Goal: Task Accomplishment & Management: Use online tool/utility

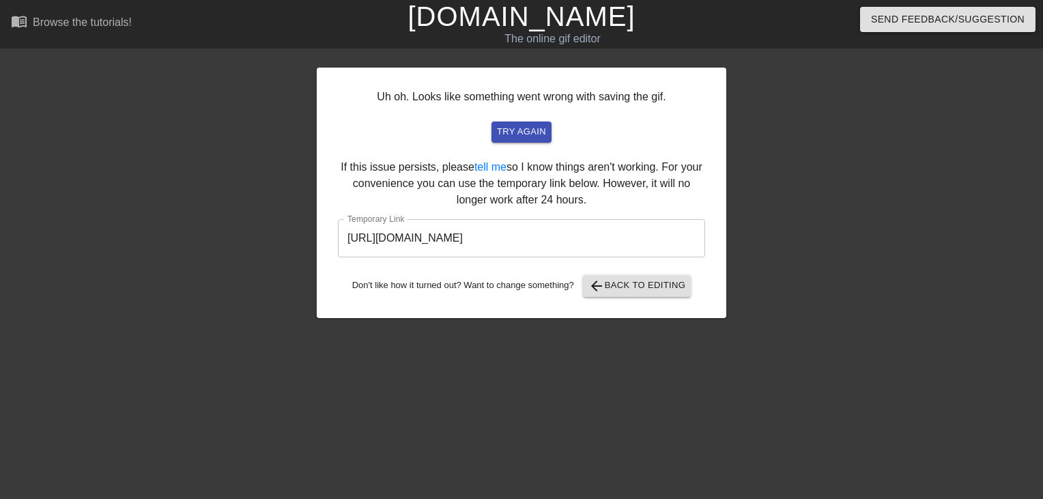
drag, startPoint x: 660, startPoint y: 239, endPoint x: -3, endPoint y: 266, distance: 662.8
click at [0, 266] on html "menu_book Browse the tutorials! [DOMAIN_NAME] The online gif editor Send Feedba…" at bounding box center [521, 235] width 1043 height 470
click at [539, 20] on link "[DOMAIN_NAME]" at bounding box center [521, 16] width 227 height 30
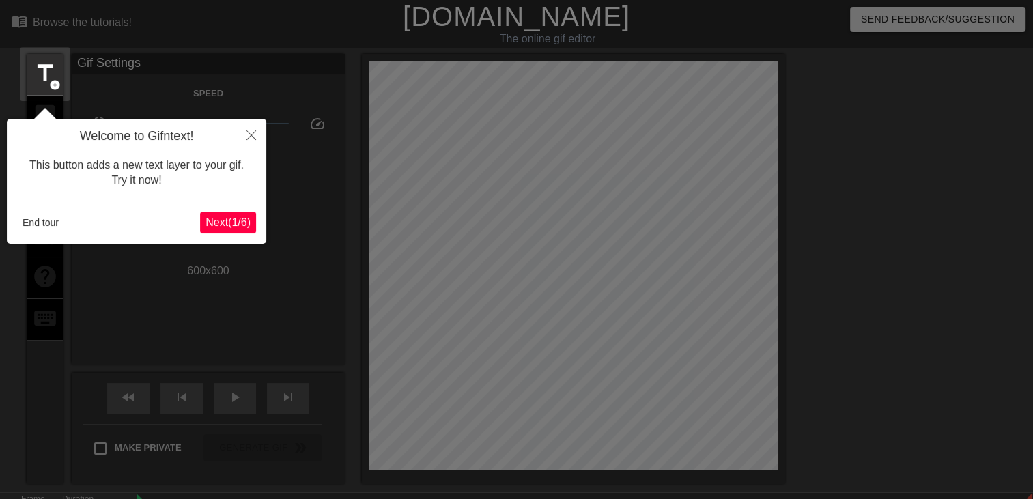
scroll to position [33, 0]
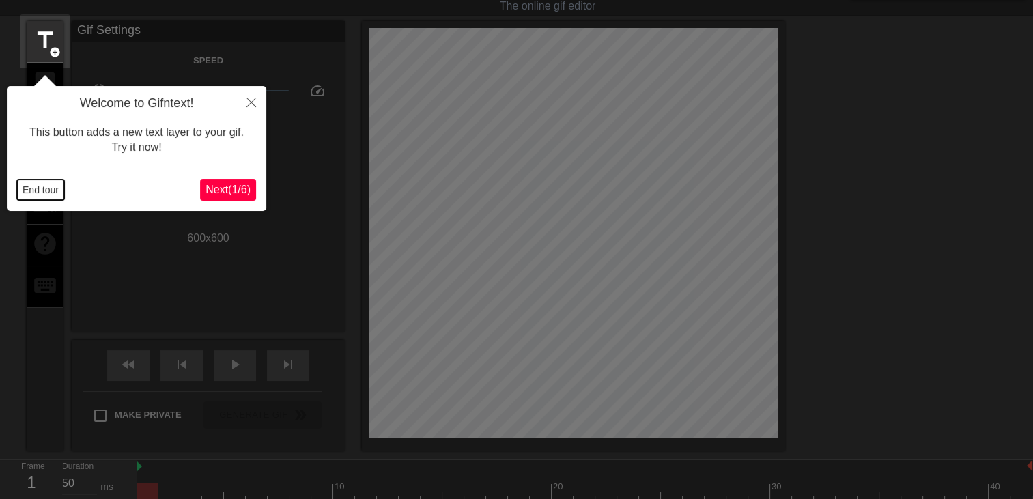
click at [41, 198] on button "End tour" at bounding box center [40, 190] width 47 height 20
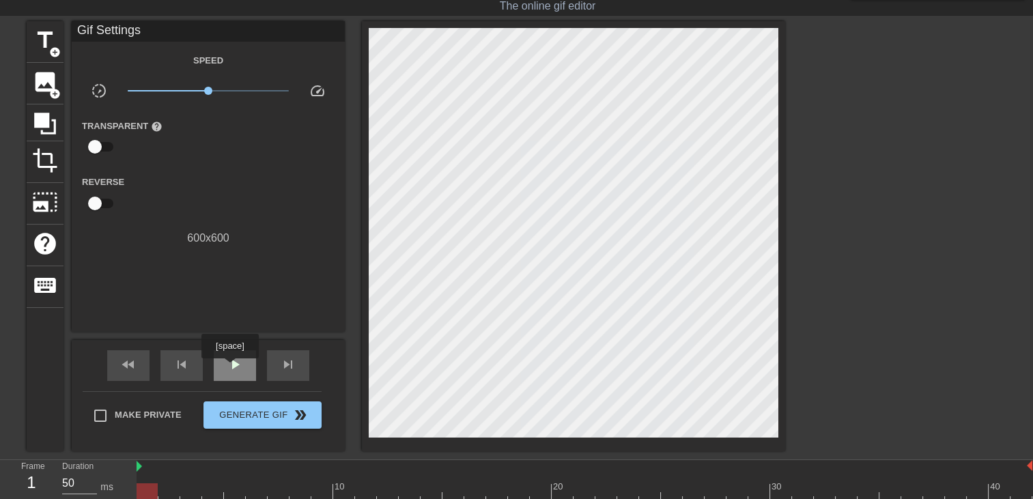
click at [229, 368] on span "play_arrow" at bounding box center [235, 364] width 16 height 16
click at [41, 37] on span "title" at bounding box center [45, 40] width 26 height 26
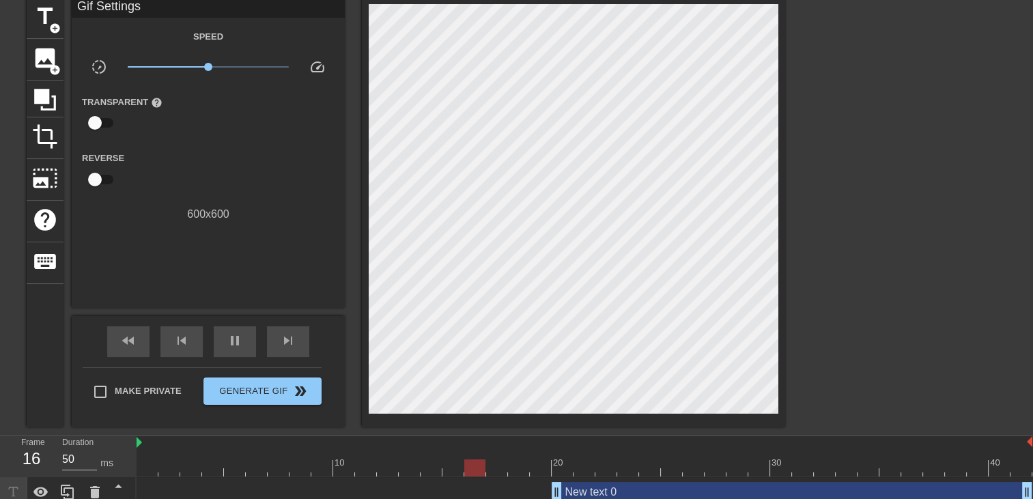
scroll to position [68, 0]
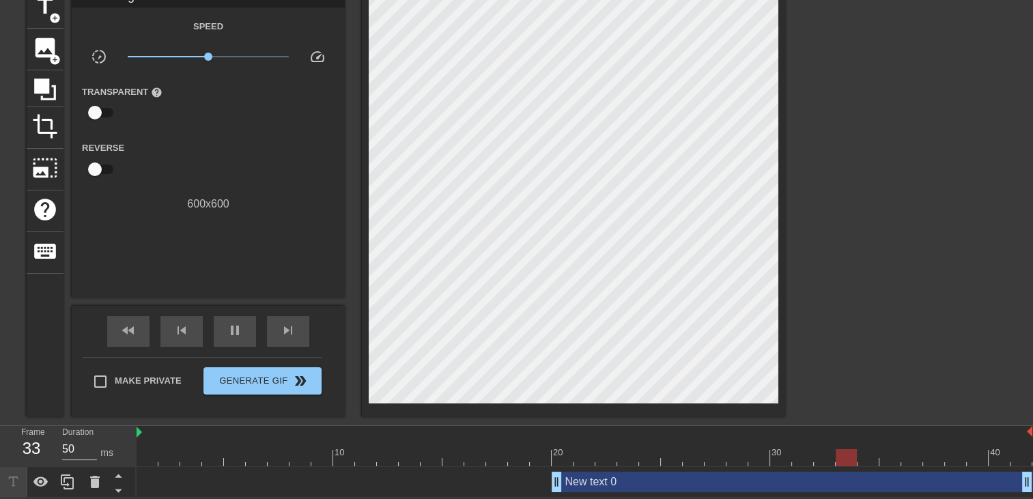
drag, startPoint x: 557, startPoint y: 483, endPoint x: 0, endPoint y: 459, distance: 557.6
click at [0, 460] on html "menu_book Browse the tutorials! Gifntext.com The online gif editor Send Feedbac…" at bounding box center [516, 215] width 1033 height 565
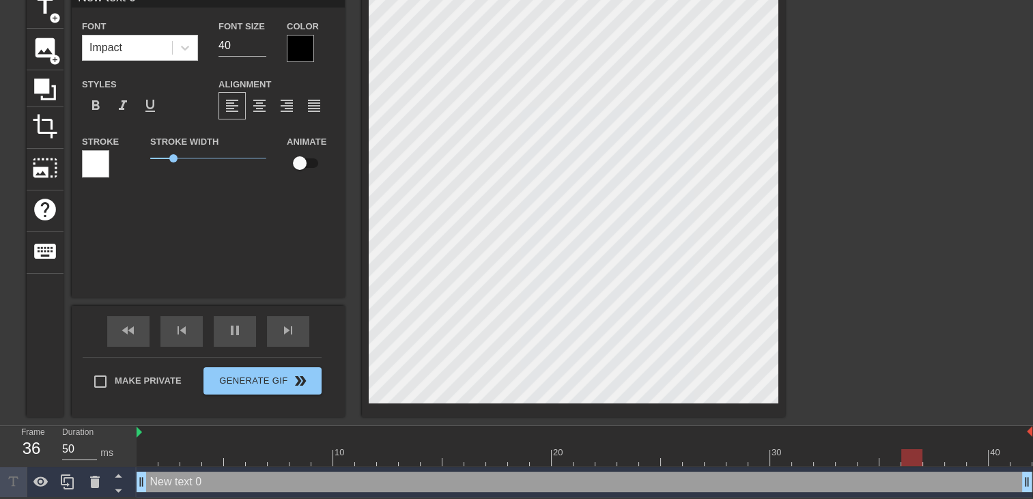
type input "New text"
type textarea "New text"
type input "New text"
type textarea "New text"
type input "New tex"
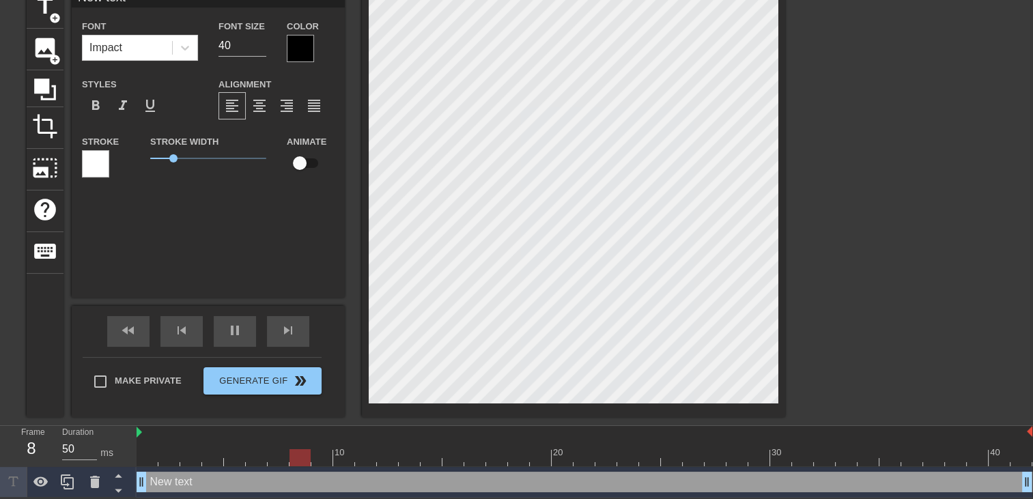
type textarea "New tex"
type input "New te"
type textarea "New te"
type input "New t"
type textarea "New t"
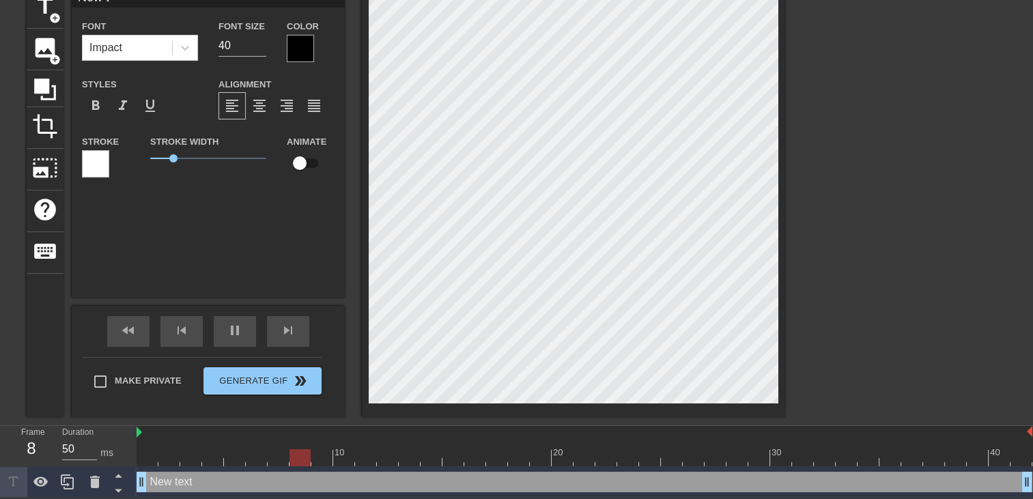
type input "New"
type textarea "New"
type input "New"
type textarea "New"
type input "Ne"
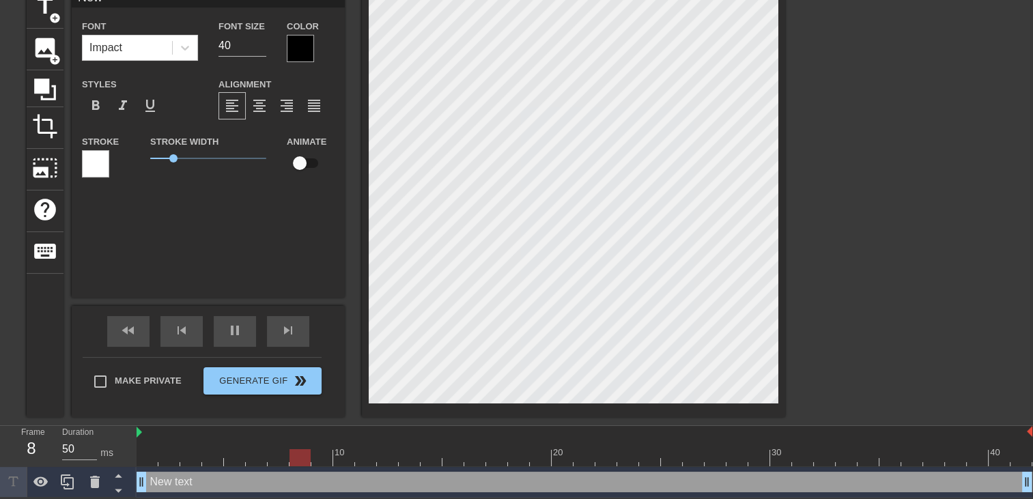
type textarea "Ne"
type input "N"
type textarea "N"
type input "C"
type textarea "C"
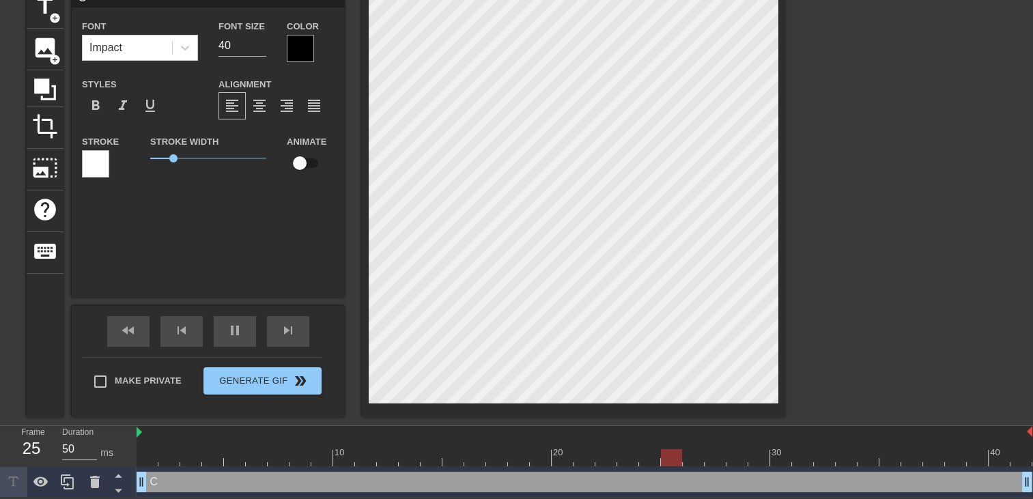
scroll to position [1, 1]
type input "Ch"
type textarea "Ch"
type input "Che"
type textarea "Che"
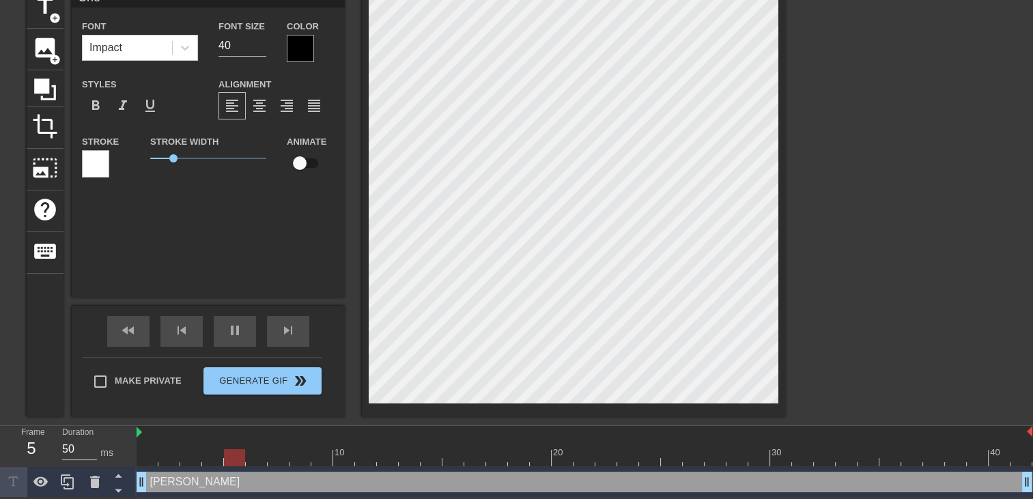
type input "Cher"
type textarea "Cher"
type input "Cheri"
type textarea "Cheri"
type input "Cheri"
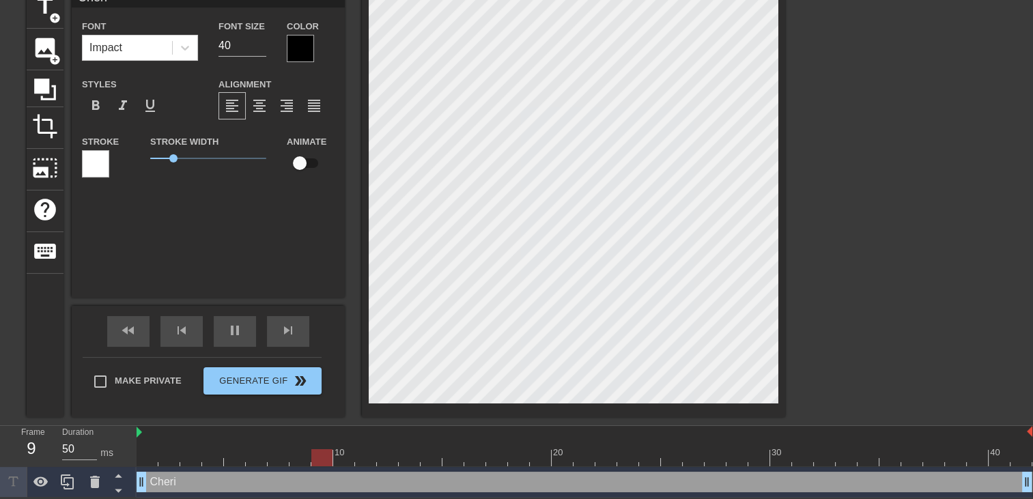
type textarea "Cheri"
type input "Cheri i"
type textarea "Cheri i"
type input "Cheri il"
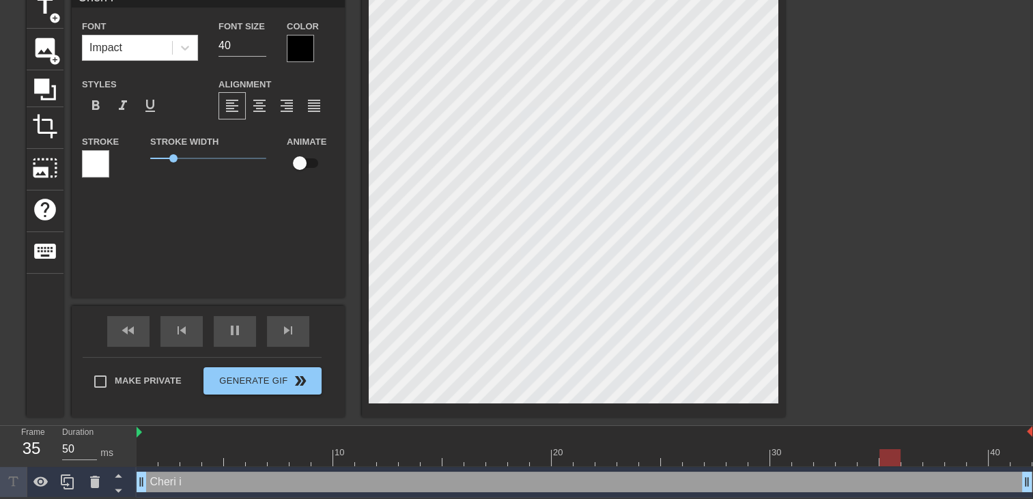
type textarea "Cheri il"
type input "Cheri il"
type textarea "Cheri il"
type input "Cheri il t"
type textarea "Cheri il t"
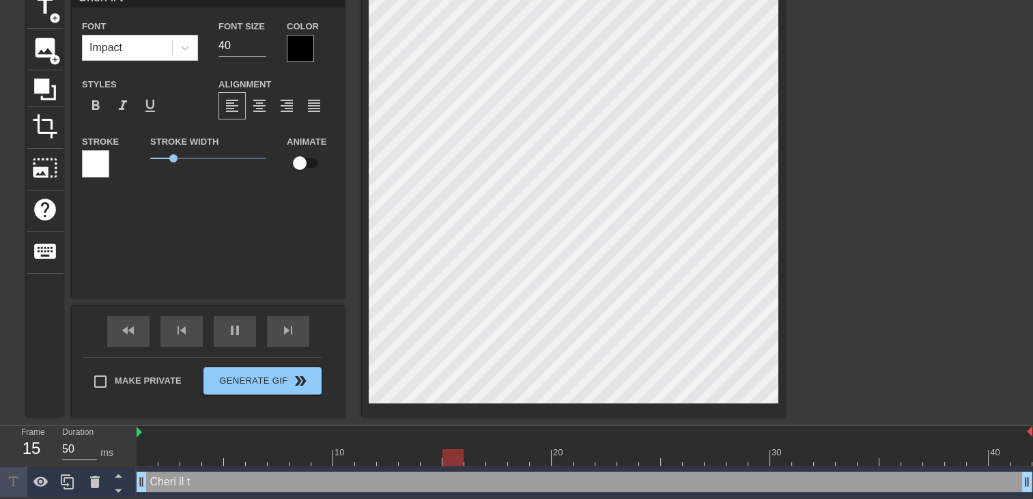
type input "Cheri il t'"
type textarea "Cheri il t'"
type input "Cheri il t'o"
type textarea "Cheri il t'o"
type input "Cheri il t'on"
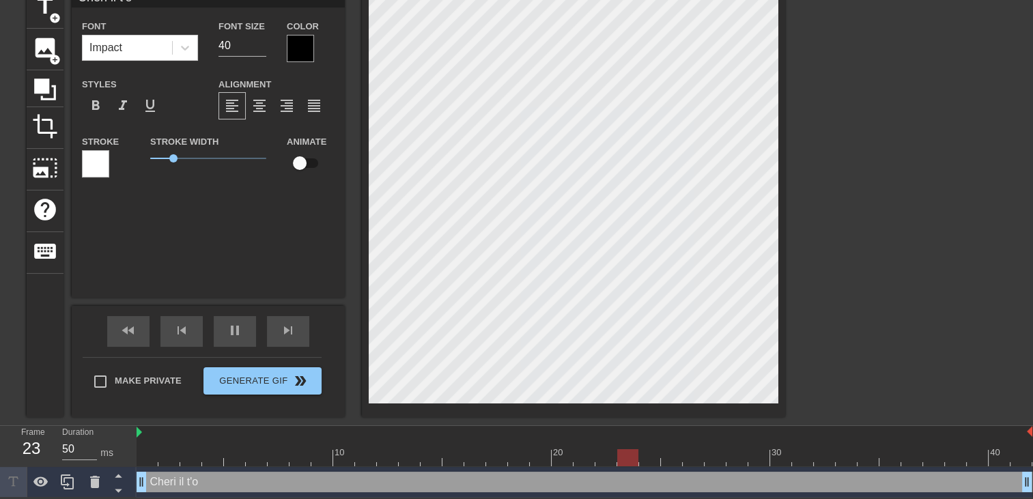
type textarea "Cheri il t'on"
type input "Cheri il t'ont"
type textarea "Cheri il t'ont"
type input "Cheri il t'ont"
type textarea "Cheri il t'ont"
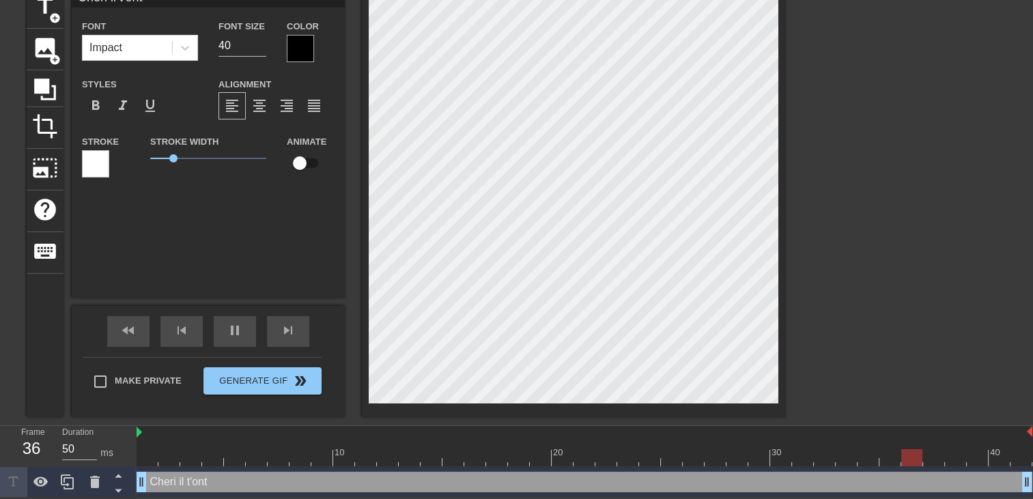
type input "Cheri il t'ont p"
type textarea "Cheri il t'ont p"
type input "Cheri il t'ont pa"
type textarea "Cheri il t'ont pa"
type input "Cheri il t'ont pas"
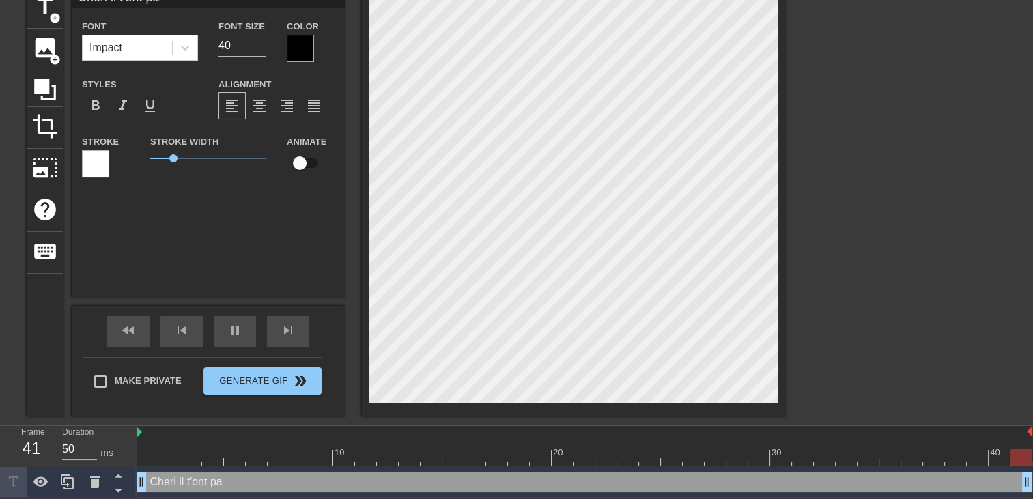
type textarea "Cheri il t'ont pas"
type input "Cheri il t'ont pas"
type textarea "Cheri il t'ont pas"
type input "Cheri il t'ont pas t"
type textarea "Cheri il t'ont pas t"
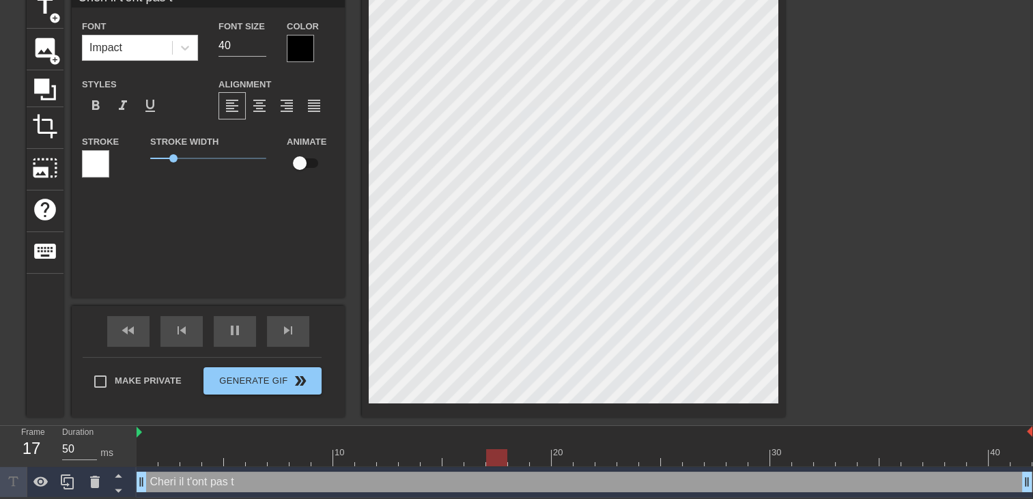
type input "Cheri il t'ont pas tr"
type textarea "Cheri il t'ont pas tr"
type input "Cheri il t'ont pas tro"
type textarea "Cheri il t'ont pas tro"
type input "Cheri il t'ont pas trop"
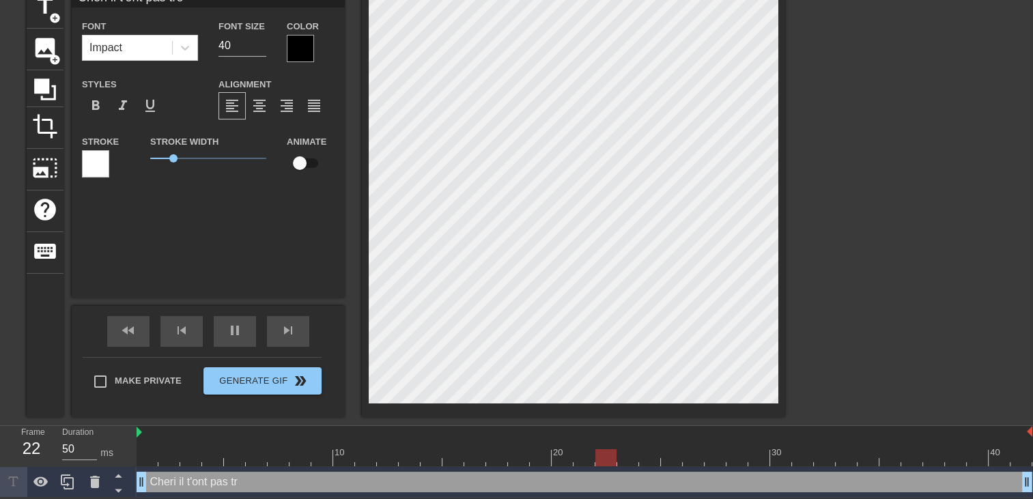
type textarea "Cheri il t'ont pas trop"
type input "Cheri il t'ont pas trop"
type textarea "Cheri il t'ont pas trop"
type input "Cheri il t'ont pas trop e"
type textarea "Cheri il t'ont pas trop e"
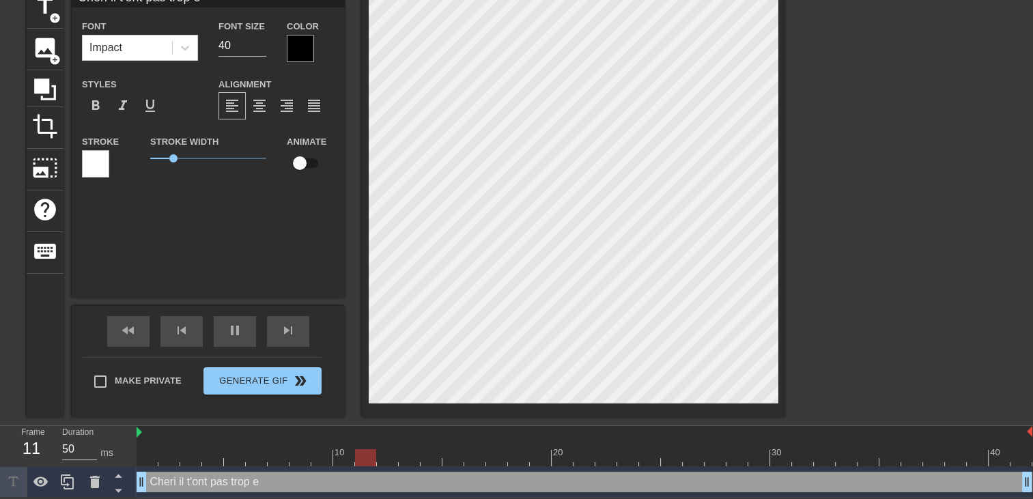
type input "Cheri il t'ont pas trop em"
type textarea "Cheri il t'ont pas trop em"
type input "Cheri il t'ont pas trop emb"
type textarea "Cheri il t'ont pas trop emb"
type input "Cheri il t'ont pas trop embe"
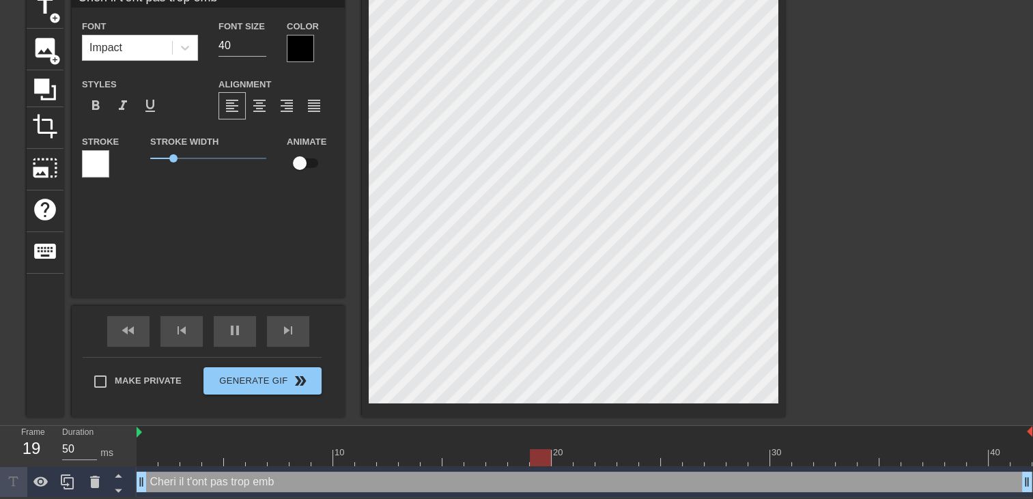
type textarea "Cheri il t'ont pas trop embe"
type input "Cheri il t'ont pas trop embet"
type textarea "Cheri il t'ont pas trop embet"
type input "Cheri il t'ont pas trop embete"
type textarea "Cheri il t'ont pas trop embete"
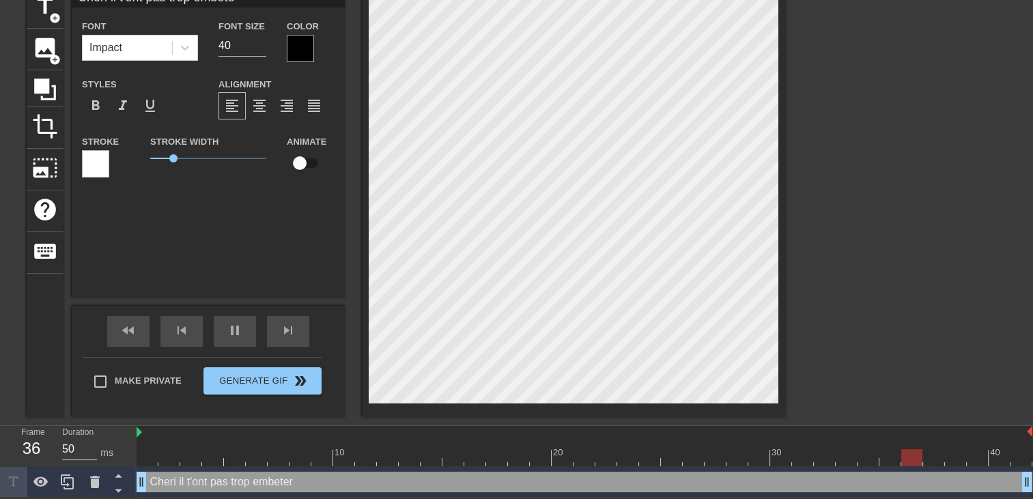
type input "Cheri il t'ont pas trop embeter"
type textarea "Cheri il t'ont pas trop embeter"
type input "Cheri il t'ont pas trop embeter"
type textarea "Cheri il t'ont pas trop embeter"
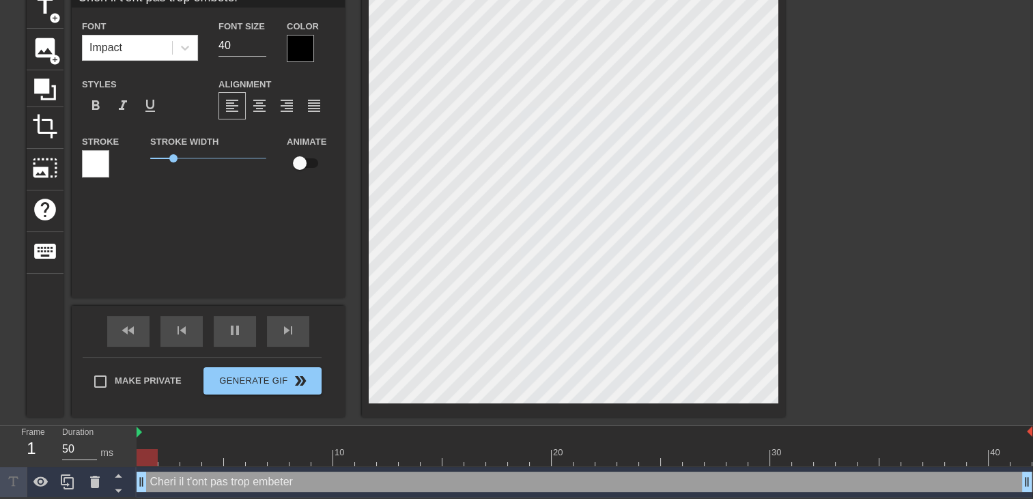
type input "Cheri il t'ont pas trop embeterl"
type textarea "Cheri il t'ont pas trop embeter l"
type input "Cheri il t'ont pas trop embeterle"
type textarea "Cheri il t'ont pas trop embeter le"
type input "Cheri il t'ont pas trop embeterles"
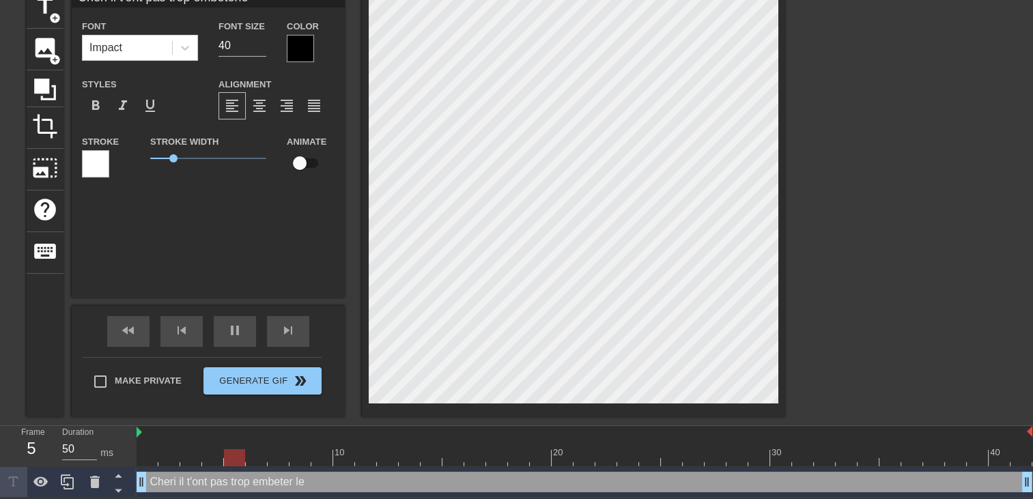
type textarea "Cheri il t'ont pas trop embeter les"
type input "Cheri il t'ont pas trop embeterles"
type textarea "Cheri il t'ont pas trop embeter les"
type input "Cheri il t'ont pas trop embeterles e"
type textarea "Cheri il t'ont pas trop embeter les e"
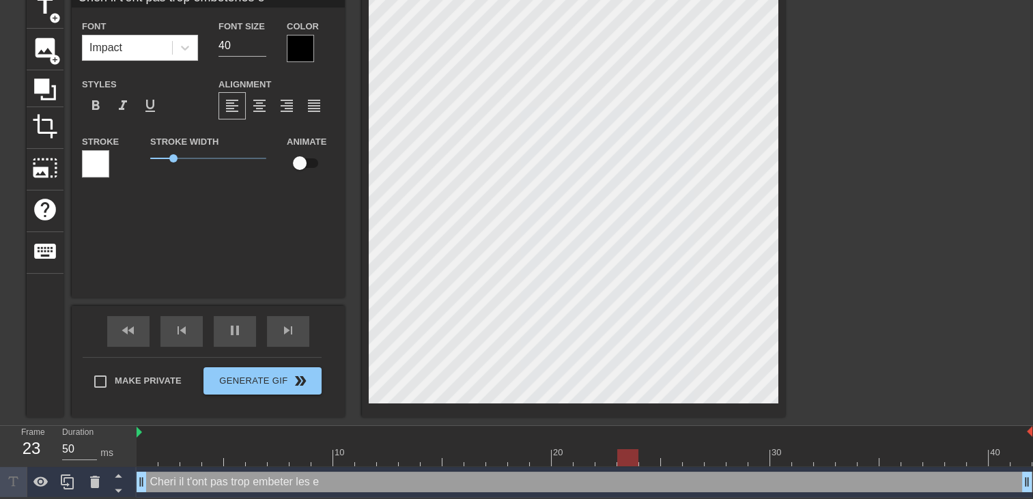
type input "Cheri il t'ont pas trop embeterles em"
type textarea "Cheri il t'ont pas trop embeter les em"
type input "Cheri il t'ont pas trop embeterles emp"
type textarea "Cheri il t'ont pas trop embeter les emp"
type input "Cheri il t'ont pas trop embeterles empl"
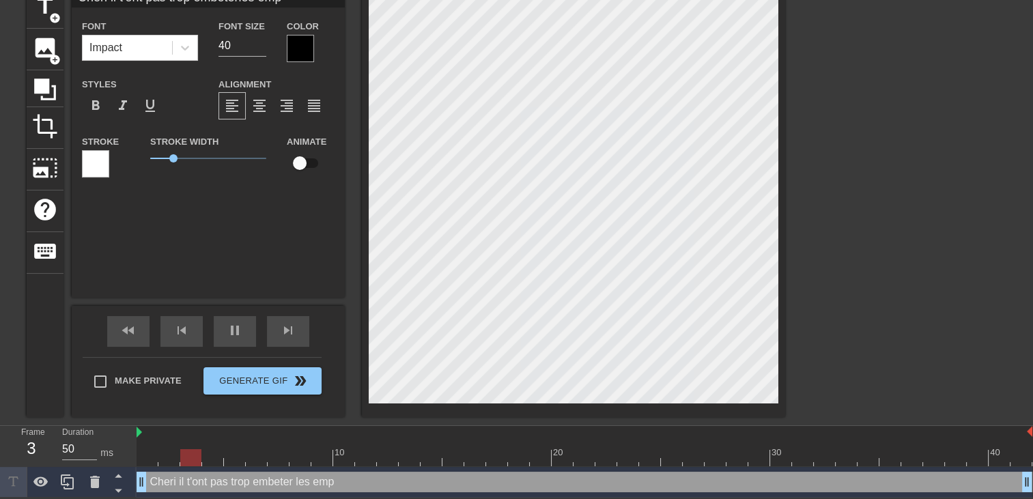
type textarea "Cheri il t'ont pas trop embeter les empl"
type input "Cheri il t'ont pas trop embeterles emplo"
type textarea "Cheri il t'ont pas trop embeter les emplo"
type input "Cheri il t'ont pas trop embeterles employ"
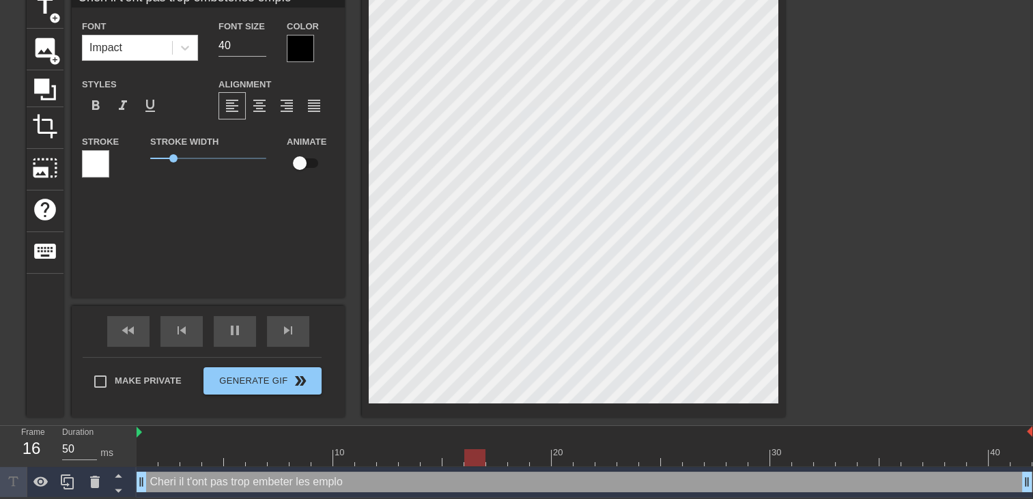
type textarea "Cheri il t'ont pas trop embeter les employ"
type input "Cheri il t'ont pas trop embeterles emplo"
type textarea "Cheri il t'ont pas trop embeter les emplo"
type input "Cheri il t'ont pas trop embeterles employ"
type textarea "Cheri il t'ont pas trop embeter les employ"
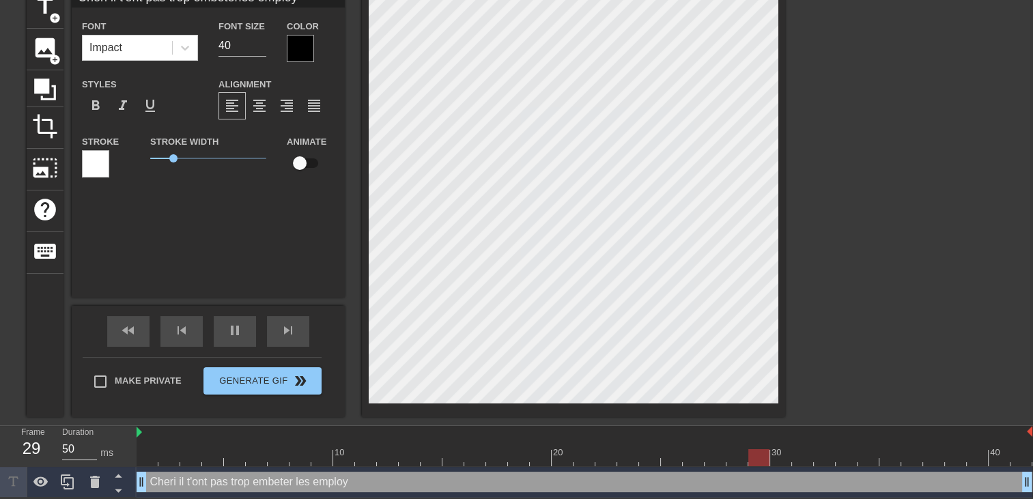
type input "Cheri il t'ont pas trop embeterles employé"
type textarea "Cheri il t'ont pas trop embeter les employé"
type input "Cheri il t'ont pas trop embeterles employé"
type textarea "Cheri il t'ont pas trop embeter les employé"
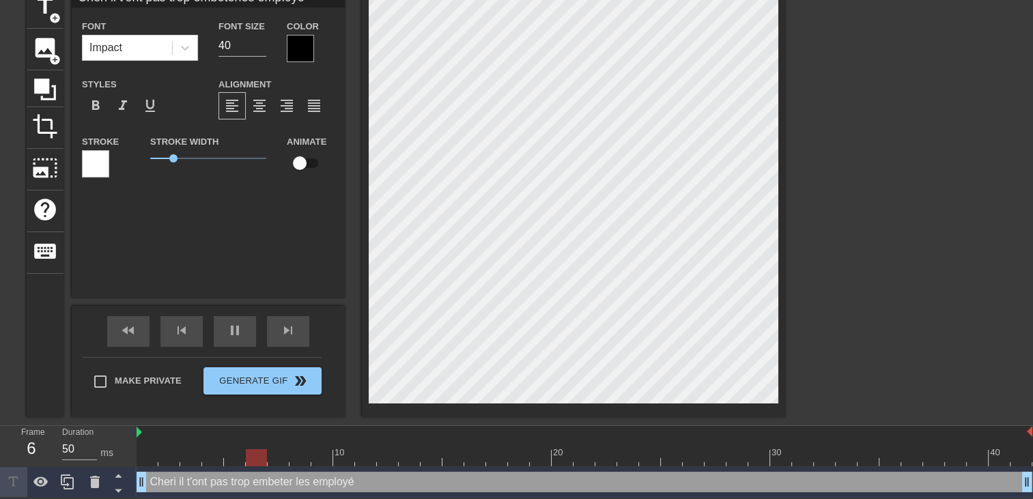
type input "Cheri il t'ont pas trop embeterles employé q"
type textarea "Cheri il t'ont pas trop embeter les employé q"
type input "Cheri il t'ont pas trop embeterles employé qu"
type textarea "Cheri il t'ont pas trop embeter les employé qu"
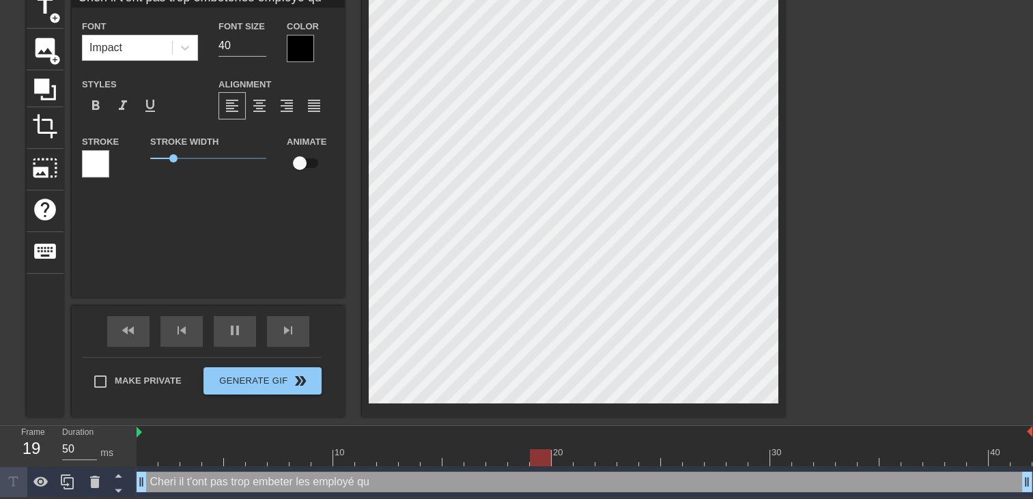
type input "Cheri il t'ont pas trop embeterles employé qui"
type textarea "Cheri il t'ont pas trop embeter les employé qui"
type input "Cheri il t'ont pas trop embeterles employé qui"
type textarea "Cheri il t'ont pas trop embeter les employé qui"
type input "Cheri il t'ont pas trop embeterles employé qui f"
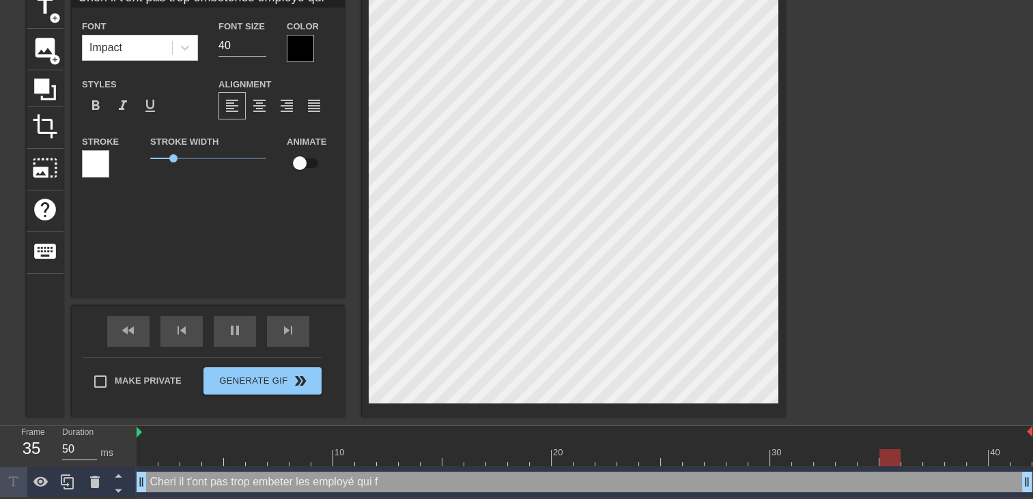
type textarea "Cheri il t'ont pas trop embeter les employé qui f"
type input "Cheri il t'ont pas trop embeterles employé qui fa"
type textarea "Cheri il t'ont pas trop embeter les employé qui fa"
type input "Cheri il t'ont pas trop embeterles employé qui fai"
type textarea "Cheri il t'ont pas trop embeter les employé qui fai"
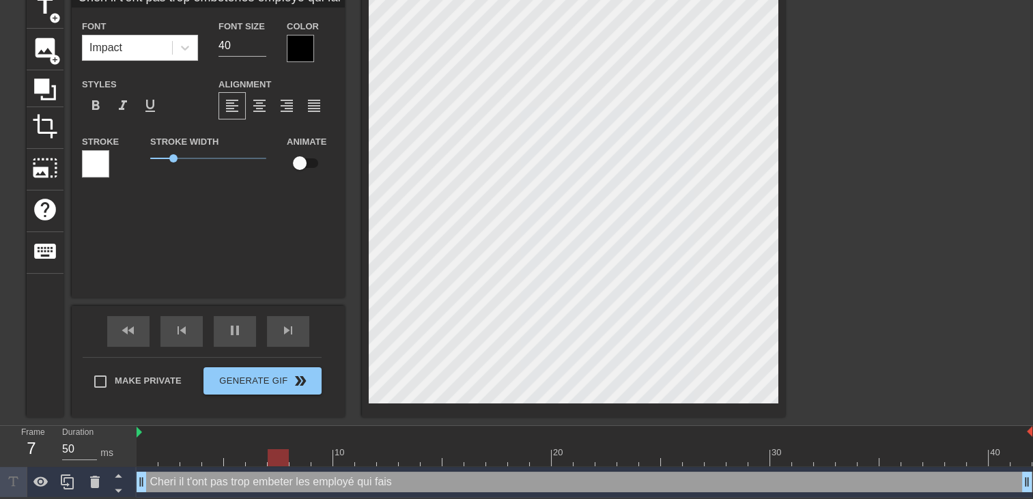
type input "Cheri il t'ont pas trop embeterles employé qui fais"
type textarea "Cheri il t'ont pas trop embeter les employé qui fais"
type input "Cheri il t'ont pas trop embeterles employé qui faisa"
type textarea "Cheri il t'ont pas trop embeter les employé qui faisa"
type input "Cheri il t'ont pas trop embeterles employé qui faisai"
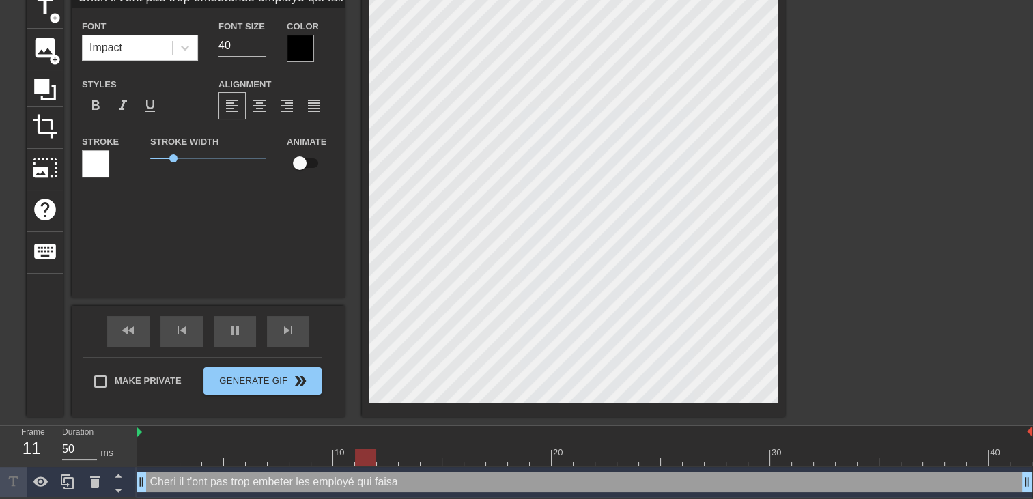
type textarea "Cheri il t'ont pas trop embeter les employé qui faisai"
type input "Cheri il t'ont pas trop embeterles employé qui faisait"
type textarea "Cheri il t'ont pas trop embeter les employé qui faisait"
type input "Cheri il t'ont pas trop embeterles employé qui faisait"
type textarea "Cheri il t'ont pas trop embeter les employé qui faisait"
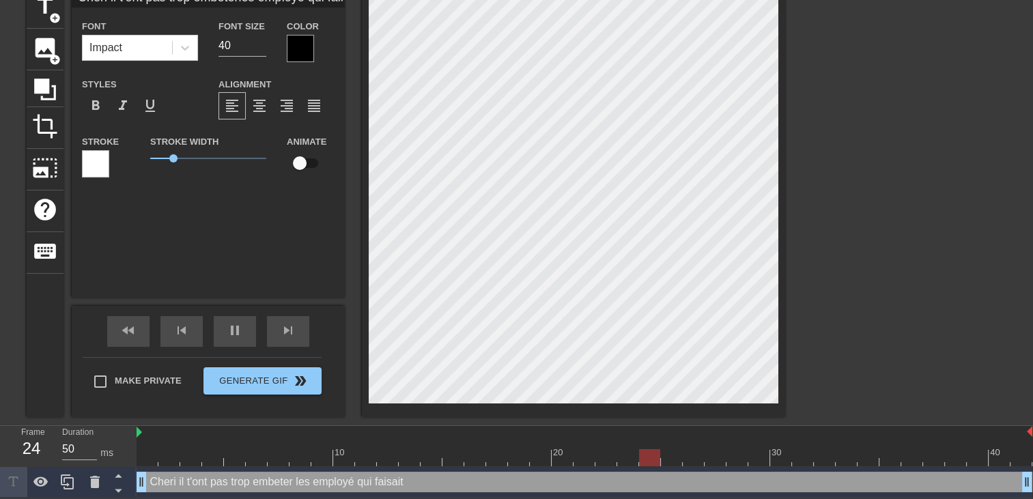
type input "Cheri il t'ont pas trop embeterles employé qui faisait l"
type textarea "Cheri il t'ont pas trop embeter les employé qui faisait l"
type input "Cheri il t'ont pas trop embeterles employé qui faisait le"
type textarea "Cheri il t'ont pas trop embeter les employé qui faisait le"
type input "Cheri il t'ont pas trop embeterles employé qui faisait les"
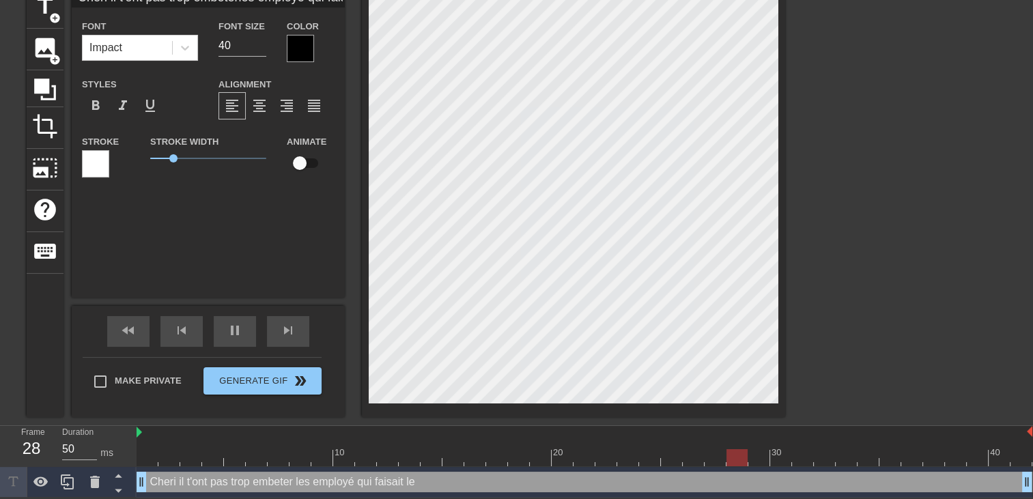
type textarea "Cheri il t'ont pas trop embeter les employé qui faisait les"
type input "Cheri il t'ont pas trop embeterles employé qui faisait les"
type textarea "Cheri il t'ont pas trop embeter les employé qui faisait les"
type input "Cheri il t'ont pas trop embeterles employé qui faisait les t"
type textarea "Cheri il t'ont pas trop embeter les employé qui faisait les t"
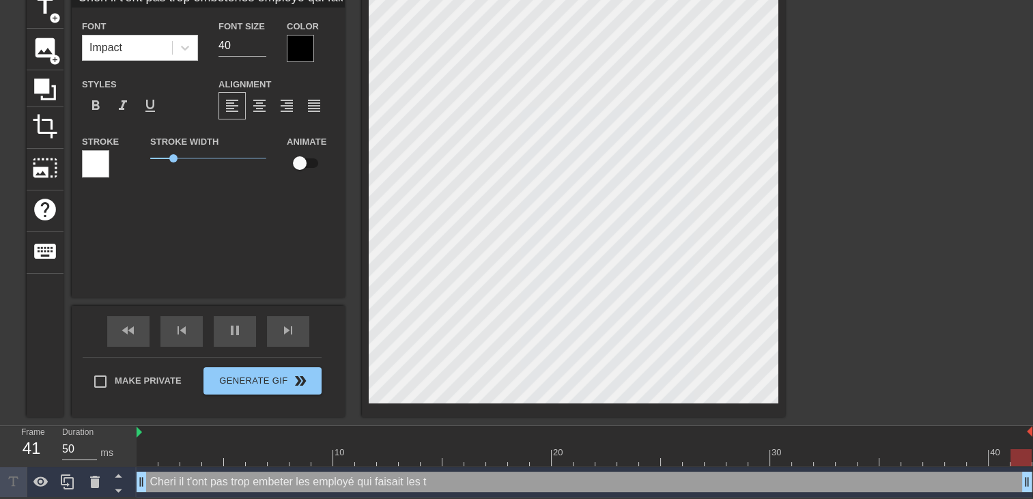
type input "Cheri il t'ont pas trop embeterles employé qui faisait les tr"
type textarea "Cheri il t'ont pas trop embeter les employé qui faisait les tr"
type input "Cheri il t'ont pas trop embeterles employé qui faisait les tra"
type textarea "Cheri il t'ont pas trop embeter les employé qui faisait les tra"
type input "Cheri il t'ont pas trop embeterles employé qui faisait les trav"
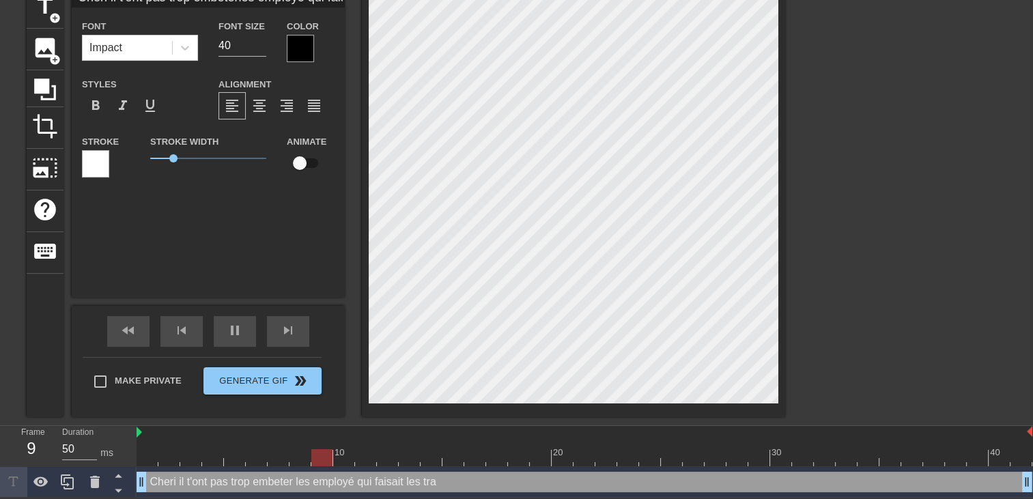
type textarea "Cheri il t'ont pas trop embeter les employé qui faisait les trav"
type input "Cheri il t'ont pas trop embeterles employé qui faisait les trava"
type textarea "Cheri il t'ont pas trop embeter les employé qui faisait les trava"
type input "Cheri il t'ont pas trop embeterles employé qui faisait les travau"
type textarea "Cheri il t'ont pas trop embeter les employé qui faisait les travau"
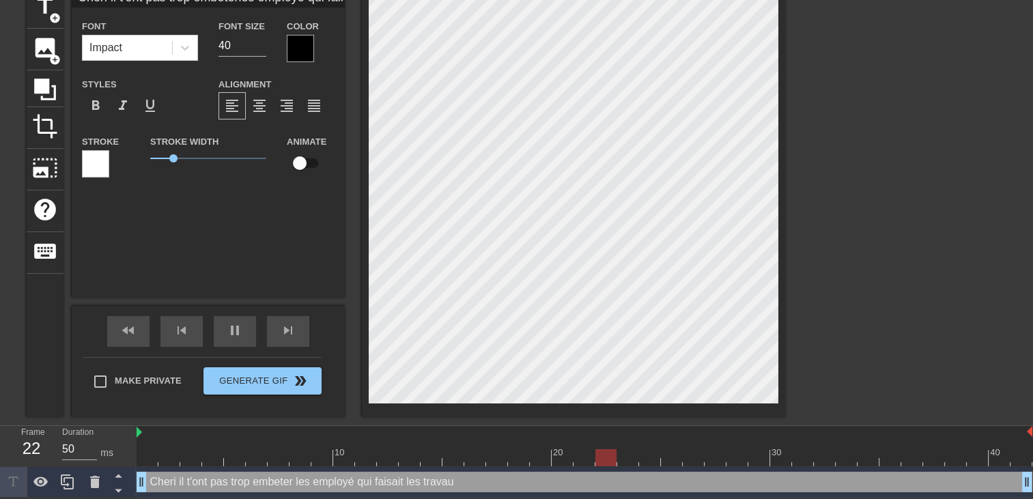
type input "Cheri il t'ont pas trop embeterles employé qui faisait les travaux"
type textarea "Cheri il t'ont pas trop embeter les employé qui faisait les travaux"
type input "Cheri il t'ont pas trop embeterles employé qui faisait les travaux"
type textarea "Cheri il t'ont pas trop embeter les employé qui faisait les travaux"
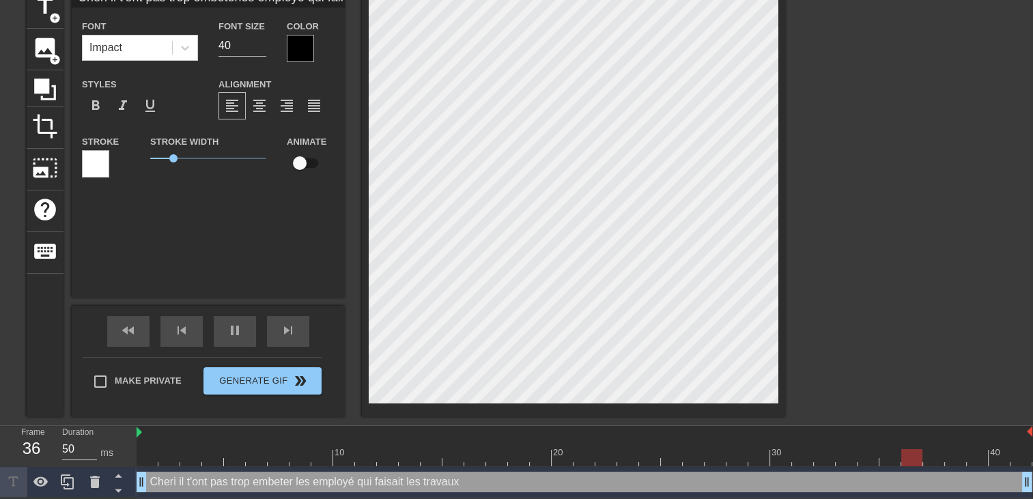
type input "Cheri il t'ont pas trop embeterles employé qui faisait les travaux"
type textarea "Cheri il t'ont pas trop embeter les employé qui faisait les travaux"
type input "Cheri il t'ont pas trop embeterles employé qui faisait les travaux?"
type textarea "Cheri il t'ont pas trop embeter les employé qui faisait les travaux?"
type input "Cheri il t'ont pas trop embeterles employé qui faisait les travaux??"
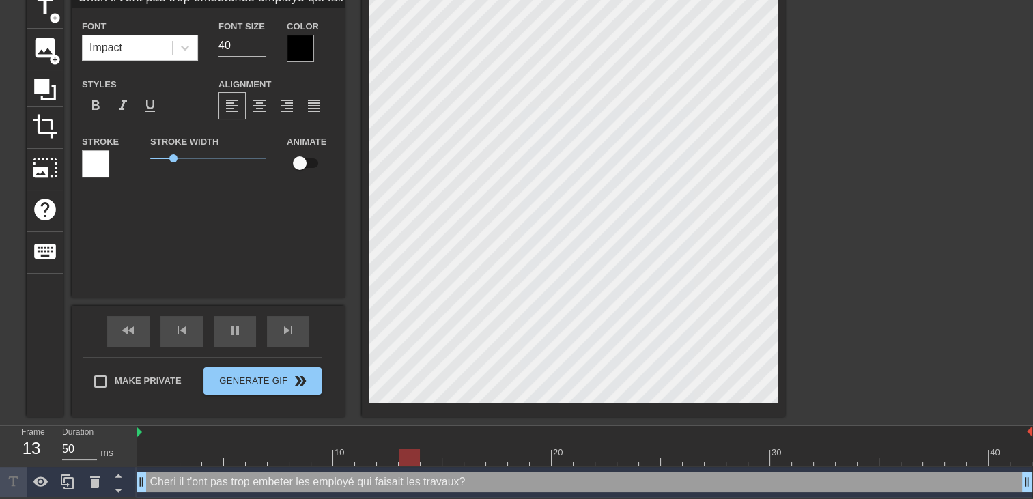
type textarea "Cheri il t'ont pas trop embeter les employé qui faisait les travaux??"
type input "Cheri il t'ont pas trop embeterles employé qui faisait les travaux???"
type textarea "Cheri il t'ont pas trop embeter les employé qui faisait les travaux???"
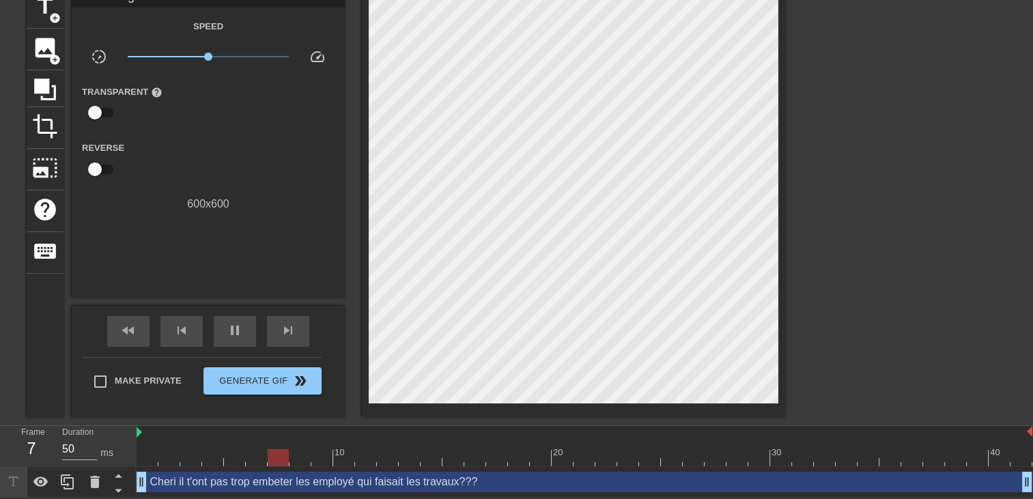
drag, startPoint x: 804, startPoint y: 330, endPoint x: 784, endPoint y: 332, distance: 19.2
click at [804, 332] on div at bounding box center [904, 192] width 205 height 410
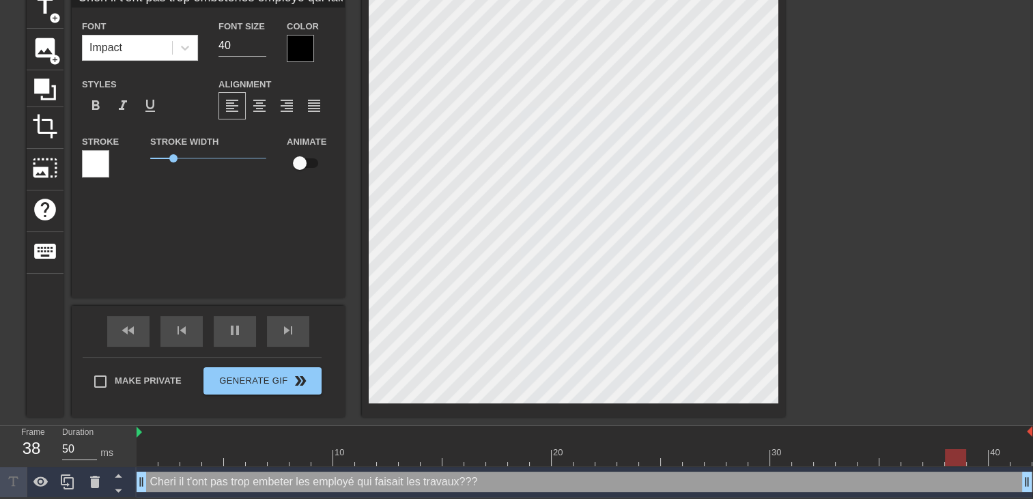
click at [296, 50] on div at bounding box center [300, 48] width 27 height 27
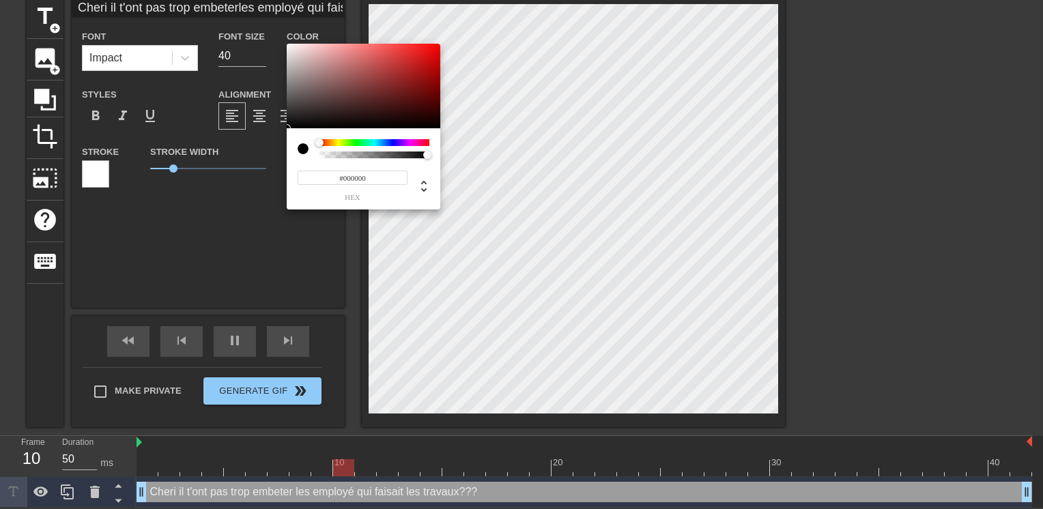
type input "Cheri il t'ont pas trop embeterles employé qui faisait les travaux???"
type input "#E80D0D"
click at [431, 51] on div at bounding box center [364, 86] width 154 height 85
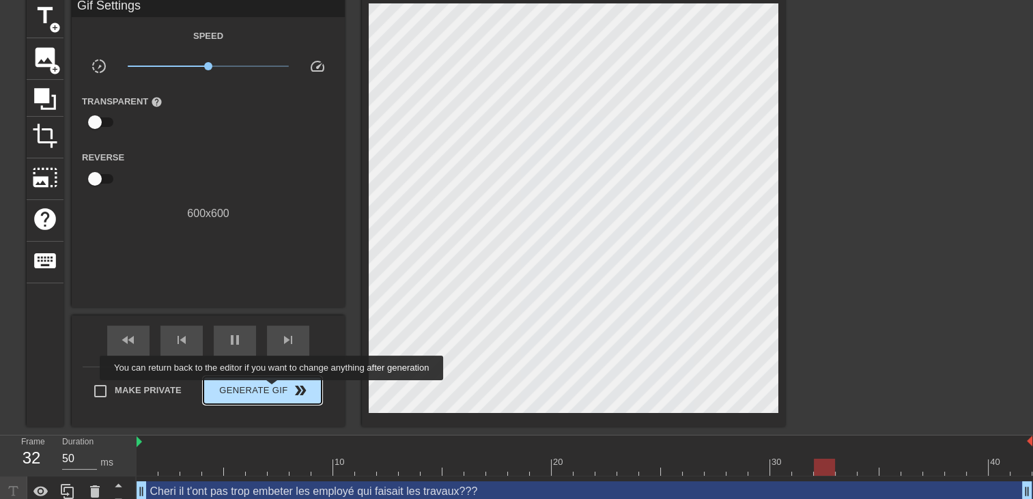
click at [273, 390] on span "Generate Gif double_arrow" at bounding box center [262, 390] width 107 height 16
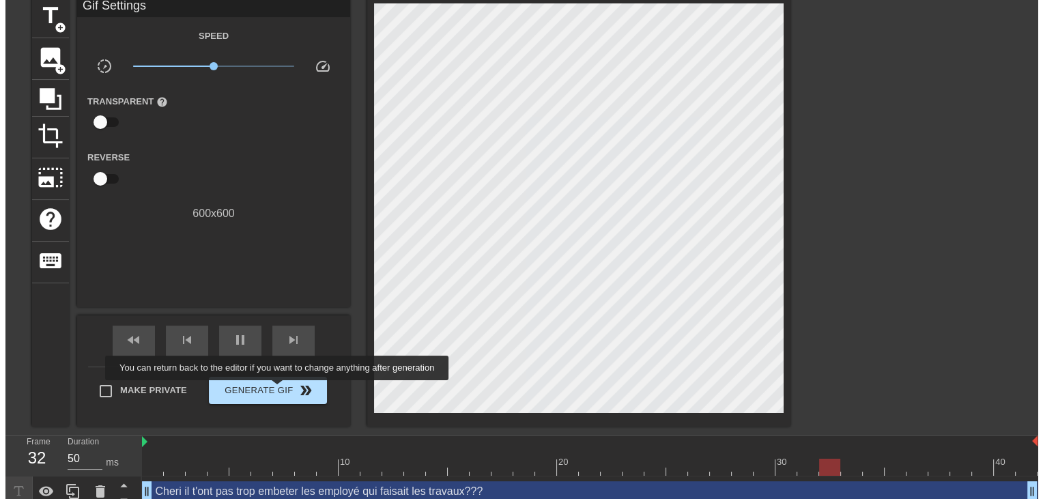
scroll to position [0, 0]
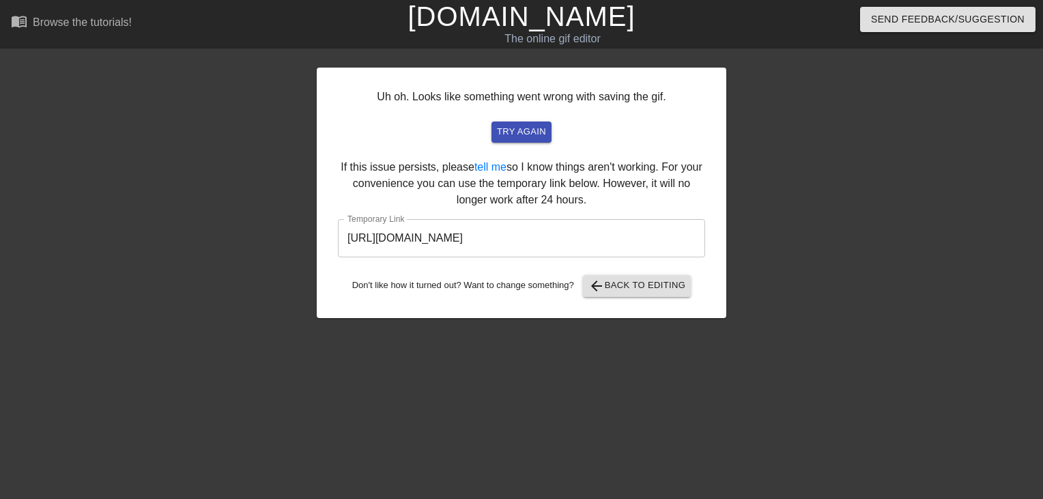
drag, startPoint x: 672, startPoint y: 231, endPoint x: 266, endPoint y: 250, distance: 406.6
click at [266, 250] on div "Uh oh. Looks like something went wrong with saving the gif. try again If this i…" at bounding box center [521, 259] width 1043 height 410
click at [667, 228] on input "https://www.gifntext.com/temp_generations/VJLBwVzc.gif" at bounding box center [521, 238] width 367 height 38
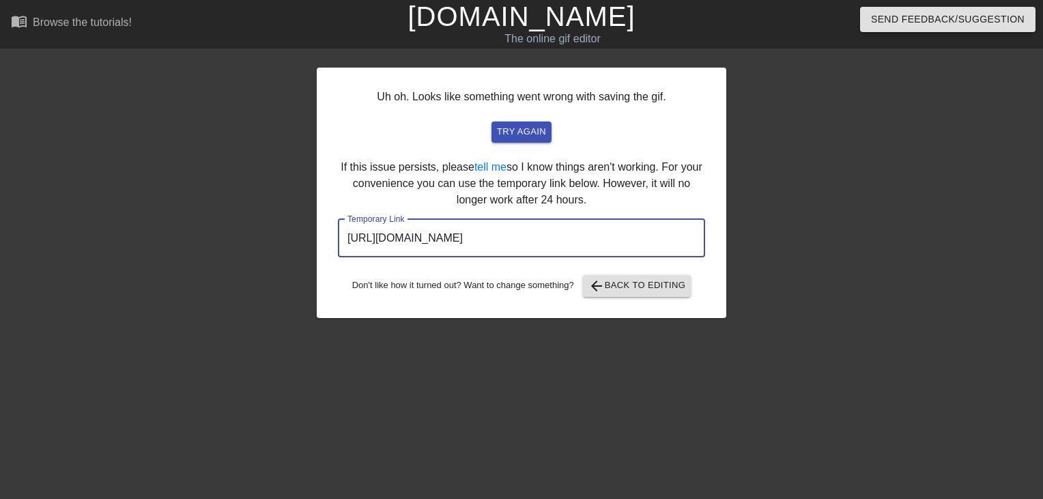
drag, startPoint x: 668, startPoint y: 237, endPoint x: 221, endPoint y: 239, distance: 447.2
click at [221, 239] on div "Uh oh. Looks like something went wrong with saving the gif. try again If this i…" at bounding box center [521, 259] width 1043 height 410
click at [548, 18] on link "[DOMAIN_NAME]" at bounding box center [521, 16] width 227 height 30
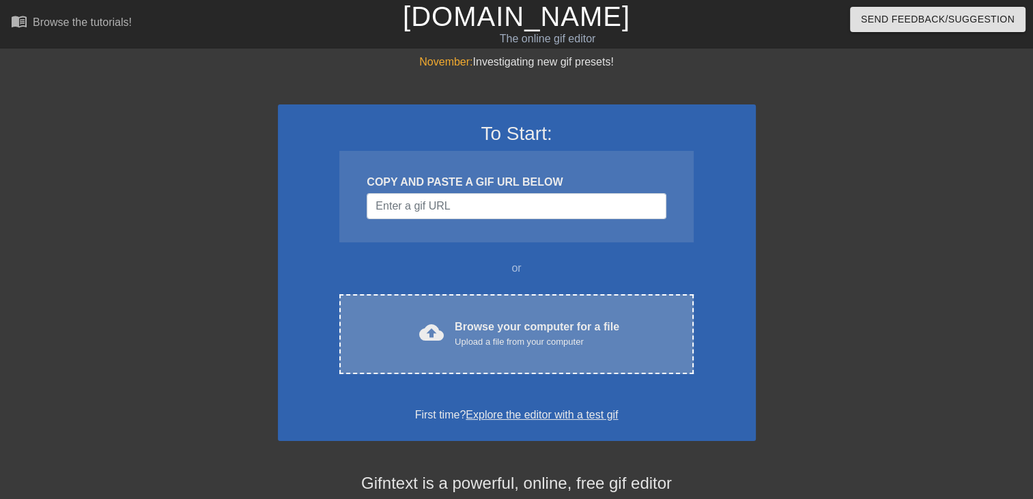
click at [569, 328] on div "Browse your computer for a file Upload a file from your computer" at bounding box center [537, 334] width 165 height 30
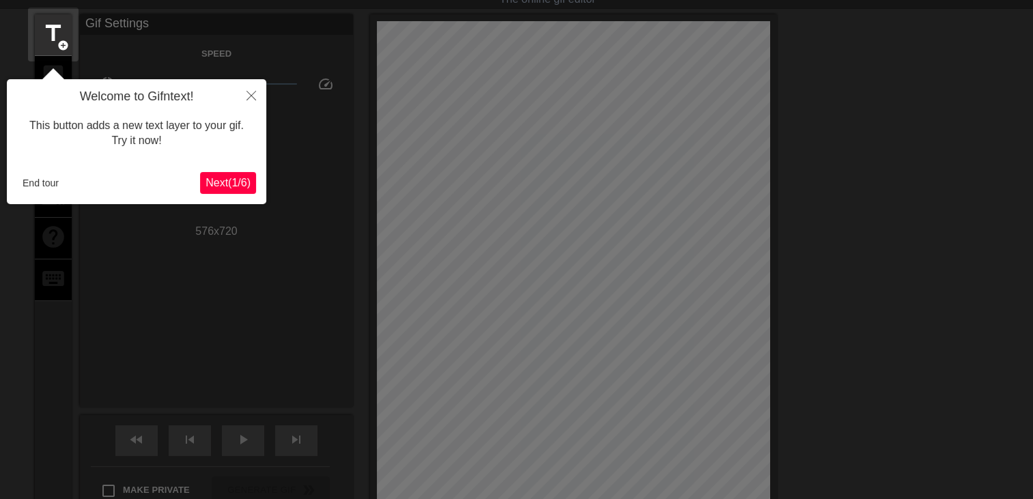
scroll to position [33, 0]
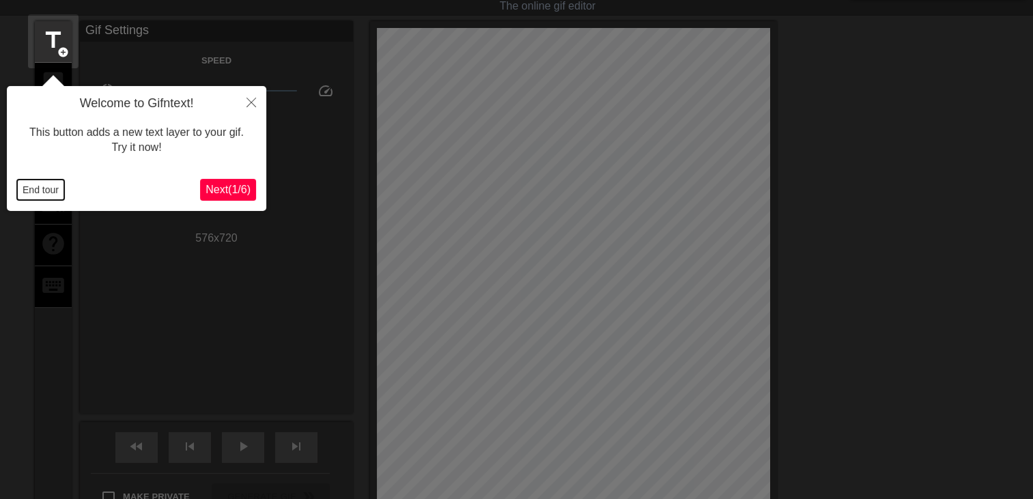
click at [51, 190] on button "End tour" at bounding box center [40, 190] width 47 height 20
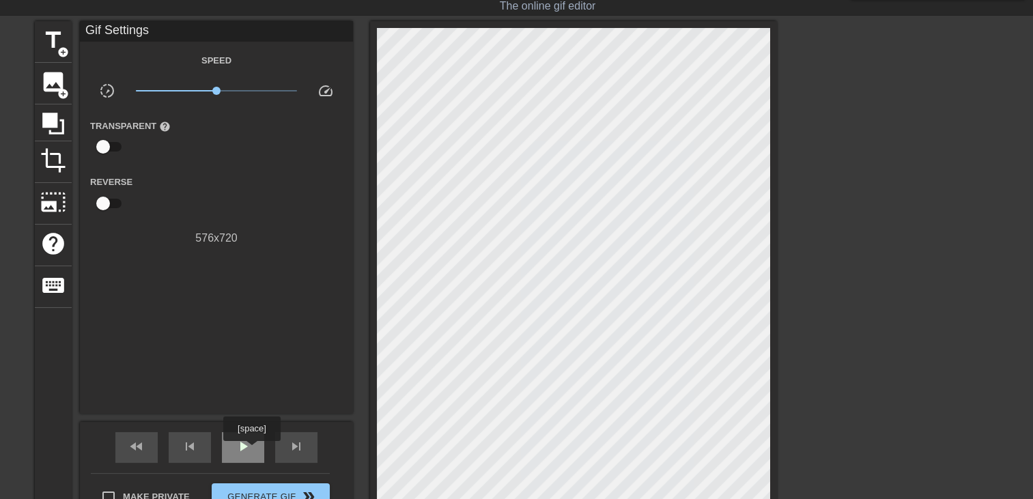
click at [251, 451] on div "play_arrow" at bounding box center [243, 447] width 42 height 31
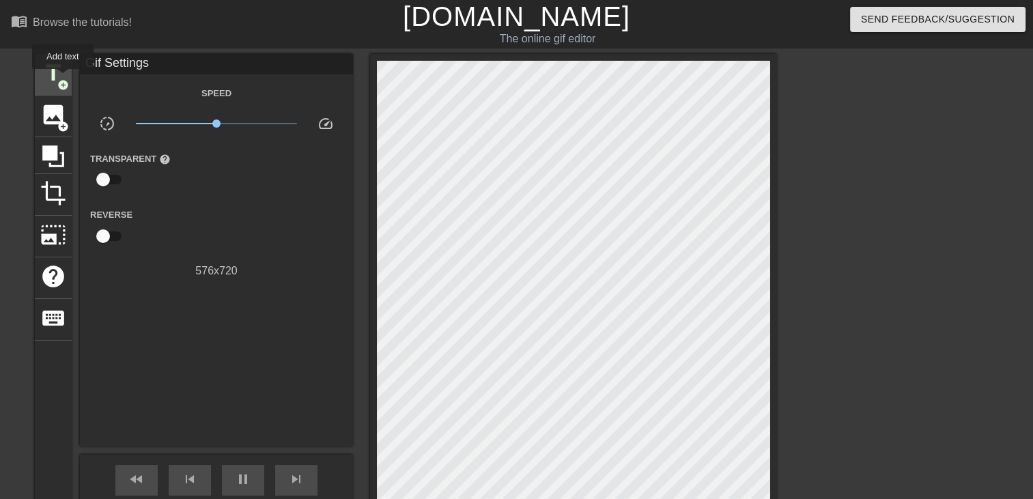
click at [63, 79] on span "add_circle" at bounding box center [63, 85] width 12 height 12
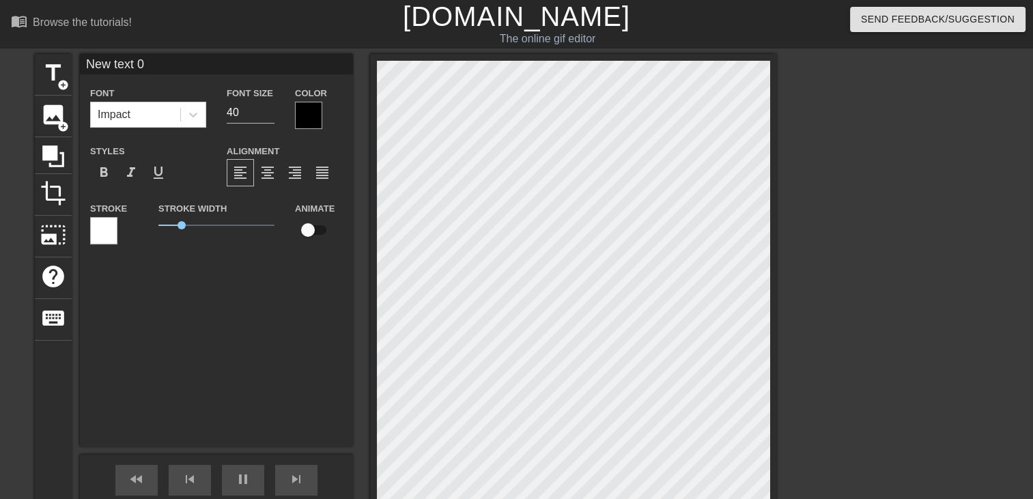
scroll to position [1, 3]
type input "New text"
type textarea "New text"
type input "New text"
type textarea "New text"
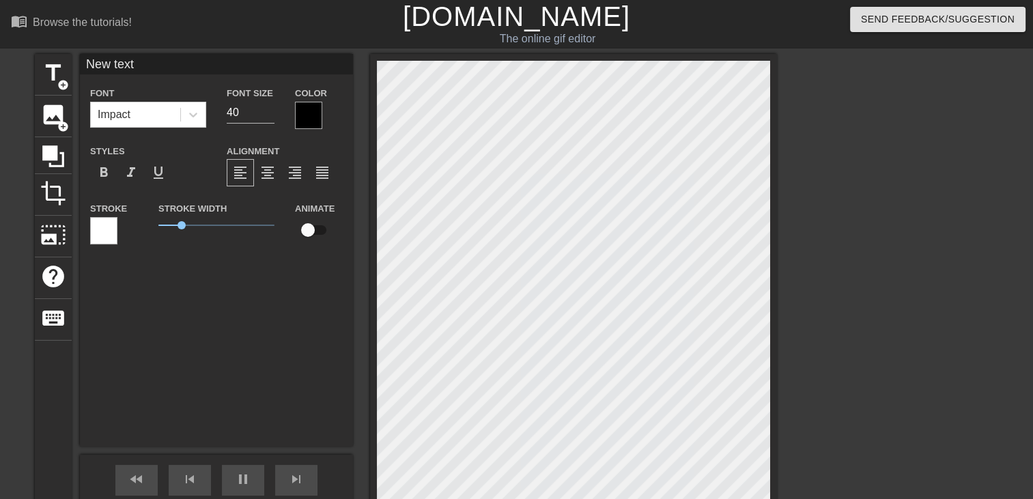
type input "New tex"
type textarea "New tex"
type input "New te"
type textarea "New te"
type input "New t"
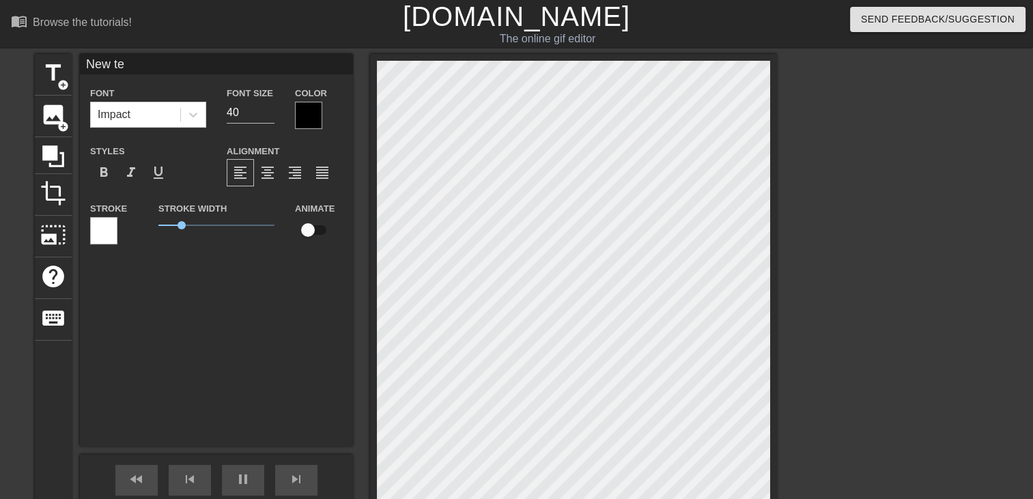
type textarea "New t"
type input "New"
type textarea "New"
type input "New"
type textarea "New"
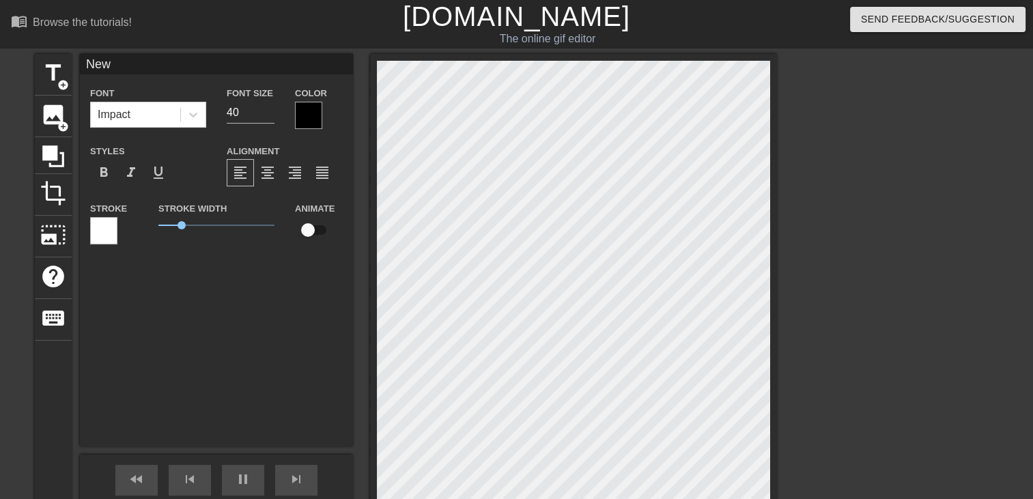
type input "Ne"
type textarea "Ne"
type input "N"
type textarea "N"
type input "V"
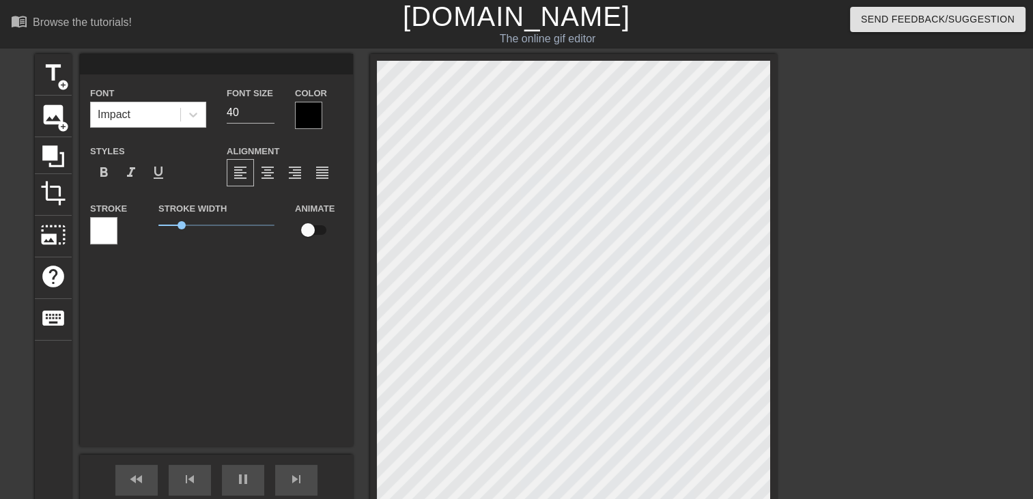
type textarea "V"
type input "Va"
type textarea "Va"
type input "Vas"
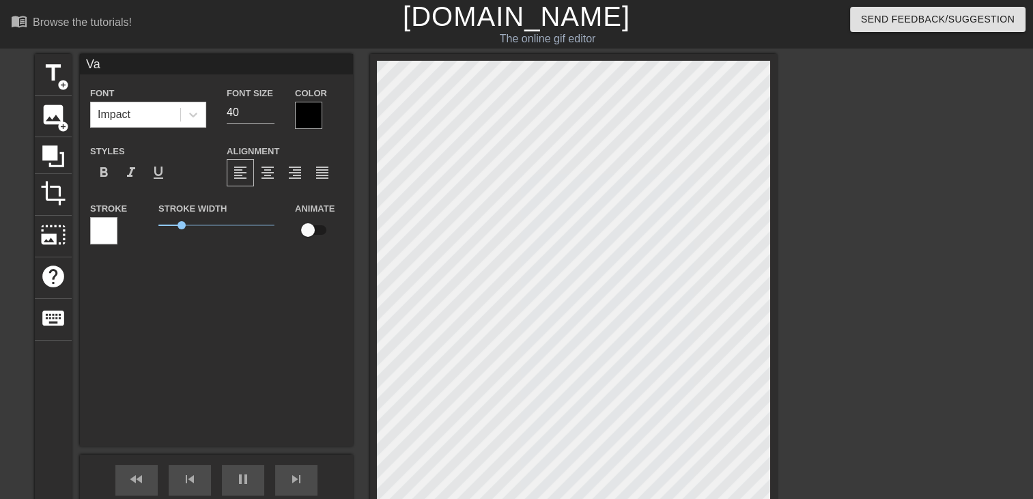
type textarea "Vas"
type input "Vasy"
type textarea "Vasy"
type input "Vasy"
type textarea "Vasy"
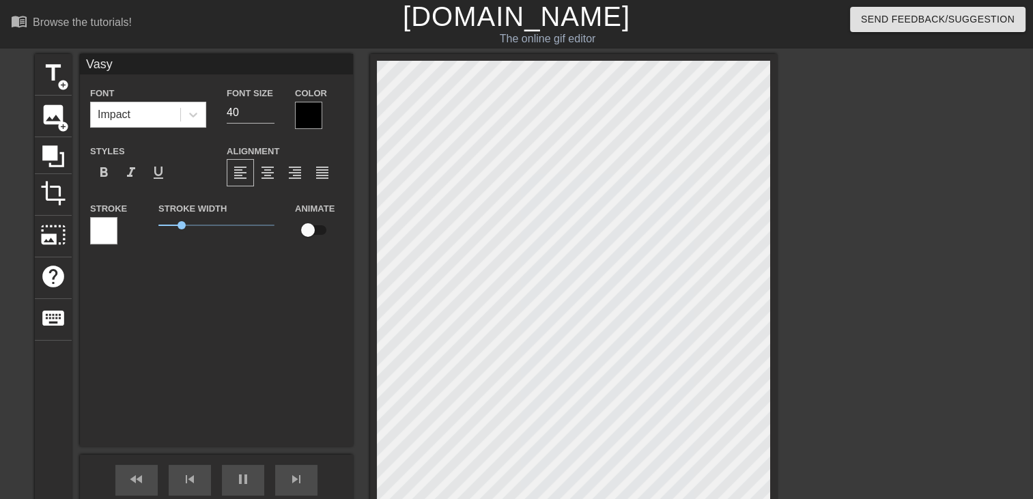
type input "Vasy s"
type textarea "Vasy s"
type input "Vasy sa"
type textarea "Vasy sa"
type input "Vasy sal"
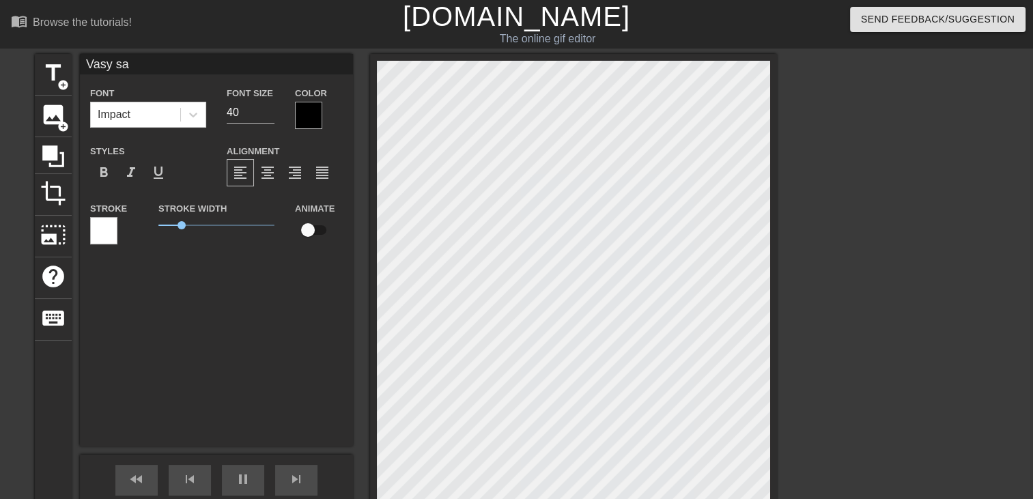
type textarea "Vasy sal"
type input "Vasy salo"
type textarea "Vasy salo"
type input "Vasy salop"
type textarea "Vasy salop"
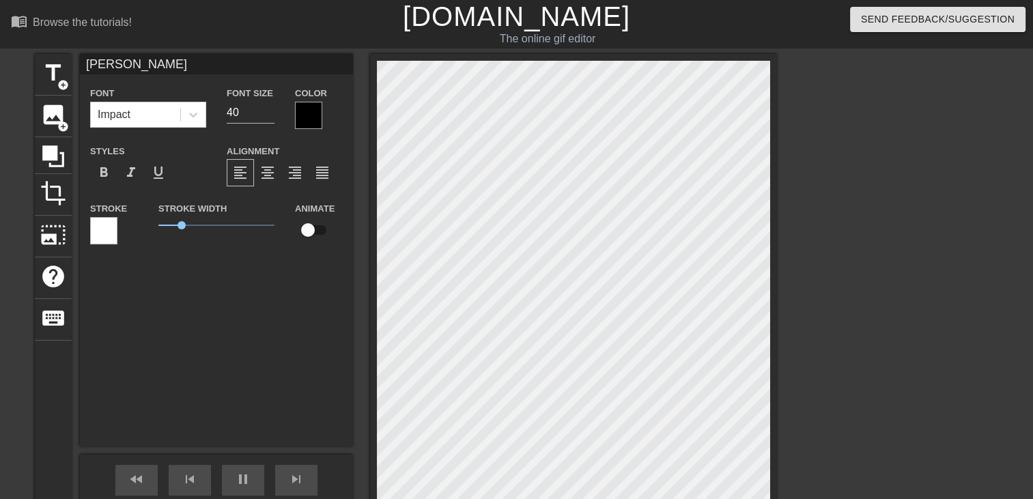
type input "Vasy salope"
type textarea "Vasy salope"
type input "Vasy salope"
type textarea "Vasy salope"
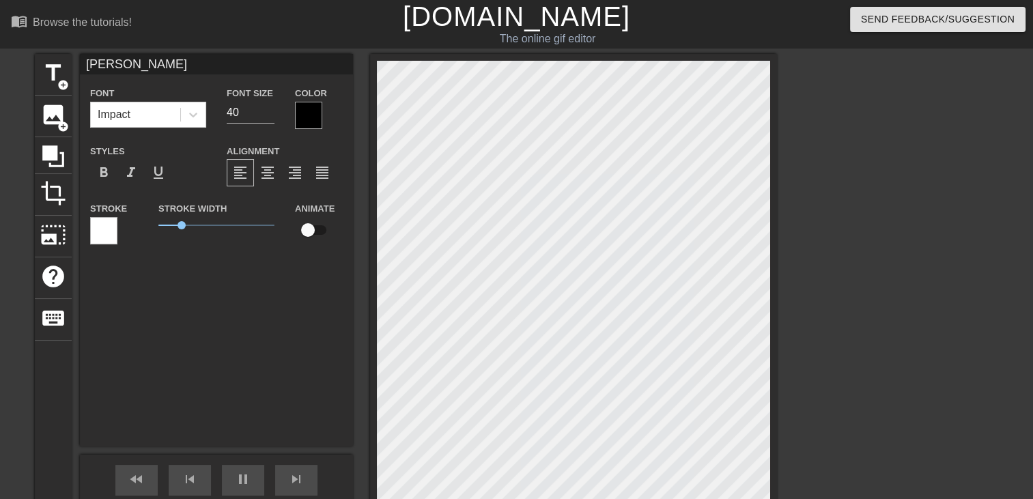
type input "Vasy salope n"
type textarea "Vasy salope n"
type input "Vasy salope ne"
type textarea "Vasy salope ne"
type input "Vasy salope net"
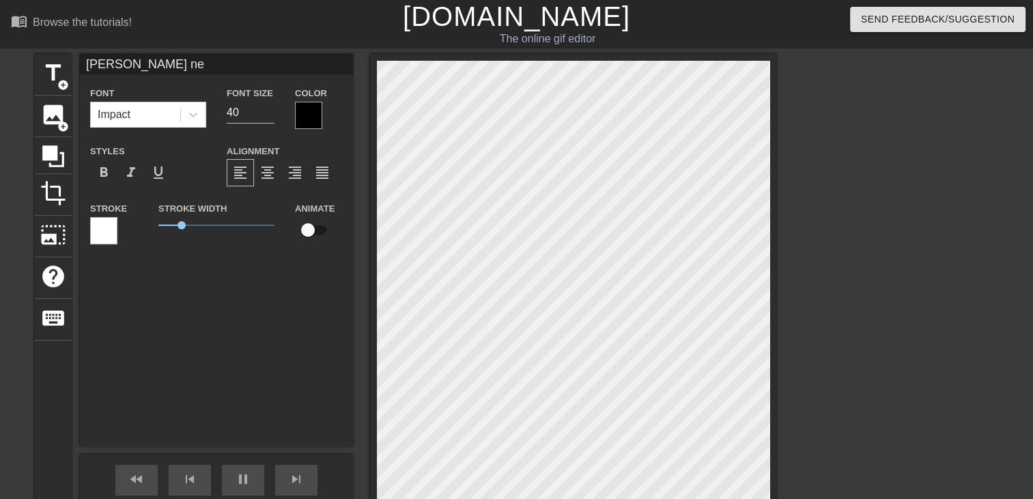
type textarea "Vasy salope net"
type input "Vasy salope nett"
type textarea "Vasy salope nett"
type input "Vasy salope netto"
type textarea "Vasy salope netto"
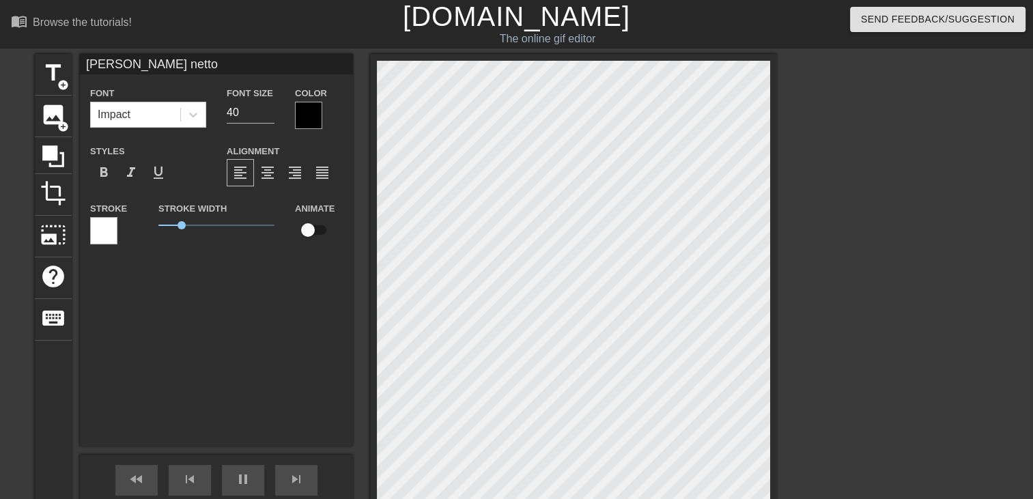
type input "Vasy salope nettoi"
type textarea "Vasy salope nettoi"
type input "Vasy salope nettoie"
type textarea "Vasy salope nettoie"
type input "Vasy salope nettoie"
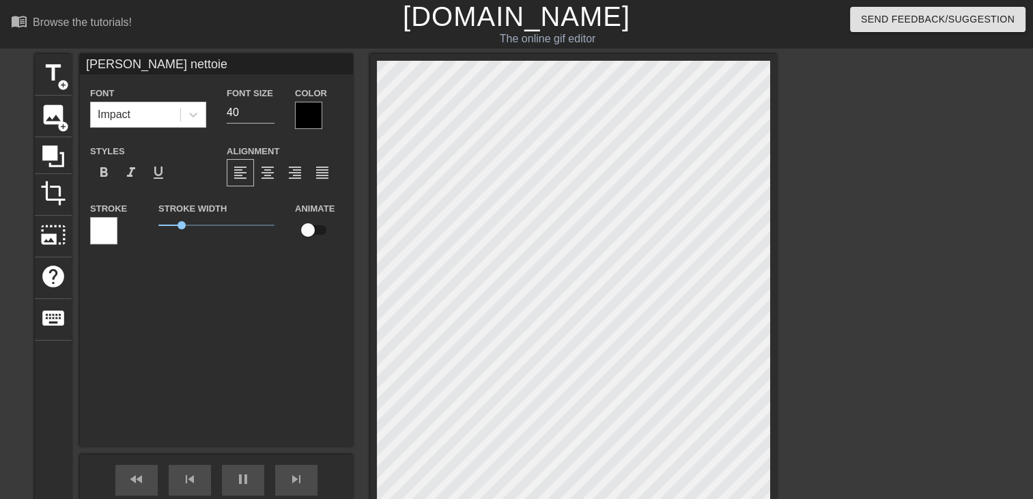
type textarea "Vasy salope nettoie"
type input "Vasy salope nettoie t"
type textarea "Vasy salope nettoie t"
type input "Vasy salope nettoie to"
type textarea "Vasy salope nettoie to"
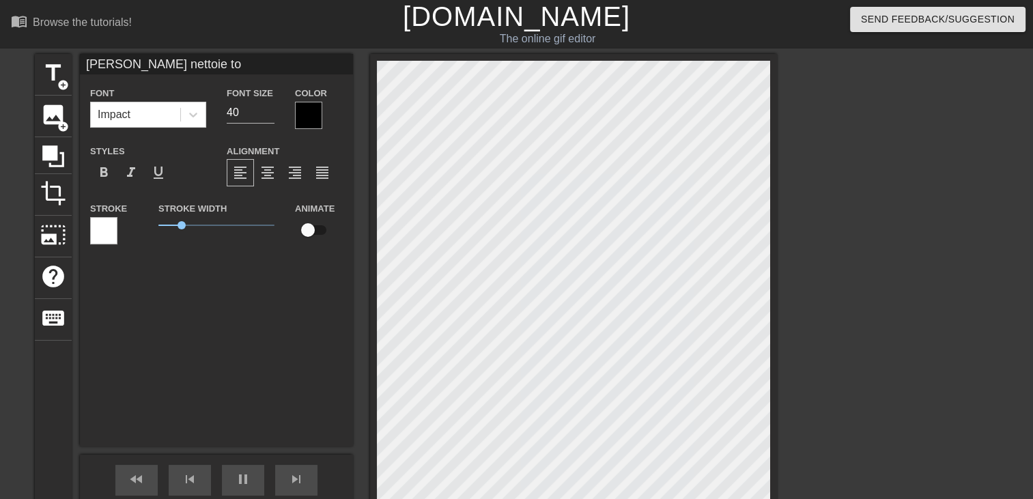
type input "Vasy salope nettoie tou"
type textarea "Vasy salope nettoie tou"
type input "Vasy salope nettoie tout"
type textarea "Vasy salope nettoie tout"
type input "Vasy salope nettoie tout"
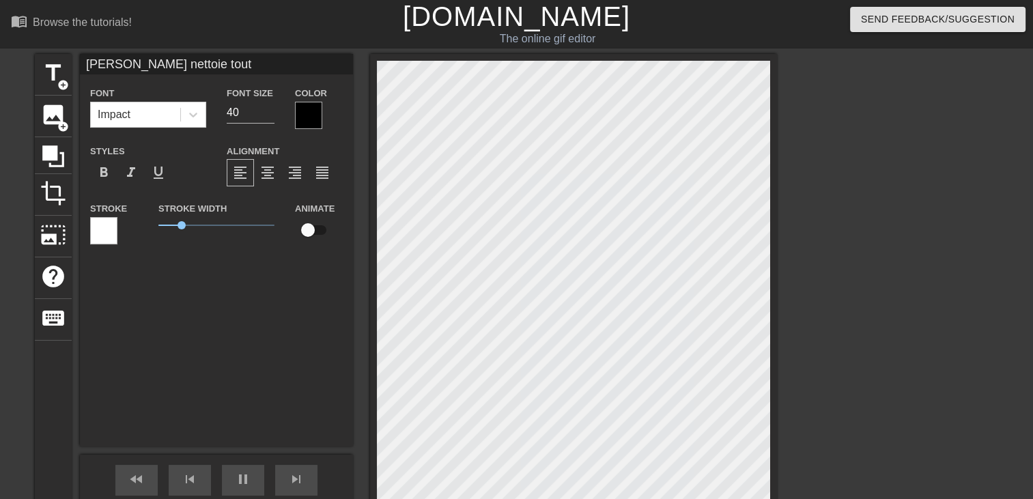
type textarea "Vasy salope nettoie tout"
type input "Vasy salope nettoie tout c"
type textarea "Vasy salope nettoie tout c"
type input "Vasy salope nettoie tout ca"
type textarea "Vasy salope nettoie tout ca"
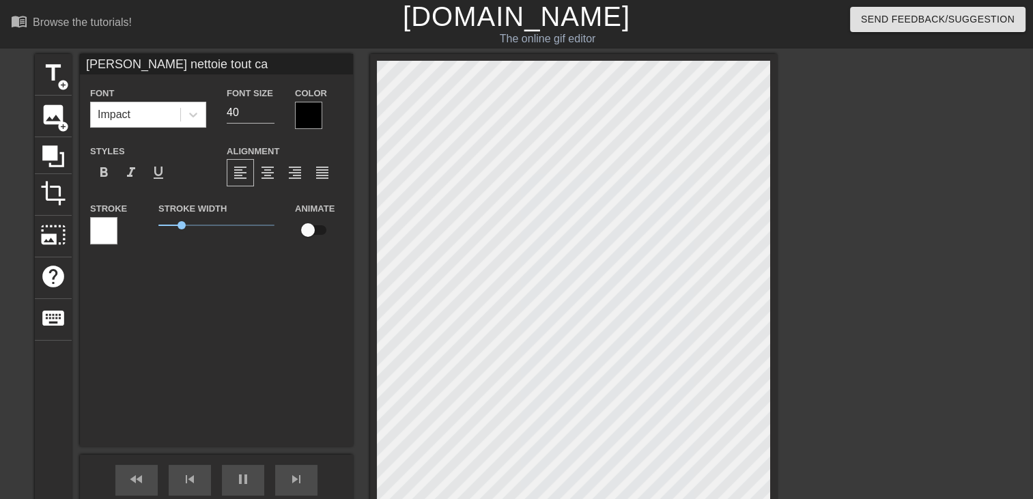
scroll to position [1, 8]
type input "Vasy salope nettoie tout ca"
type textarea "Vasy salope nettoie tout ca"
type input "Vasy salope nettoie tout ca"
type textarea "Vasy salope nettoie tout ca"
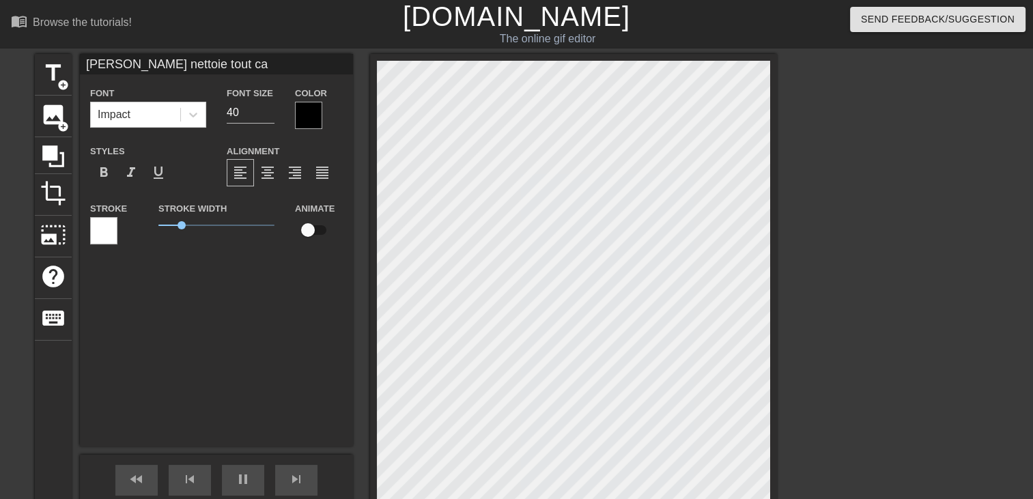
type input "Vasy salope nettoie tout ca q"
type textarea "Vasy salope nettoie tout ca q"
type input "Vasy salope nettoie tout ca qu"
type textarea "Vasy salope nettoie tout ca qu"
type input "Vasy salope nettoie tout ca que"
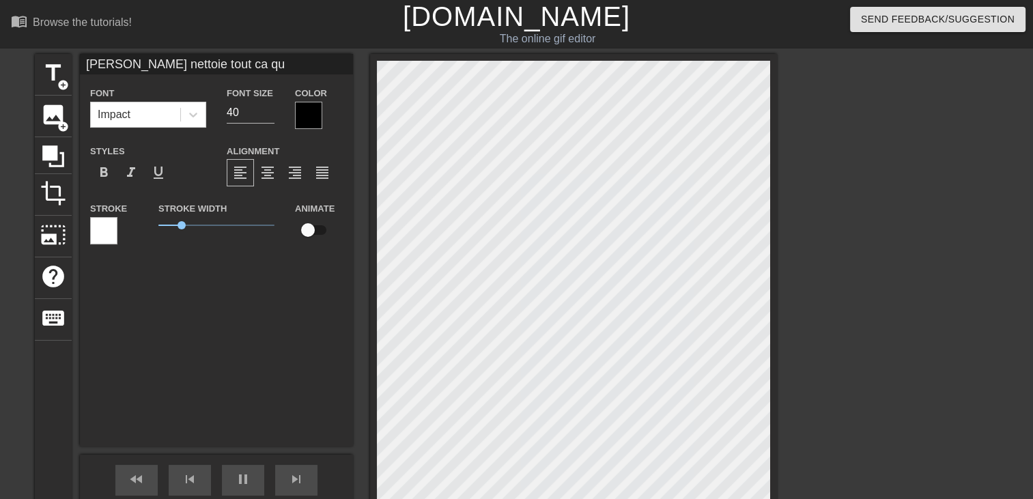
type textarea "Vasy salope nettoie tout ca que"
type input "Vasy salope nettoie tout ca que"
type textarea "Vasy salope nettoie tout ca que"
type input "Vasy salope nettoie tout ca que a"
type textarea "Vasy salope nettoie tout ca que a"
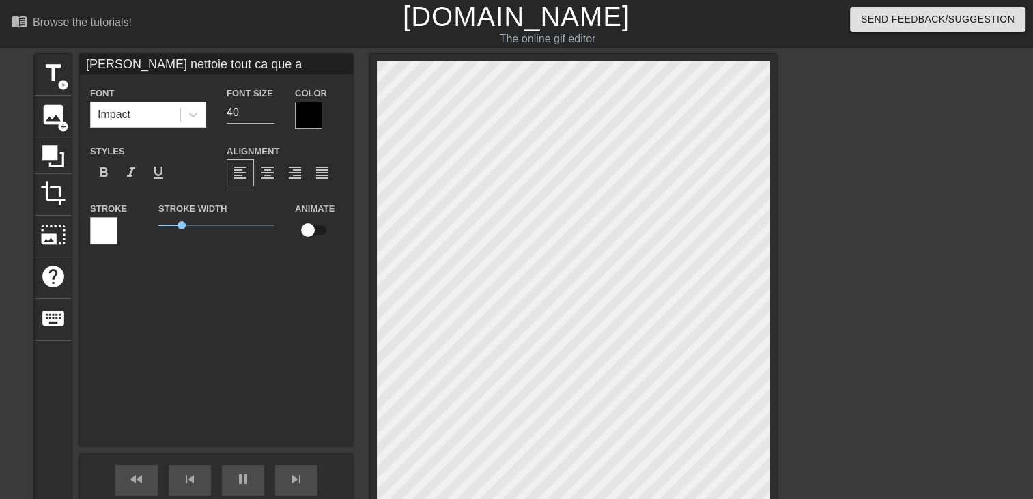
type input "Vasy salope nettoie tout ca que ap"
type textarea "Vasy salope nettoie tout ca que ap"
type input "Vasy salope nettoie tout ca que apr"
type textarea "Vasy salope nettoie tout ca que apr"
type input "Vasy salope nettoie tout ca que apre"
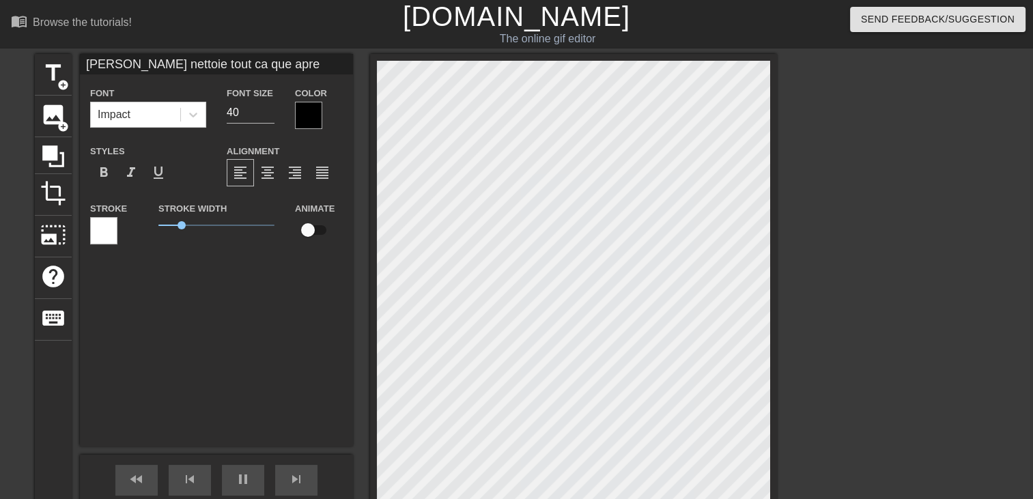
type textarea "Vasy salope nettoie tout ca que apre"
type input "Vasy salope nettoie tout ca que apres"
type textarea "Vasy salope nettoie tout ca que apres"
type input "Vasy salope nettoie tout ca que apres"
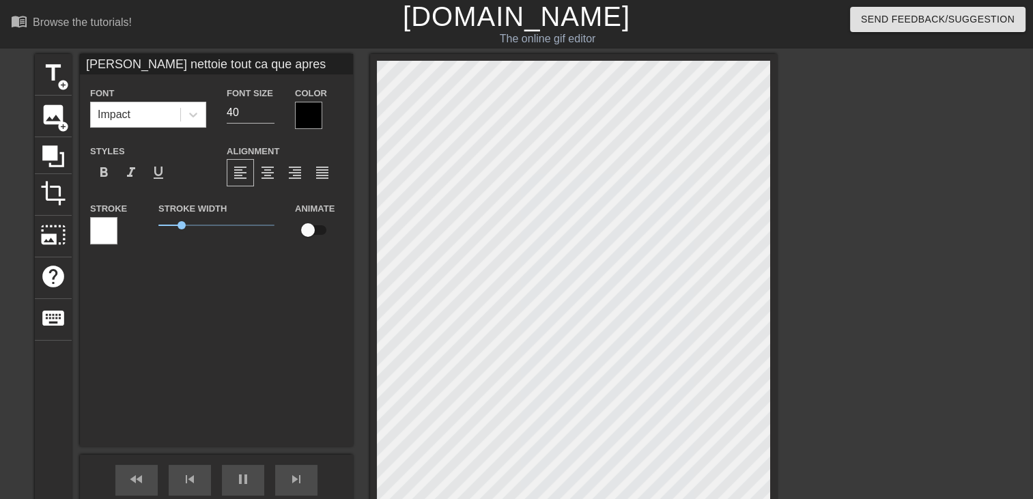
type textarea "Vasy salope nettoie tout ca que apres"
type input "Vasy salope nettoie tout ca que apres j"
type textarea "Vasy salope nettoie tout ca que apres j"
type input "Vasy salope nettoie tout ca que apres j'"
type textarea "Vasy salope nettoie tout ca que apres j'"
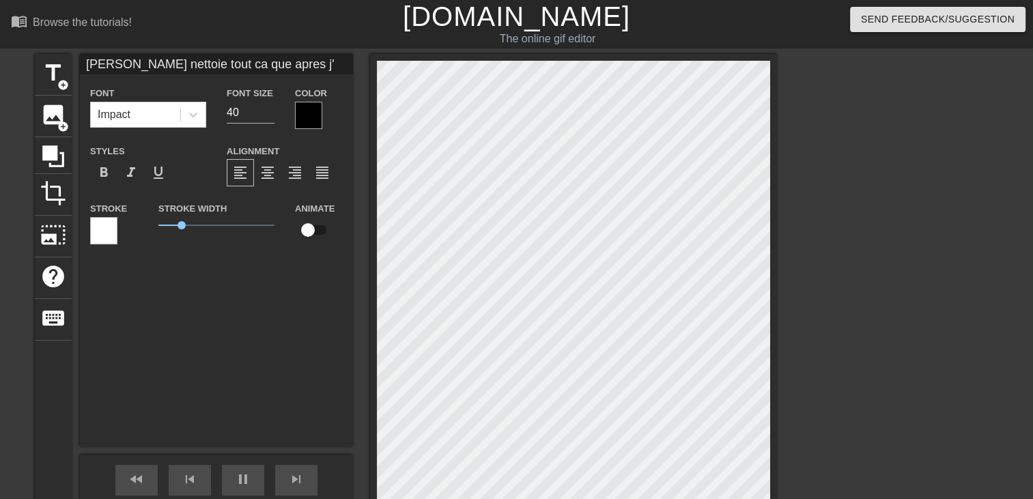
type input "Vasy salope nettoie tout ca que apres j'a"
type textarea "Vasy salope nettoie tout ca que apres j'a"
type input "Vasy salope nettoie tout ca que apres j'ai"
type textarea "Vasy salope nettoie tout ca que apres j'ai"
type input "Vasy salope nettoie tout ca que apres j'ai"
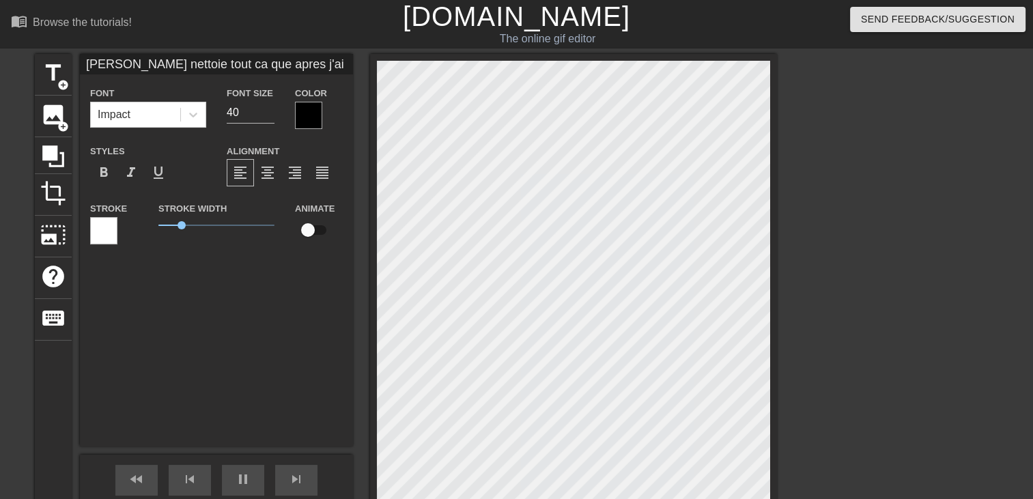
type textarea "Vasy salope nettoie tout ca que apres j'ai"
type input "Vasy salope nettoie tout ca que apres j'ai d"
type textarea "Vasy salope nettoie tout ca que apres j'ai d"
type input "Vasy salope nettoie tout ca que apres j'ai"
type textarea "Vasy salope nettoie tout ca que apres j'ai"
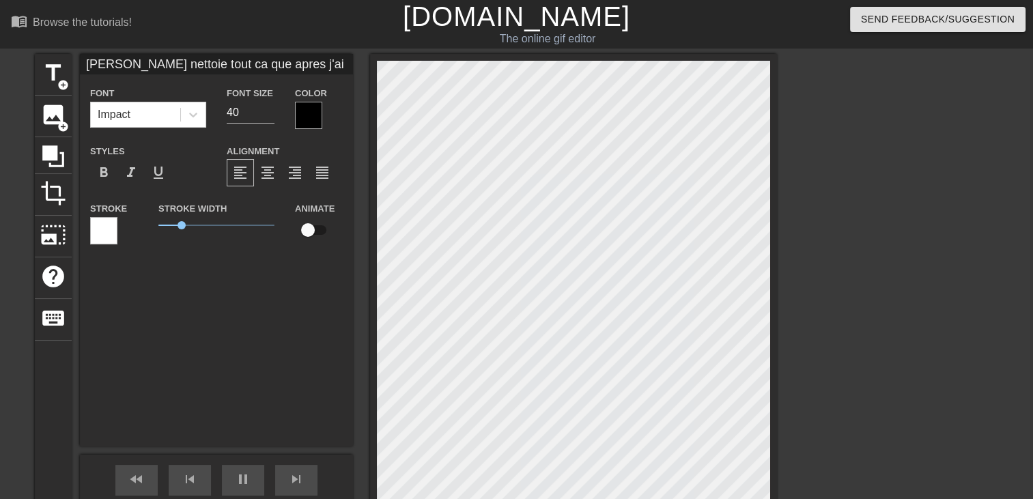
type input "Vasy salope nettoie tout ca que apres j'ai r"
type textarea "Vasy salope nettoie tout ca que apres j'ai r"
type input "Vasy salope nettoie tout ca que apres j'ai rd"
type textarea "Vasy salope nettoie tout ca que apres j'ai rd"
type input "Vasy salope nettoie tout ca que apres j'ai rdv"
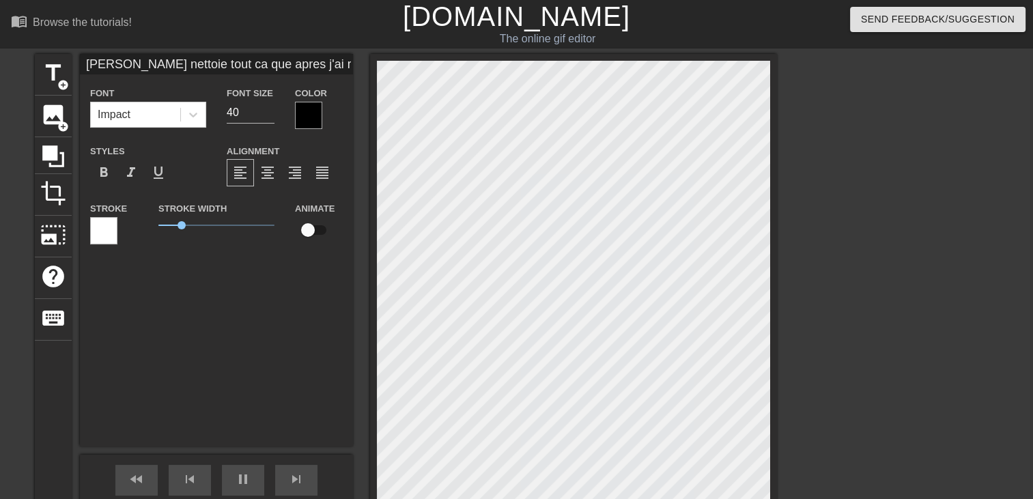
type textarea "Vasy salope nettoie tout ca que apres j'ai rdv"
type input "Vasy salope nettoie tout ca que apres j'ai rdv"
type textarea "Vasy salope nettoie tout ca que apres j'ai rdv"
type input "Vasy salope nettoie tout ca que apres j'ai rdv a"
type textarea "Vasy salope nettoie tout ca que apres j'ai rdv a"
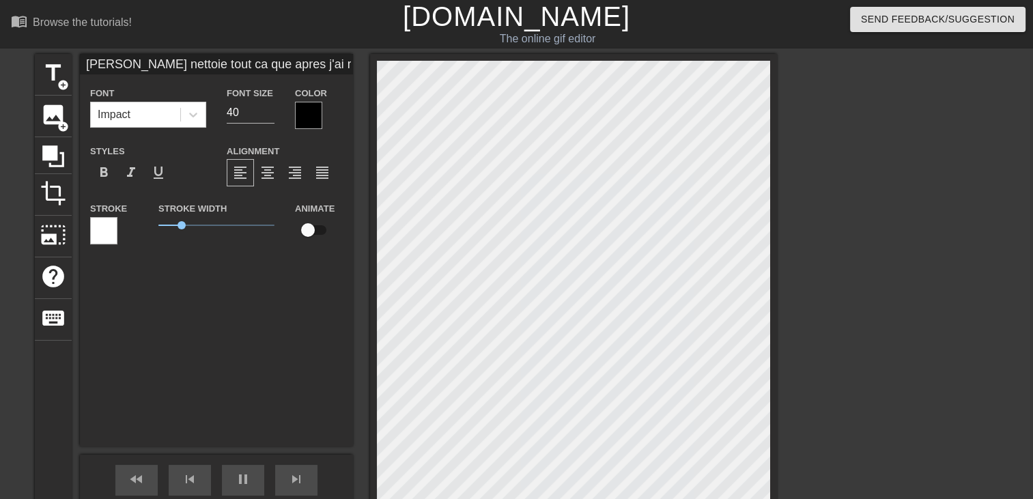
type input "Vasy salope nettoie tout ca que apres j'ai rdv av"
type textarea "Vasy salope nettoie tout ca que apres j'ai rdv av"
type input "Vasy salope nettoie tout ca que apres j'ai rdv ave"
type textarea "Vasy salope nettoie tout ca que apres j'ai rdv ave"
type input "Vasy salope nettoie tout ca que apres j'ai rdv avec"
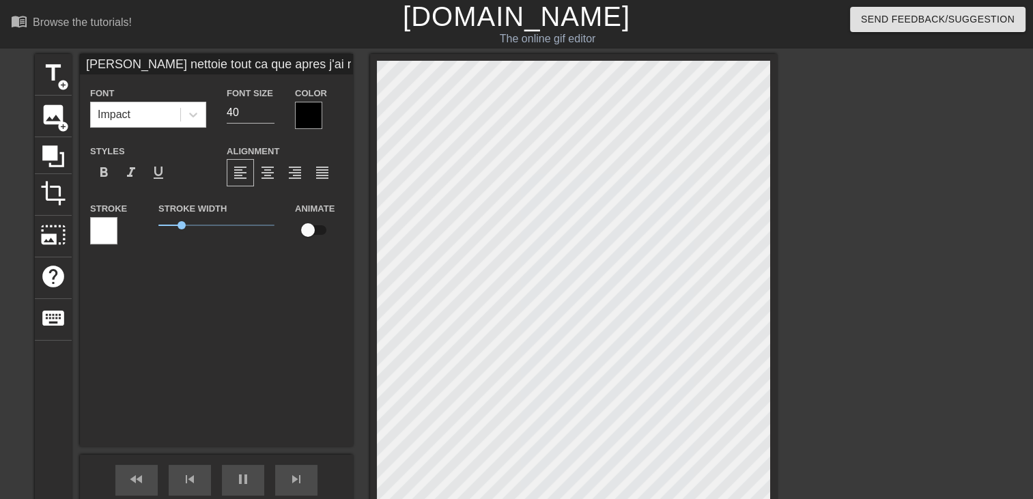
type textarea "Vasy salope nettoie tout ca que apres j'ai rdv avec"
type input "Vasy salope nettoie tout ca que apres j'ai rdv avec"
type textarea "Vasy salope nettoie tout ca que apres j'ai rdv avec"
type input "Vasy salope nettoie tout ca que apres j'ai rdv avec t"
type textarea "Vasy salope nettoie tout ca que apres j'ai rdv avec t"
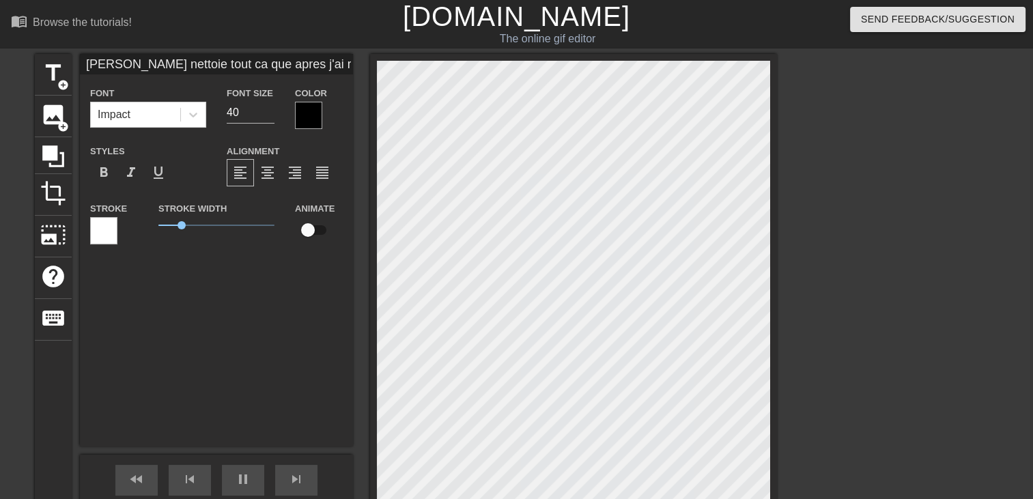
type input "Vasy salope nettoie tout ca que apres j'ai rdv avec to"
type textarea "Vasy salope nettoie tout ca que apres j'ai rdv avec to"
type input "Vasy salope nettoie tout ca que apres j'ai rdv avec ton"
type textarea "Vasy salope nettoie tout ca que apres j'ai rdv avec ton"
type input "Vasy salope nettoie tout ca que apres j'ai rdv avec ton"
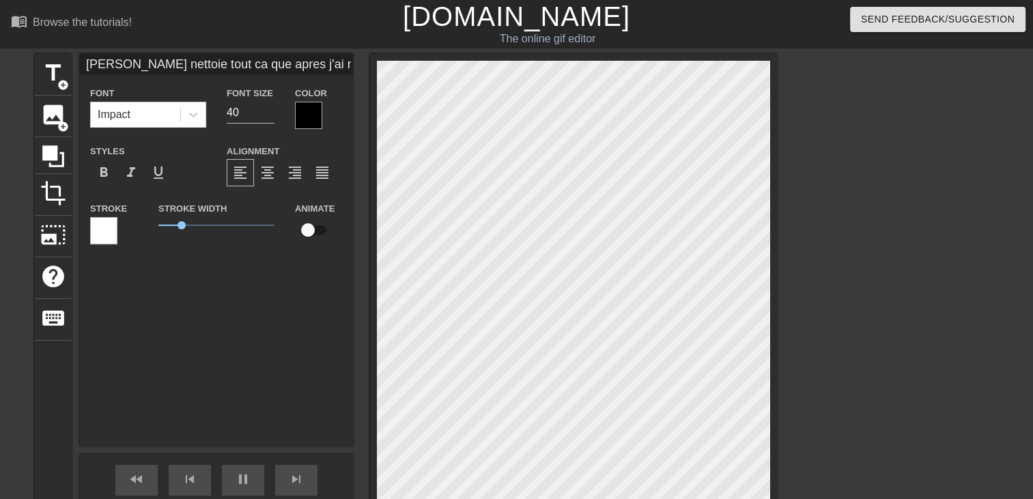
type textarea "Vasy salope nettoie tout ca que apres j'ai rdv avec ton"
type input "Vasy salope nettoie tout ca que apres j'ai rdv avec ton m"
type textarea "Vasy salope nettoie tout ca que apres j'ai rdv avec ton m"
type input "Vasy salope nettoie tout ca que apres j'ai rdv avec ton ma"
type textarea "Vasy salope nettoie tout ca que apres j'ai rdv avec ton ma"
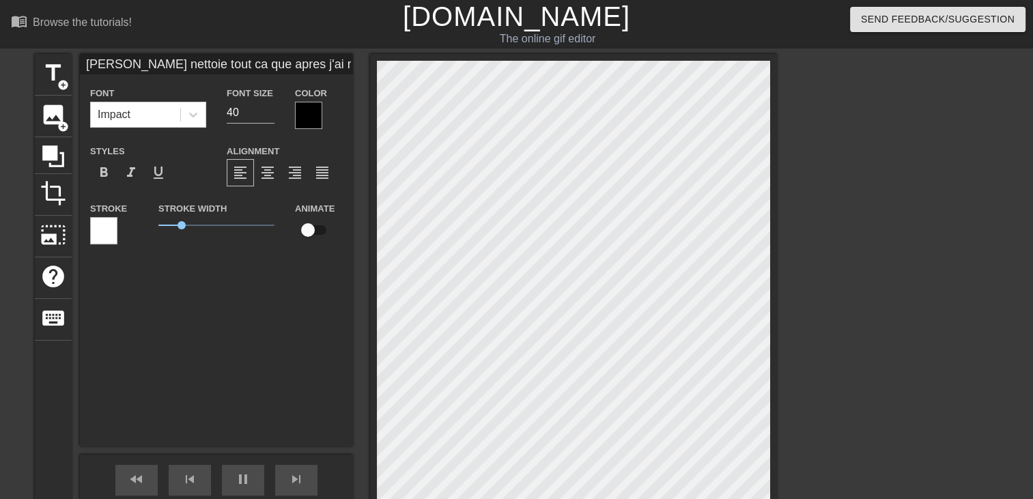
type input "Vasy salope nettoie tout ca que apres j'ai rdv avec ton mar"
type textarea "Vasy salope nettoie tout ca que apres j'ai rdv avec ton mar"
type input "Vasy salope nettoie tout ca que apres j'ai rdv avec ton mari"
type textarea "Vasy salope nettoie tout ca que apres j'ai rdv avec ton mari"
type input "Vasy salope nettoie tout ca que apres j'ai rdv avec ton mari"
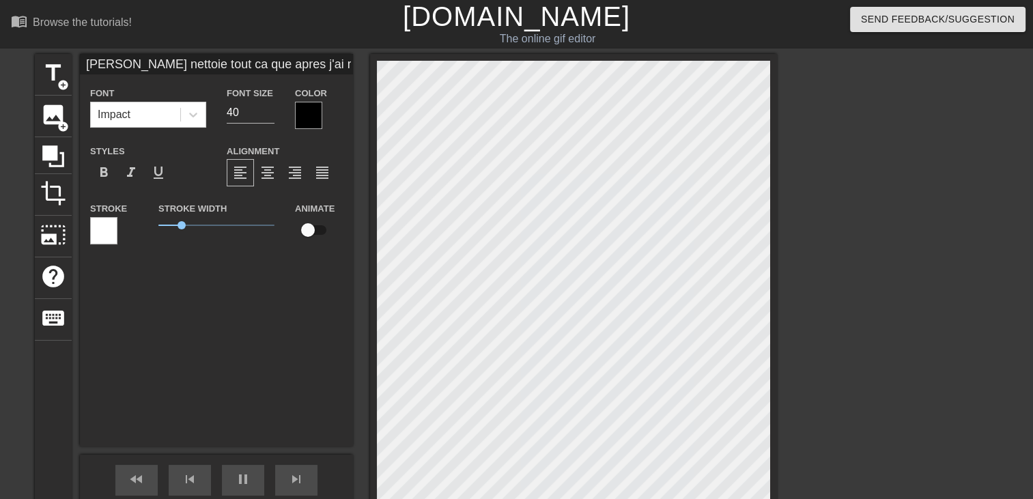
type textarea "Vasy salope nettoie tout ca que apres j'ai rdv avec ton mari"
type input "Vasy salope nettoie tout ca que apres j'ai rdv avec ton mari e"
type textarea "Vasy salope nettoie tout ca que apres j'ai rdv avec ton mari e"
type input "Vasy salope nettoie tout ca que apres j'ai rdv avec ton mari et"
type textarea "Vasy salope nettoie tout ca que apres j'ai rdv avec ton mari et"
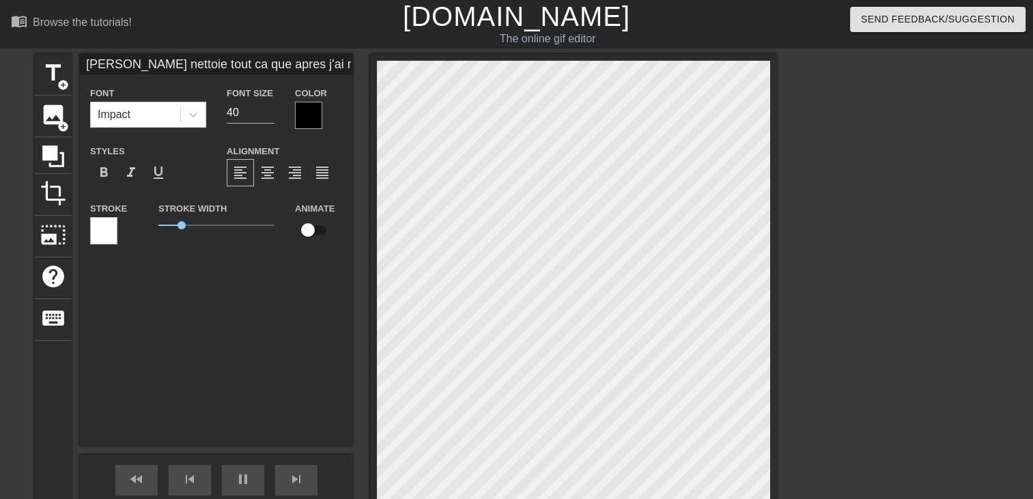
type input "Vasy salope nettoie tout ca que apres j'ai rdv avec ton mari et"
type textarea "Vasy salope nettoie tout ca que apres j'ai rdv avec ton mari et"
type input "Vasy salope nettoie tout ca que apres j'ai rdv avec ton mari et q"
type textarea "Vasy salope nettoie tout ca que apres j'ai rdv avec ton mari et q"
type input "Vasy salope nettoie tout ca que apres j'ai rdv avec ton mari et qu"
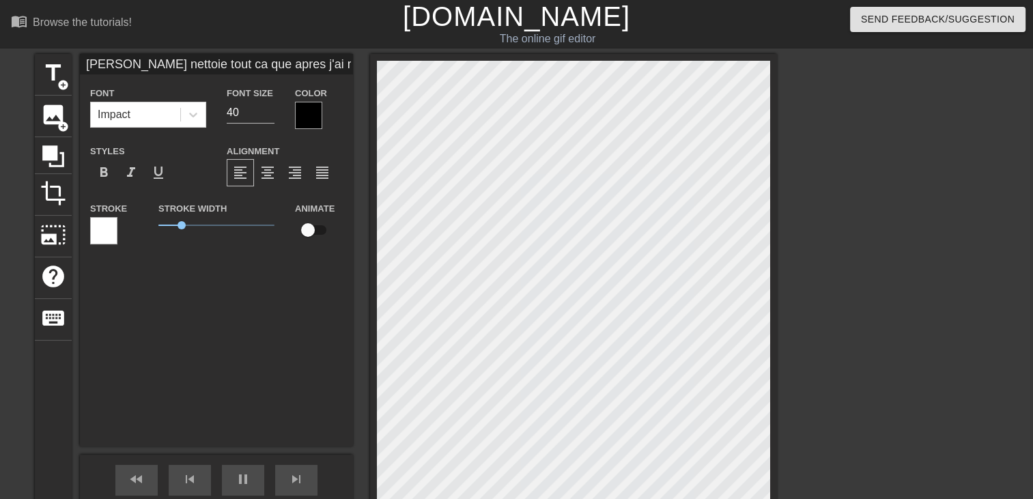
type textarea "Vasy salope nettoie tout ca que apres j'ai rdv avec ton mari et qu"
type input "Vasy salope nettoie tout ca que apres j'ai rdv avec ton mari et qui"
type textarea "Vasy salope nettoie tout ca que apres j'ai rdv avec ton mari et qu"
type input "Vasy salope nettoie tout ca que apres j'ai rdv avec ton mari et q"
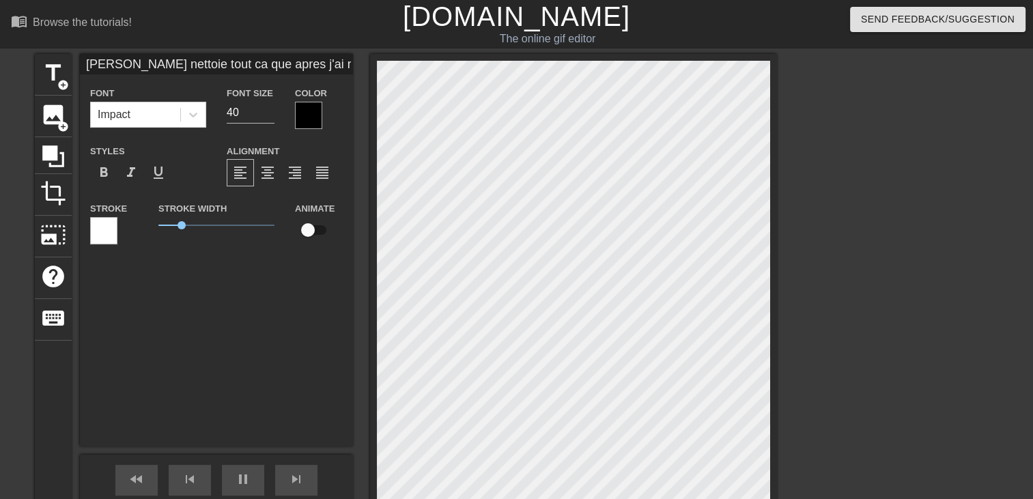
type textarea "Vasy salope nettoie tout ca que apres j'ai rdv avec ton mari et q"
type input "Vasy salope nettoie tout ca que apres j'ai rdv avec ton mari et"
type textarea "Vasy salope nettoie tout ca que apres j'ai rdv avec ton mari et"
type input "Vasy salope nettoie tout ca que apres j'ai rdv avec ton mari et"
type textarea "Vasy salope nettoie tout ca que apres j'ai rdv avec ton mari et"
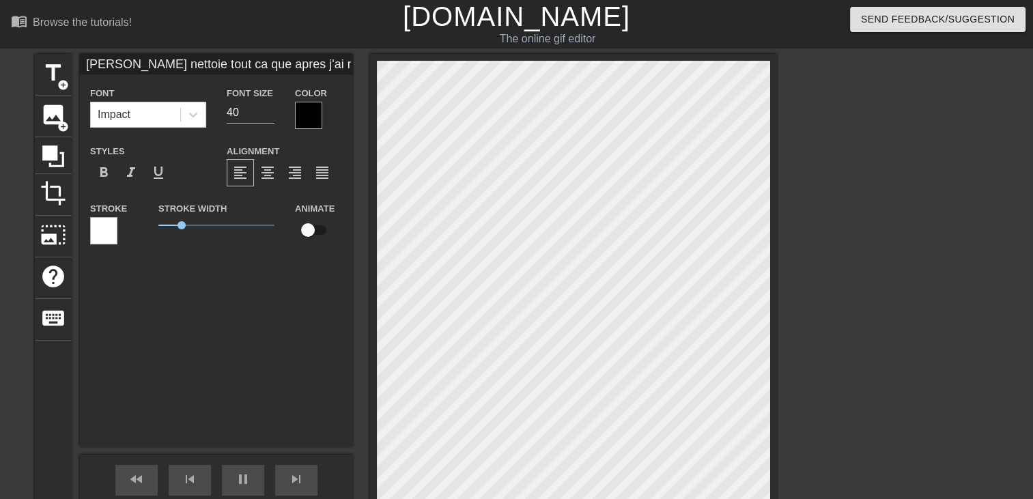
type input "Vasy salope nettoie tout ca que apres j'ai rdv avec ton mari e"
type textarea "Vasy salope nettoie tout ca que apres j'ai rdv avec ton mari e"
type input "Vasy salope nettoie tout ca que apres j'ai rdv avec ton mari"
type textarea "Vasy salope nettoie tout ca que apres j'ai rdv avec ton mari"
type input "Vasy salope nettoie tout ca que apres j'ai rdv avec ton mari"
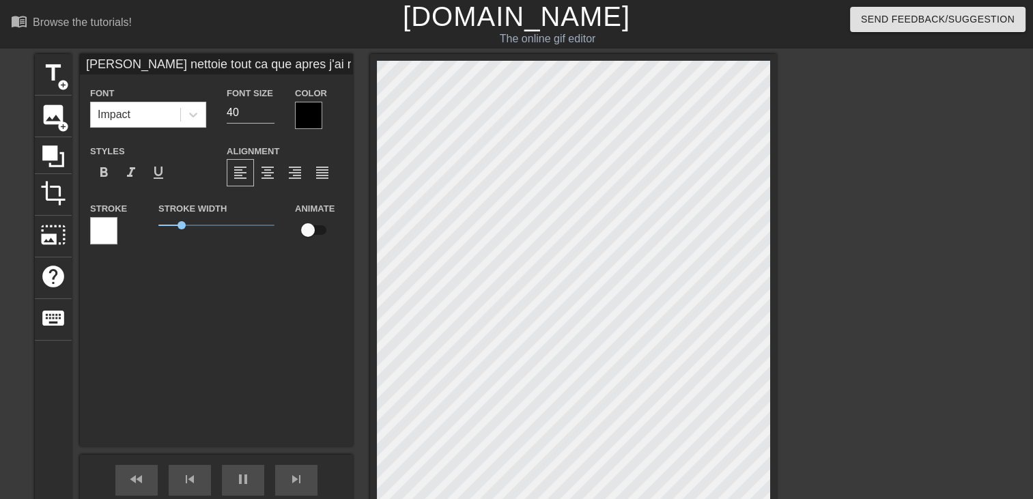
type textarea "Vasy salope nettoie tout ca que apres j'ai rdv avec ton mari"
type input "Vasy salope nettoie tout ca que apres j'ai rdv avec ton mari o"
type textarea "Vasy salope nettoie tout ca que apres j'ai rdv avec ton mari o"
type input "Vasy salope nettoie tout ca que apres j'ai rdv avec ton mari"
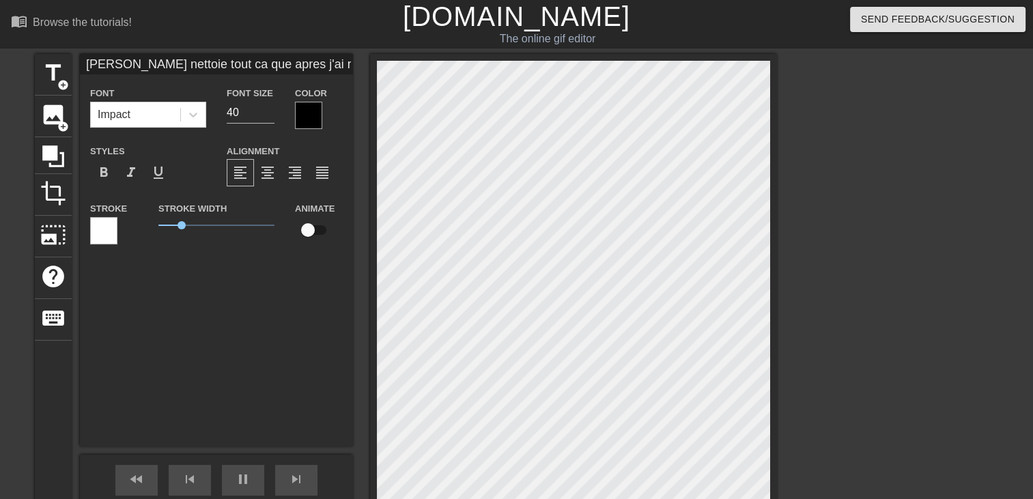
type textarea "Vasy salope nettoie tout ca que apres j'ai rdv avec ton mari"
type input "Vasy salope nettoie tout ca que apres j'ai rdv avec ton mari i"
type textarea "Vasy salope nettoie tout ca que apres j'ai rdv avec ton mari i"
type input "Vasy salope nettoie tout ca que apres j'ai rdv avec ton mari il"
type textarea "Vasy salope nettoie tout ca que apres j'ai rdv avec ton mari il"
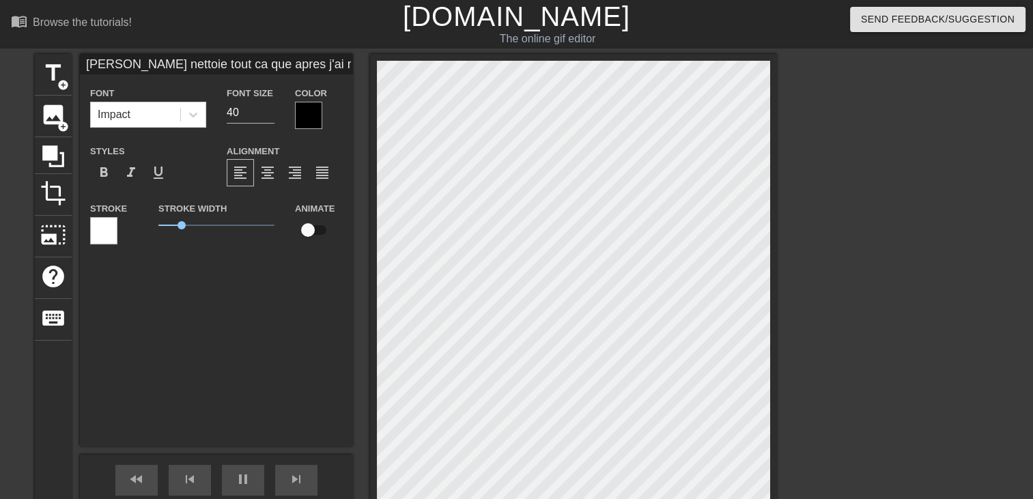
type input "Vasy salope nettoie tout ca que apres j'ai rdv avec ton mari il"
type textarea "Vasy salope nettoie tout ca que apres j'ai rdv avec ton mari il"
type input "Vasy salope nettoie tout ca que apres j'ai rdv avec ton mari il f"
type textarea "Vasy salope nettoie tout ca que apres j'ai rdv avec ton mari il f"
type input "Vasy salope nettoie tout ca que apres j'ai rdv avec ton mari il fa"
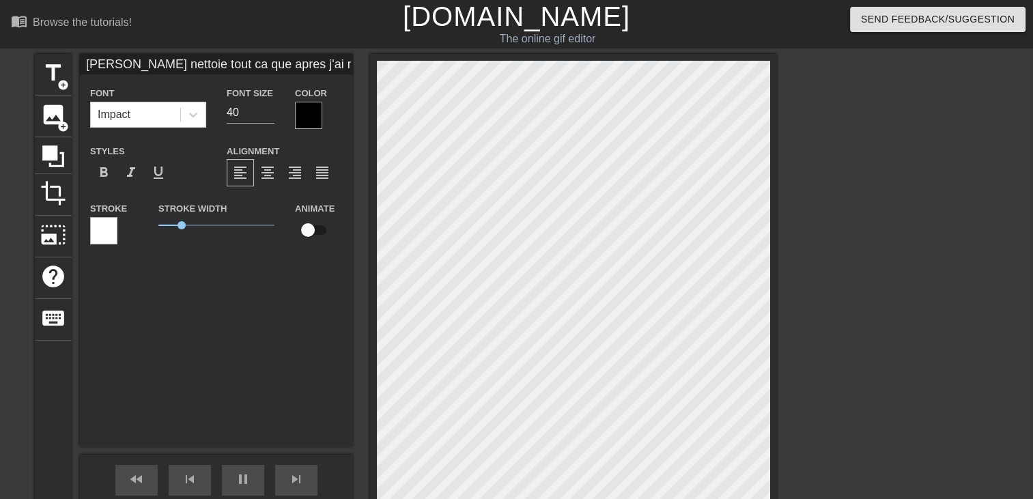
type textarea "Vasy salope nettoie tout ca que apres j'ai rdv avec ton mari il fa"
type input "Vasy salope nettoie tout ca que apres j'ai rdv avec ton mari il fau"
type textarea "Vasy salope nettoie tout ca que apres j'ai rdv avec ton mari il fau"
type input "Vasy salope nettoie tout ca que apres j'ai rdv avec ton mari il faut"
type textarea "Vasy salope nettoie tout ca que apres j'ai rdv avec ton mari il faut"
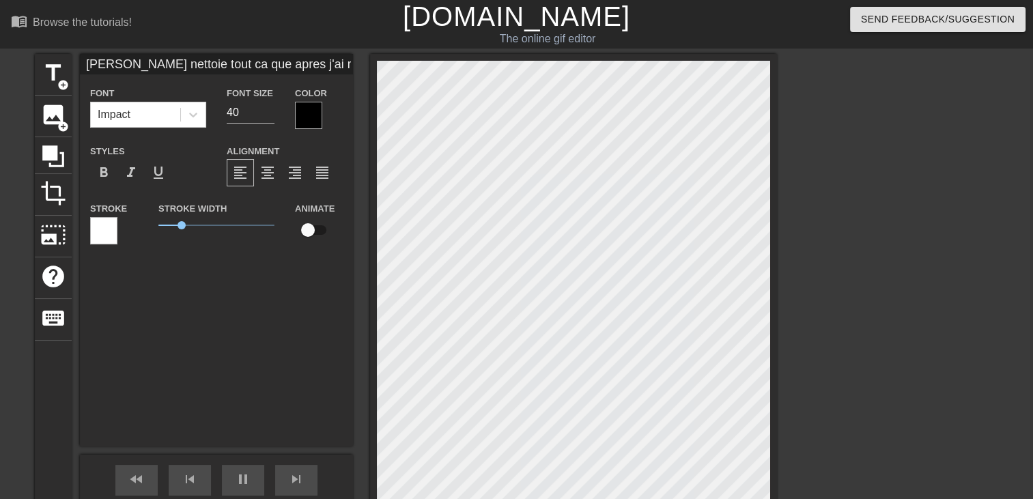
type input "Vasy salope nettoie tout ca que apres j'ai rdv avec ton mari il faut"
type textarea "Vasy salope nettoie tout ca que apres j'ai rdv avec ton mari il faut"
type input "Vasy salope nettoie tout ca que apres j'ai rdv avec ton mari il faut p"
type textarea "Vasy salope nettoie tout ca que apres j'ai rdv avec ton mari il faut p"
type input "Vasy salope nettoie tout ca que apres j'ai rdv avec ton mari il faut pa"
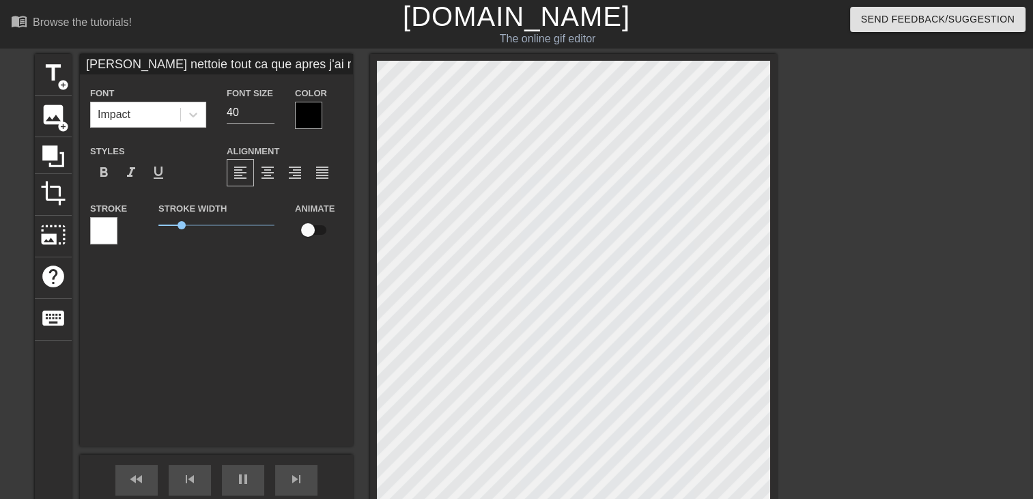
type textarea "Vasy salope nettoie tout ca que apres j'ai rdv avec ton mari il faut pa"
type input "Vasy salope nettoie tout ca que apres j'ai rdv avec ton mari il faut pas"
type textarea "Vasy salope nettoie tout ca que apres j'ai rdv avec ton mari il faut pas"
type input "Vasy salope nettoie tout ca que apres j'ai rdv avec ton mari il faut pas"
type textarea "Vasy salope nettoie tout ca que apres j'ai rdv avec ton mari il faut pas"
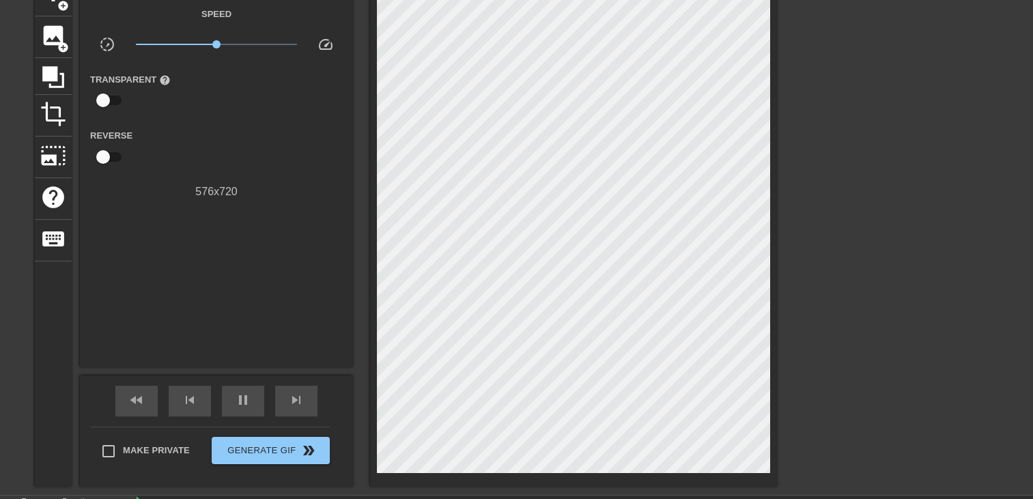
scroll to position [158, 0]
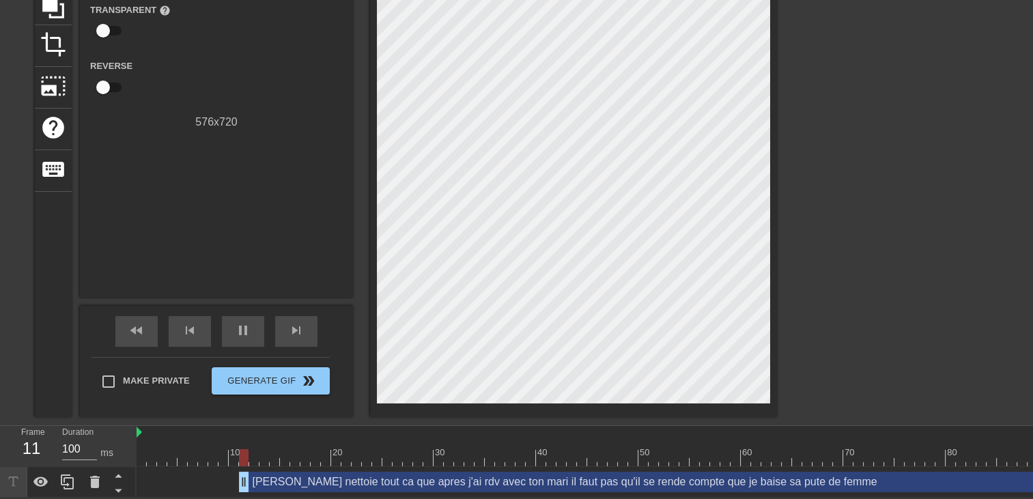
drag, startPoint x: 345, startPoint y: 475, endPoint x: 0, endPoint y: 407, distance: 351.5
click at [0, 410] on div "menu_book Browse the tutorials! Gifntext.com The online gif editor Send Feedbac…" at bounding box center [516, 174] width 1033 height 647
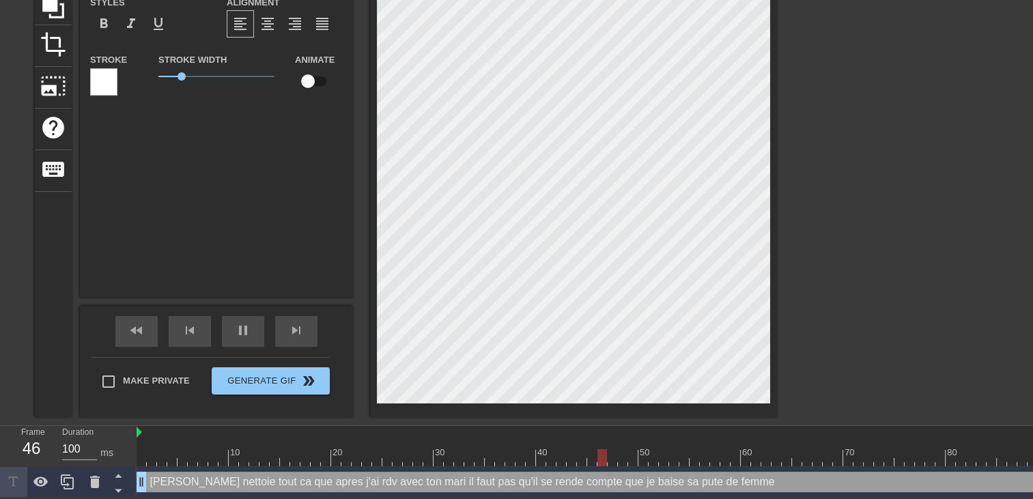
scroll to position [0, 0]
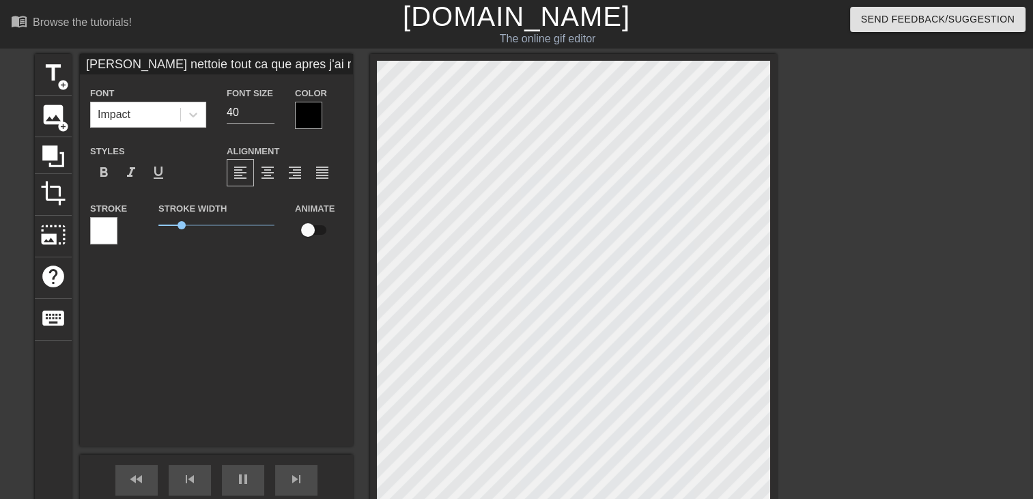
click at [304, 115] on div at bounding box center [308, 115] width 27 height 27
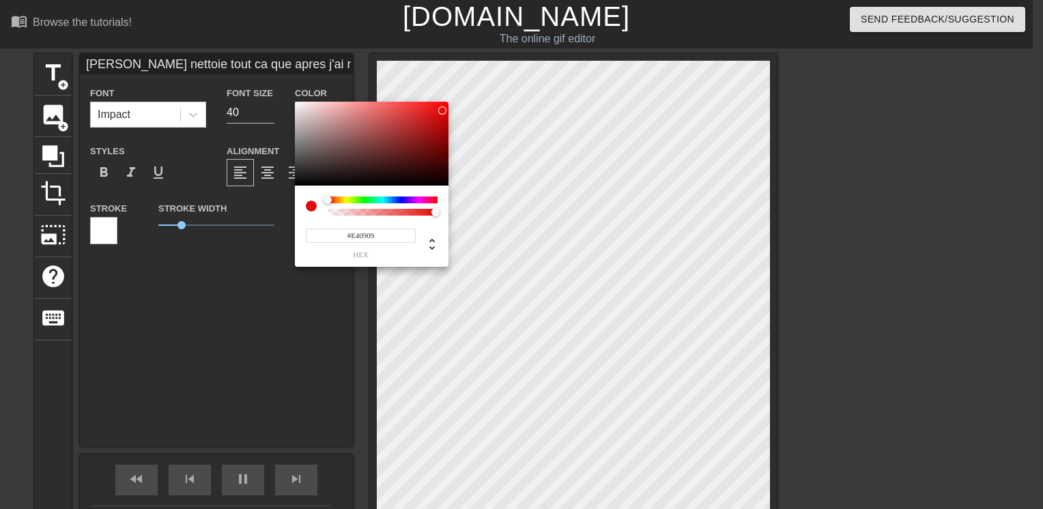
click at [442, 111] on div at bounding box center [372, 144] width 154 height 85
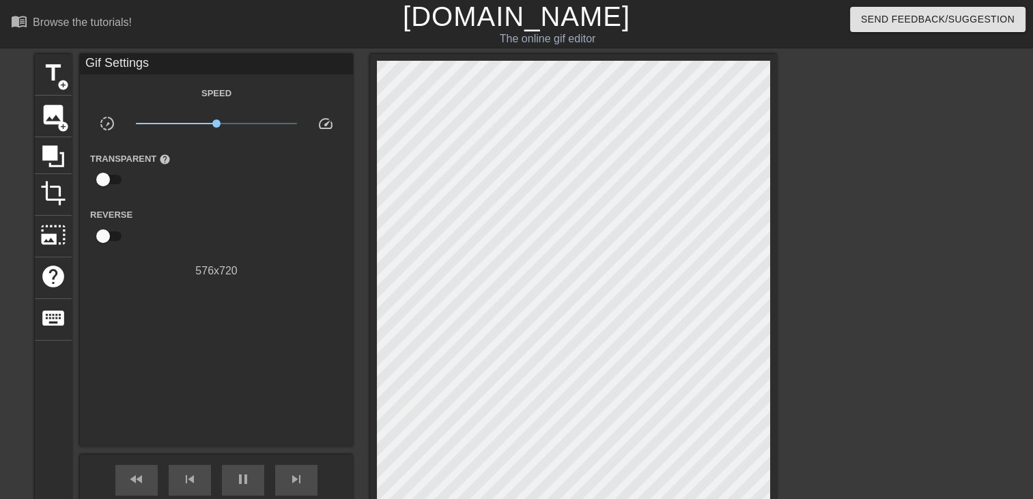
scroll to position [158, 0]
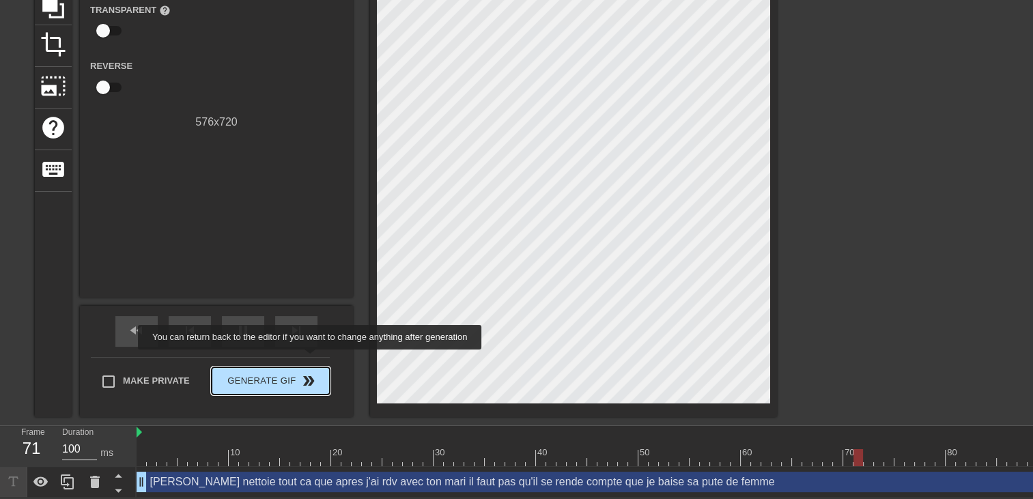
click at [311, 367] on button "Generate Gif double_arrow" at bounding box center [271, 380] width 118 height 27
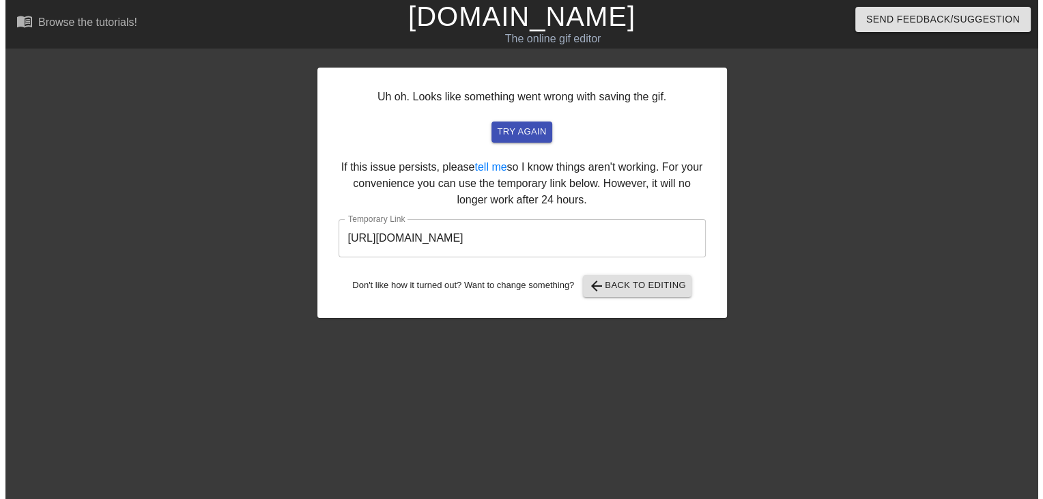
scroll to position [0, 0]
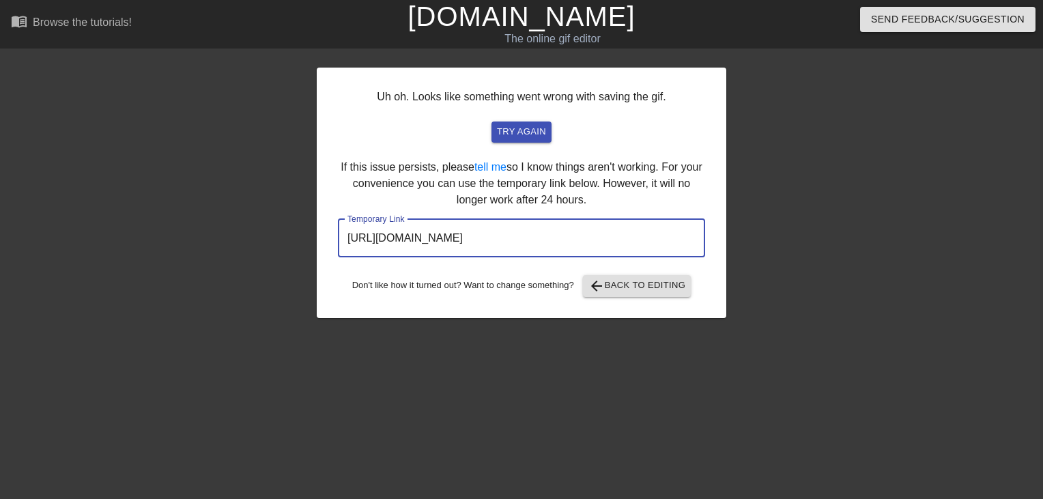
drag, startPoint x: 662, startPoint y: 238, endPoint x: 273, endPoint y: 248, distance: 388.6
click at [273, 248] on div "Uh oh. Looks like something went wrong with saving the gif. try again If this i…" at bounding box center [521, 259] width 1043 height 410
drag, startPoint x: 273, startPoint y: 248, endPoint x: 446, endPoint y: 231, distance: 173.5
click at [563, 35] on div "The online gif editor" at bounding box center [552, 39] width 396 height 16
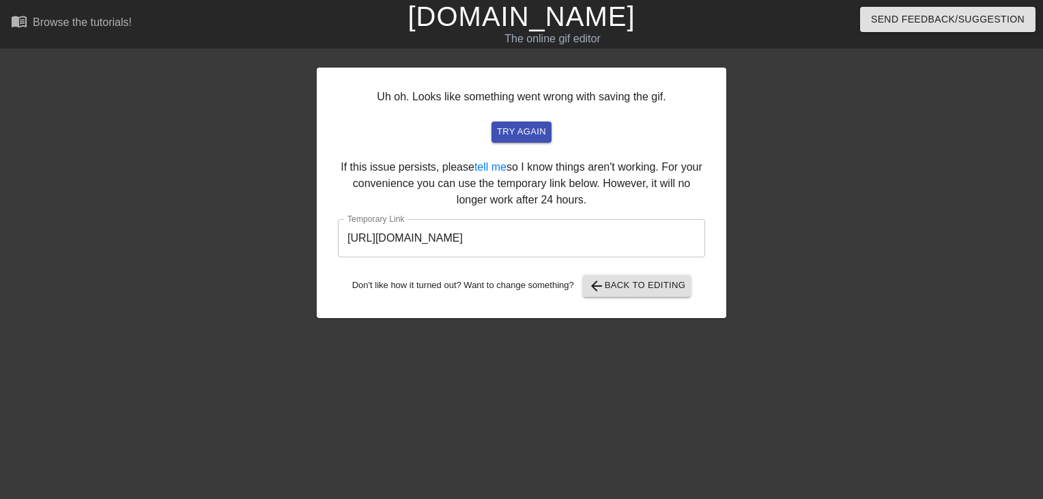
click at [571, 20] on link "[DOMAIN_NAME]" at bounding box center [521, 16] width 227 height 30
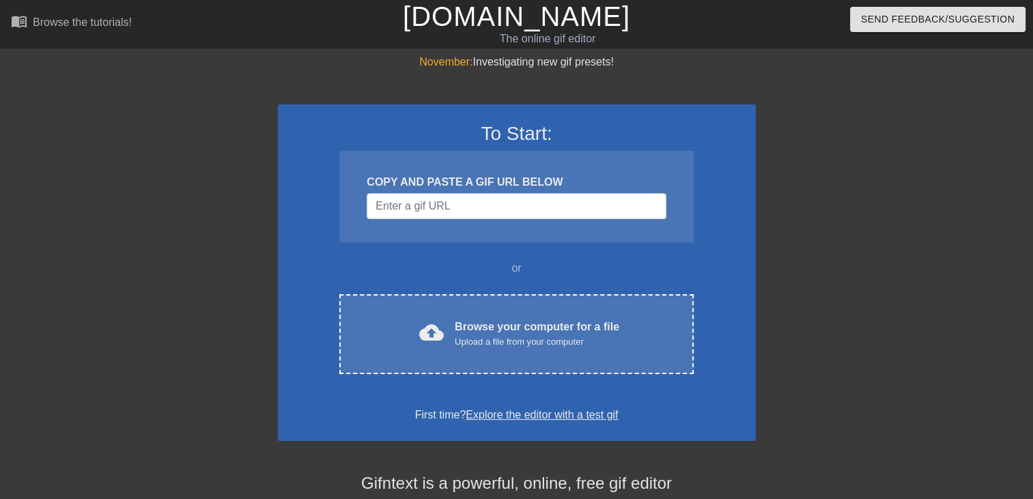
click at [556, 309] on div "cloud_upload Browse your computer for a file Upload a file from your computer C…" at bounding box center [516, 334] width 354 height 80
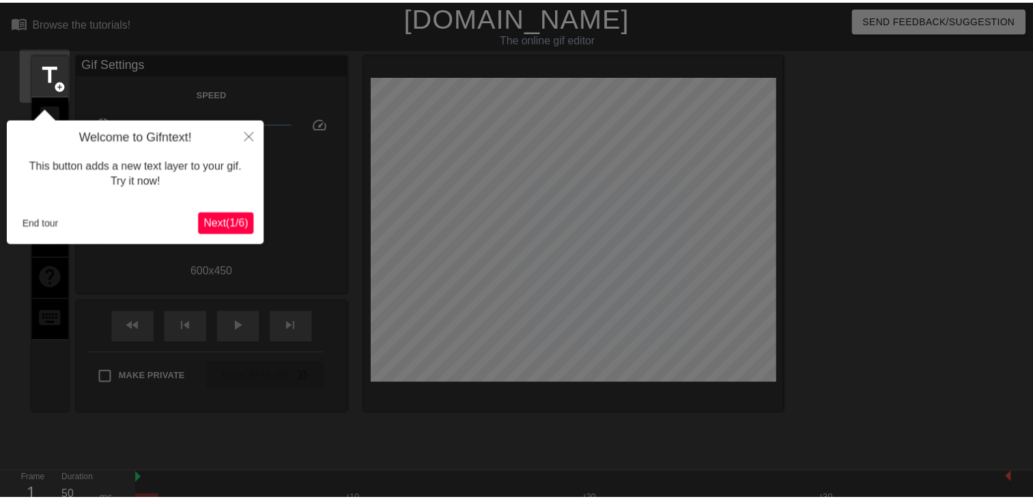
scroll to position [33, 0]
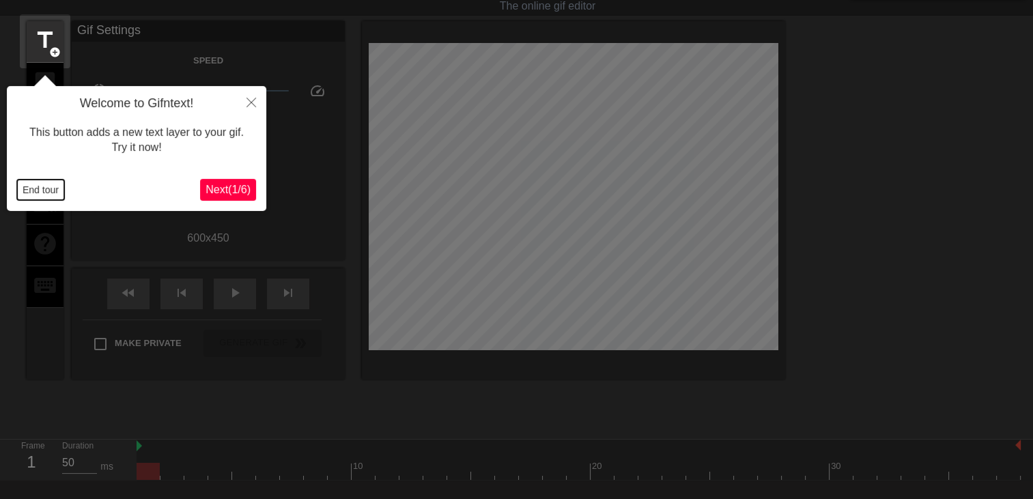
click at [33, 191] on button "End tour" at bounding box center [40, 190] width 47 height 20
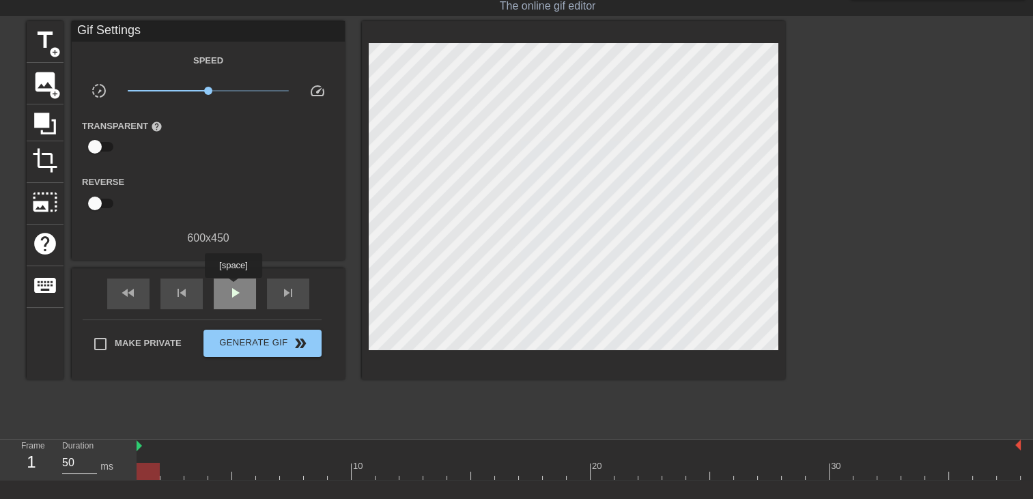
click at [233, 287] on span "play_arrow" at bounding box center [235, 293] width 16 height 16
click at [27, 43] on div "title add_circle" at bounding box center [45, 42] width 37 height 42
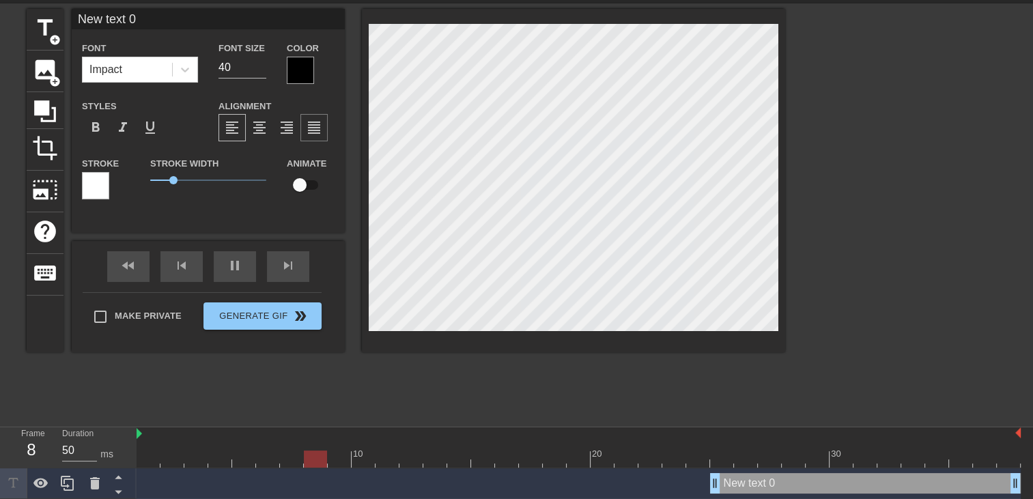
scroll to position [47, 0]
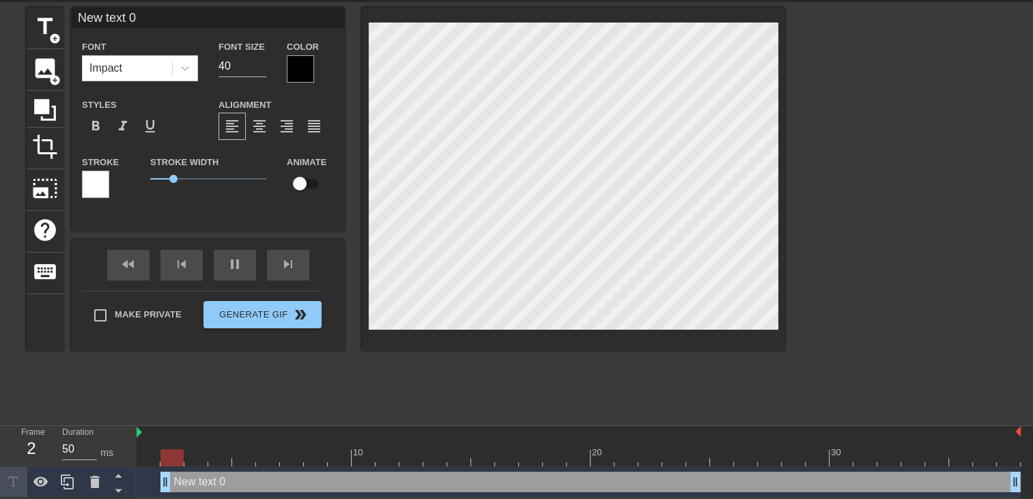
drag, startPoint x: 719, startPoint y: 482, endPoint x: 60, endPoint y: 395, distance: 664.6
click at [0, 421] on html "menu_book Browse the tutorials! Gifntext.com The online gif editor Send Feedbac…" at bounding box center [516, 226] width 1033 height 544
type input "New text"
type textarea "New text"
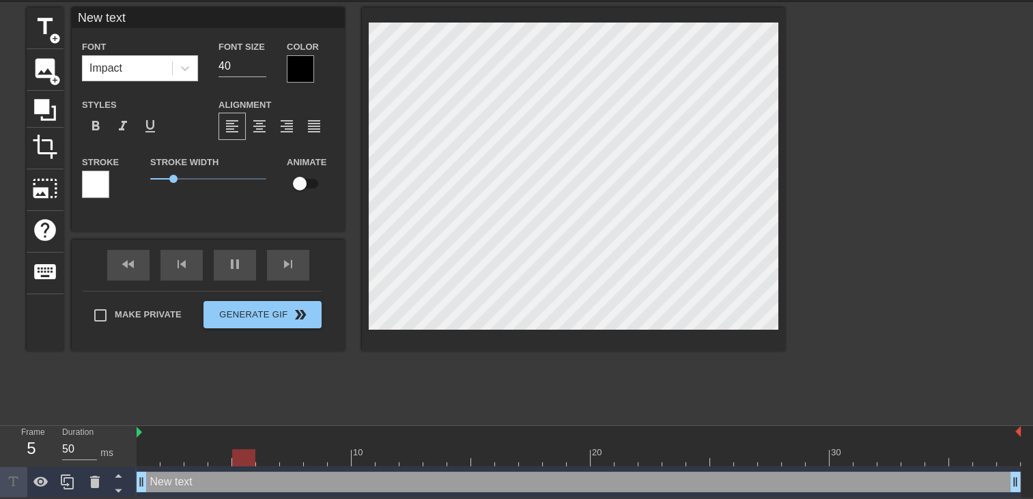
type input "New text"
type textarea "New text"
type input "New tex"
type textarea "New tex"
type input "New te"
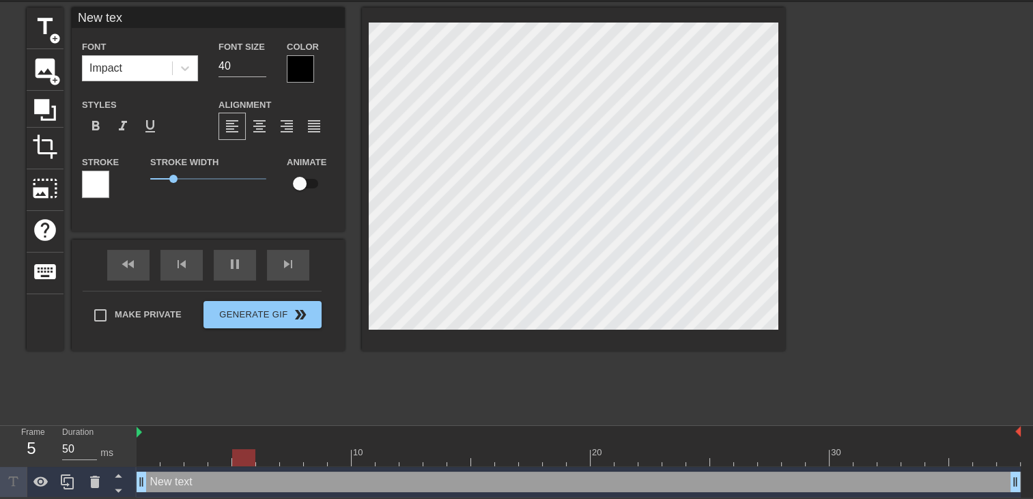
type textarea "New te"
type input "New t"
type textarea "New t"
type input "New"
type textarea "New"
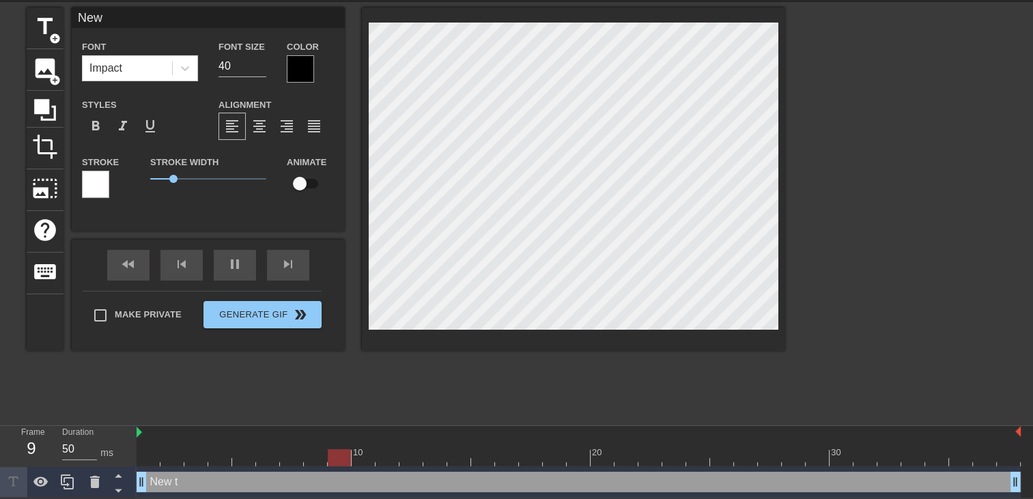
type input "New"
type textarea "New"
type input "Ne"
type textarea "Ne"
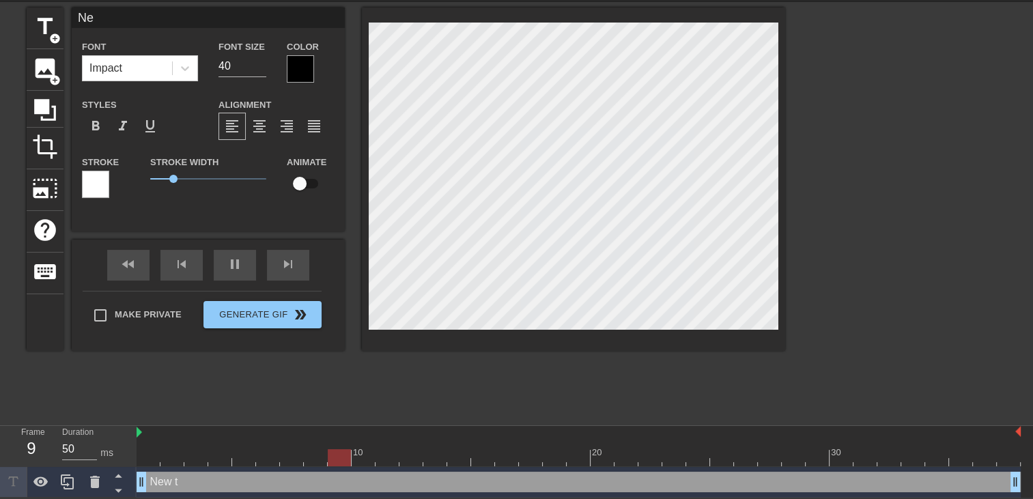
type input "N"
type textarea "N"
type input "A"
type textarea "A"
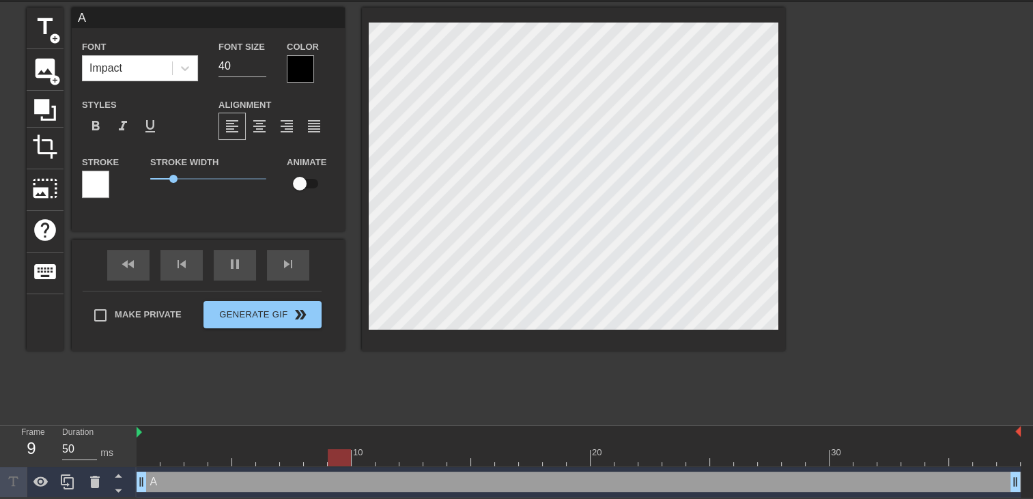
type input "A"
type textarea "A"
type input "A l"
type textarea "A l"
type input "A l'"
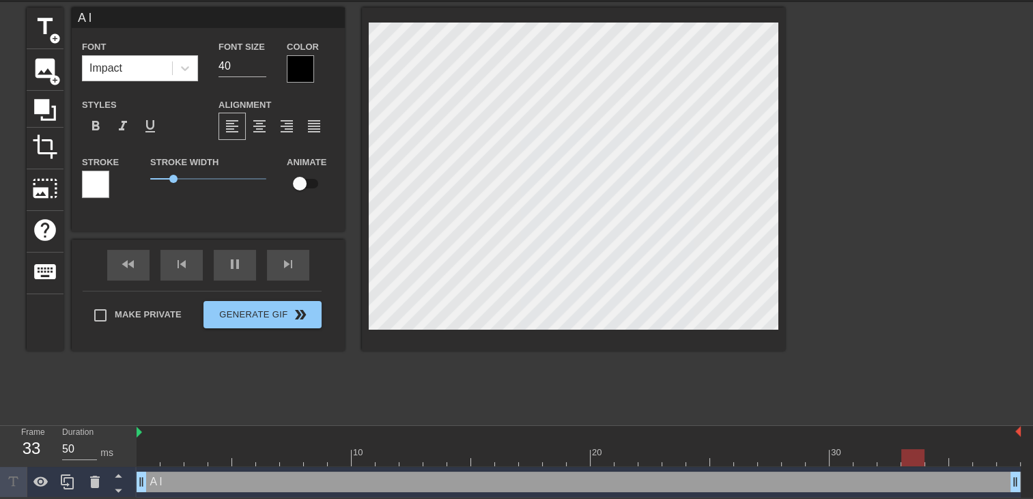
type textarea "A l'"
type input "A l'h"
type textarea "A l'h"
type input "A l'ho"
type textarea "A l'ho"
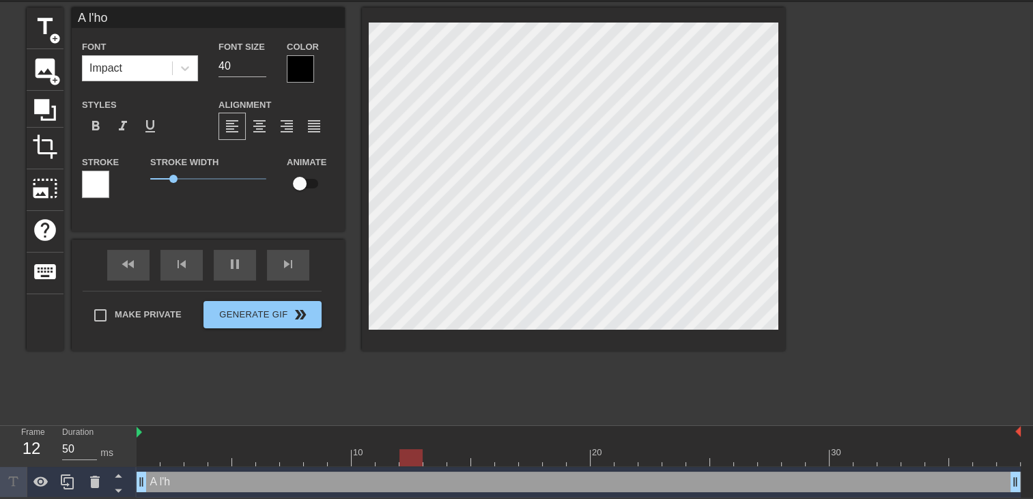
type input "A l'hot"
type textarea "A l'hot"
type input "A l'hotl"
type textarea "A l'hotl"
type input "A l'hotle"
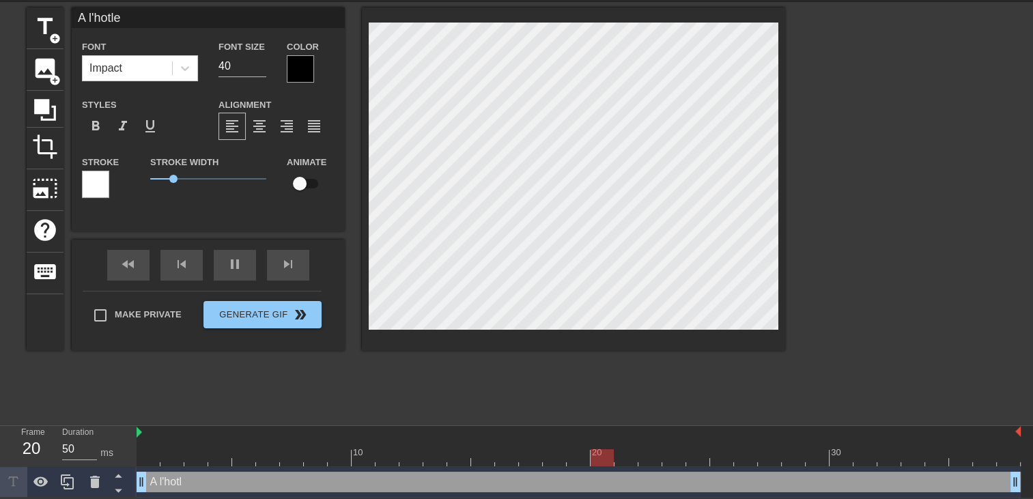
type textarea "A l'hotle"
type input "A l'hotl"
type textarea "A l'hotl"
type input "A l'hot"
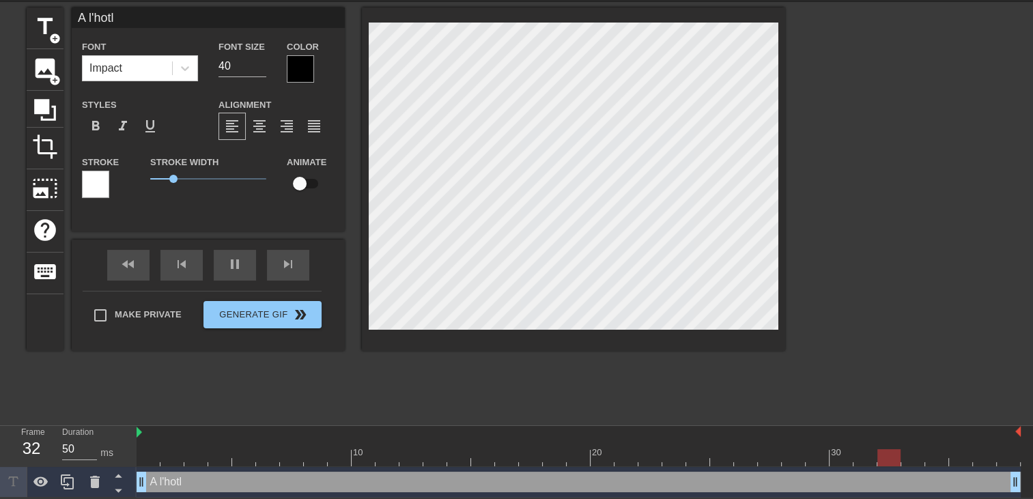
type textarea "A l'hot"
type input "A l'hote"
type textarea "A l'hote"
type input "A l'hotel"
type textarea "A l'hotel"
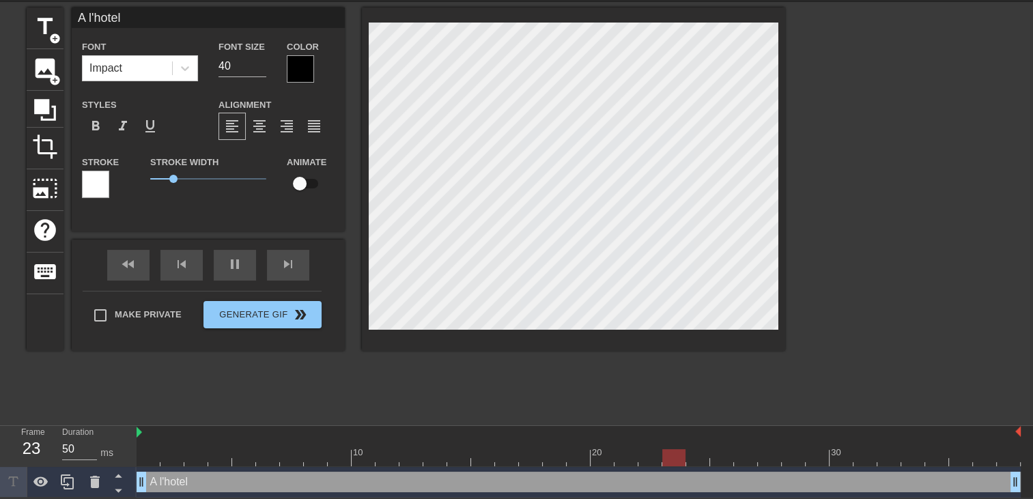
type input "A l'hotel"
type textarea "A l'hotel"
type input "A l'hotel l"
type textarea "A l'hotel l"
type input "A l'hotel la"
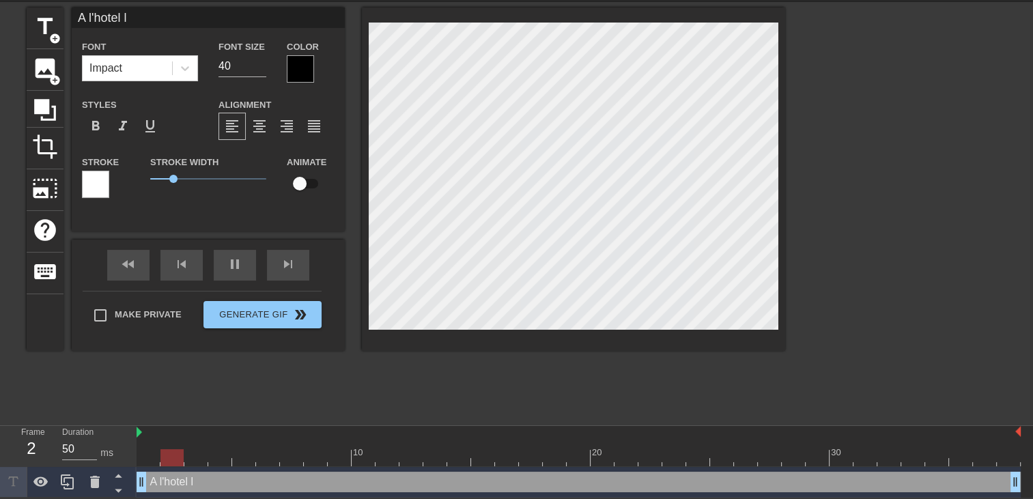
type textarea "A l'hotel la"
type input "A l'hotel la"
type textarea "A l'hotel la"
type input "A l'hotel la f"
type textarea "A l'hotel la f"
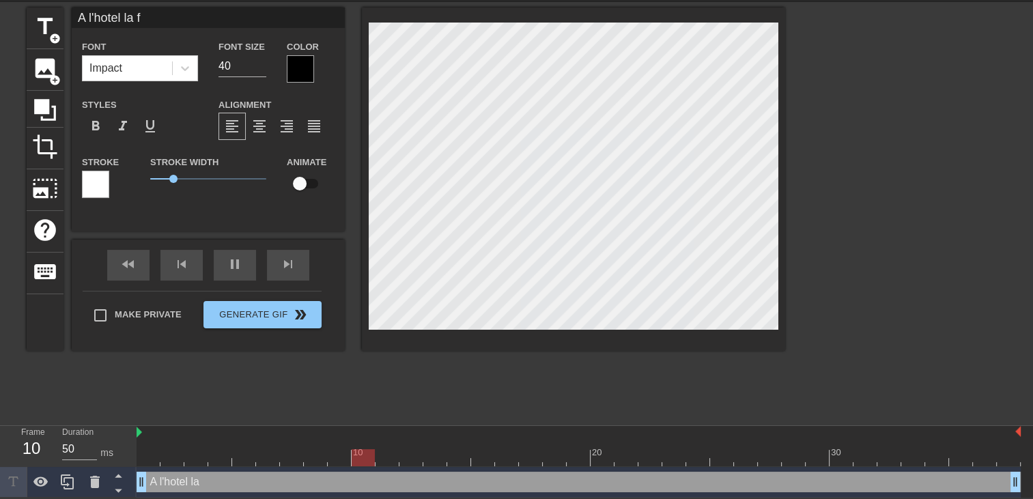
type input "A l'hotel la fe"
type textarea "A l'hotel la fe"
type input "A l'hotel la fem"
type textarea "A l'hotel la fem"
type input "A l'hotel la femm"
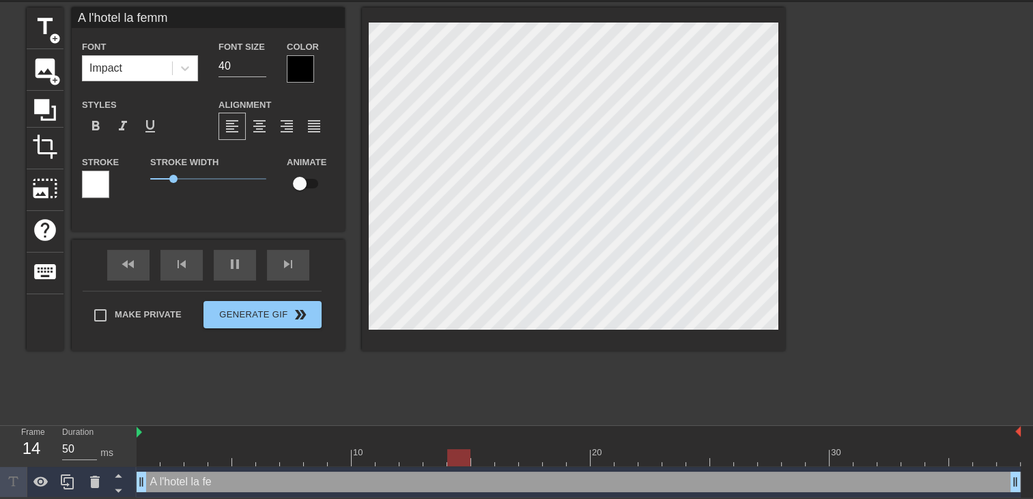
type textarea "A l'hotel la femm"
type input "A l'hotel la femme"
type textarea "A l'hotel la femme"
type input "A l'hotel la femme"
type textarea "A l'hotel la femme"
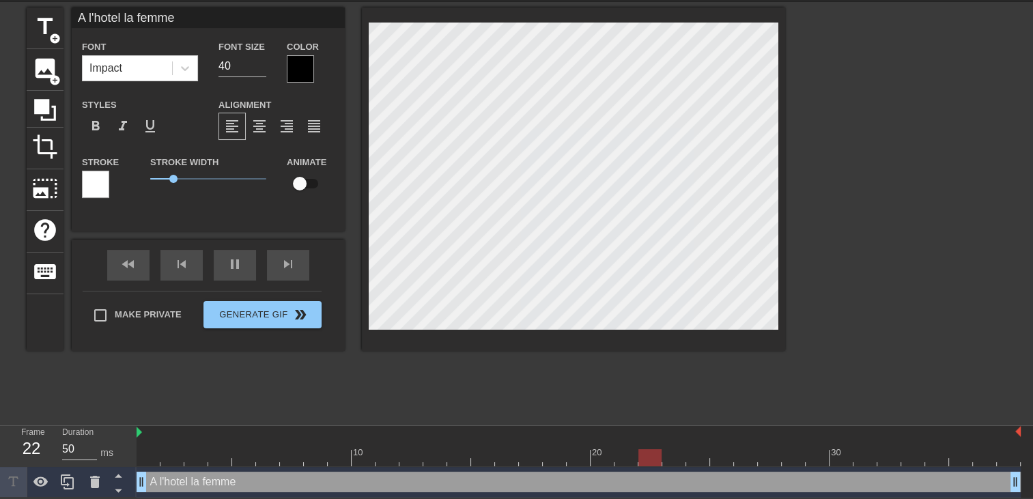
type input "A l'hotel la femme d"
type textarea "A l'hotel la femme d"
type input "A l'hotel la femme de"
type textarea "A l'hotel la femme de"
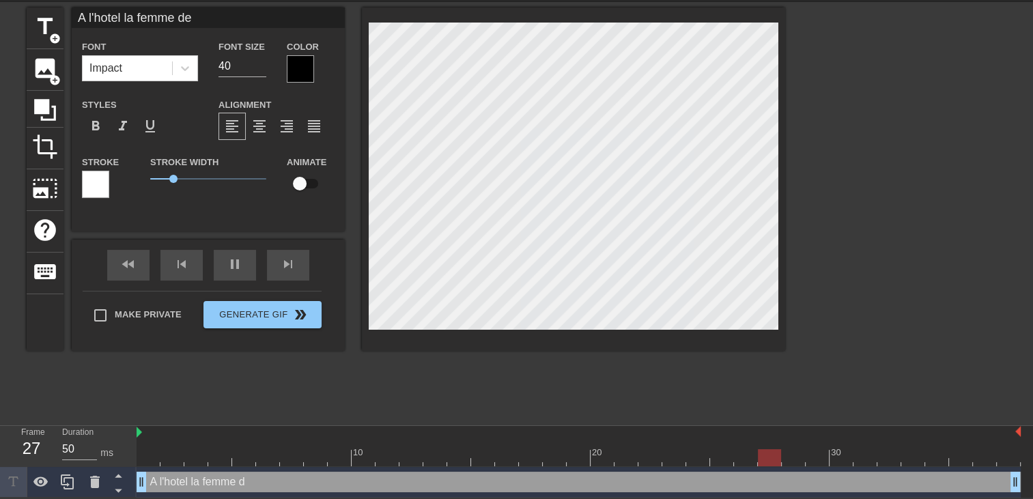
type input "A l'hotel la femme de"
type textarea "A l'hotel la femme de"
type input "A l'hotel la femme de m"
type textarea "A l'hotel la femme de m"
type input "A l'hotel la femme de"
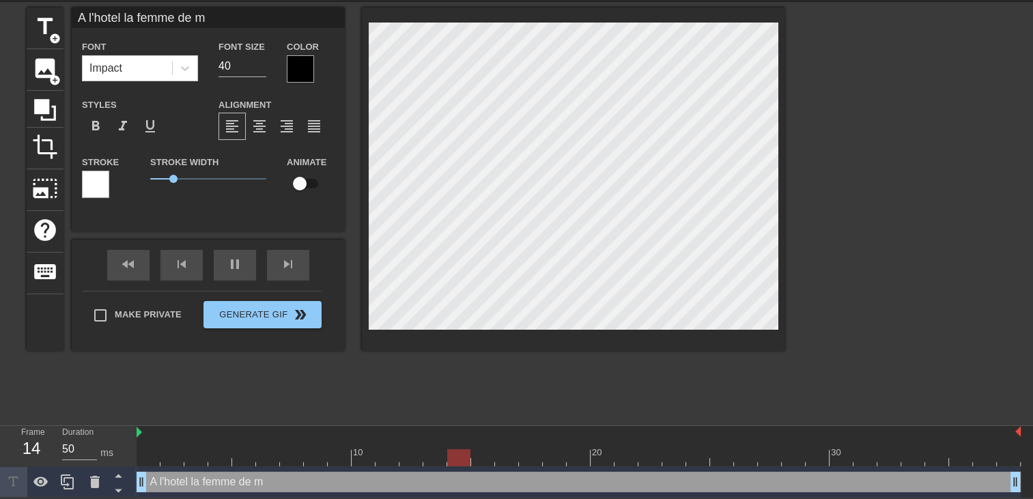
type textarea "A l'hotel la femme de"
type input "A l'hotel la femme de m"
type textarea "A l'hotel la femme de m"
type input "A l'hotel la femme de me"
type textarea "A l'hotel la femme de me"
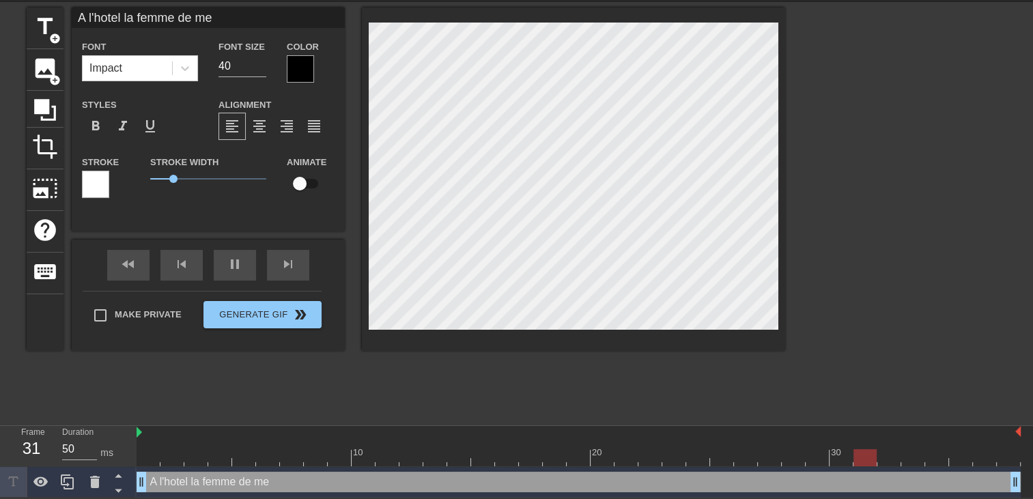
type input "A l'hotel la femme de meb"
type textarea "A l'hotel la femme de meb"
type input "A l'hotel la femme de me"
type textarea "A l'hotel la femme de me"
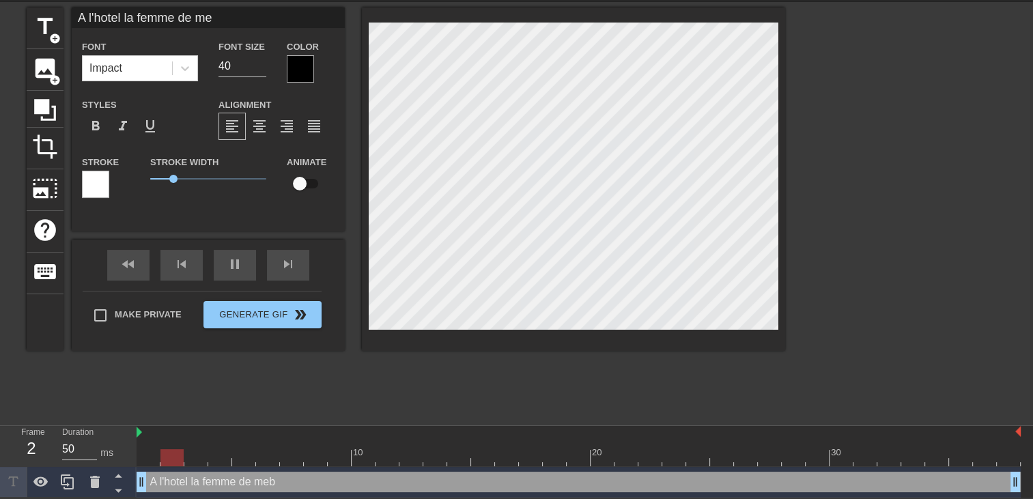
type input "A l'hotel la femme de men"
type textarea "A l'hotel la femme de men"
type input "A l'hotel la femme de me"
type textarea "A l'hotel la femme de me"
type input "A l'hotel la femme de mea"
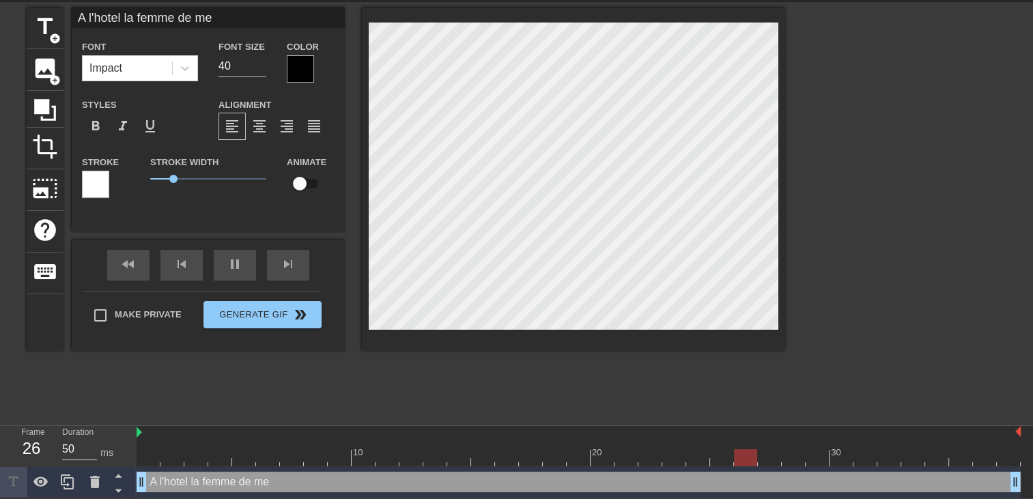
type textarea "A l'hotel la femme de mea"
type input "A l'hotel la femme de meag"
type textarea "A l'hotel la femme de meag"
type input "A l'hotel la femme de meage"
type textarea "A l'hotel la femme de meage"
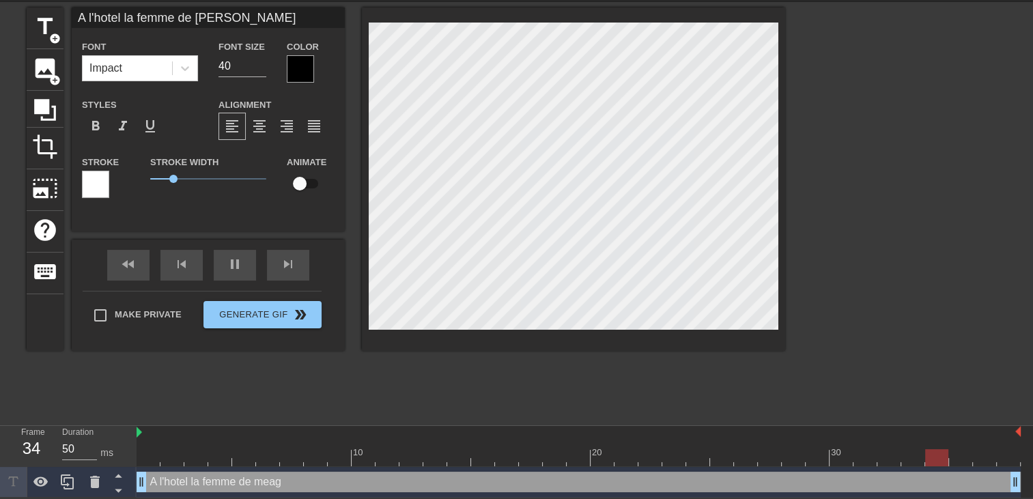
type input "A l'hotel la femme de meage"
type textarea "A l'hotel la femme de meage"
type input "A l'hotel la femme de meage"
type textarea "A l'hotel la femme de meage"
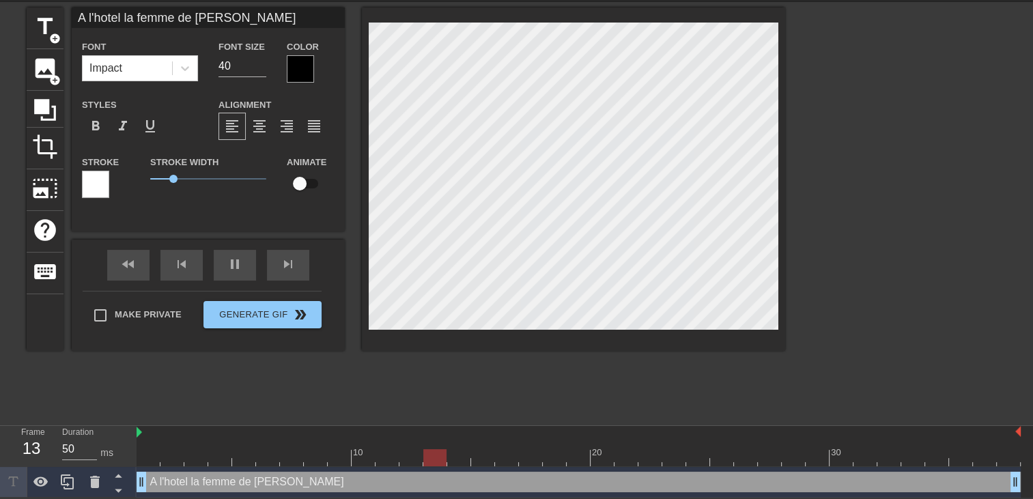
type input "A l'hotel la femme de meage"
type textarea "A l'hotel la femme de meage"
type input "A l'hotel la femme de meag"
type textarea "A l'hotel la femme de meag"
type input "A l'hotel la femme de mea"
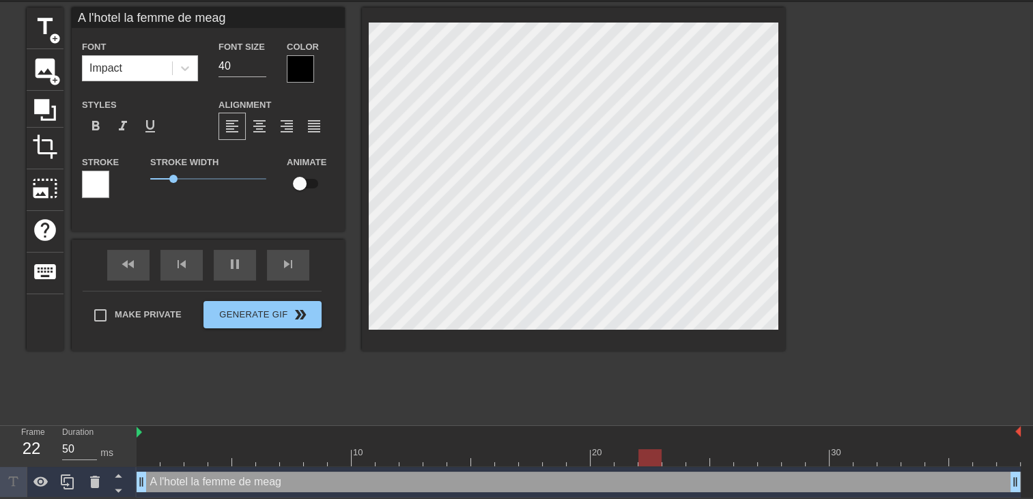
type textarea "A l'hotel la femme de mea"
type input "A l'hotel la femme de me"
type textarea "A l'hotel la femme de me"
type input "A l'hotel la femme de men"
type textarea "A l'hotel la femme de men"
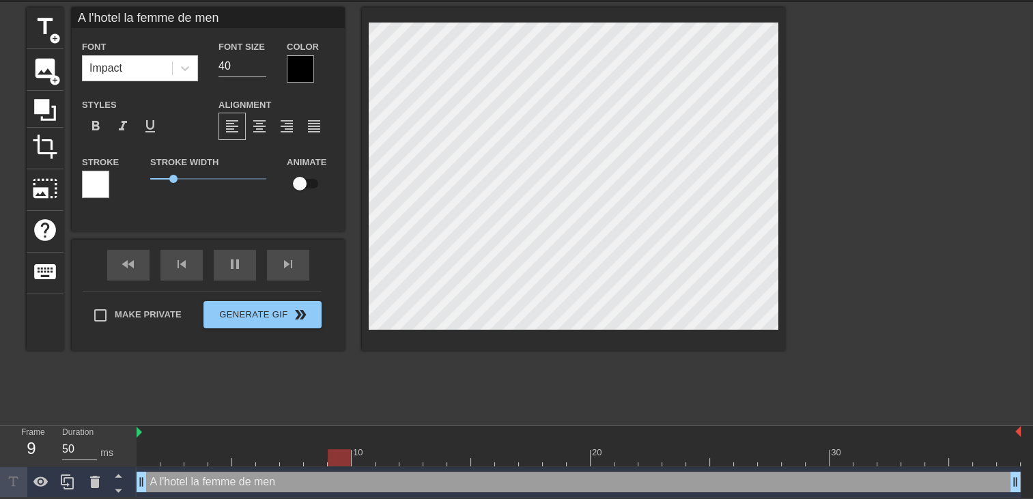
type input "A l'hotel la femme de mena"
type textarea "A l'hotel la femme de mena"
type input "A l'hotel la femme de menag"
type textarea "A l'hotel la femme de menag"
type input "A l'hotel la femme de menage"
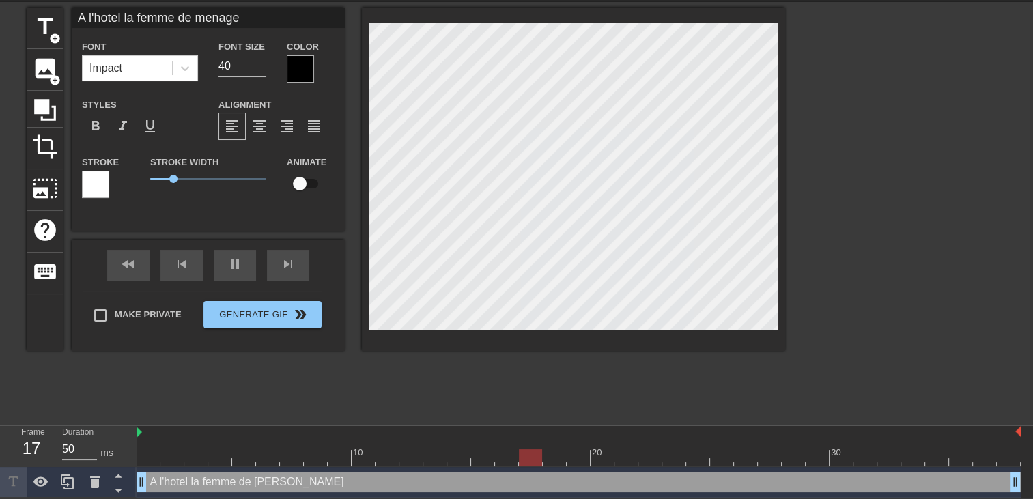
type textarea "A l'hotel la femme de menage"
type input "A l'hotel la femme de menage"
type textarea "A l'hotel la femme de menage"
type input "A l'hotel la femme de menage"
type textarea "A l'hotel la femme de menage"
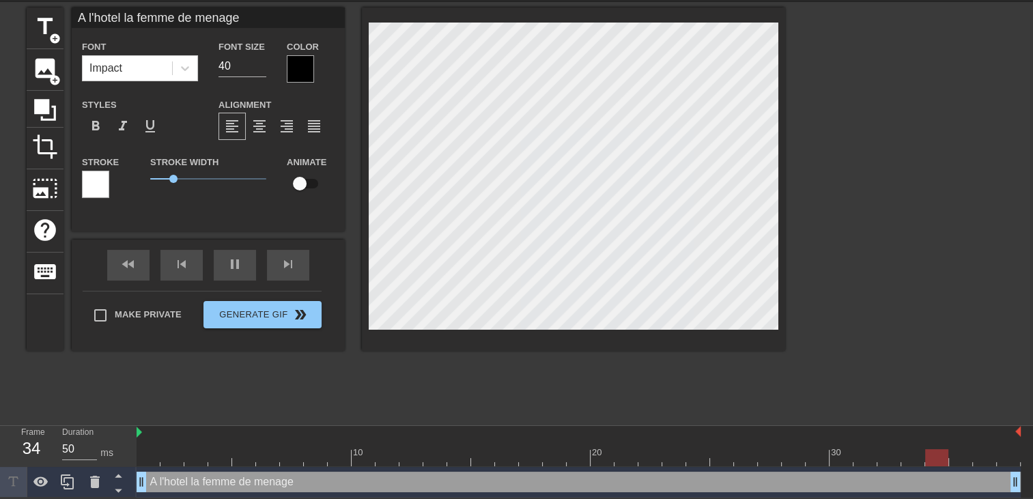
scroll to position [2, 1]
type input "A l'hotel la femme de menage o"
type textarea "A l'hotel la femme de menage o"
type input "A l'hotel la femme de menage on"
type textarea "A l'hotel la femme de menage on"
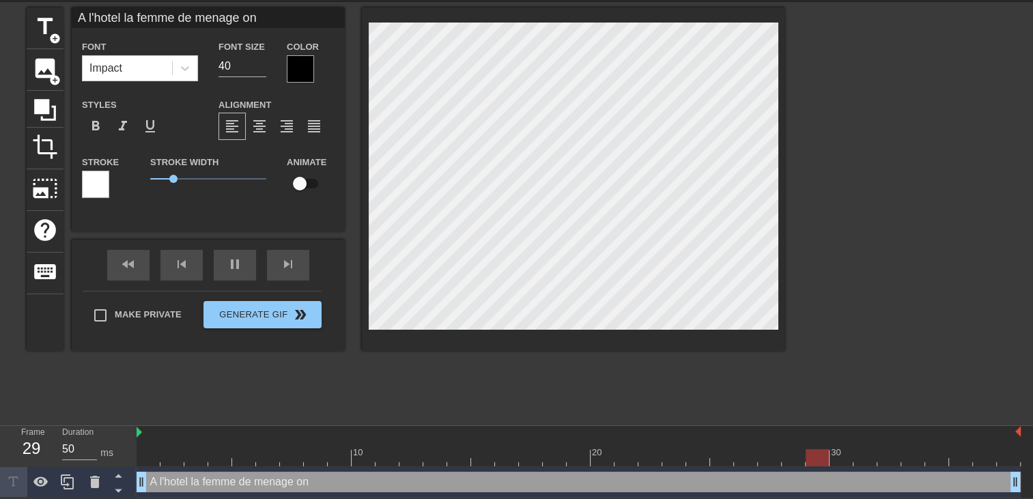
type input "A l'hotel la femme de menage on"
type textarea "A l'hotel la femme de menage on"
type input "A l'hotel la femme de menage on l"
type textarea "A l'hotel la femme de menage on l"
type input "A l'hotel la femme de menage on la"
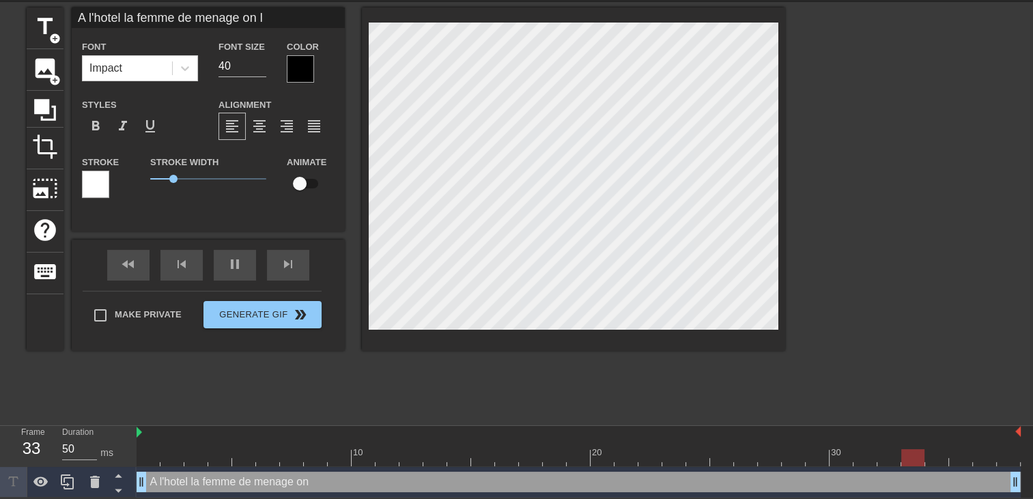
type textarea "A l'hotel la femme de menage on la"
type input "A l'hotel la femme de menage on la"
type textarea "A l'hotel la femme de menage on la"
type input "A l'hotel la femme de menage on la d"
type textarea "A l'hotel la femme de menage on la d"
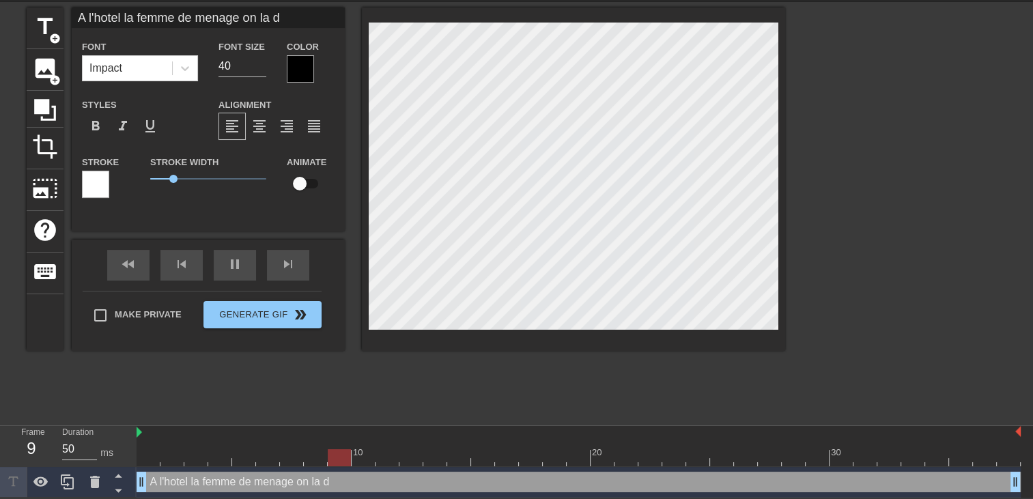
type input "A l'hotel la femme de menage on la de"
type textarea "A l'hotel la femme de menage on la de"
type input "A l'hotel la femme de menage on la def"
type textarea "A l'hotel la femme de menage on la def"
type input "A l'hotel la femme de menage on la defo"
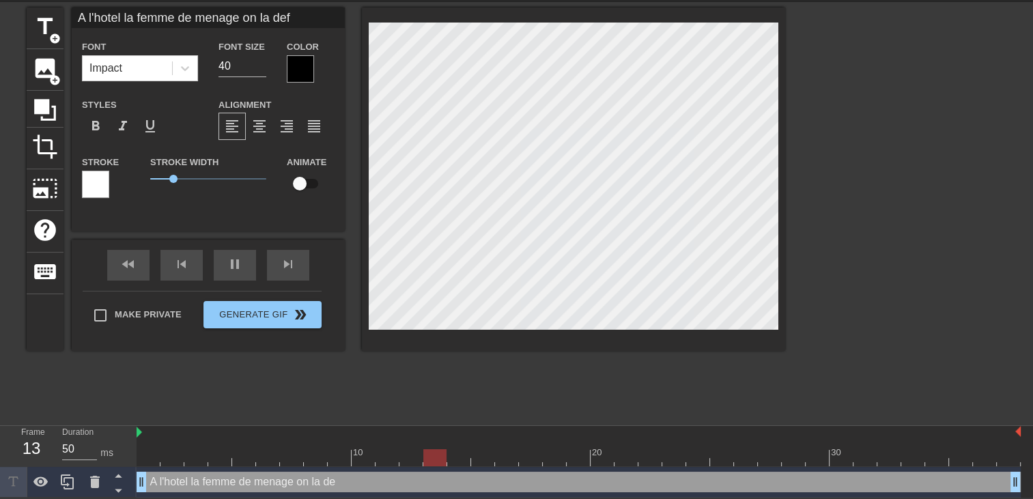
type textarea "A l'hotel la femme de menage on la defo"
type input "A l'hotel la femme de menage on la defoc"
type textarea "A l'hotel la femme de menage on la defoc"
type input "A l'hotel la femme de menage on la defoce"
type textarea "A l'hotel la femme de menage on la defoce"
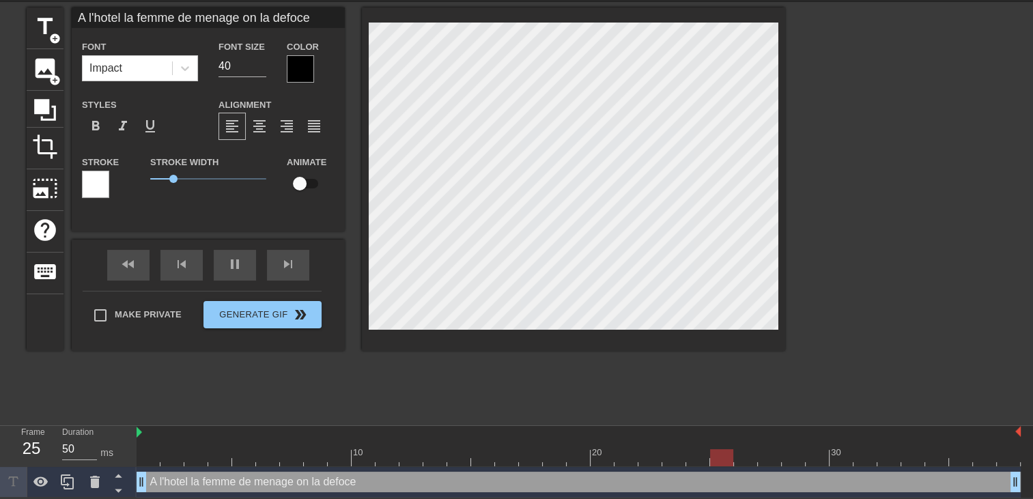
type input "A l'hotel la femme de menage on la defoce"
type textarea "A l'hotel la femme de menage on la defoce"
type input "A l'hotel la femme de menage on la defoce a"
type textarea "A l'hotel la femme de menage on la defoce a"
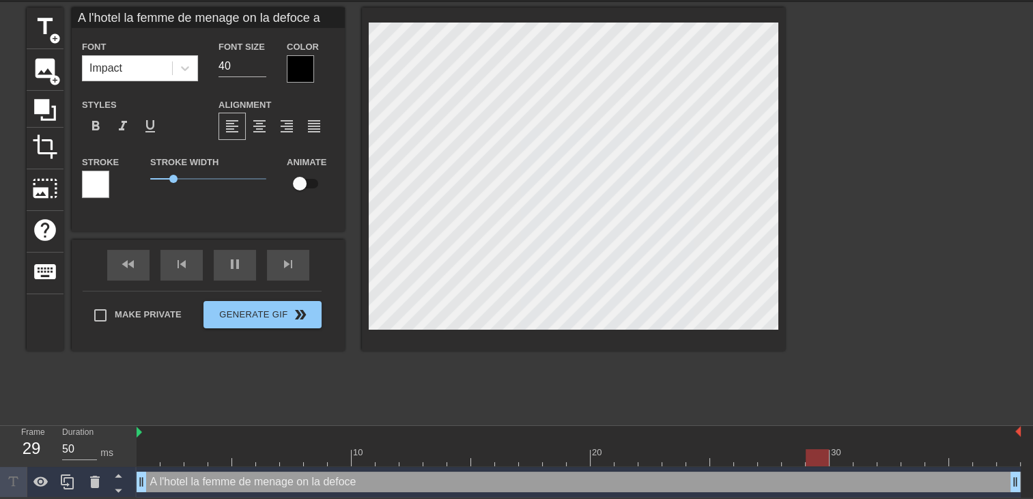
type input "A l'hotel la femme de menage on la defoce a"
type textarea "A l'hotel la femme de menage on la defoce a"
type input "A l'hotel la femme de menage on la defoce a c"
type textarea "A l'hotel la femme de menage on la defoce a c"
type input "A l'hotel la femme de menage on la defoce a ch"
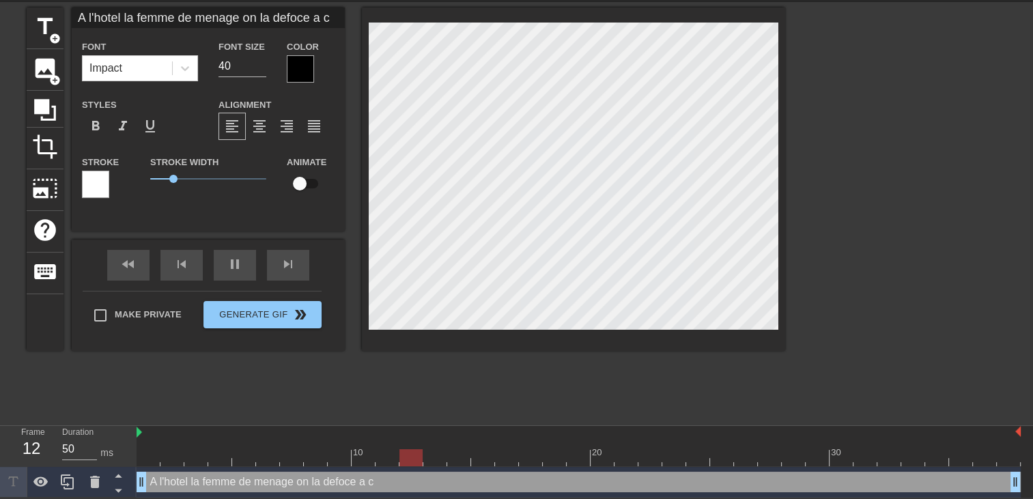
type textarea "A l'hotel la femme de menage on la defoce a ch"
type input "A l'hotel la femme de menage on la defoce a cha"
type textarea "A l'hotel la femme de menage on la defoce a cha"
type input "A l'hotel la femme de menage on la defoce a chaq"
type textarea "A l'hotel la femme de menage on la defoce a chaq"
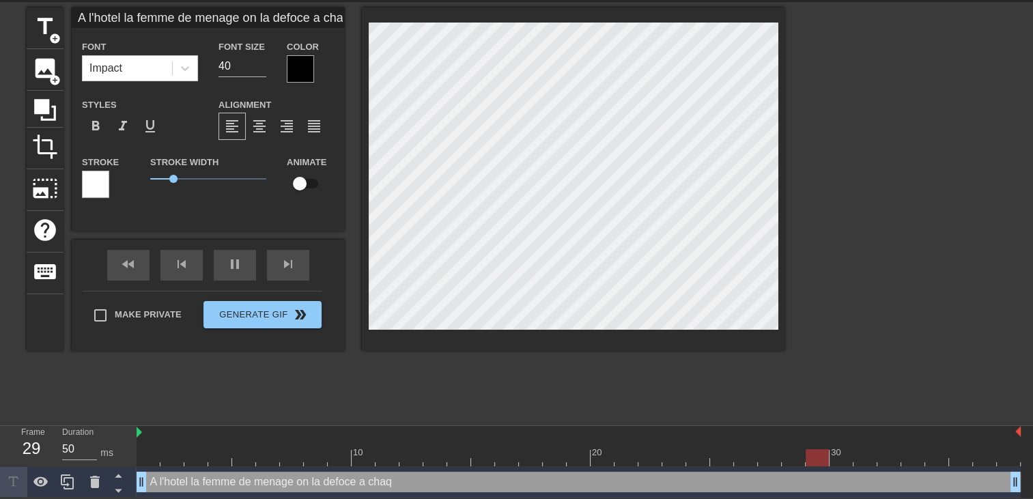
type input "A l'hotel la femme de menage on la defoce a chaqu"
type textarea "A l'hotel la femme de menage on la defoce a chaqu"
type input "A l'hotel la femme de menage on la defoce a chaque"
type textarea "A l'hotel la femme de menage on la defoce a chaque"
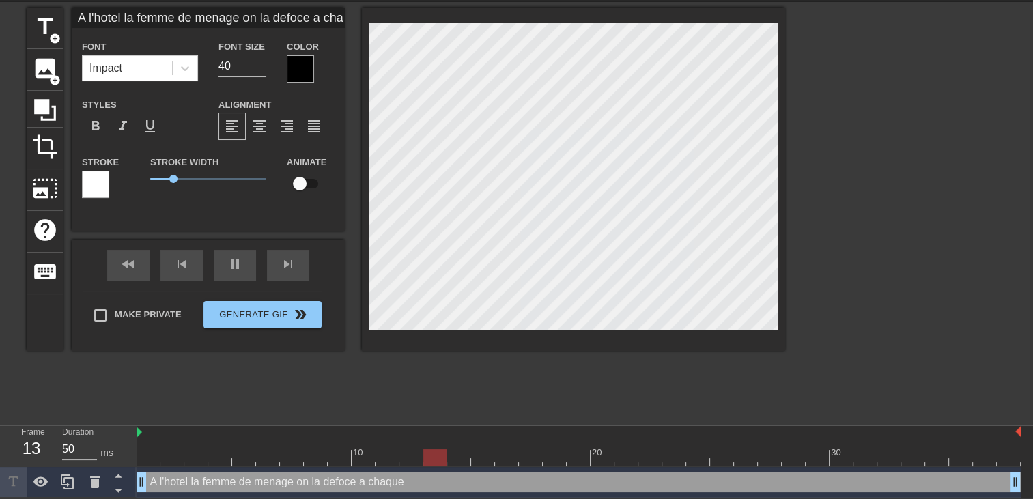
type input "A l'hotel la femme de menage on la defoce a chaque"
type textarea "A l'hotel la femme de menage on la defoce a chaque"
type input "A l'hotel la femme de menage on la defoce a chaque e"
type textarea "A l'hotel la femme de menage on la defoce a chaque e"
type input "A l'hotel la femme de menage on la defoce a chaque et"
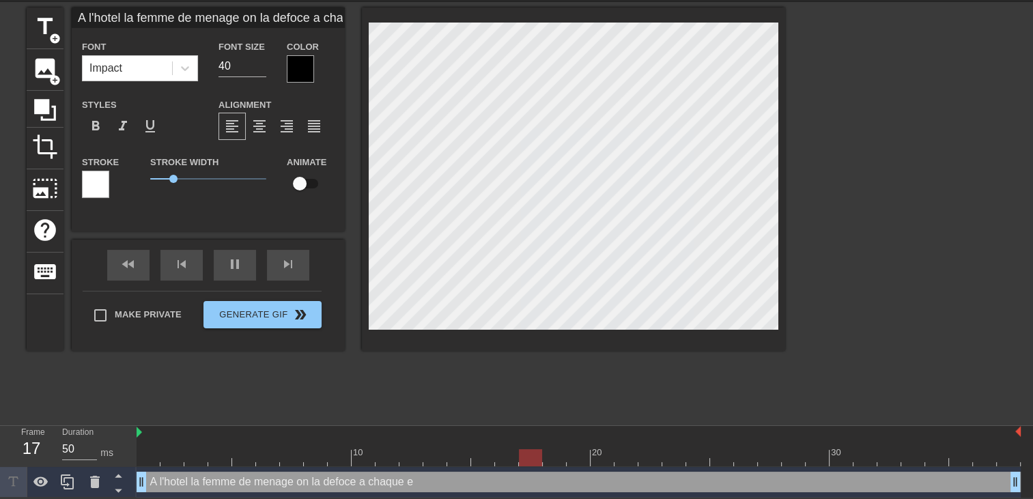
type textarea "A l'hotel la femme de menage on la defoce a chaque et"
type input "A l'hotel la femme de menage on la defoce a chaque eta"
type textarea "A l'hotel la femme de menage on la defoce a chaque eta"
type input "A l'hotel la femme de menage on la defoce a chaque etap"
type textarea "A l'hotel la femme de menage on la defoce a chaque etap"
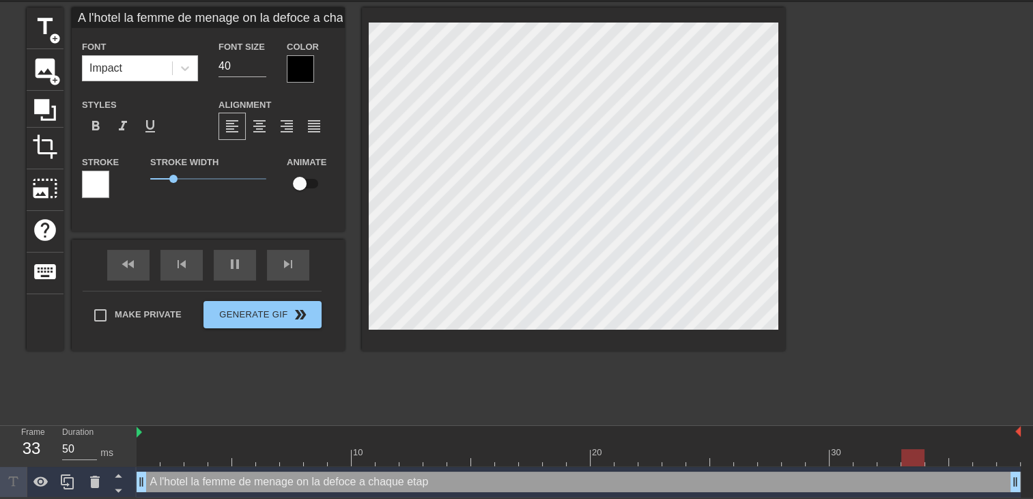
type input "A l'hotel la femme de menage on la defoce a chaque etape"
type textarea "A l'hotel la femme de menage on la defoce a chaque etape"
type input "A l'hotel la femme de menage on la defoce a chaque etape"
type textarea "A l'hotel la femme de menage on la defoce a chaque etape"
type input "A l'hotel la femme de menage on la defoce a chaque etape d"
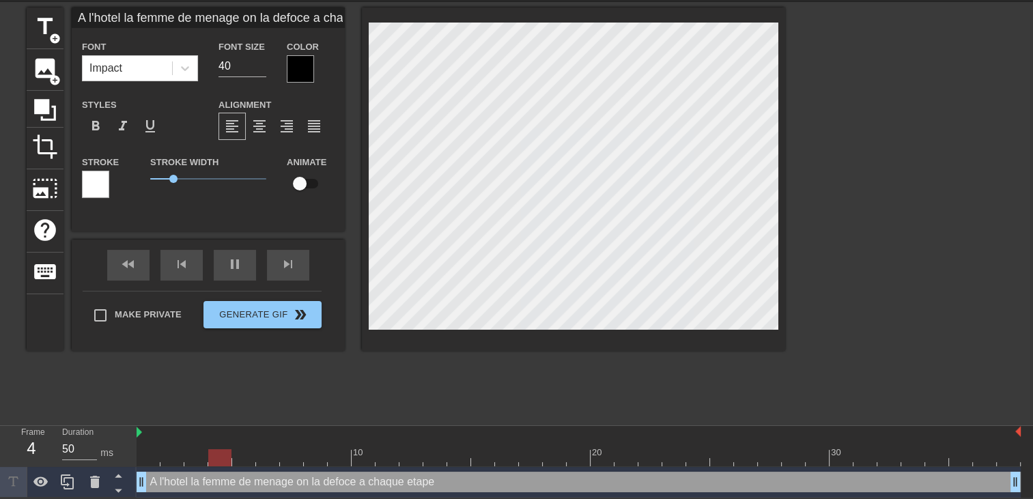
type textarea "A l'hotel la femme de menage on la defoce a chaque etape d"
type input "A l'hotel la femme de menage on la defoce a chaque etape de"
type textarea "A l'hotel la femme de menage on la defoce a chaque etape de"
type input "A l'hotel la femme de menage on la defoce a chaque etape des"
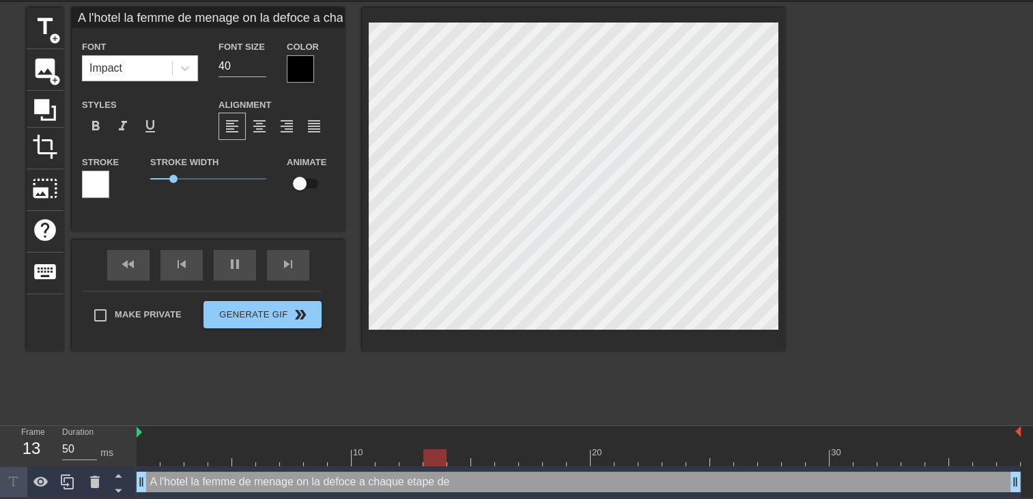
type textarea "A l'hotel la femme de menage on la defoce a chaque etape des"
type input "A l'hotel la femme de menage on la defoce a chaque etape de"
type textarea "A l'hotel la femme de menage on la defoce a chaque etape de"
type input "A l'hotel la femme de menage on la defoce a chaque etape d"
type textarea "A l'hotel la femme de menage on la defoce a chaque etape d"
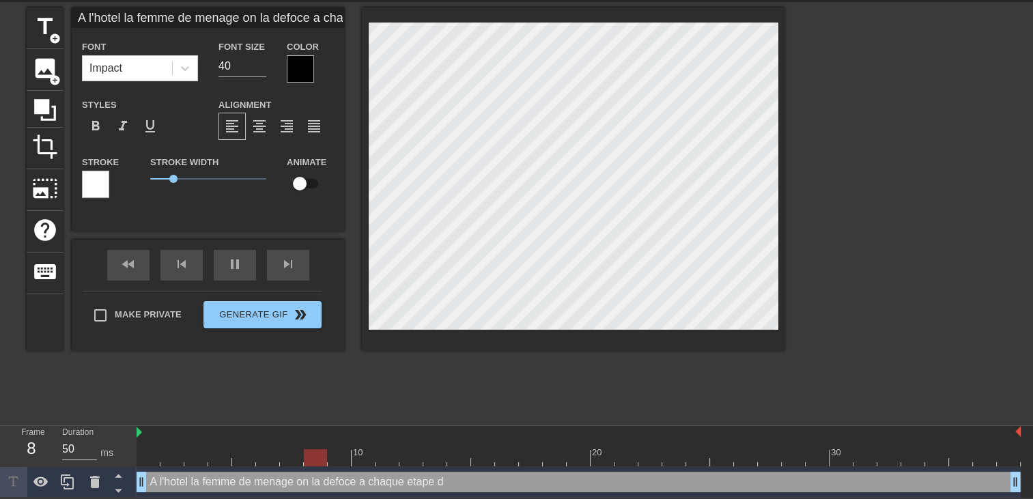
type input "A l'hotel la femme de menage on la defoce a chaque etape"
type textarea "A l'hotel la femme de menage on la defoce a chaque etape"
type input "A l'hotel la femme de menage on la defoce a chaque etape"
type textarea "A l'hotel la femme de menage on la defoce a chaque etape"
type input "A l'hotel la femme de menage on la defoce a chaque etape d"
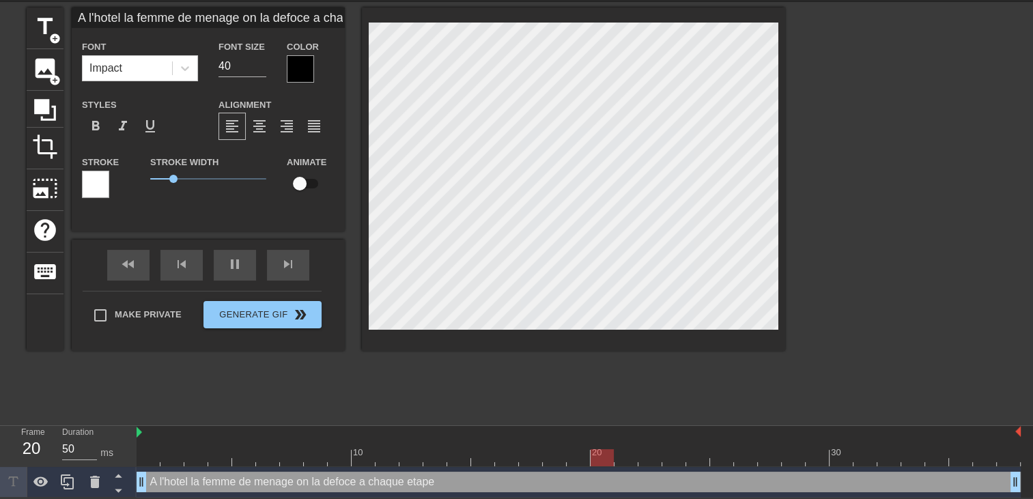
type textarea "A l'hotel la femme de menage on la defoce a chaque etape d"
type input "A l'hotel la femme de menage on la defoce a chaque etape de"
type textarea "A l'hotel la femme de menage on la defoce a chaque etape de"
type input "A l'hotel la femme de menage on la defoce a chaque etape des"
type textarea "A l'hotel la femme de menage on la defoce a chaque etape des"
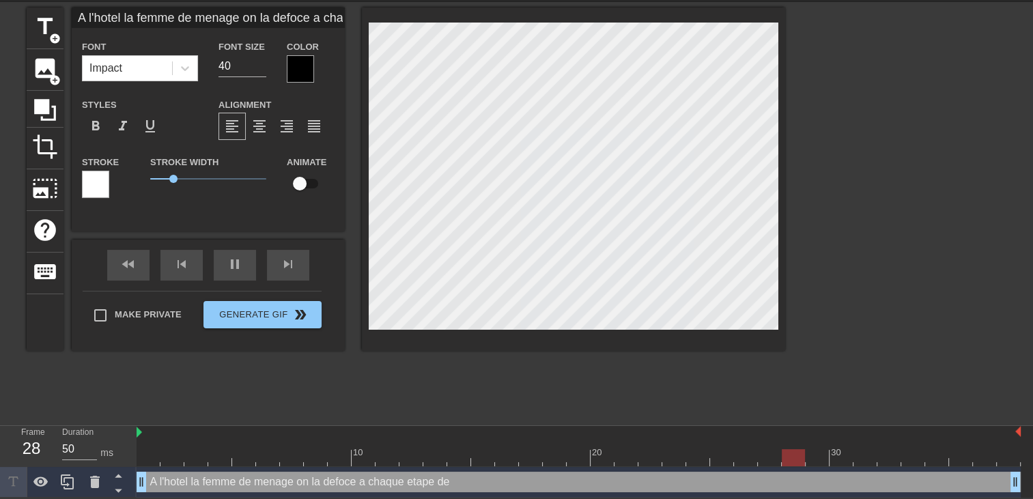
type input "A l'hotel la femme de menage on la defoce a chaque etape des"
type textarea "A l'hotel la femme de menage on la defoce a chaque etape des"
type input "A l'hotel la femme de menage on la defoce a chaque etape des c"
type textarea "A l'hotel la femme de menage on la defoce a chaque etape des c"
type input "A l'hotel la femme de menage on la defoce a chaque etape des co"
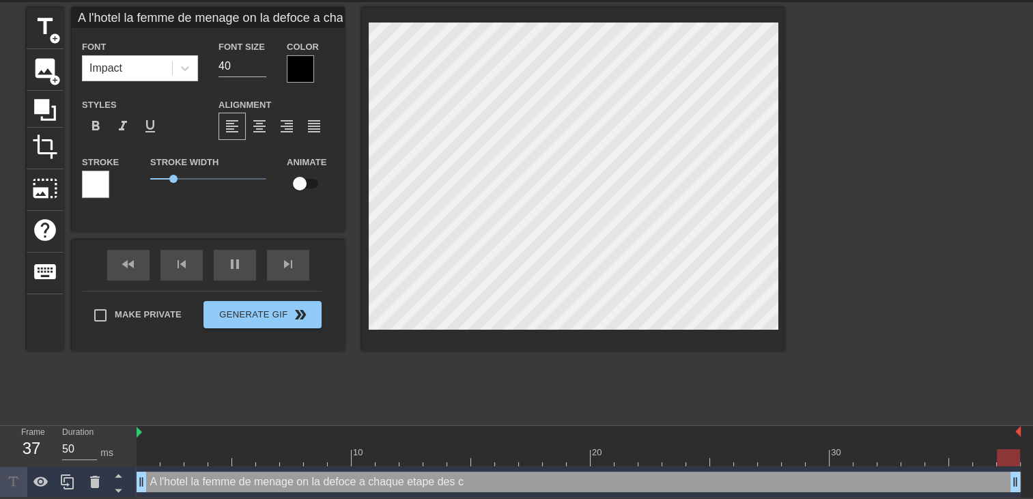
type textarea "A l'hotel la femme de menage on la defoce a chaque etape des co"
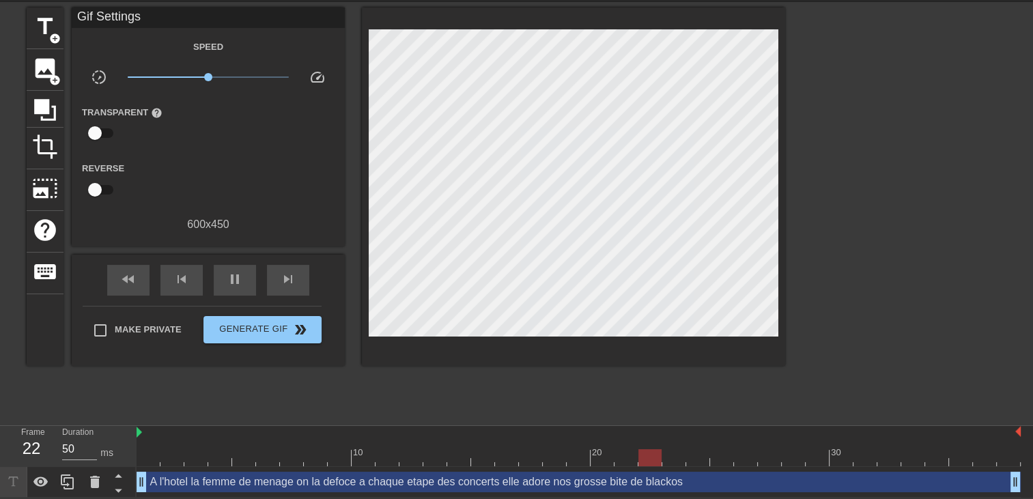
click at [606, 363] on div "title add_circle image add_circle crop photo_size_select_large help keyboard Gi…" at bounding box center [406, 213] width 759 height 410
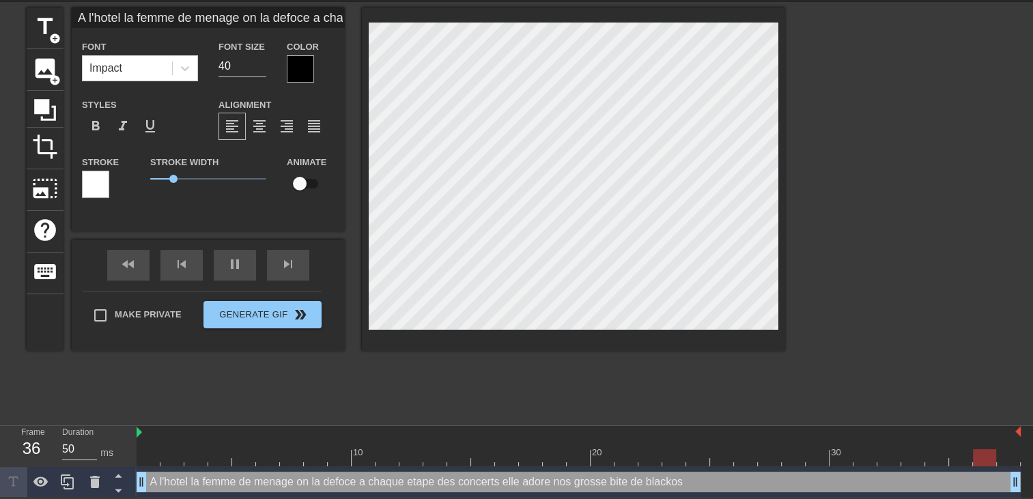
click at [293, 74] on div at bounding box center [300, 68] width 27 height 27
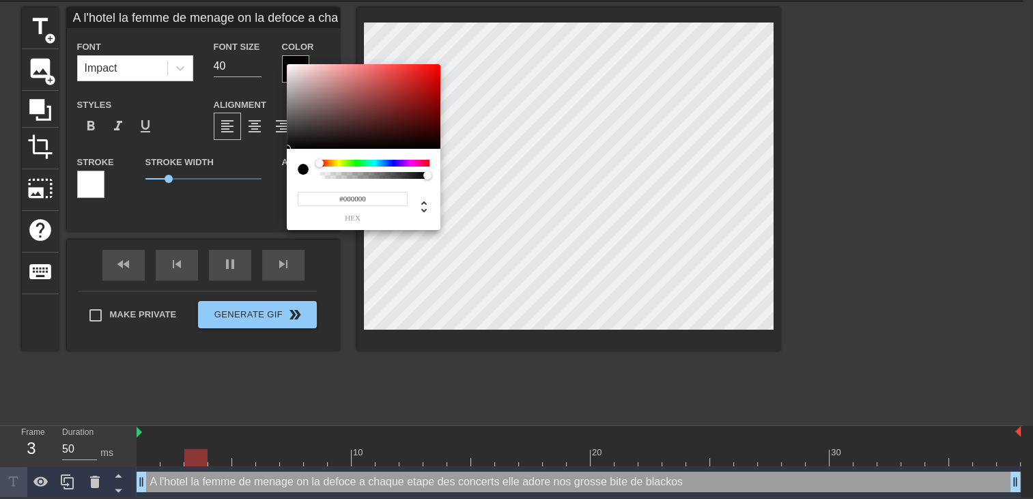
scroll to position [37, 0]
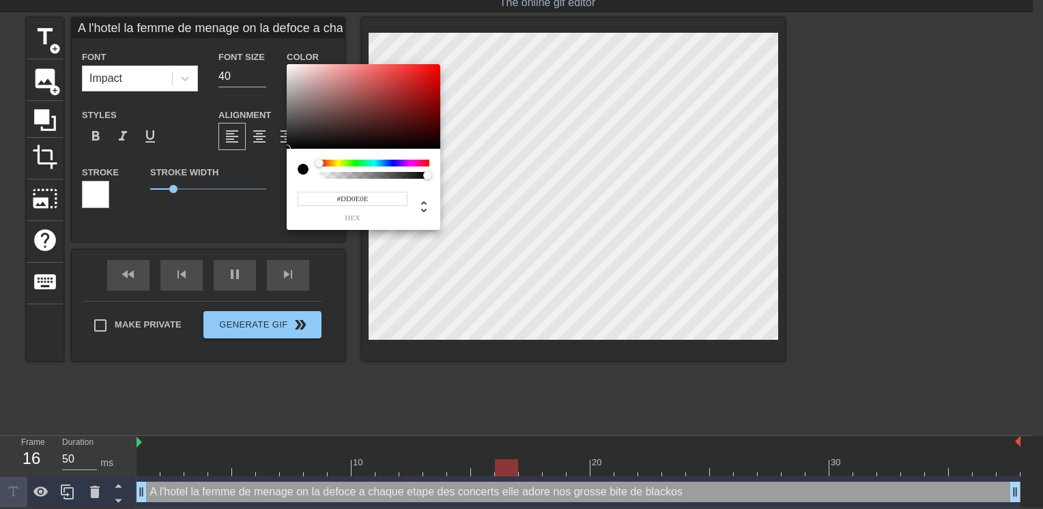
click at [431, 75] on div at bounding box center [364, 106] width 154 height 85
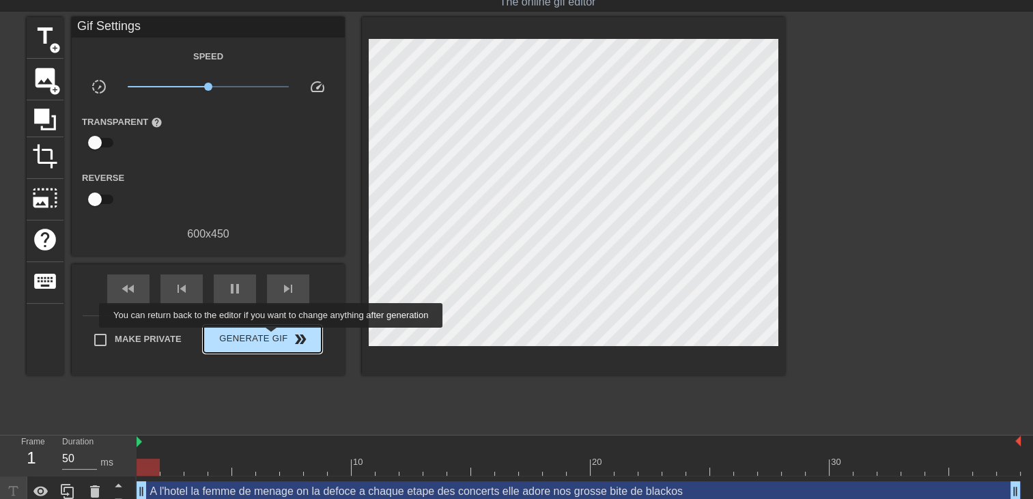
click at [270, 337] on span "Generate Gif double_arrow" at bounding box center [262, 339] width 107 height 16
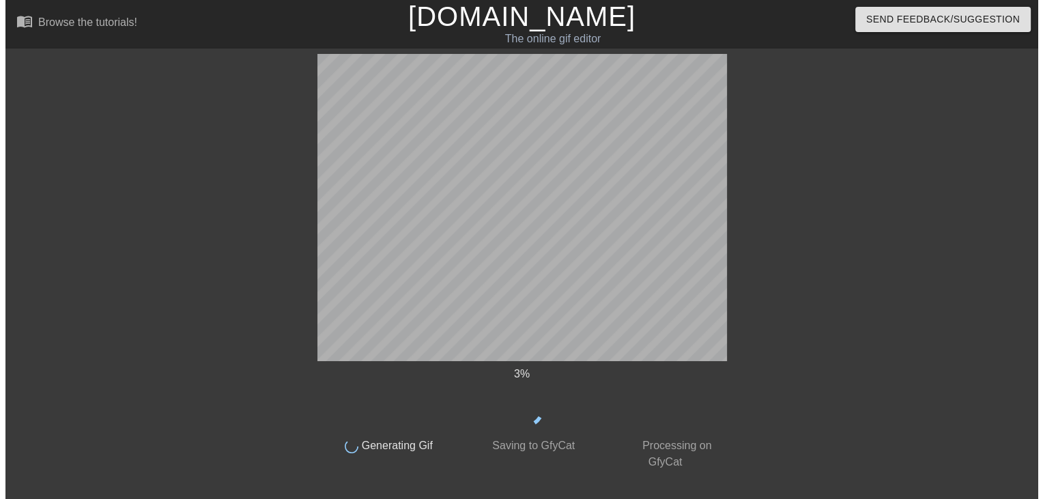
scroll to position [0, 0]
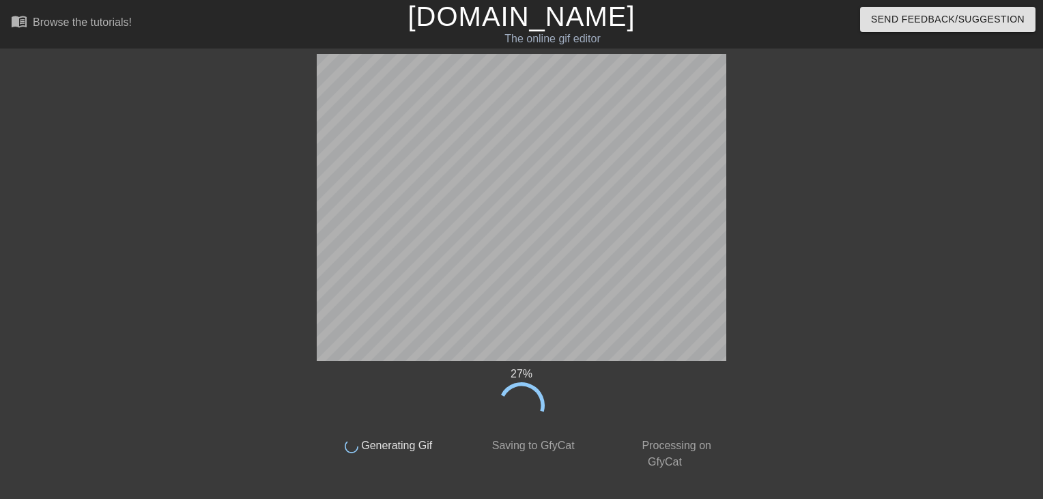
click at [978, 243] on div "27 % done Generating Gif done Saving to GfyCat done Processing on GfyCat title …" at bounding box center [521, 262] width 1043 height 416
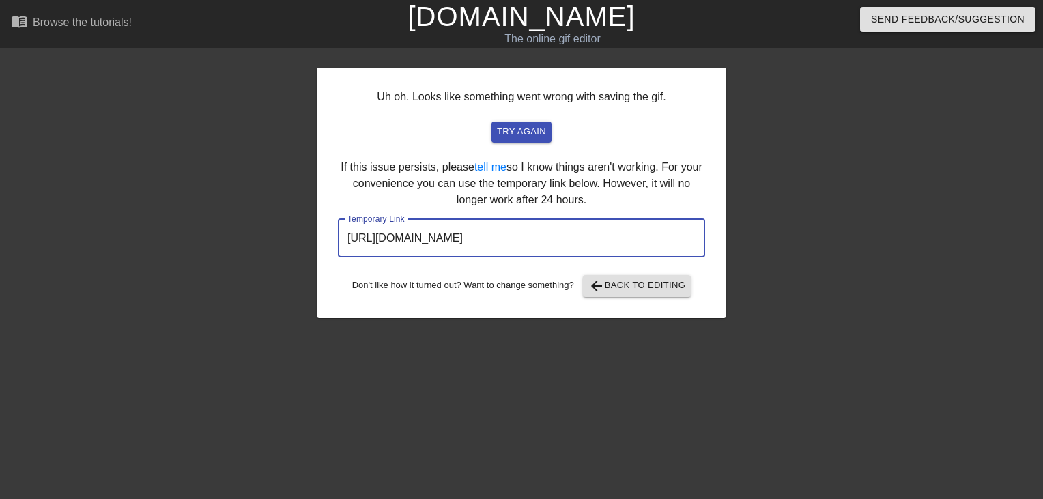
drag, startPoint x: 688, startPoint y: 233, endPoint x: 68, endPoint y: 241, distance: 620.6
click at [68, 241] on div "Uh oh. Looks like something went wrong with saving the gif. try again If this i…" at bounding box center [521, 259] width 1043 height 410
click at [555, 29] on link "[DOMAIN_NAME]" at bounding box center [521, 16] width 227 height 30
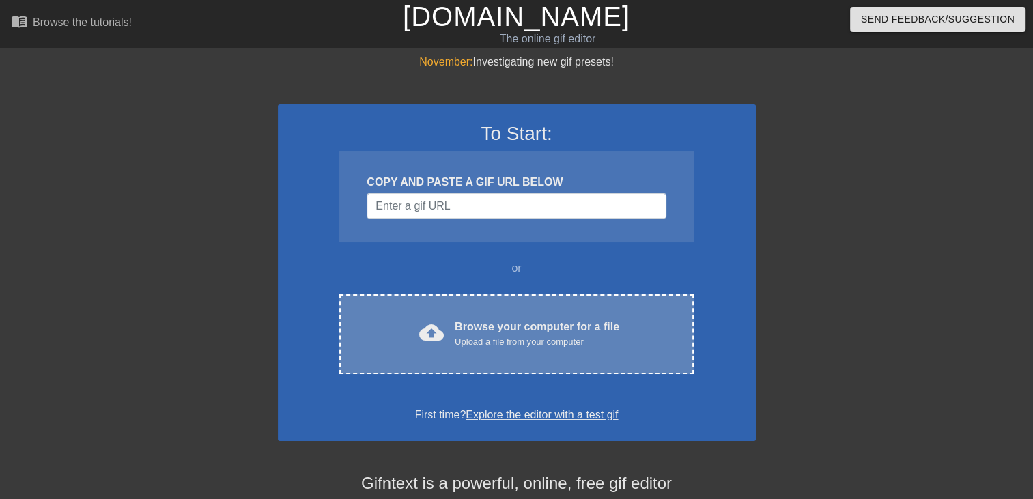
click at [505, 322] on div "Browse your computer for a file Upload a file from your computer" at bounding box center [537, 334] width 165 height 30
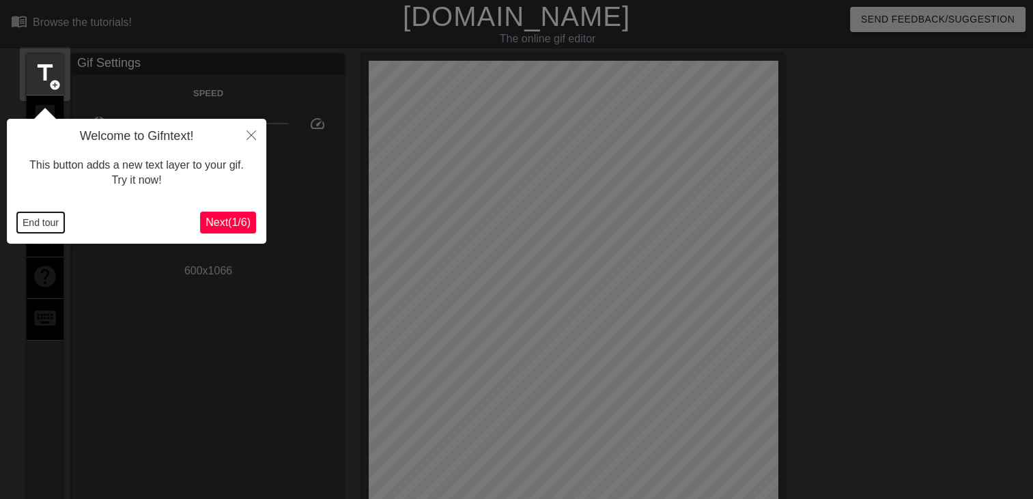
click at [56, 216] on button "End tour" at bounding box center [40, 222] width 47 height 20
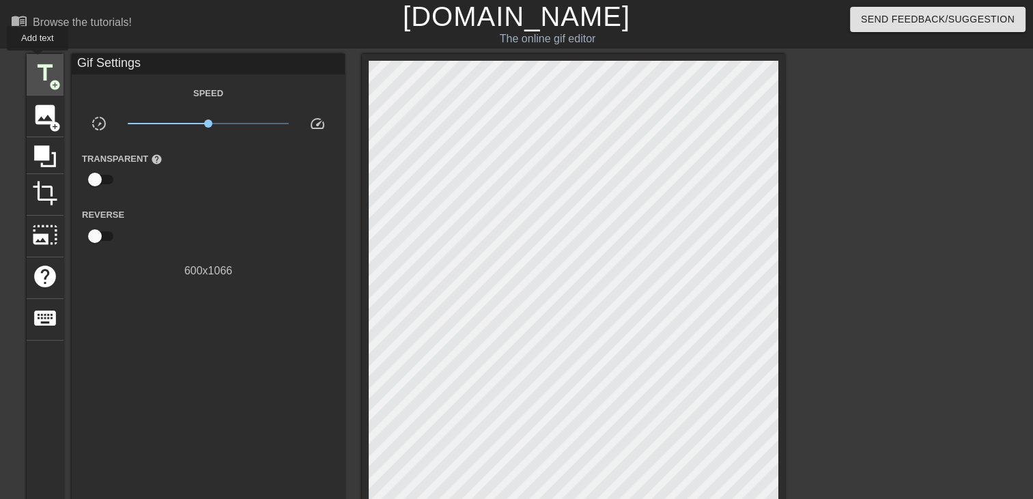
click at [46, 73] on span "title" at bounding box center [45, 73] width 26 height 26
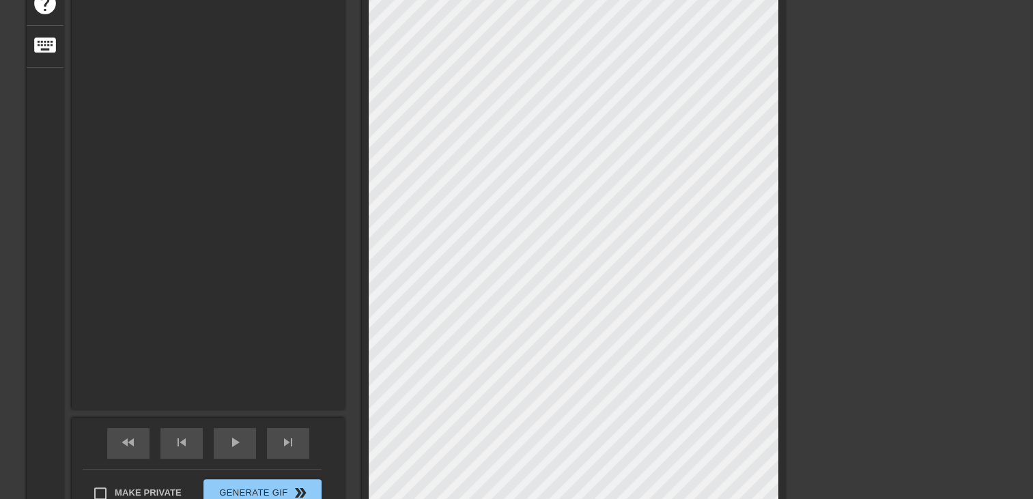
scroll to position [1, 3]
type input "New text"
type textarea "New text"
type input "New text"
type textarea "New text"
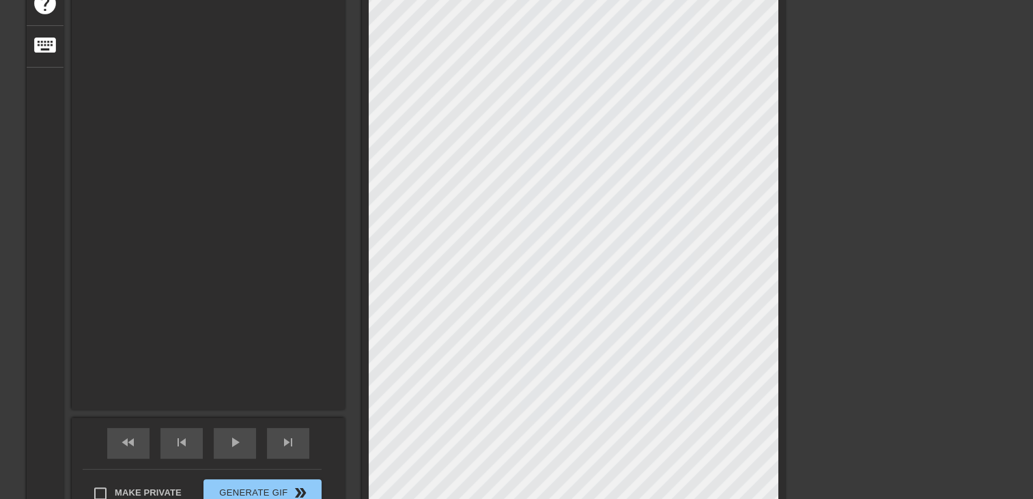
type input "New tex"
type textarea "New tex"
type input "New te"
type textarea "New te"
type input "New t"
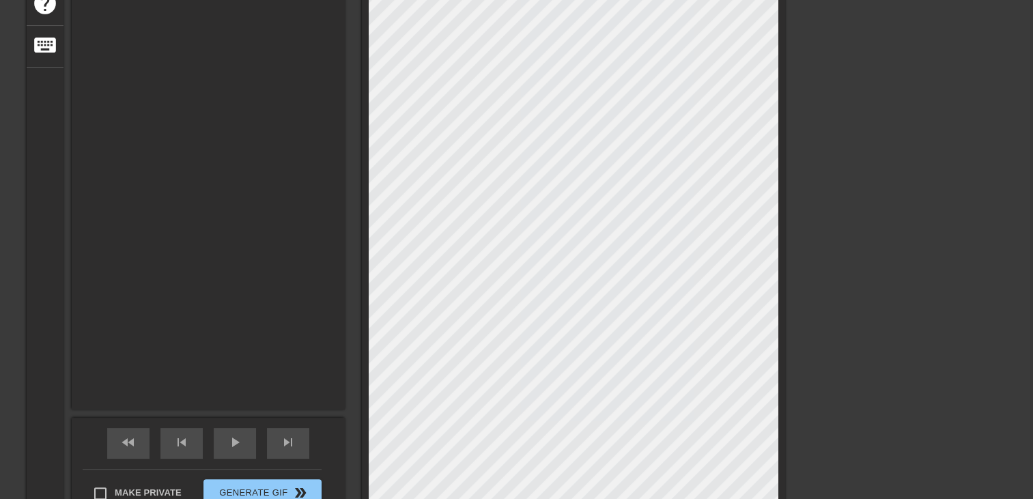
type textarea "New t"
type input "New"
type textarea "New"
type input "New"
type textarea "New"
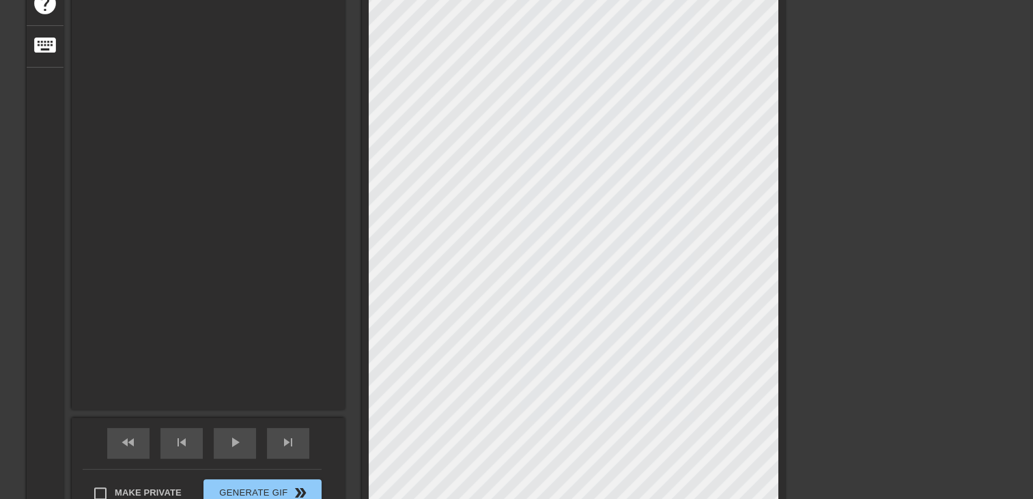
type input "Ne"
type textarea "Ne"
type input "N"
type textarea "N"
type input "M"
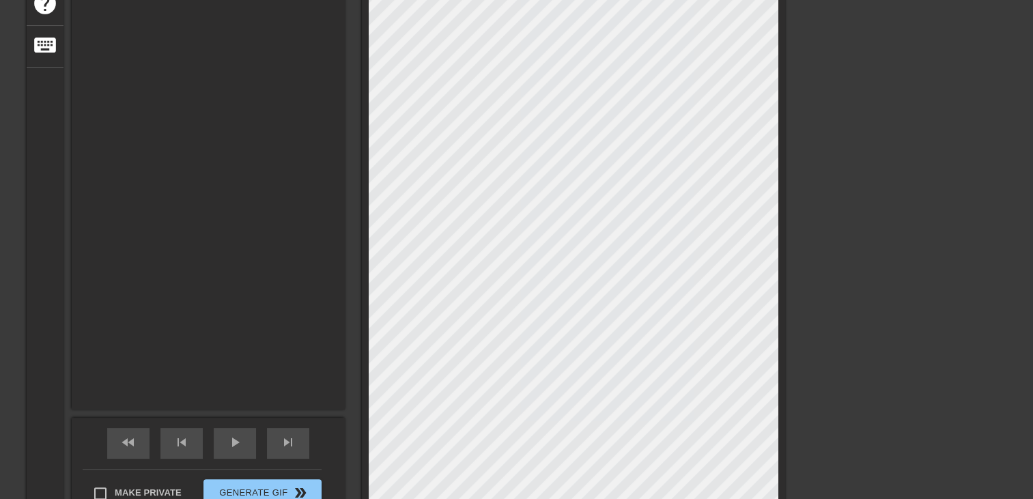
type textarea "M"
type input "Ma"
type textarea "Ma"
type input "Mam"
type textarea "Mam"
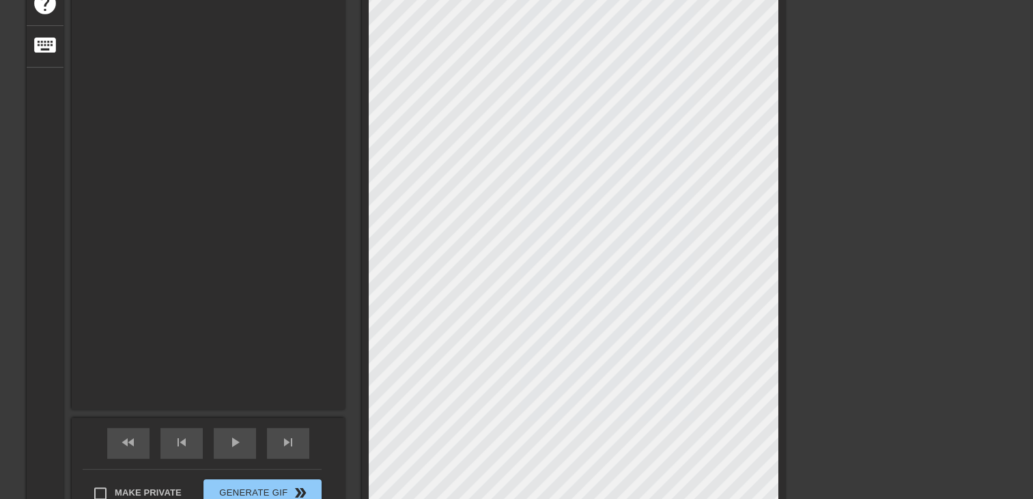
type input "Mama"
type textarea "Mama"
type input "Mamam"
type textarea "Mamam"
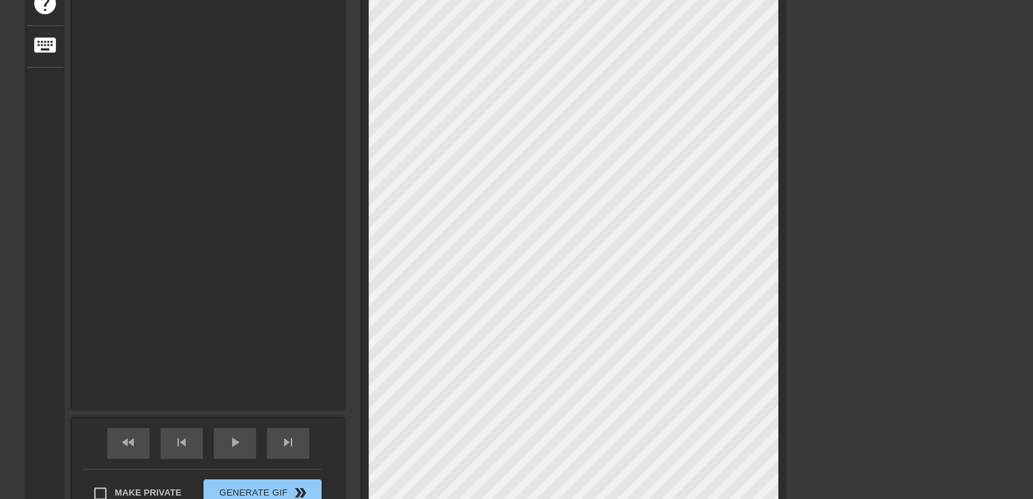
type input "Mama"
type textarea "Mama"
type input "Maman"
type textarea "Maman"
type input "Maman"
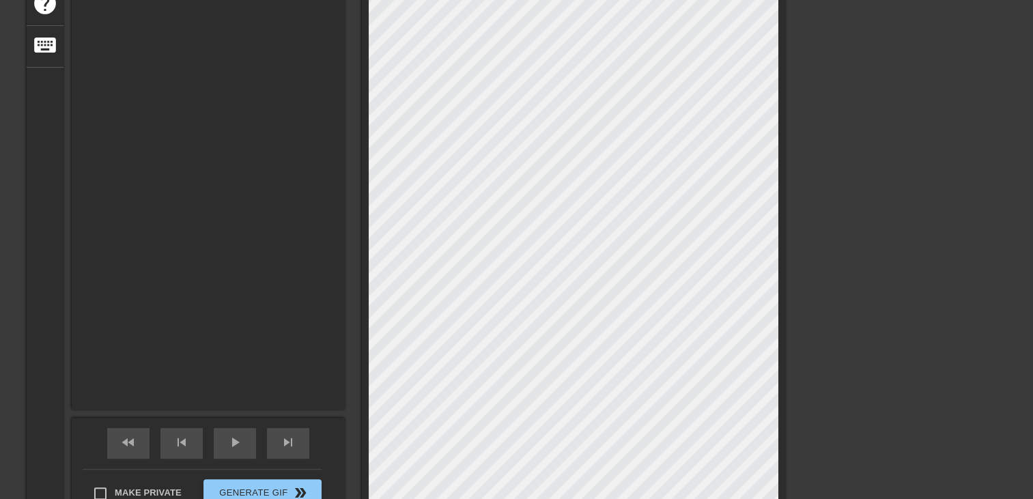
type textarea "Maman"
type input "Maman c"
type textarea "Maman c"
type input "Maman ca"
type textarea "Maman ca"
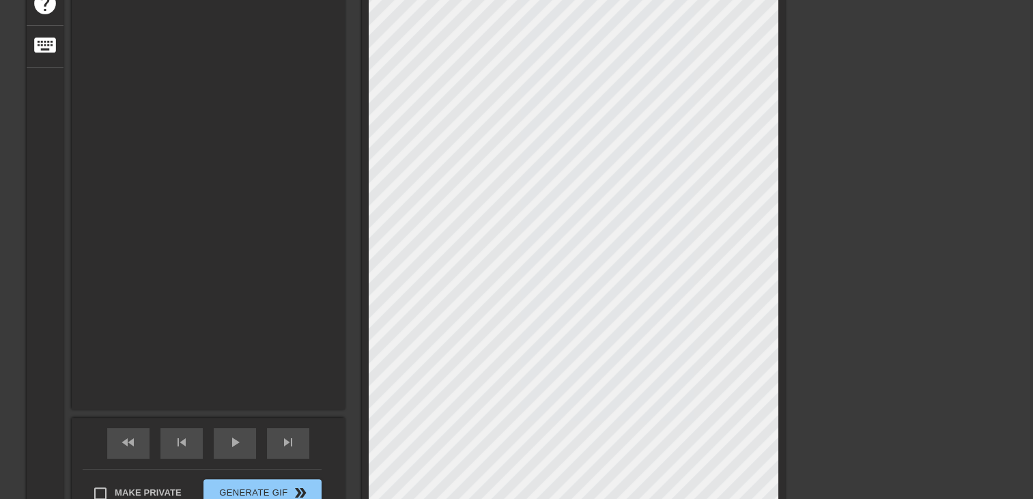
type input "Maman ca"
type textarea "Maman ca"
type input "Maman ca v"
type textarea "Maman ca v"
type input "Maman ca va"
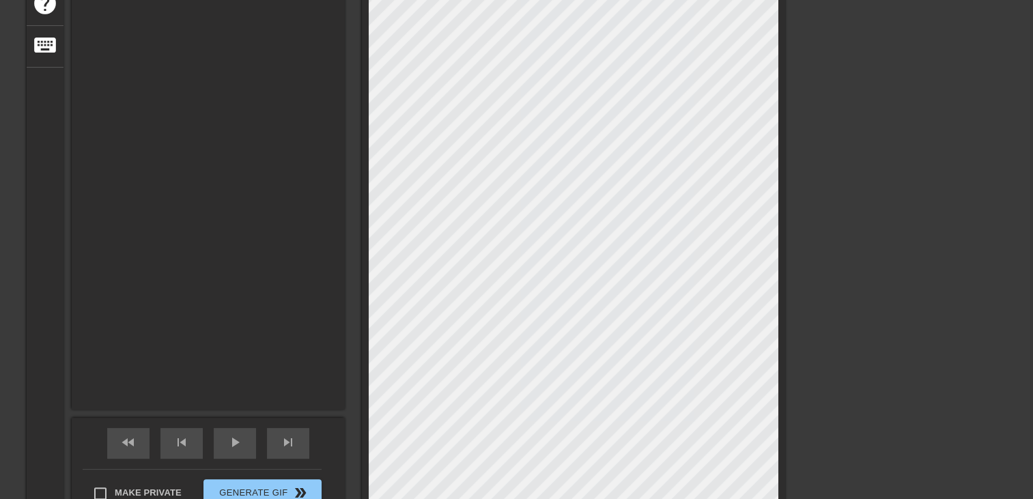
type textarea "Maman ca va"
type input "Maman ca va"
type textarea "Maman ca va"
type input "Maman ca va t"
type textarea "Maman ca va t"
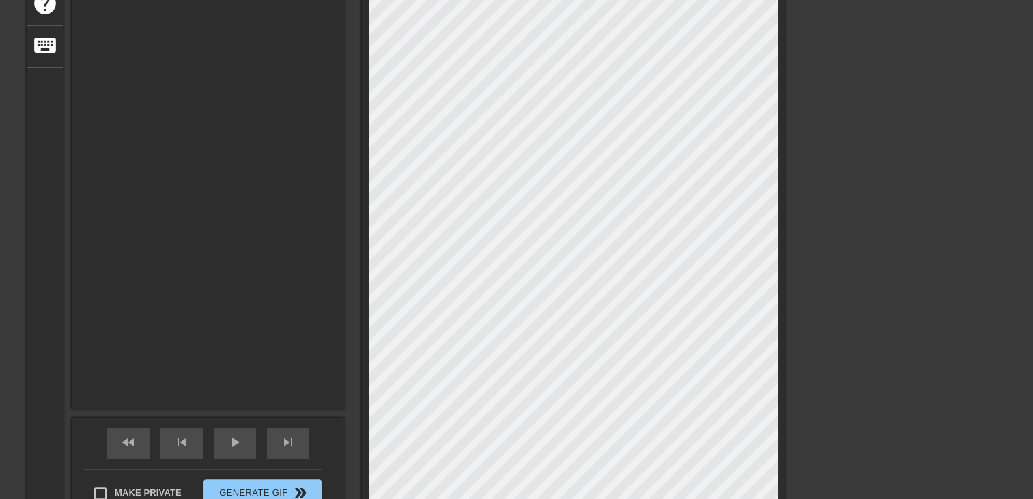
type input "Maman ca va tr"
type textarea "Maman ca va tr"
type input "Maman ca va tra"
type textarea "Maman ca va tra"
type input "Maman ca va tran"
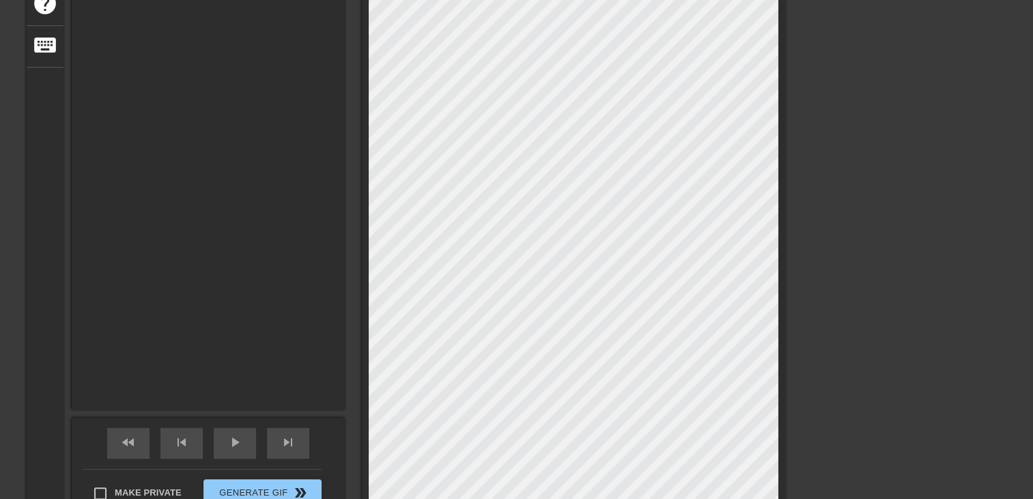
type textarea "Maman ca va tran"
type input "Maman ca va tranq"
type textarea "Maman ca va tranq"
type input "Maman ca va tranqu"
type textarea "Maman ca va tranqu"
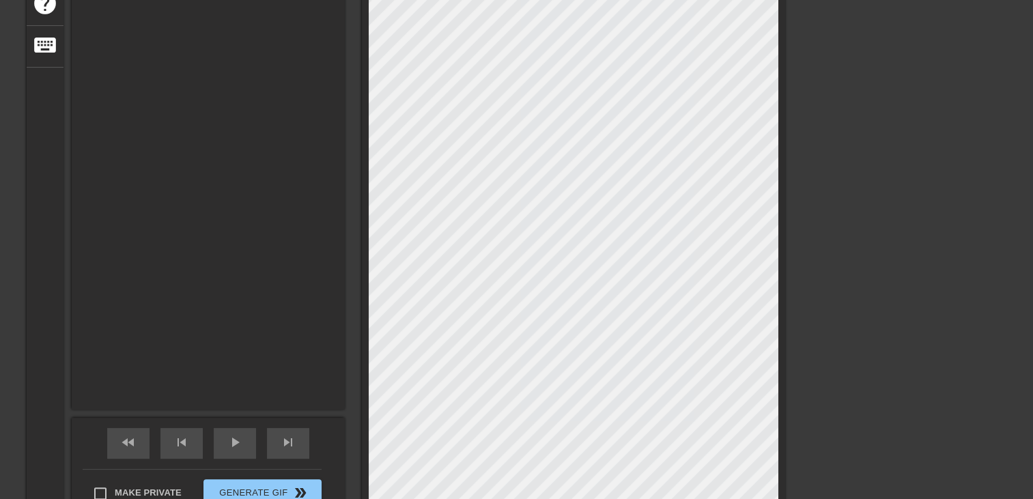
type input "Maman ca va tranqui"
type textarea "Maman ca va tranqui"
type input "Maman ca va tranquil"
type textarea "Maman ca va tranquil"
type input "Maman ca va tranquill"
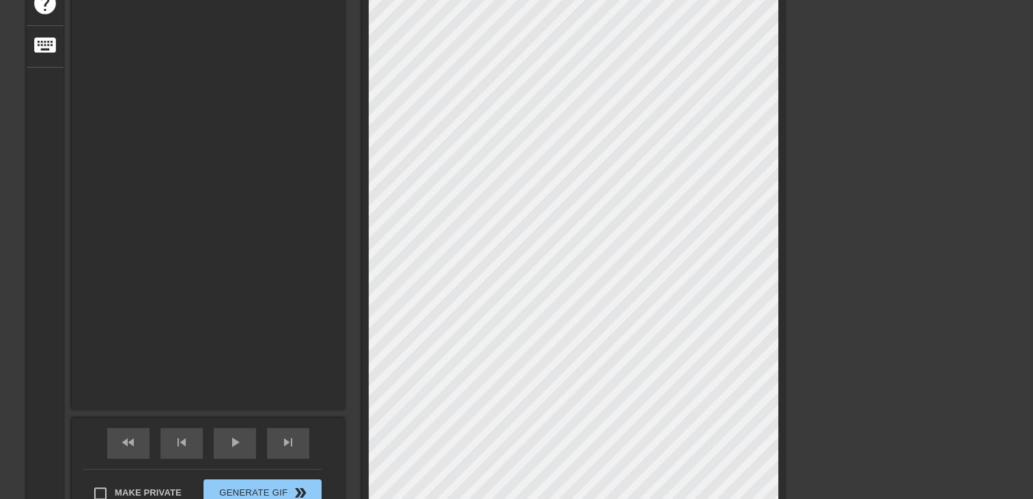
type textarea "Maman ca va tranquill"
type input "Maman ca va tranquille"
type textarea "Maman ca va tranquille"
type input "Maman ca va tranquille"
type textarea "Maman ca va tranquille"
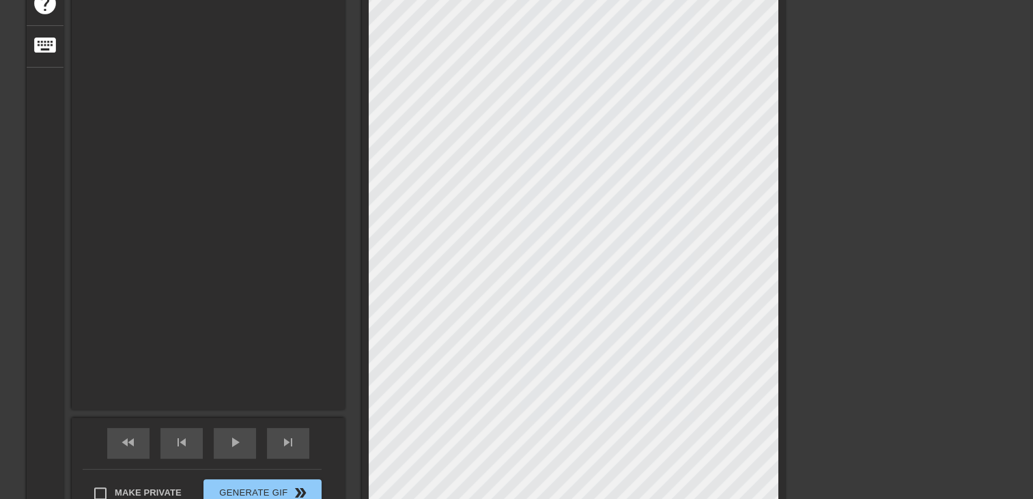
type input "Maman ca va tranquille a"
type textarea "Maman ca va tranquille a"
type input "Maman ca va tranquille a"
type textarea "Maman ca va tranquille a"
type input "Maman ca va tranquille a i"
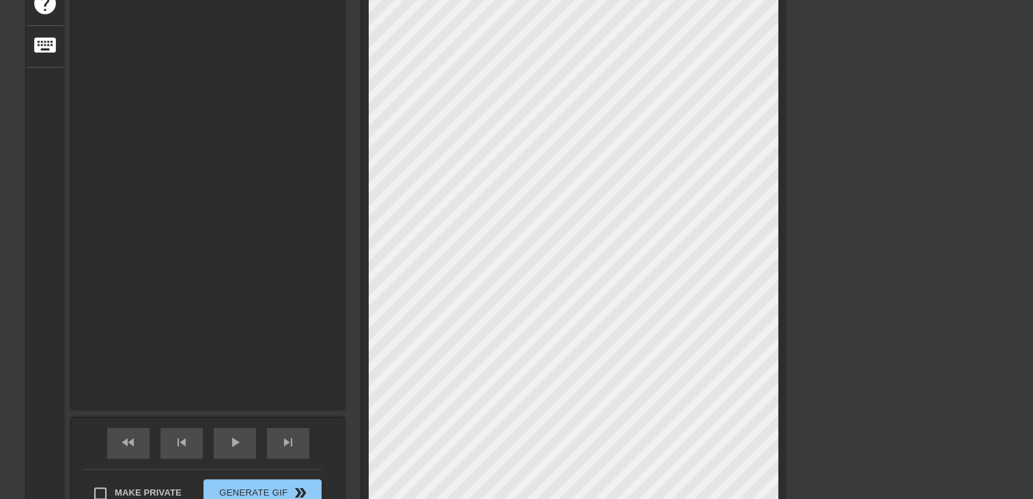
type textarea "Maman ca va tranquille a i"
type input "Maman ca va tranquille a in"
type textarea "Maman ca va tranquille a in"
type input "Maman ca va tranquille a inv"
type textarea "Maman ca va tranquille a inv"
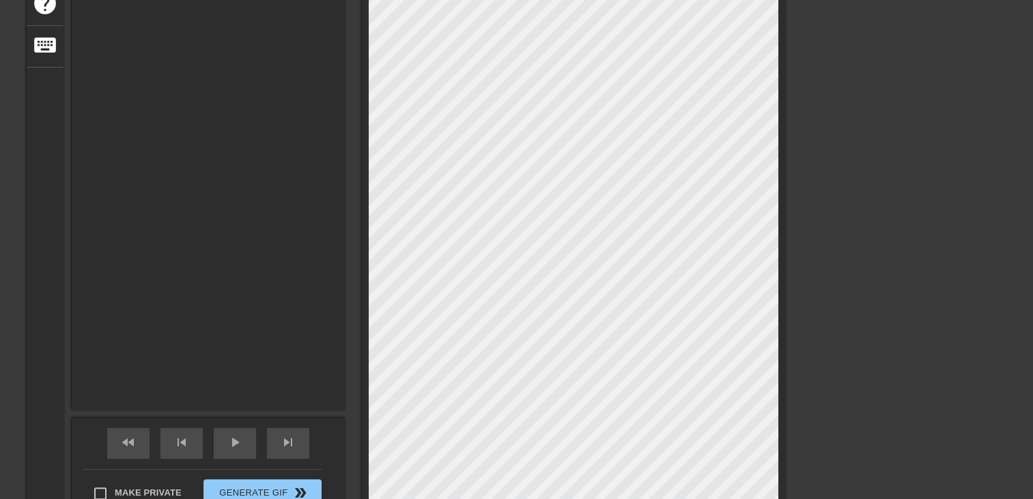
type input "Maman ca va tranquille a invi"
type textarea "Maman ca va tranquille a invi"
type input "Maman ca va tranquille a invit"
type textarea "Maman ca va tranquille a invit"
type input "Maman ca va tranquille a invité"
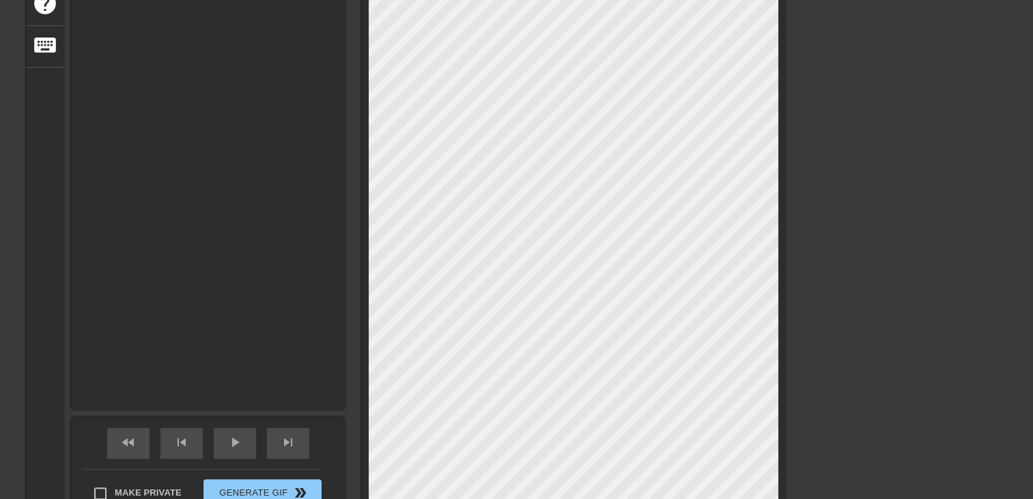
type textarea "Maman ca va tranquille a invité"
type input "Maman ca va tranquille a invité"
type textarea "Maman ca va tranquille a invité"
type input "Maman ca va tranquille a invité"
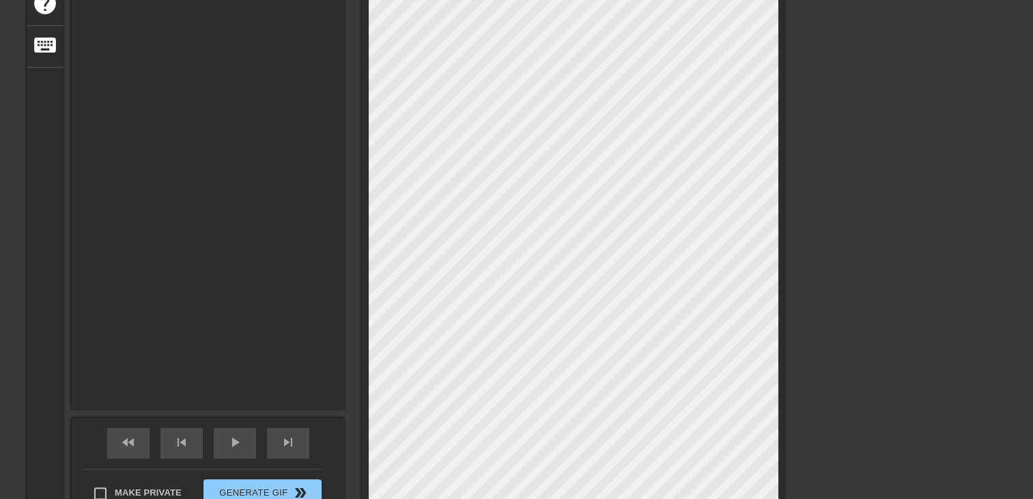
type textarea "Maman ca va tranquille a invité"
type input "Maman ca va tranquille a invité t"
type textarea "Maman ca va tranquille a invité t"
type input "Maman ca va tranquille a invité te"
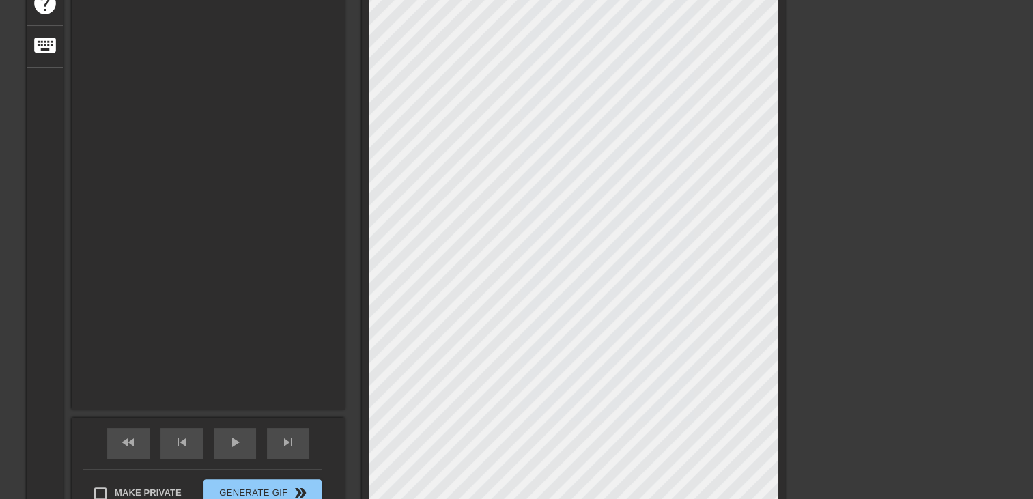
type textarea "Maman ca va tranquille a invité te"
type input "Maman ca va tranquille a invité tes"
type textarea "Maman ca va tranquille a invité tes"
type input "Maman ca va tranquille a invité tes"
type textarea "Maman ca va tranquille a invité tes"
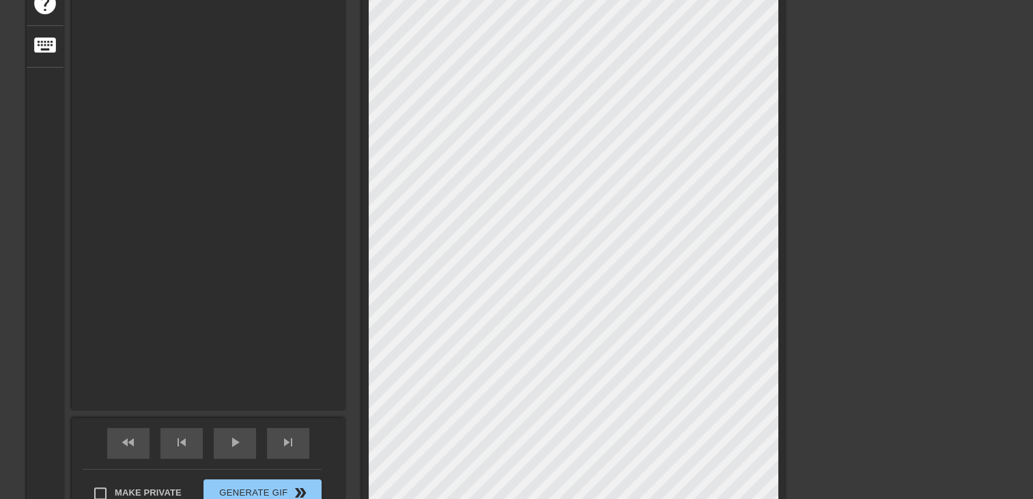
type input "Maman ca va tranquille a invité tes a"
type textarea "Maman ca va tranquille a invité tes a"
type input "Maman ca va tranquille a invité tes am"
type textarea "Maman ca va tranquille a invité tes am"
type input "Maman ca va tranquille a invité tes ama"
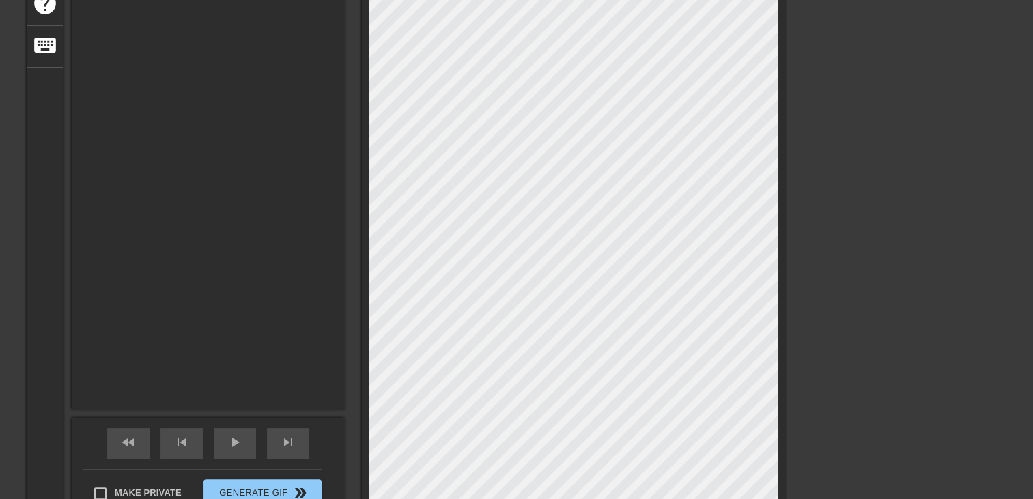
type textarea "Maman ca va tranquille a invité tes ama"
type input "Maman ca va tranquille a invité tes aman"
type textarea "Maman ca va tranquille a invité tes aman"
type input "Maman ca va tranquille a invité tes amant"
type textarea "Maman ca va tranquille a invité tes amant"
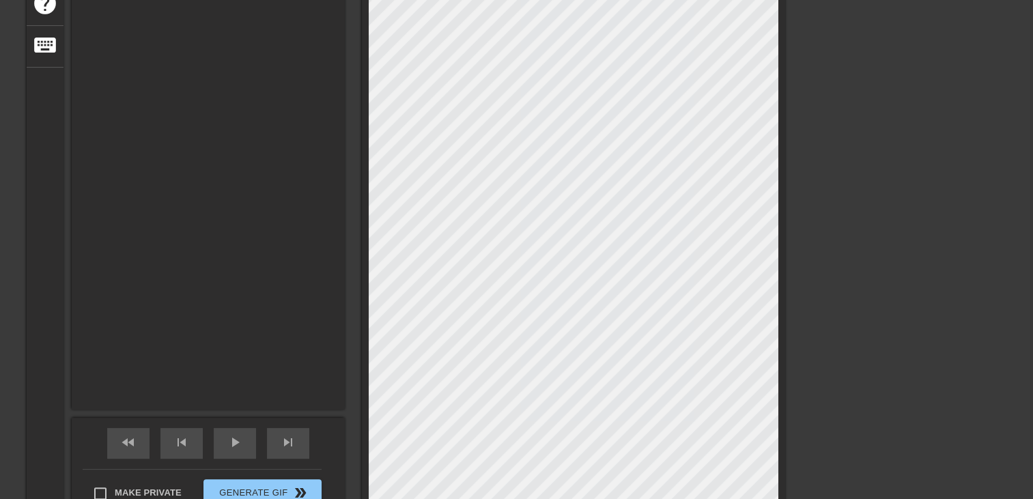
type input "Maman ca va tranquille a invité tes amants"
type textarea "Maman ca va tranquille a invité tes amants"
type input "Maman ca va tranquille a invité tes amants"
type textarea "Maman ca va tranquille a invité tes amants"
type input "Maman ca va tranquille a invité tes amants a"
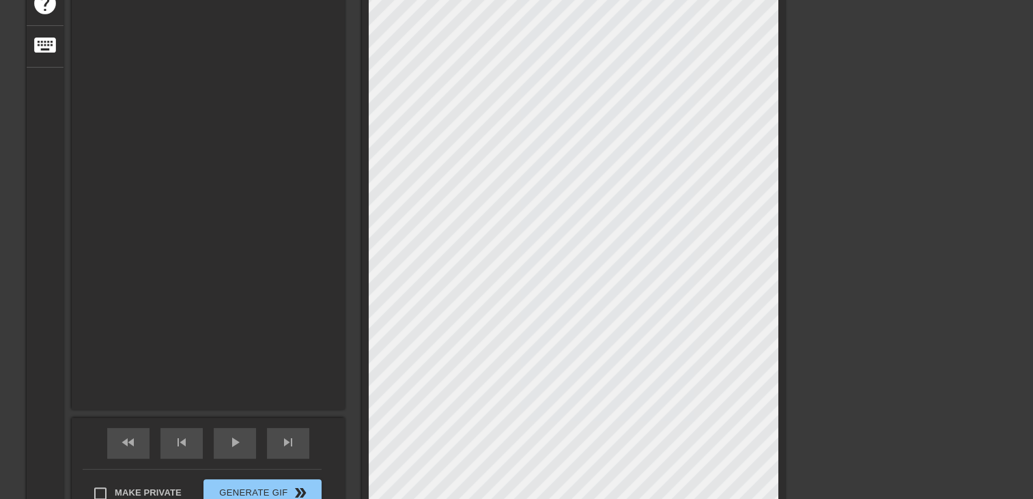
type textarea "Maman ca va tranquille a invité tes amants a"
type input "Maman ca va tranquille a invité tes amants a"
type textarea "Maman ca va tranquille a invité tes amants a"
type input "Maman ca va tranquille a invité tes amants a l"
type textarea "Maman ca va tranquille a invité tes amants a l"
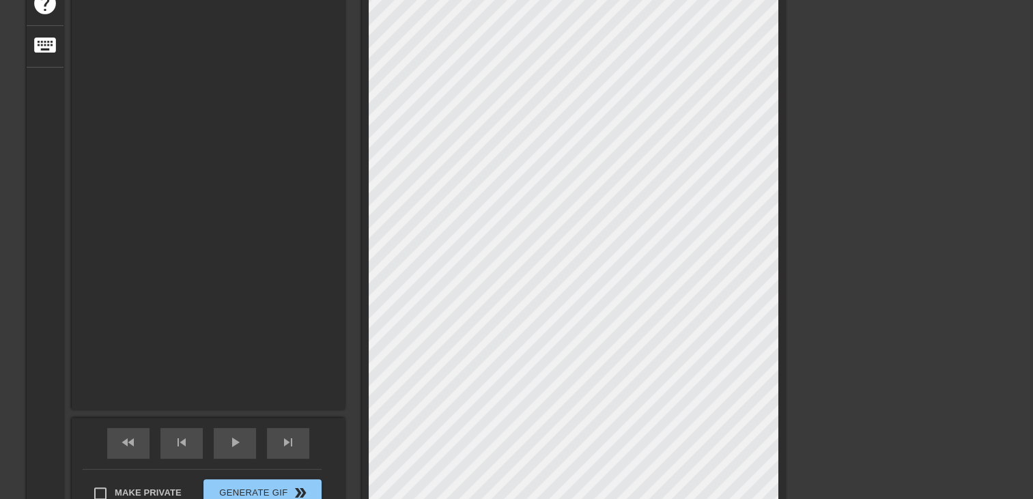
type input "Maman ca va tranquille a invité tes amants a la"
type textarea "Maman ca va tranquille a invité tes amants a la"
type input "Maman ca va tranquille a invité tes amants a la"
type textarea "Maman ca va tranquille a invité tes amants a la"
type input "Maman ca va tranquille a invité tes amants a la m"
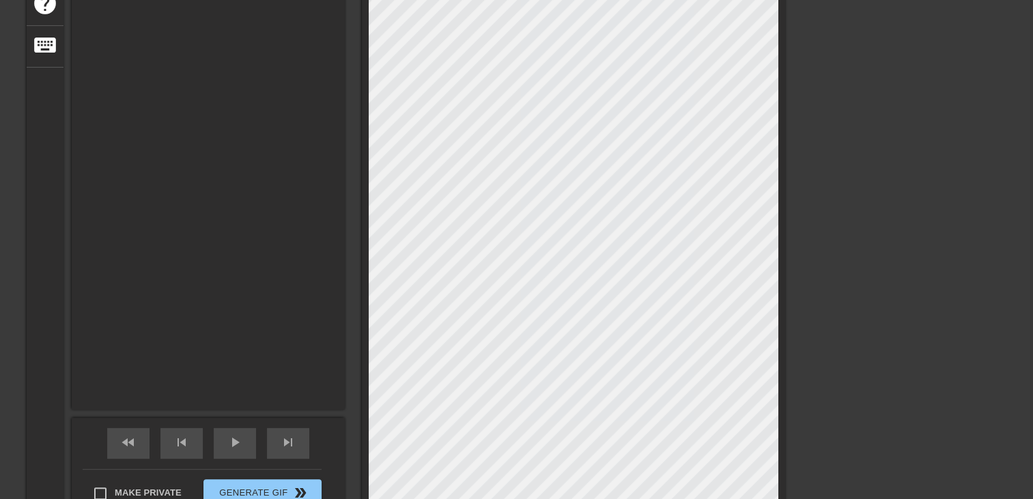
type textarea "Maman ca va tranquille a invité tes amants a la m"
type input "Maman ca va tranquille a invité tes amants a la ma"
type textarea "Maman ca va tranquille a invité tes amants a la ma"
type input "Maman ca va tranquille a invité tes amants a la mai"
type textarea "Maman ca va tranquille a invité tes amants a la mai"
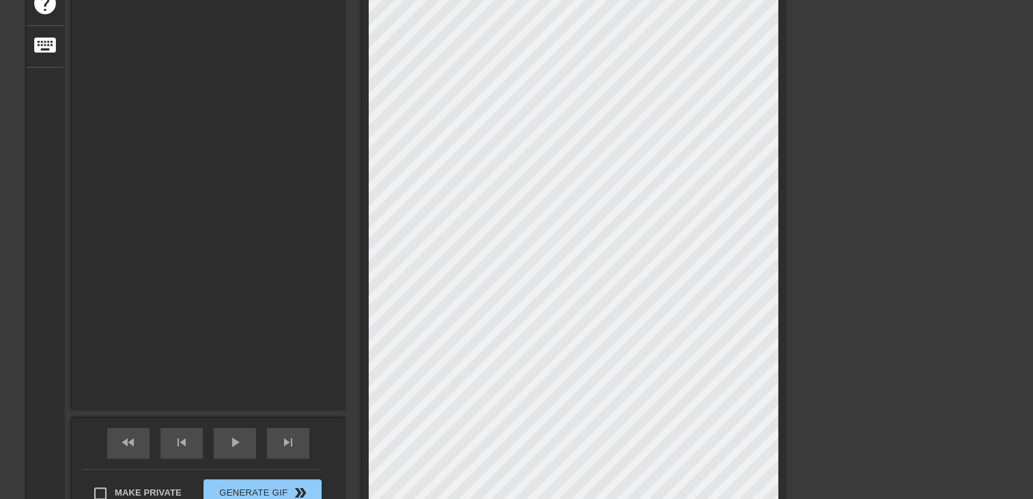
type input "Maman ca va tranquille a invité tes amants a la mais"
type textarea "Maman ca va tranquille a invité tes amants a la mais"
type input "Maman ca va tranquille a invité tes amants a la maiso"
type textarea "Maman ca va tranquille a invité tes amants a la maiso"
type input "Maman ca va tranquille a invité tes amants a la maison"
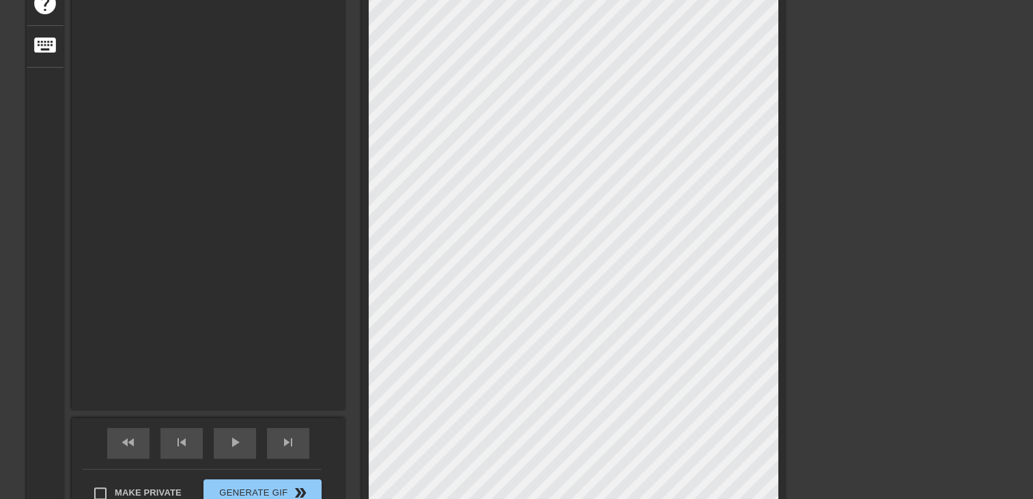
type textarea "Maman ca va tranquille a invité tes amants a la maison"
type input "Maman ca va tranquille a invité tes amants a la maison"
type textarea "Maman ca va tranquille a invité tes amants a la maison"
type input "Maman ca va tranquille a invité tes amants a la maison q"
type textarea "Maman ca va tranquille a invité tes amants a la maison q"
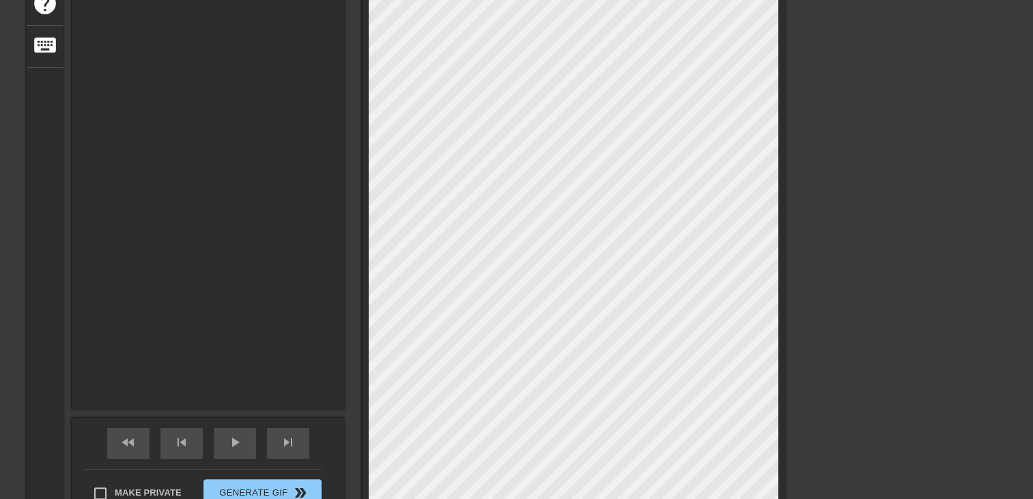
type input "Maman ca va tranquille a invité tes amants a la maison qu"
type textarea "Maman ca va tranquille a invité tes amants a la maison qu"
type input "Maman ca va tranquille a invité tes amants a la maison qua"
type textarea "Maman ca va tranquille a invité tes amants a la maison qua"
type input "Maman ca va tranquille a invité tes amants a la maison quad"
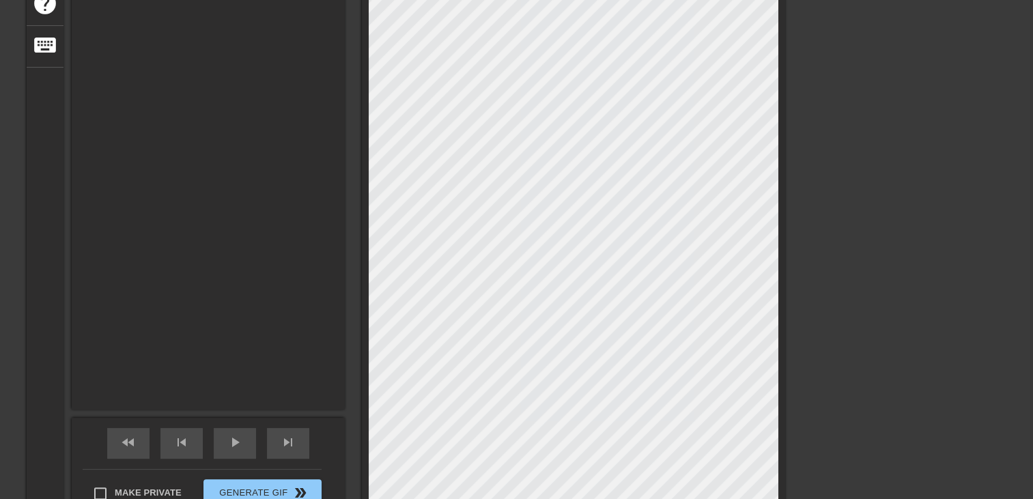
type textarea "Maman ca va tranquille a invité tes amants a la maison quad"
type input "Maman ca va tranquille a invité tes amants a la maison quadn"
type textarea "Maman ca va tranquille a invité tes amants a la maison quadn"
type input "Maman ca va tranquille a invité tes amants a la maison quad"
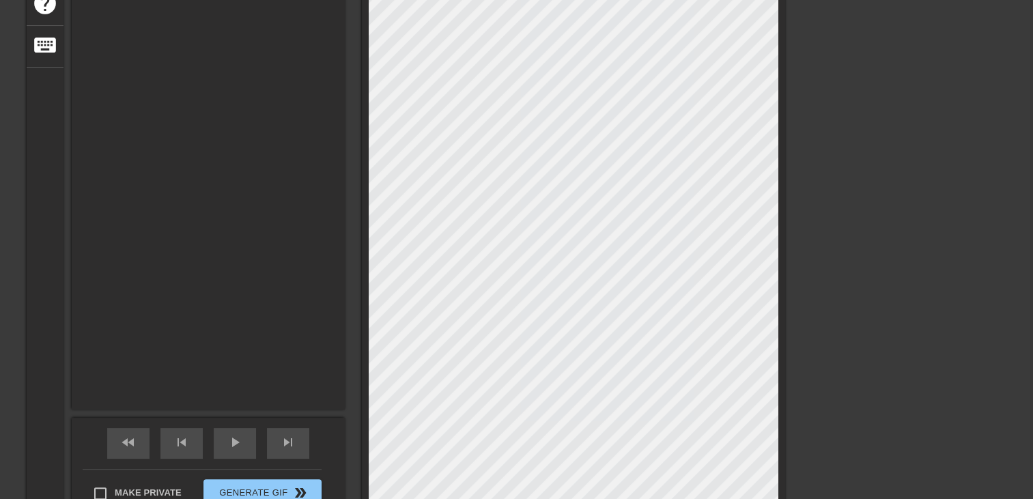
type textarea "Maman ca va tranquille a invité tes amants a la maison quad"
type input "Maman ca va tranquille a invité tes amants a la maison qua"
type textarea "Maman ca va tranquille a invité tes amants a la maison qua"
type input "Maman ca va tranquille a invité tes amants a la maison quan"
type textarea "Maman ca va tranquille a invité tes amants a la maison quan"
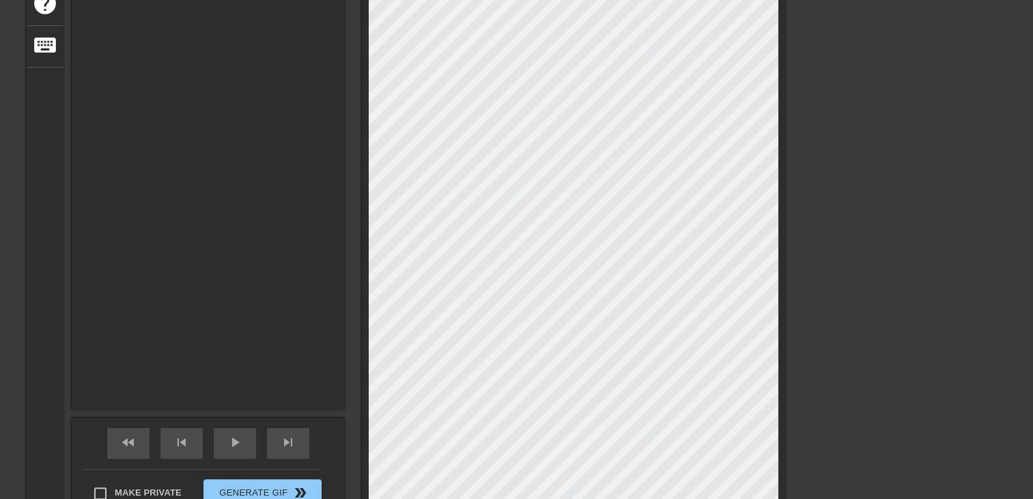
type input "Maman ca va tranquille a invité tes amants a la maison quand"
type textarea "Maman ca va tranquille a invité tes amants a la maison quand"
type input "Maman ca va tranquille a invité tes amants a la maison quand"
type textarea "Maman ca va tranquille a invité tes amants a la maison quand"
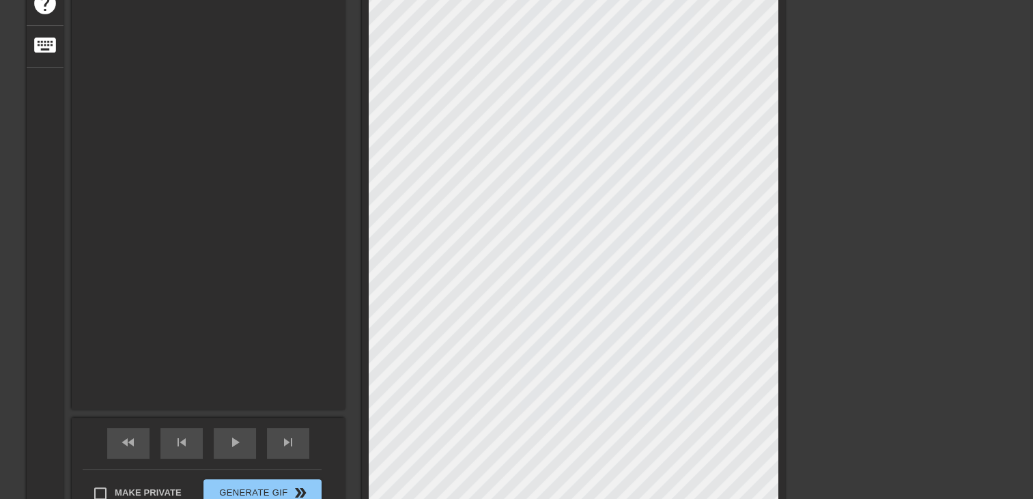
type input "Maman ca va tranquille a invité tes amants a la maison quandp"
type textarea "Maman ca va tranquille a invité tes amants a la maison quand p"
type input "Maman ca va tranquille a invité tes amants a la maison quandpa"
type textarea "Maman ca va tranquille a invité tes amants a la maison quand pa"
type input "Maman ca va tranquille a invité tes amants a la maison quandpap"
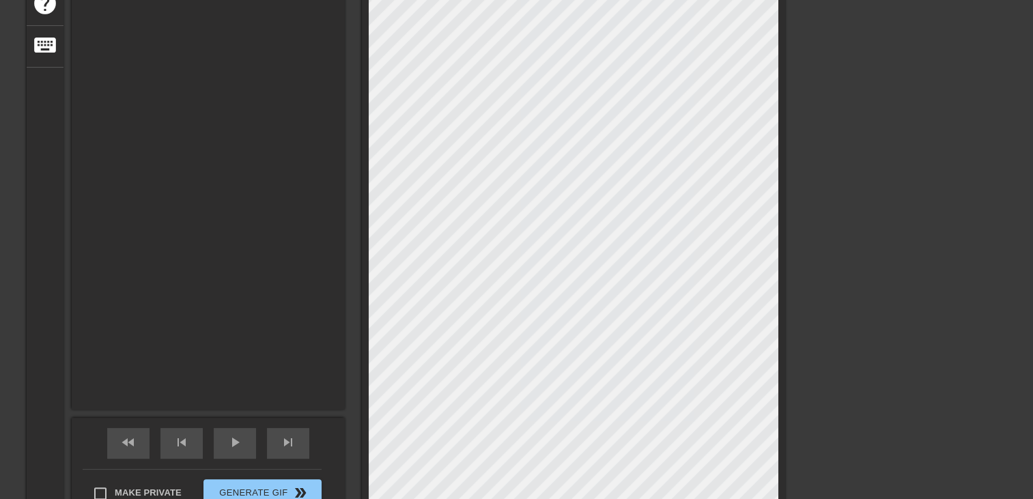
type textarea "Maman ca va tranquille a invité tes amants a la maison quand pap"
type input "Maman ca va tranquille a invité tes amants a la maison quandpapa"
type textarea "Maman ca va tranquille a invité tes amants a la maison quand papa"
type input "Maman ca va tranquille a invité tes amants a la maison quandpapa"
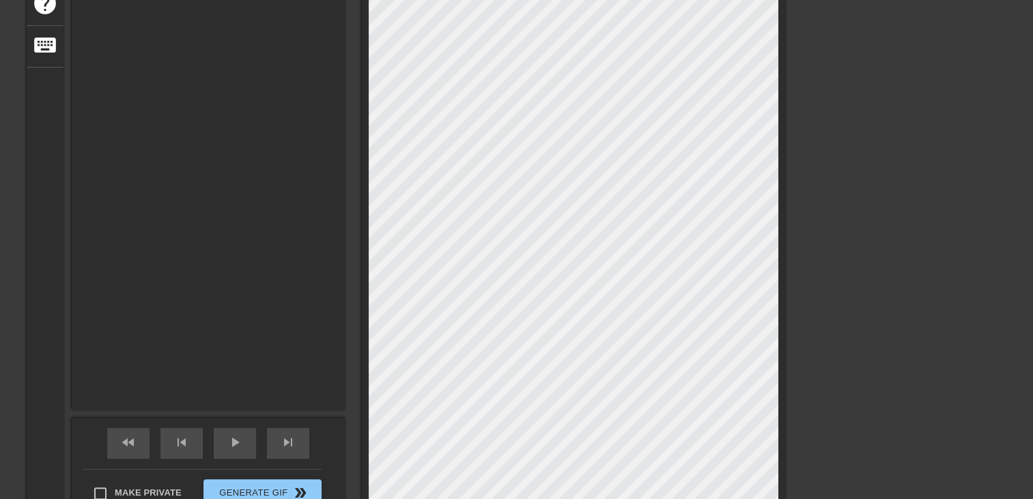
type textarea "Maman ca va tranquille a invité tes amants a la maison quand papa"
type input "Maman ca va tranquille a invité tes amants a la maison quandpapa n"
type textarea "Maman ca va tranquille a invité tes amants a la maison quand papa n"
type input "Maman ca va tranquille a invité tes amants a la maison quandpapa n'"
type textarea "Maman ca va tranquille a invité tes amants a la maison quand papa n'"
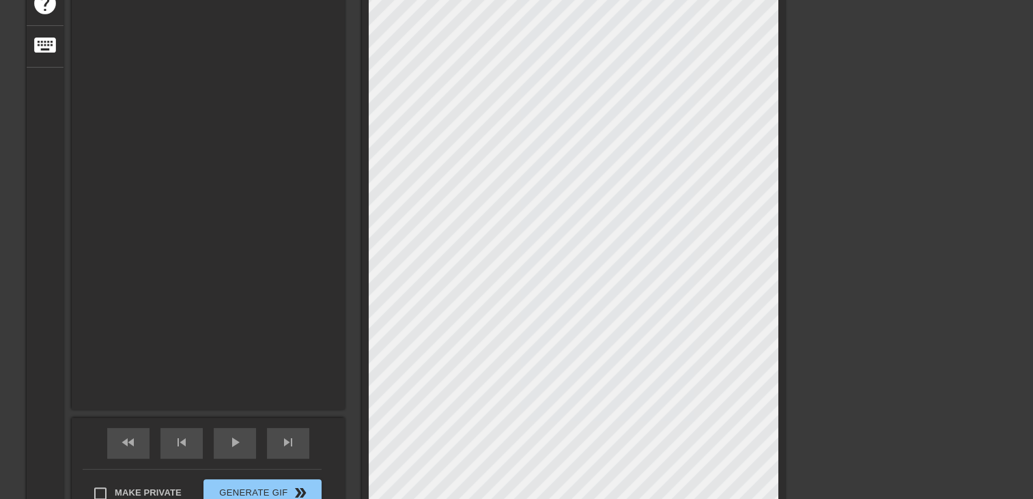
type input "Maman ca va tranquille a invité tes amants a la maison quandpapa n'z"
type textarea "Maman ca va tranquille a invité tes amants a la maison quand papa n'z"
type input "Maman ca va tranquille a invité tes amants a la maison quandpapa n'"
type textarea "Maman ca va tranquille a invité tes amants a la maison quand papa n'"
type input "Maman ca va tranquille a invité tes amants a la maison quandpapa n'e"
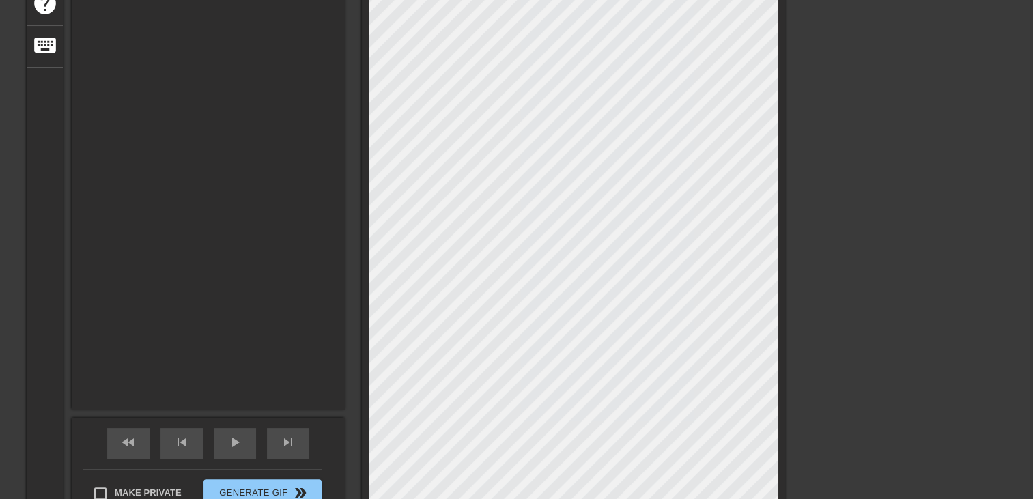
type textarea "Maman ca va tranquille a invité tes amants a la maison quand papa n'e"
type input "Maman ca va tranquille a invité tes amants a la maison quandpapa n'es"
type textarea "Maman ca va tranquille a invité tes amants a la maison quand papa n'es"
type input "Maman ca va tranquille a invité tes amants a la maison quandpapa n'est"
type textarea "Maman ca va tranquille a invité tes amants a la maison quand papa n'est"
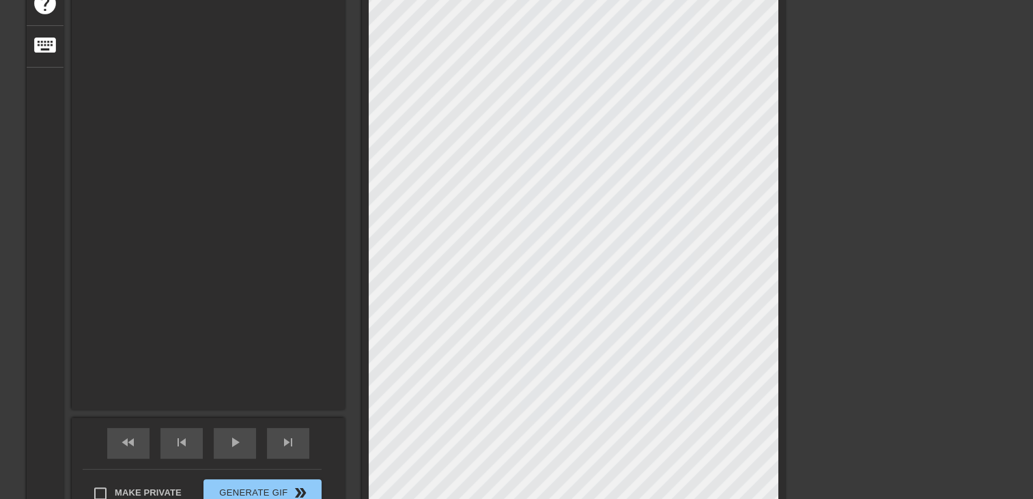
type input "Maman ca va tranquille a invité tes amants a la maison quandpapa n'est"
type textarea "Maman ca va tranquille a invité tes amants a la maison quand papa n'est"
type input "Maman ca va tranquille a invité tes amants a la maison quandpapa n'est p"
type textarea "Maman ca va tranquille a invité tes amants a la maison quand papa n'est p"
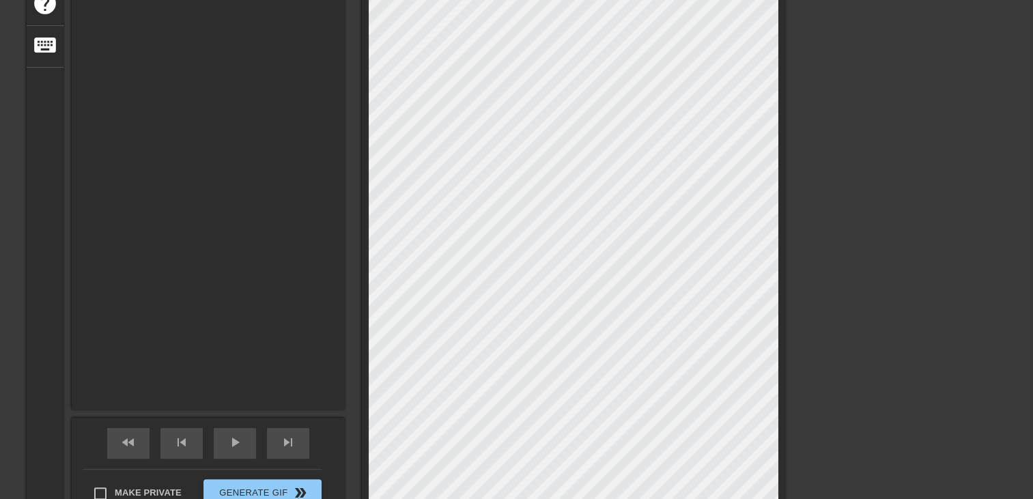
type input "Maman ca va tranquille a invité tes amants a la maison quandpapa n'est pa"
type textarea "Maman ca va tranquille a invité tes amants a la maison quand papa n'est pa"
type input "Maman ca va tranquille a invité tes amants a la maison quandpapa n'est pas"
type textarea "Maman ca va tranquille a invité tes amants a la maison quand papa n'est pas"
type input "Maman ca va tranquille a invité tes amants a la maison quandpapa n'est pas"
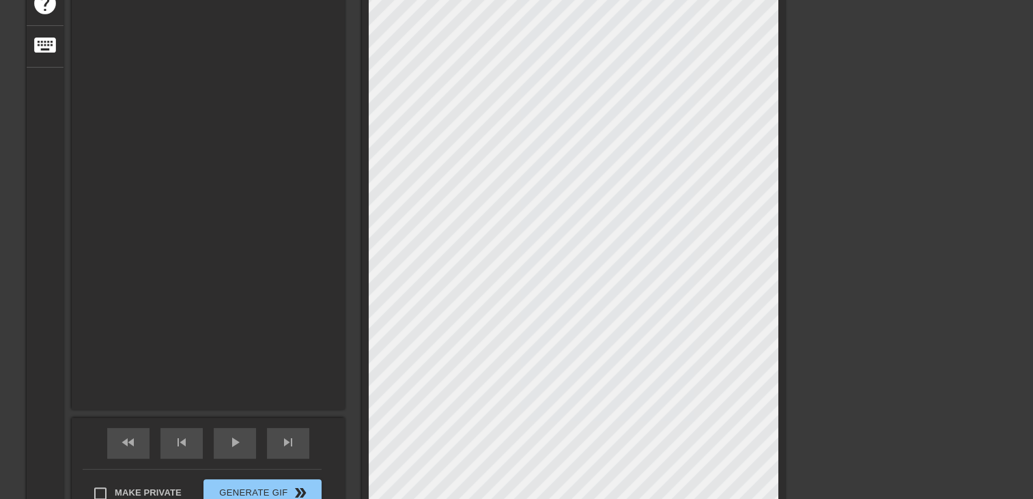
type textarea "Maman ca va tranquille a invité tes amants a la maison quand papa n'est pas"
type input "Maman ca va tranquille a invité tes amants a la maison quandpapa n'est pas l"
type textarea "Maman ca va tranquille a invité tes amants a la maison quand papa n'est pas l"
type input "Maman ca va tranquille a invité tes amants a la maison quandpapa n'est pas la"
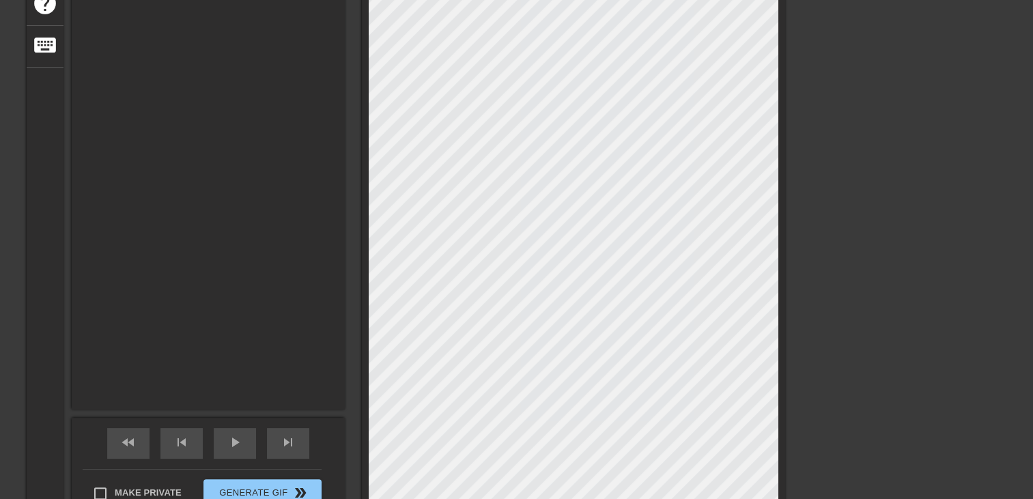
type textarea "Maman ca va tranquille a invité tes amants a la maison quand papa n'est pas la"
type input "Maman ca va tranquille a invité tes amants a la maison quandpapa n'est pas la."
type textarea "Maman ca va tranquille a invité tes amants a la maison quand papa n'est pas la."
type input "Maman ca va tranquille a invité tes amants a la maison quandpapa n'est pas la.."
type textarea "Maman ca va tranquille a invité tes amants a la maison quand papa n'est pas la.."
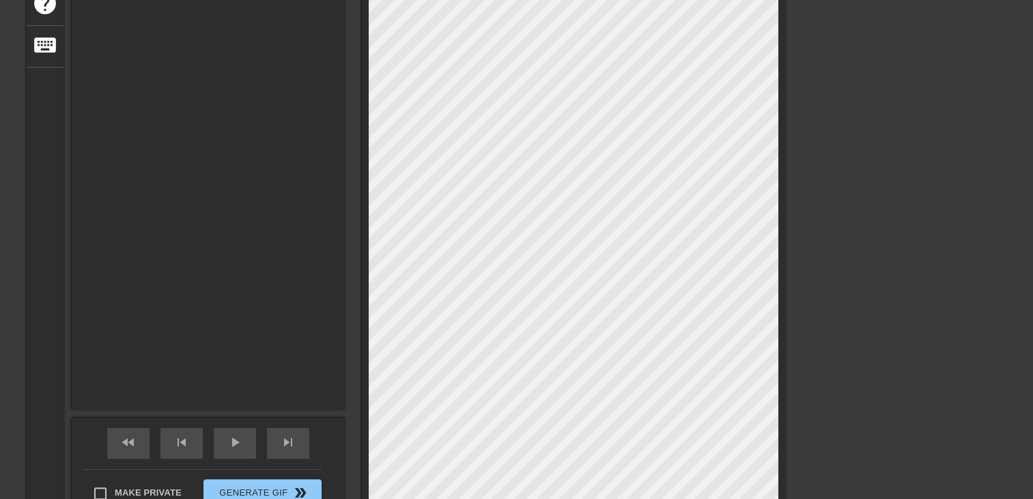
type input "Maman ca va tranquille a invité tes amants a la maison quandpapa n'est pas la..."
type textarea "Maman ca va tranquille a invité tes amants a la maison quand papa n'est pas la.…"
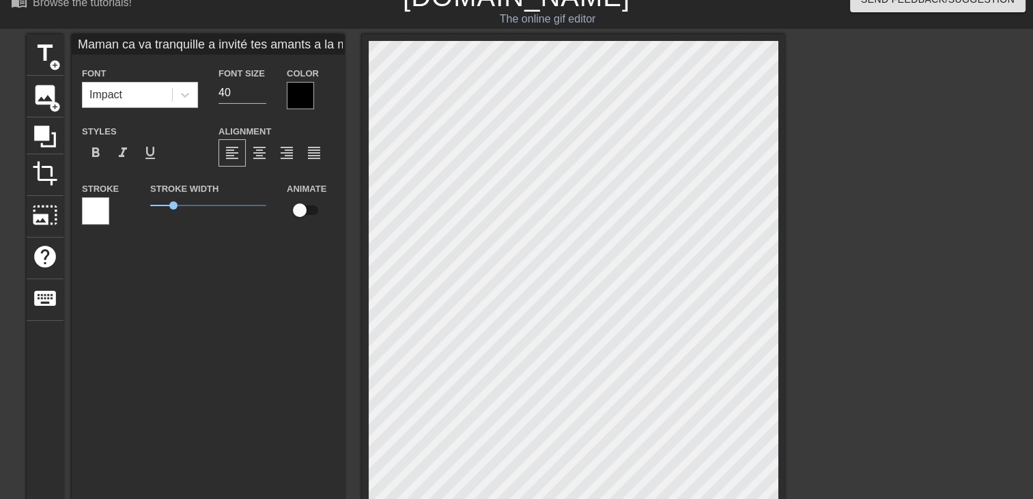
scroll to position [0, 0]
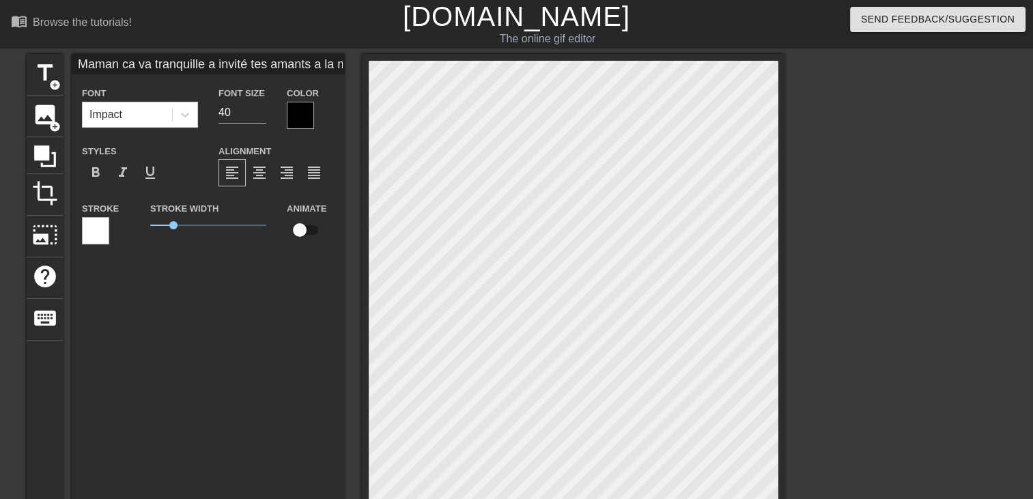
click at [778, 184] on div at bounding box center [573, 428] width 423 height 748
click at [289, 113] on div at bounding box center [300, 115] width 27 height 27
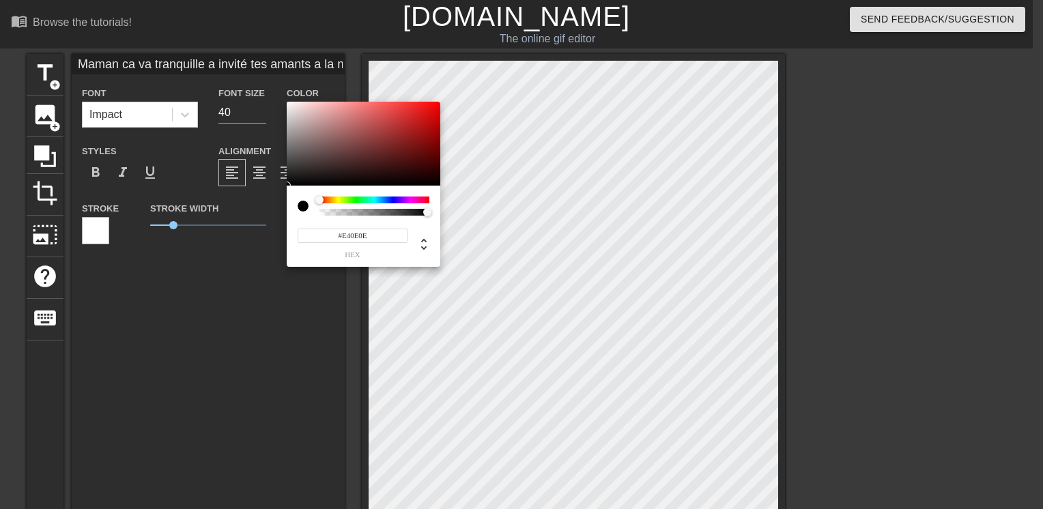
click at [431, 111] on div at bounding box center [364, 144] width 154 height 85
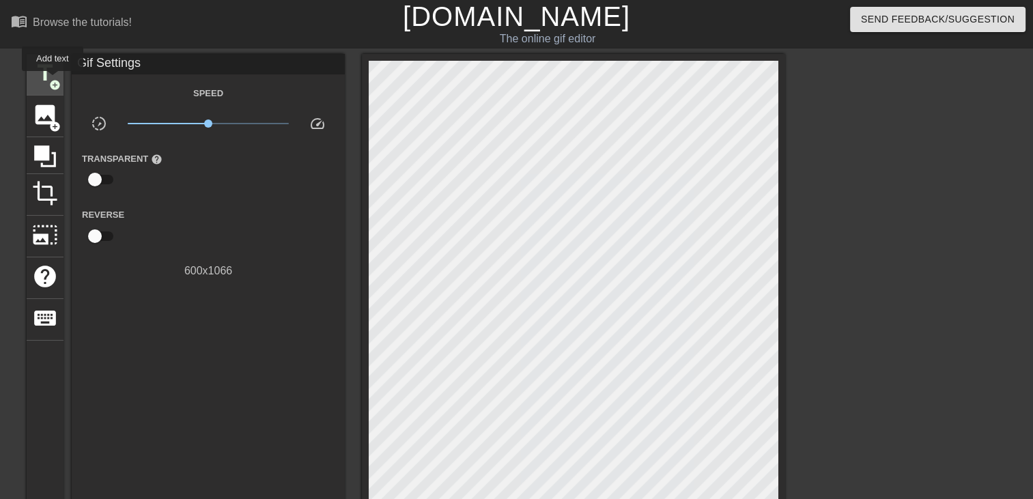
click at [52, 80] on span "add_circle" at bounding box center [55, 85] width 12 height 12
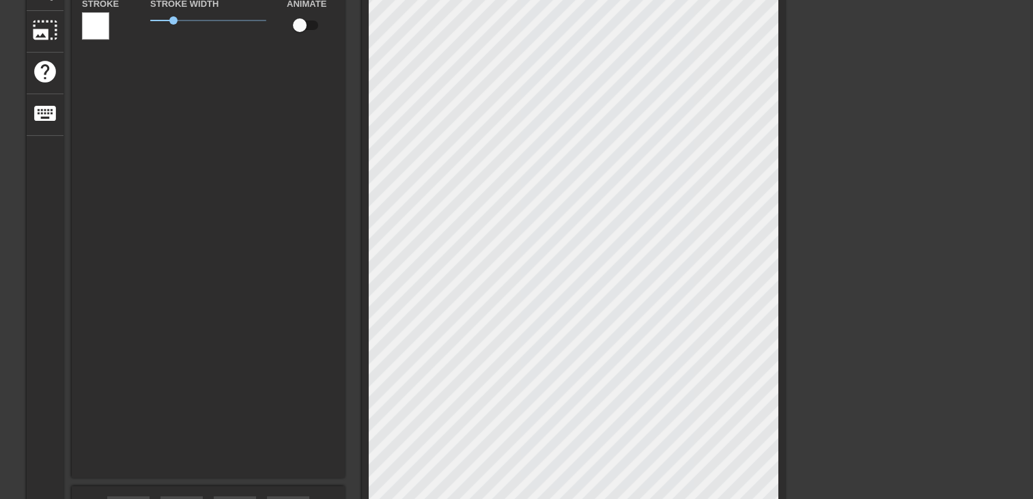
scroll to position [137, 0]
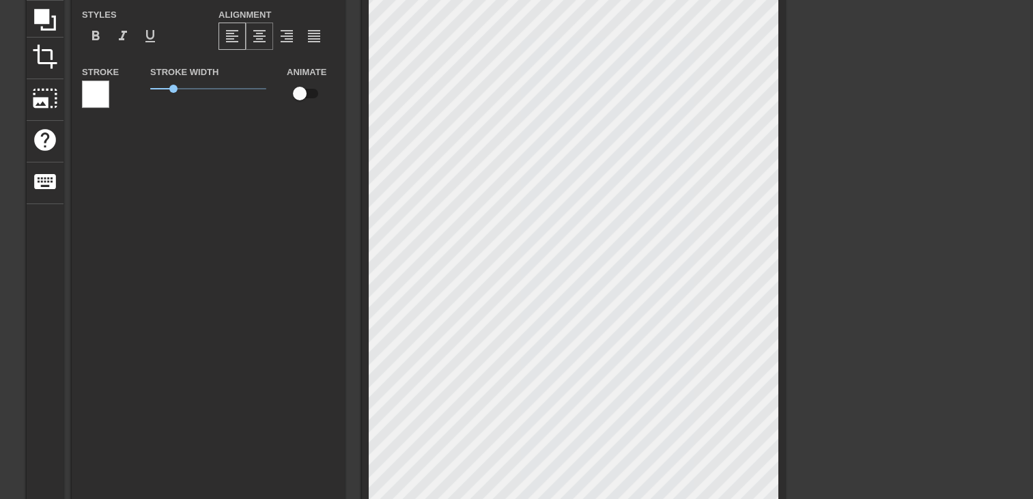
click at [265, 37] on span "format_align_center" at bounding box center [259, 36] width 16 height 16
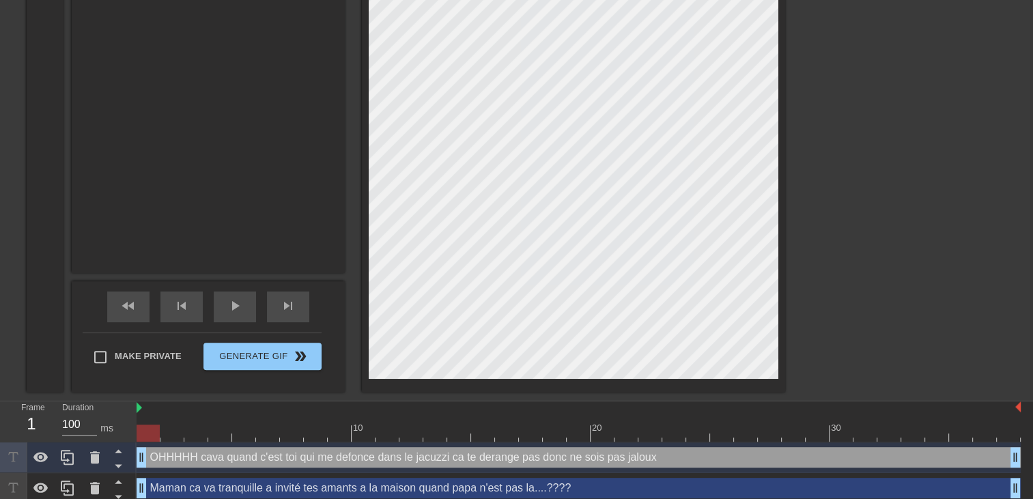
scroll to position [416, 0]
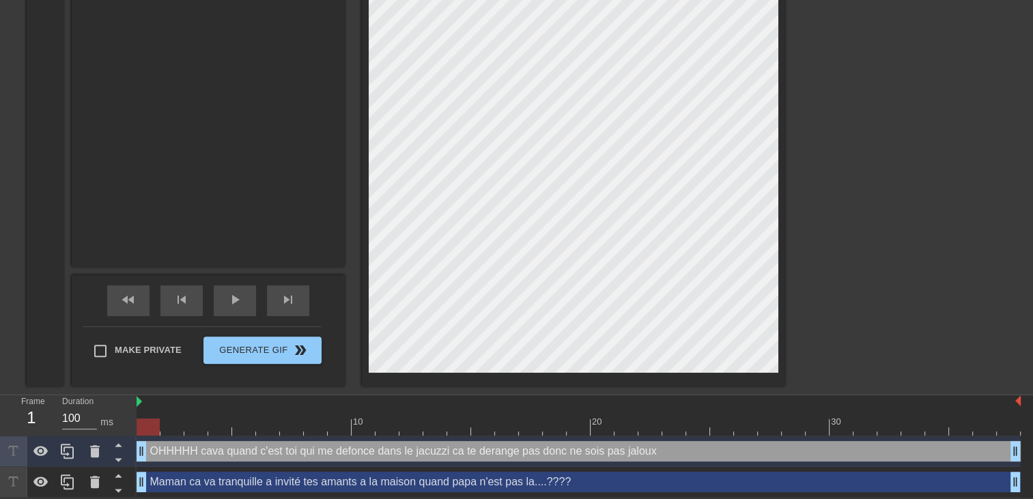
click at [778, 302] on div at bounding box center [573, 12] width 423 height 748
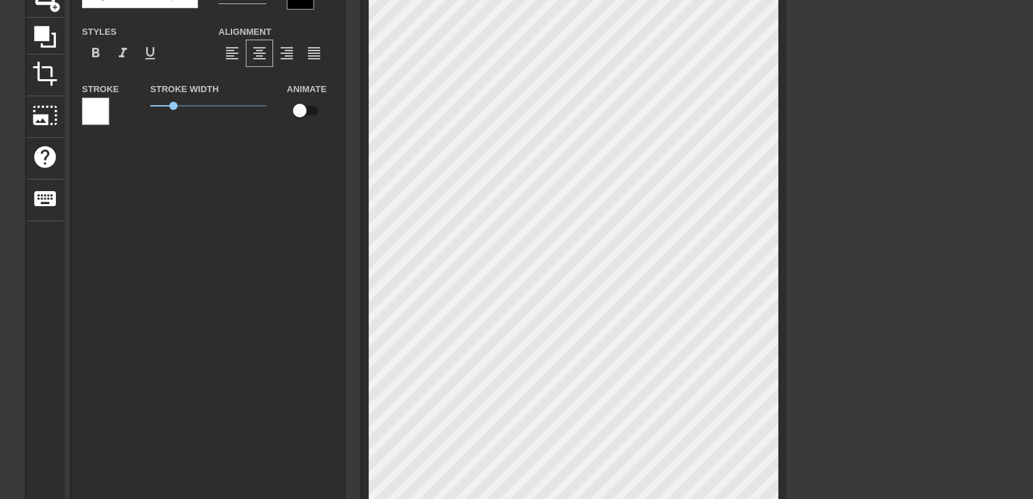
scroll to position [7, 0]
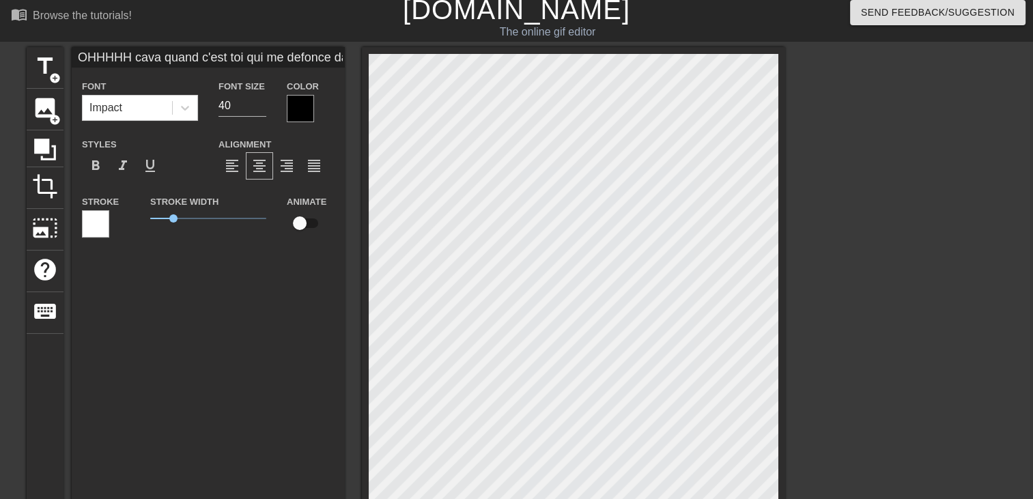
click at [301, 111] on div at bounding box center [300, 108] width 27 height 27
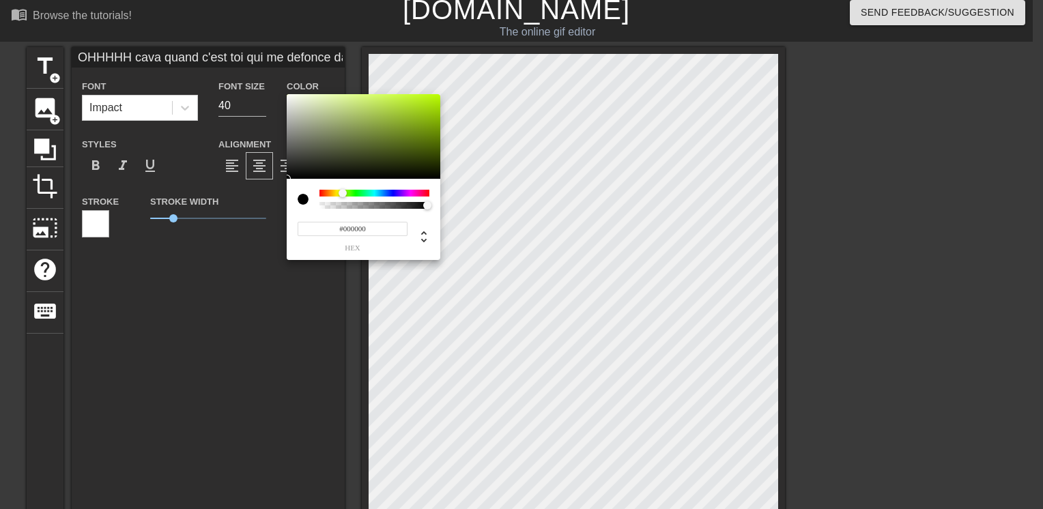
click at [343, 195] on div at bounding box center [375, 193] width 110 height 7
click at [415, 114] on div at bounding box center [364, 136] width 154 height 85
click at [339, 191] on div at bounding box center [343, 193] width 8 height 8
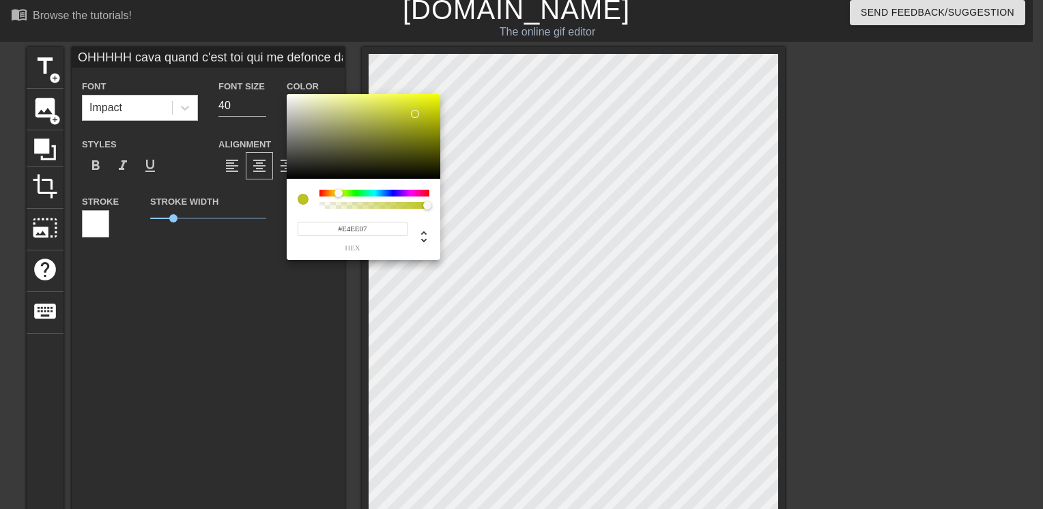
click at [436, 100] on div at bounding box center [364, 136] width 154 height 85
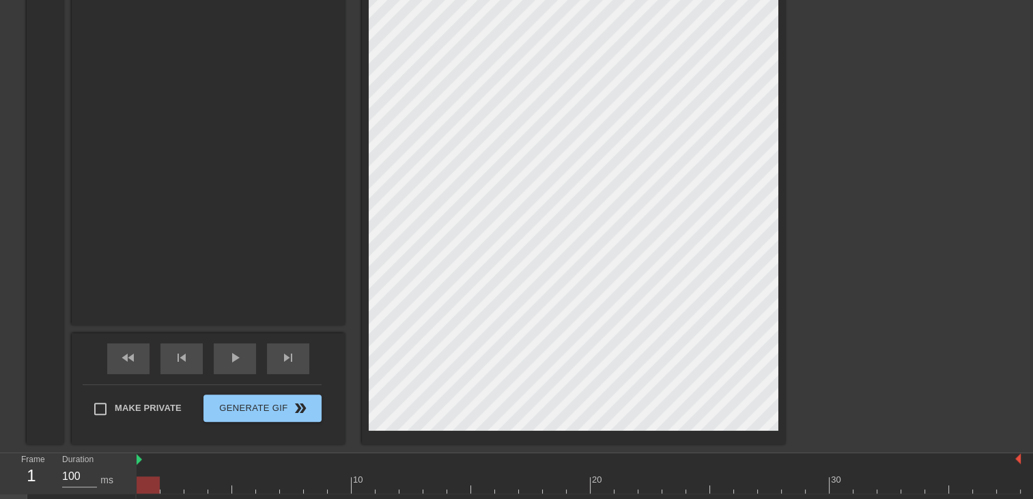
scroll to position [416, 0]
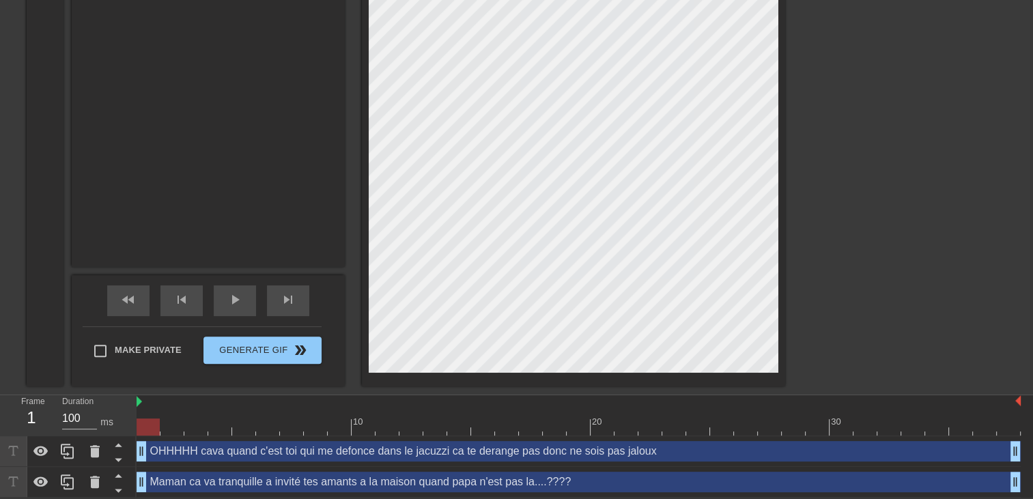
drag, startPoint x: 143, startPoint y: 450, endPoint x: 325, endPoint y: 416, distance: 185.3
click at [324, 416] on div "10 20 30 OHHHHH cava quand c'est toi qui me defonce dans le jacuzzi ca te deran…" at bounding box center [585, 446] width 896 height 102
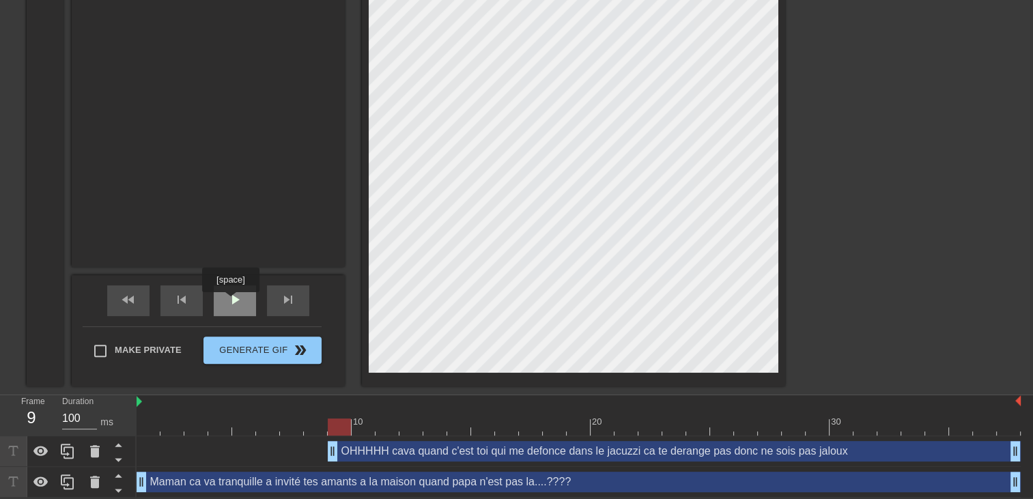
click at [230, 302] on span "play_arrow" at bounding box center [235, 300] width 16 height 16
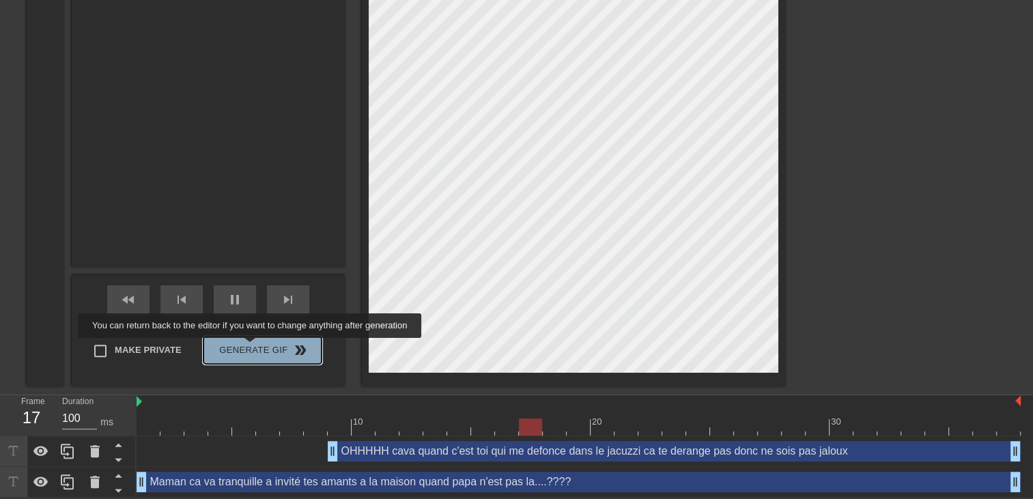
click at [251, 348] on span "Generate Gif double_arrow" at bounding box center [262, 350] width 107 height 16
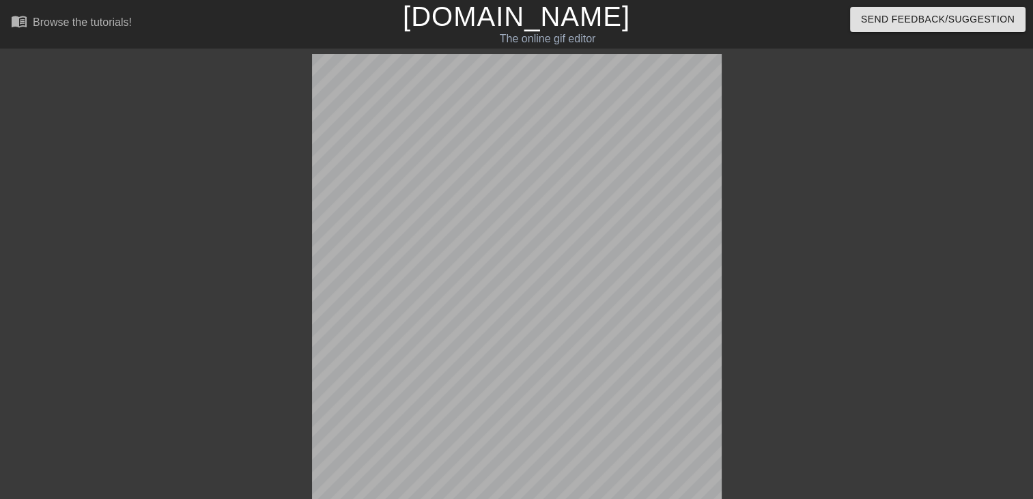
scroll to position [396, 0]
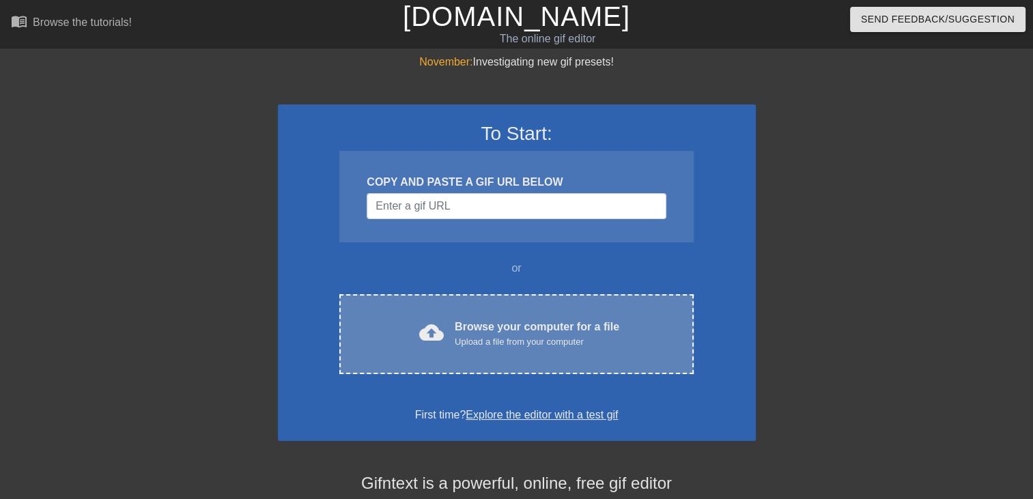
click at [568, 354] on div "cloud_upload Browse your computer for a file Upload a file from your computer C…" at bounding box center [516, 334] width 354 height 80
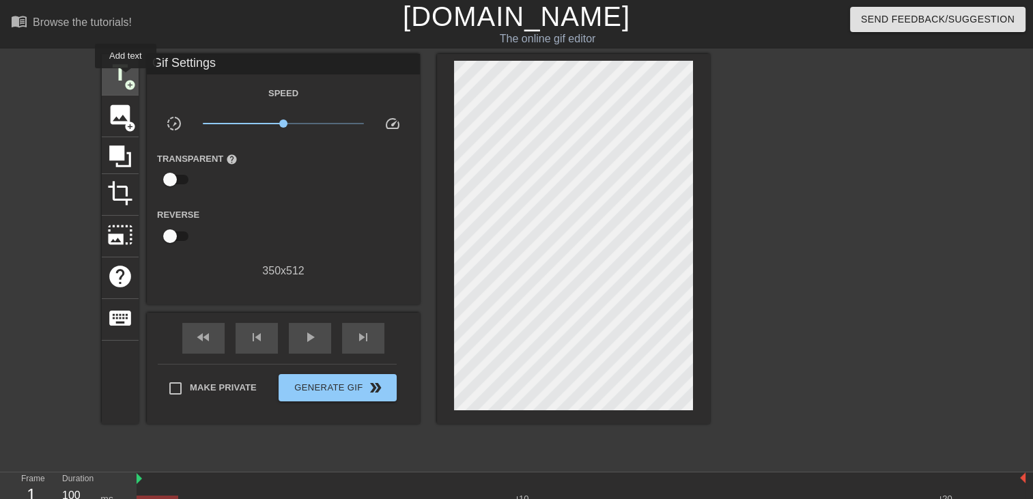
click at [126, 79] on span "add_circle" at bounding box center [130, 85] width 12 height 12
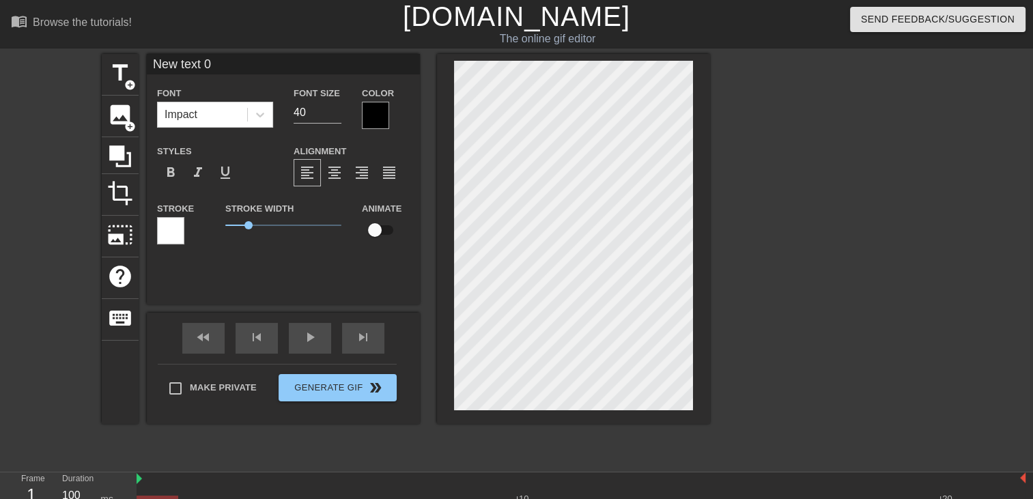
scroll to position [1, 3]
type input "New text"
type textarea "New text"
type input "New text"
type textarea "New text"
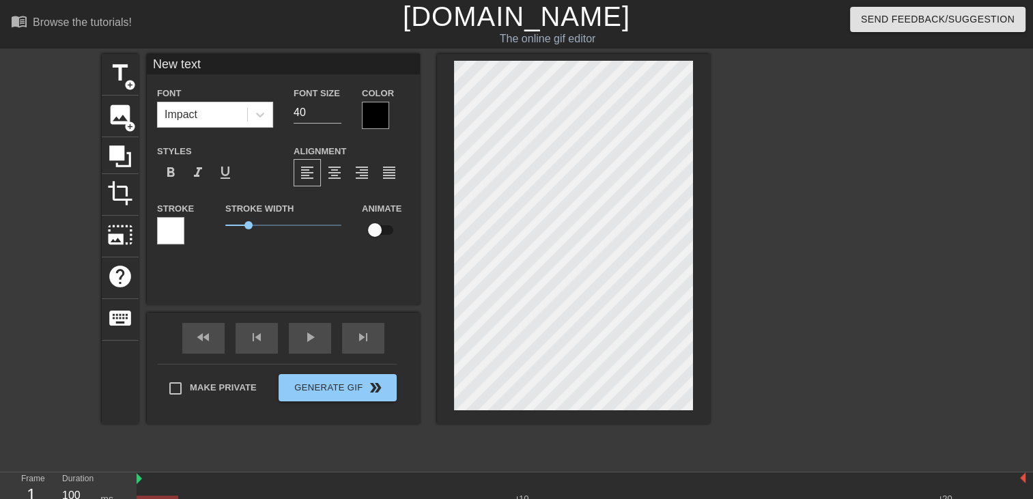
type input "New tex"
type textarea "New tex"
type input "New te"
type textarea "New te"
type input "New t"
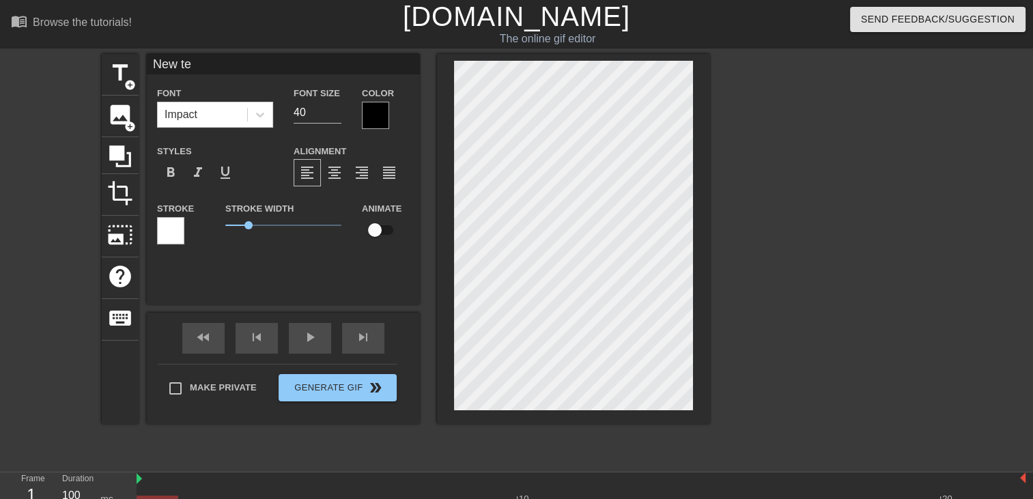
type textarea "New t"
type input "New"
type textarea "New"
type input "New"
type textarea "New"
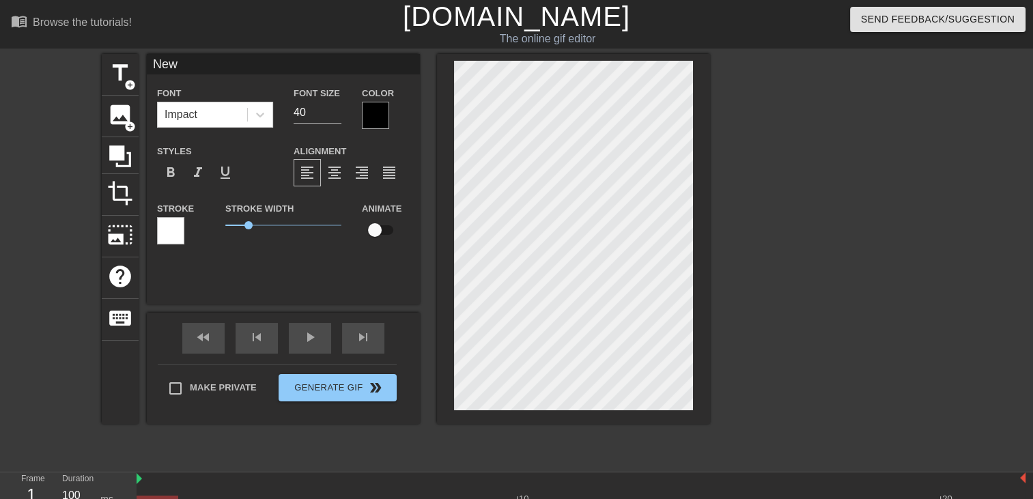
type input "Ne"
type textarea "Ne"
type input "N"
type textarea "N"
type input "M"
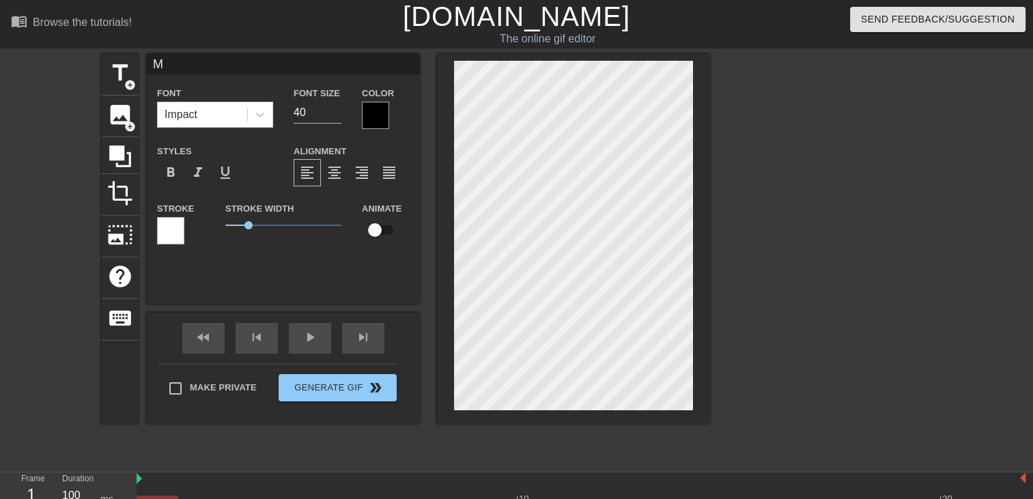
type textarea "M"
type input "Ma"
type textarea "Ma"
type input "Ma"
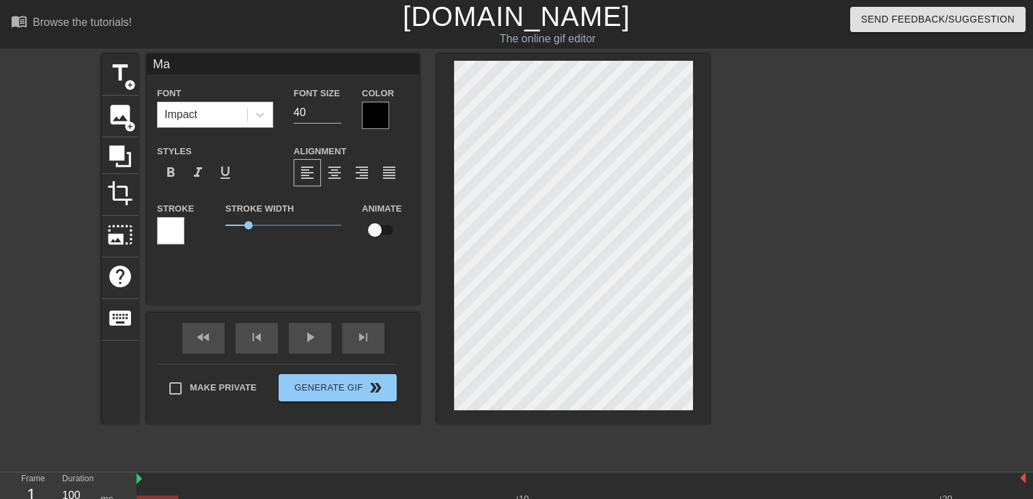
type textarea "Ma"
type input "Ma f"
type textarea "Ma f"
type input "Ma fi"
type textarea "Ma fi"
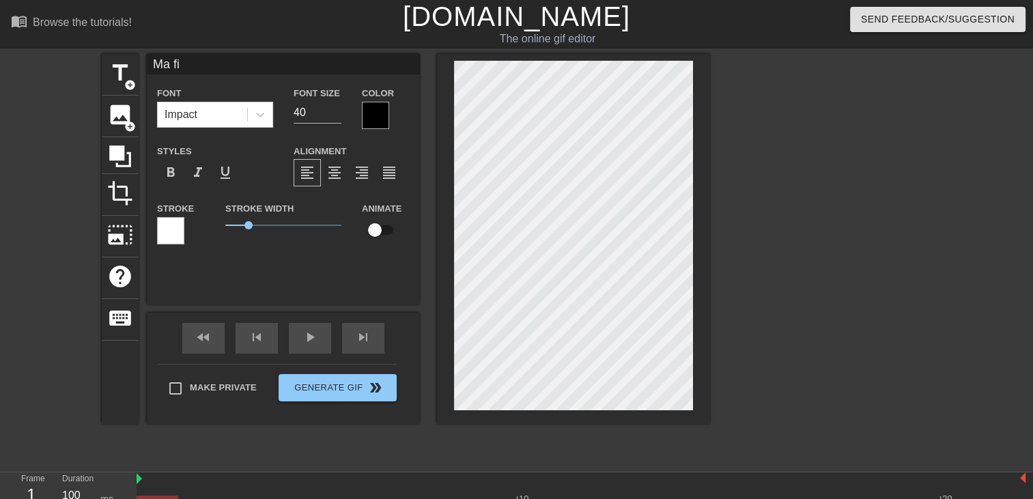
type input "Ma fil"
type textarea "Ma fil"
type input "Ma fill"
type textarea "Ma fill"
type input "Ma fille"
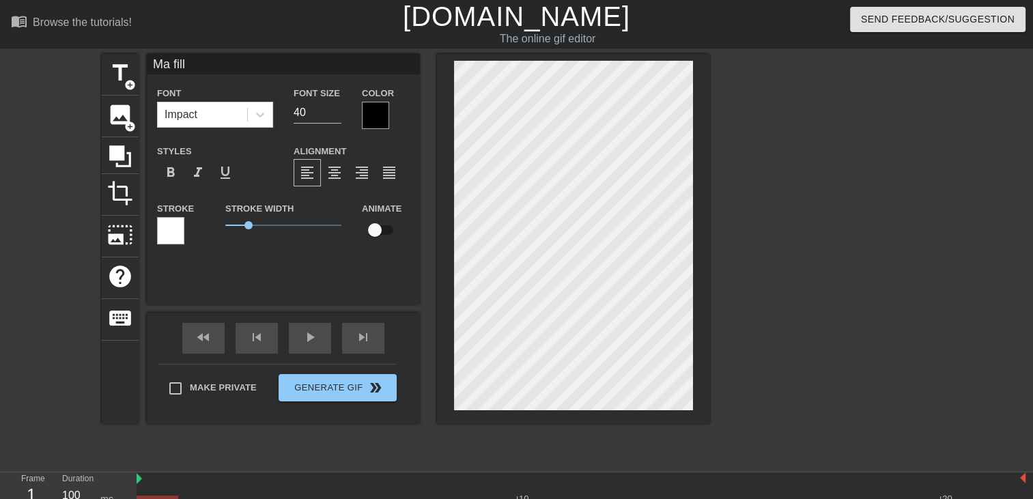
type textarea "Ma fille"
type input "Ma fille"
type textarea "Ma fille"
type input "Ma fille m"
type textarea "Ma fille m"
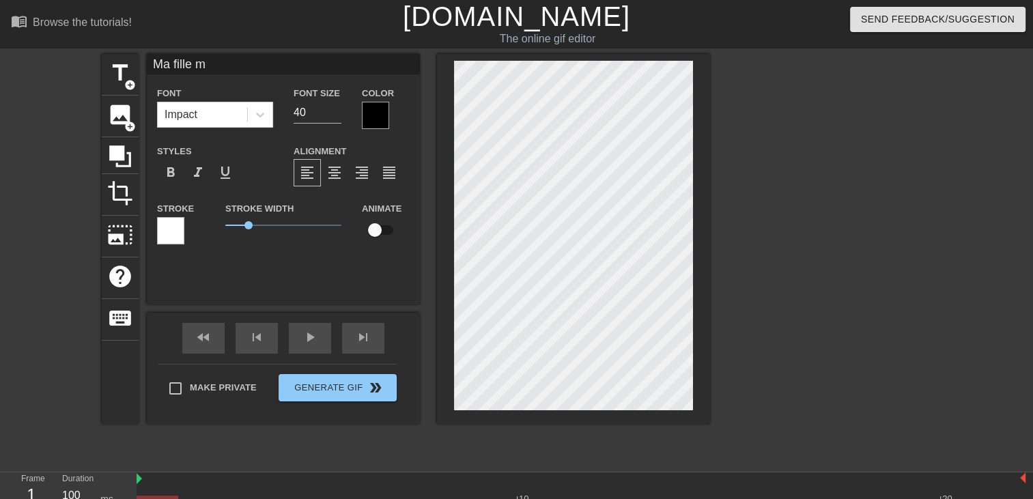
type input "Ma fille m'"
type textarea "Ma fille m'"
type input "Ma fille m'a"
type textarea "Ma fille m'a"
type input "Ma fille m'a"
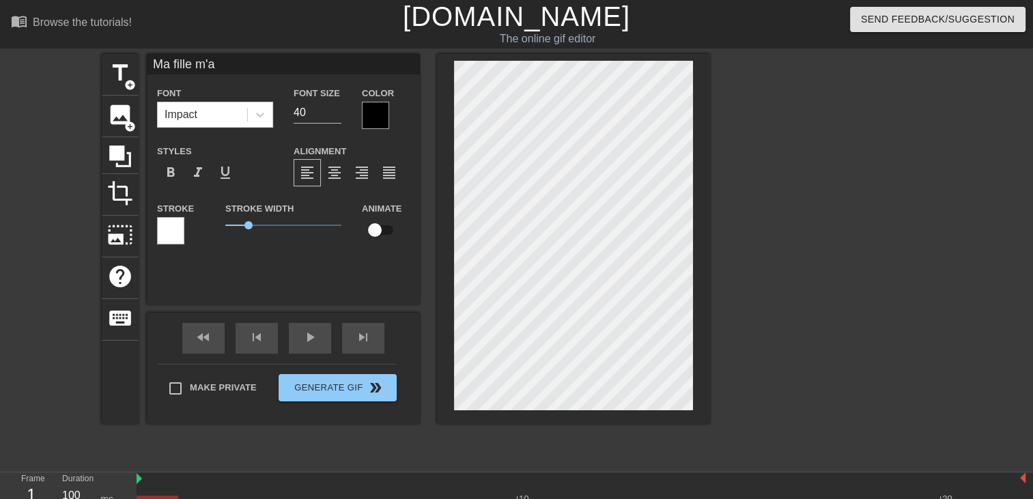
type textarea "Ma fille m'a"
type input "Ma fille m'a p"
type textarea "Ma fille m'a p"
type input "Ma fille m'a pr"
type textarea "Ma fille m'a pr"
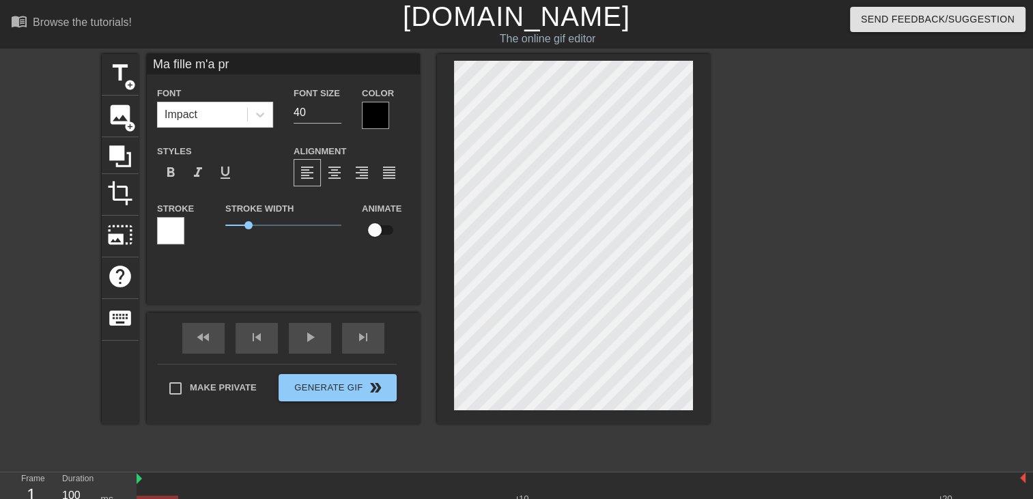
type input "Ma fille m'a pre"
type textarea "Ma fille m'a pre"
type input "Ma fille m'a pres"
type textarea "Ma fille m'a pres"
type input "Ma fille m'a prese"
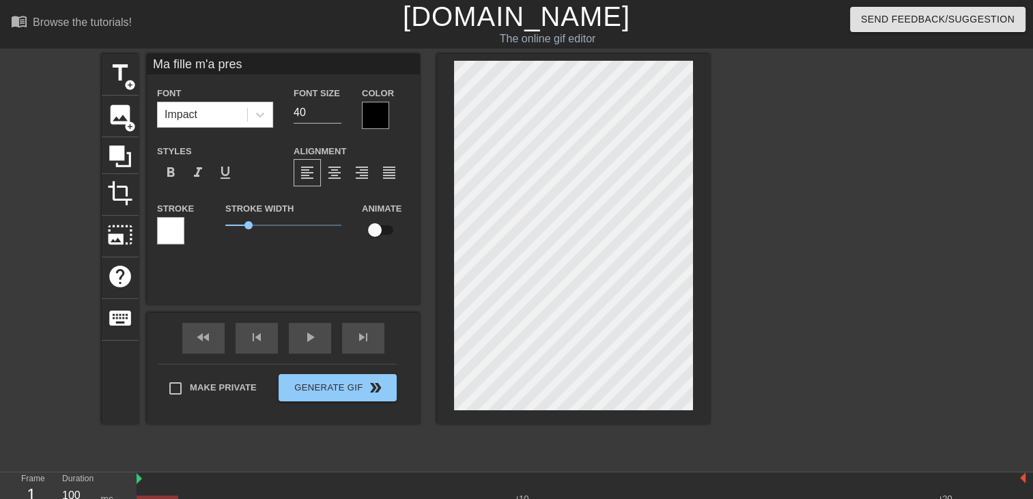
type textarea "Ma fille m'a prese"
type input "Ma fille m'a presen"
type textarea "Ma fille m'a presen"
type input "Ma fille m'a present"
type textarea "Ma fille m'a present"
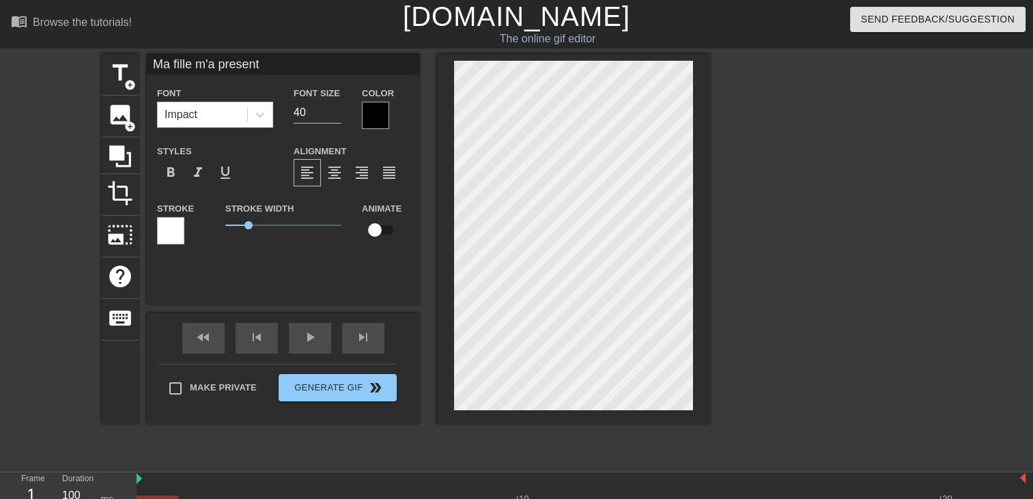
type input "Ma fille m'a presenté"
type textarea "Ma fille m'a presenté"
type input "Ma fille m'a presenté"
type textarea "Ma fille m'a presenté"
type input "Ma fille m'a presenté s"
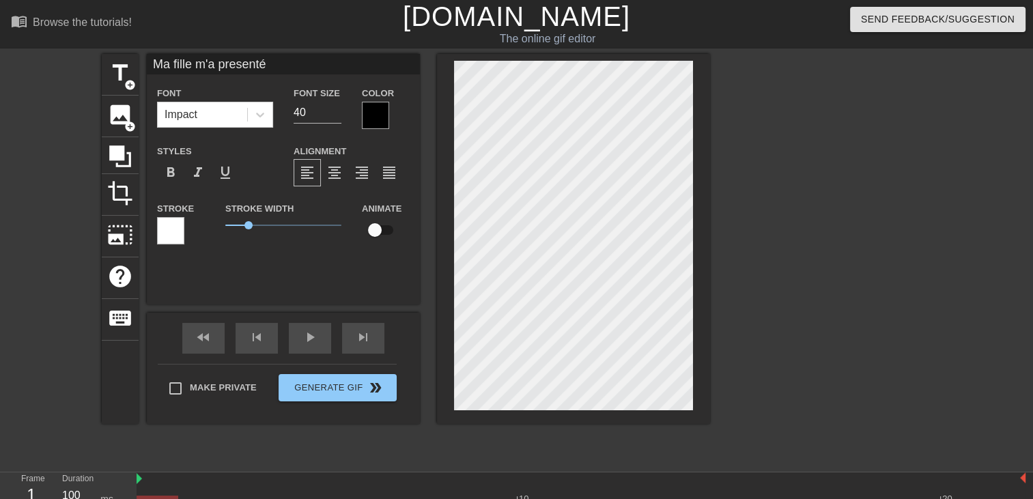
type textarea "Ma fille m'a presenté s"
type input "Ma fille m'a presenté so"
type textarea "Ma fille m'a presenté so"
type input "Ma fille m'a presenté son"
type textarea "Ma fille m'a presenté son"
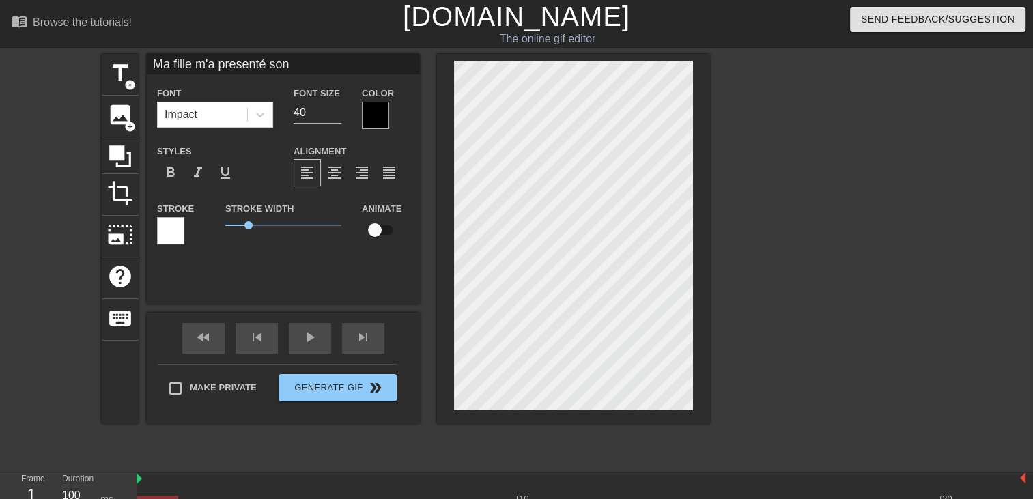
scroll to position [1, 8]
type input "Ma fille m'a presenté son"
type textarea "Ma fille m'a presenté son"
type input "Ma fille m'a presenté son"
type textarea "Ma fille m'a presenté son"
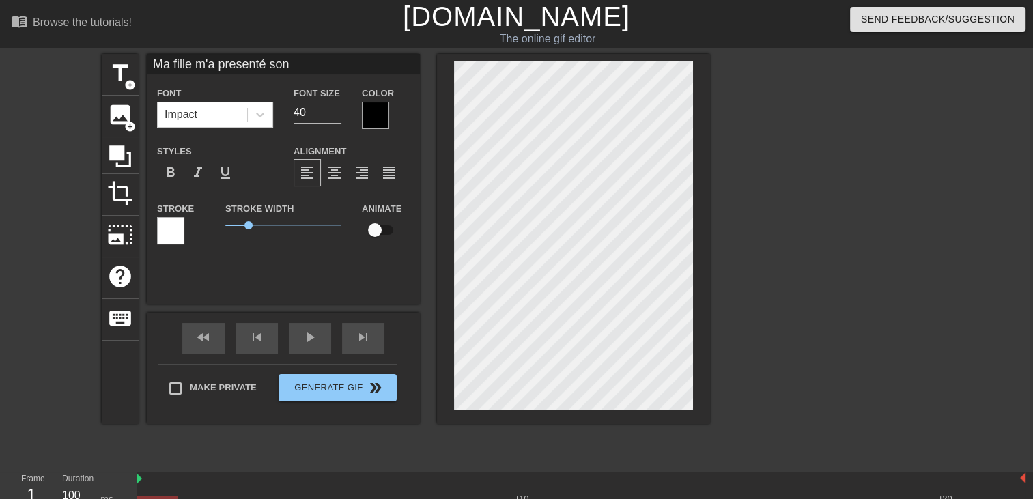
type input "Ma fille m'a presenté so"
type textarea "Ma fille m'a presenté so"
type input "Ma fille m'a presenté s"
type textarea "Ma fille m'a presenté s"
type input "Ma fille m'a presenté"
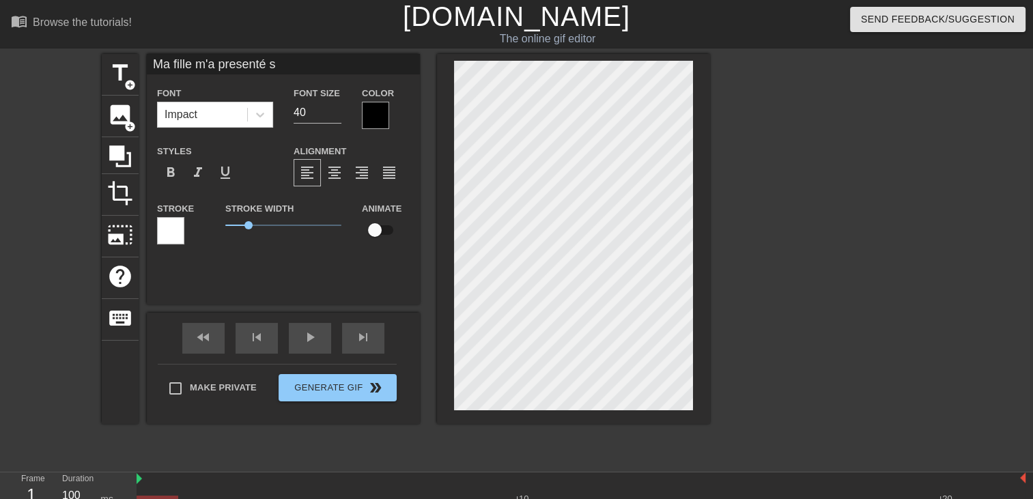
type textarea "Ma fille m'a presenté"
type input "Ma fille m'a presenté"
type textarea "Ma fille m'a presenté"
type input "Ma fille m'a presenté s"
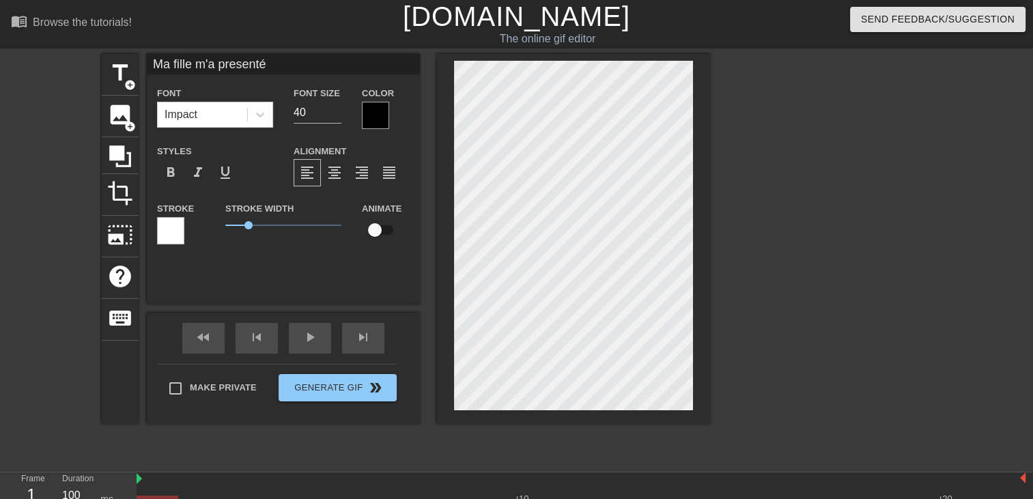
type textarea "Ma fille m'a presenté s"
type input "Ma fille m'a presenté so"
type textarea "Ma fille m'a presenté so"
type input "Ma fille m'a presenté son"
type textarea "Ma fille m'a presenté son"
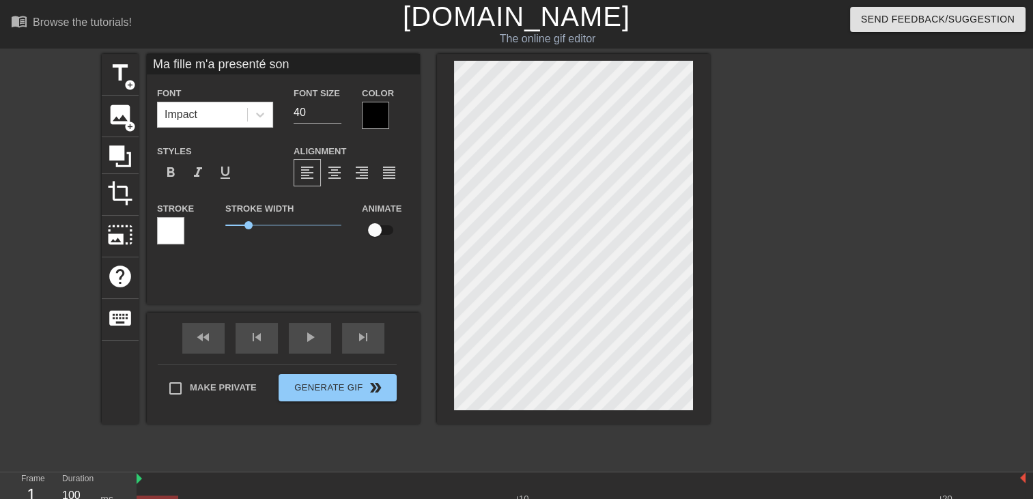
type input "Ma fille m'a presenté son"
type textarea "Ma fille m'a presenté son"
type input "Ma fille m'a presenté son c"
type textarea "Ma fille m'a presenté son c"
type input "Ma fille m'a presenté son co"
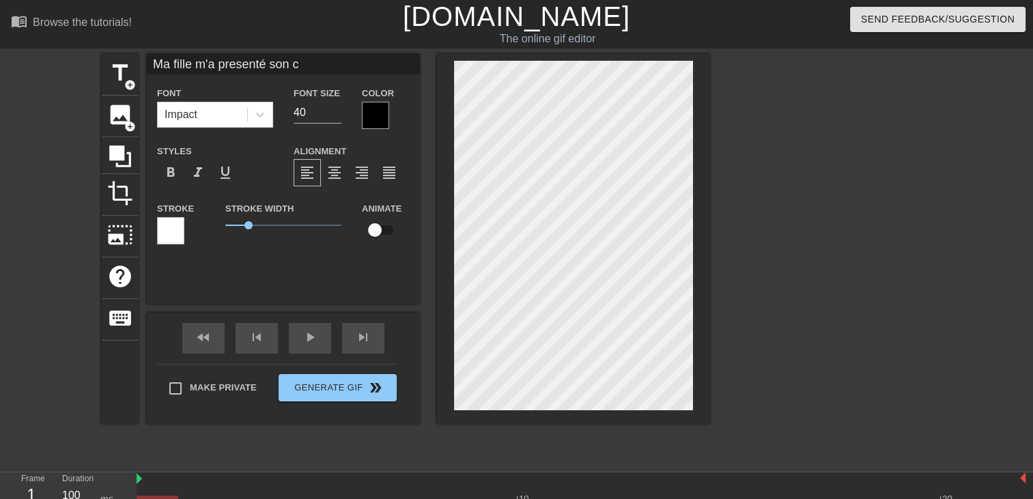
type textarea "Ma fille m'a presenté son co"
type input "Ma fille m'a presenté son cop"
type textarea "Ma fille m'a presenté son cop"
type input "Ma fille m'a presenté son copa"
type textarea "Ma fille m'a presenté son copa"
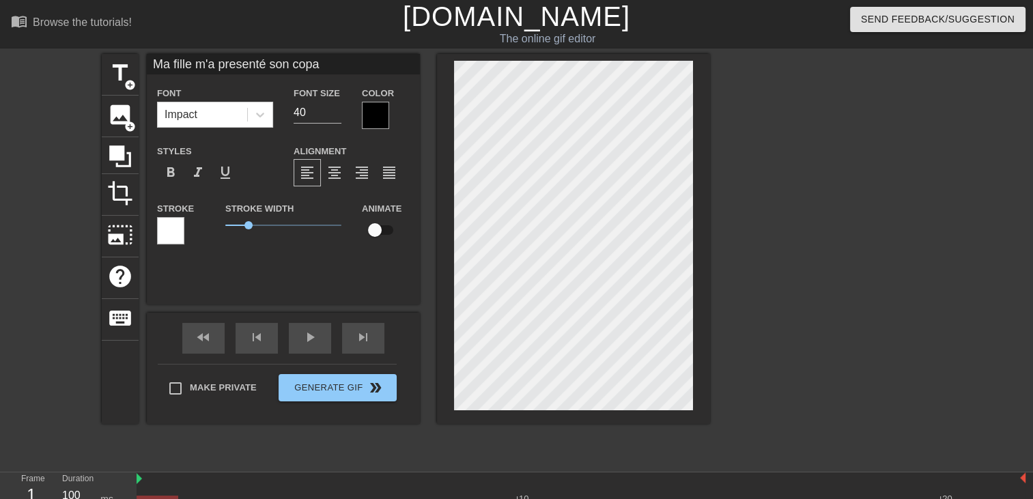
type input "Ma fille m'a presenté son copai"
type textarea "Ma fille m'a presenté son copai"
type input "Ma fille m'a presenté son copain"
type textarea "Ma fille m'a presenté son copain"
type input "Ma fille m'a presenté son copain"
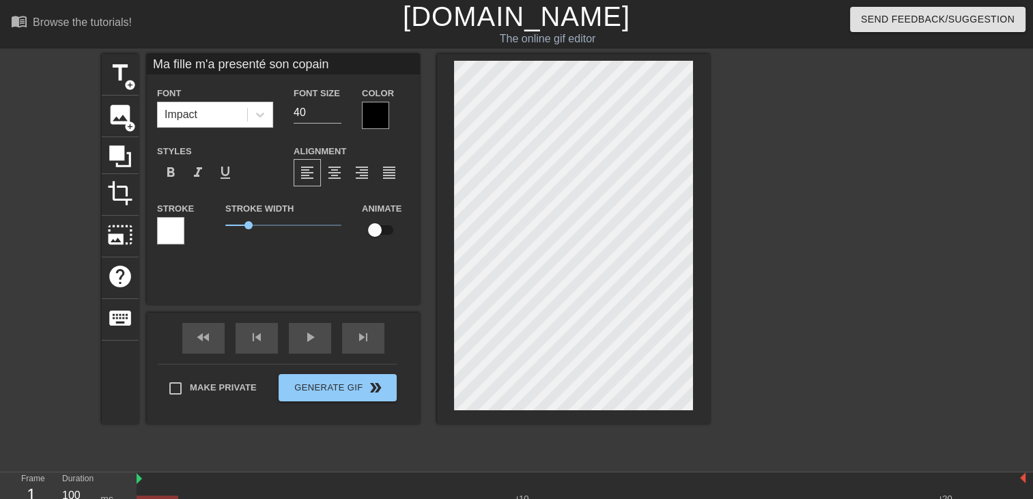
type textarea "Ma fille m'a presenté son copain"
type input "Ma fille m'a presenté son copain i"
type textarea "Ma fille m'a presenté son copain i"
type input "Ma fille m'a presenté son copain il"
type textarea "Ma fille m'a presenté son copain il"
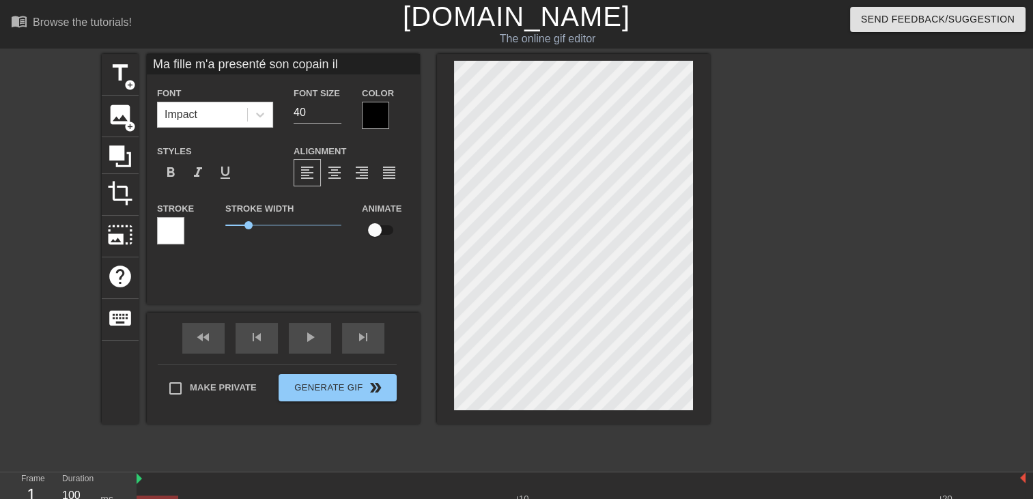
type input "Ma fille m'a presenté son copain il"
type textarea "Ma fille m'a presenté son copain il"
type input "Ma fille m'a presenté son copain il e"
type textarea "Ma fille m'a presenté son copain il e"
type input "Ma fille m'a presenté son copain il es"
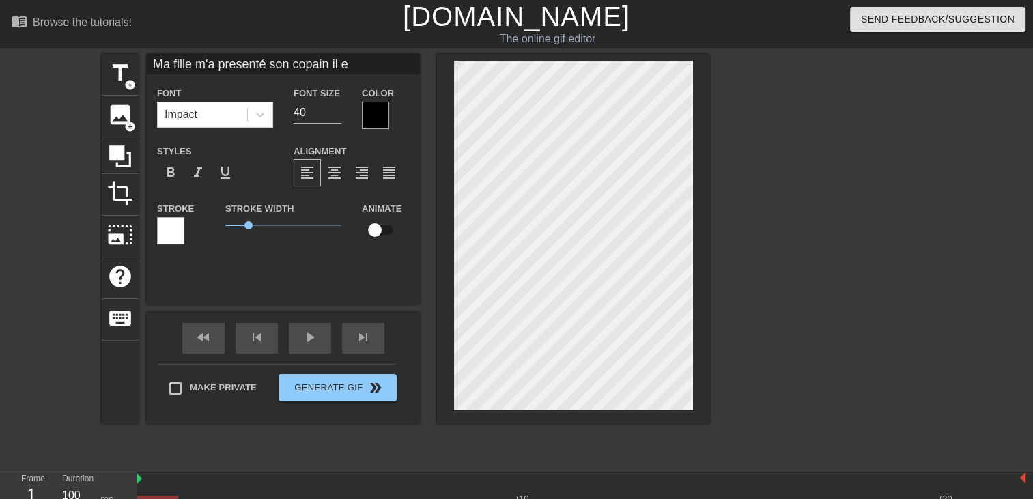
type textarea "Ma fille m'a presenté son copain il es"
type input "Ma fille m'a presenté son copain il est"
type textarea "Ma fille m'a presenté son copain il est"
type input "Ma fille m'a presenté son copain il est"
type textarea "Ma fille m'a presenté son copain il est"
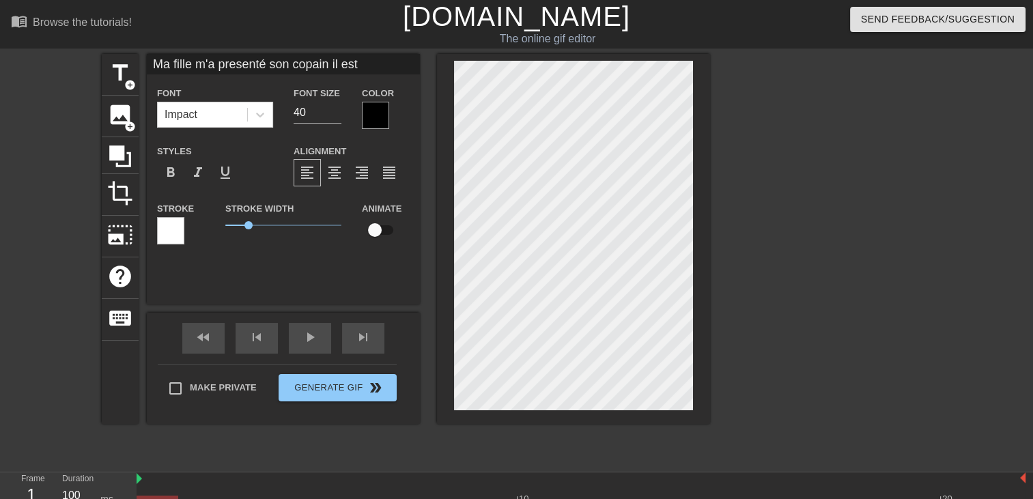
type input "Ma fille m'a presenté son copain il est n"
type textarea "Ma fille m'a presenté son copain il est n"
type input "Ma fille m'a presenté son copain il est no"
type textarea "Ma fille m'a presenté son copain il est no"
type input "Ma fille m'a presenté son copain il est noi"
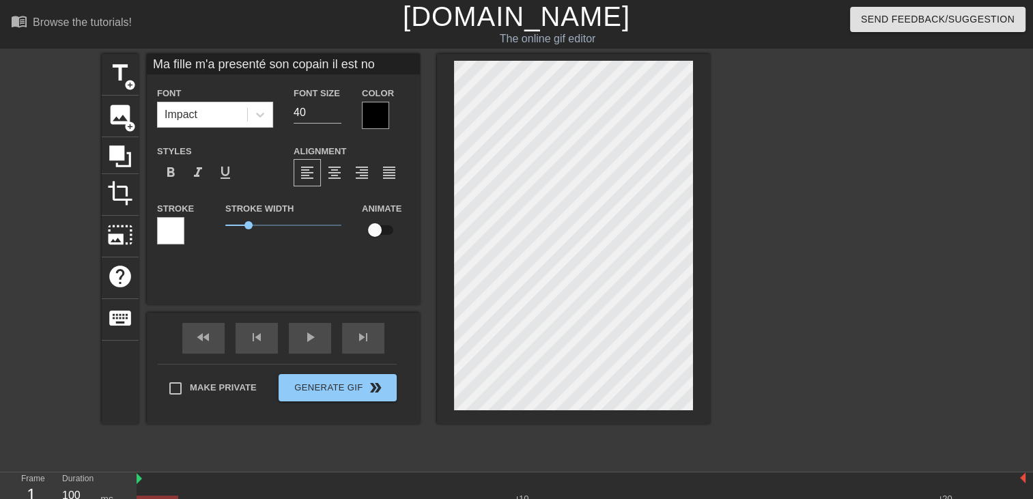
type textarea "Ma fille m'a presenté son copain il est noi"
type input "Ma fille m'a presenté son copain il est noir"
type textarea "Ma fille m'a presenté son copain il est noir"
type input "Ma fille m'a presenté son copain il est noir"
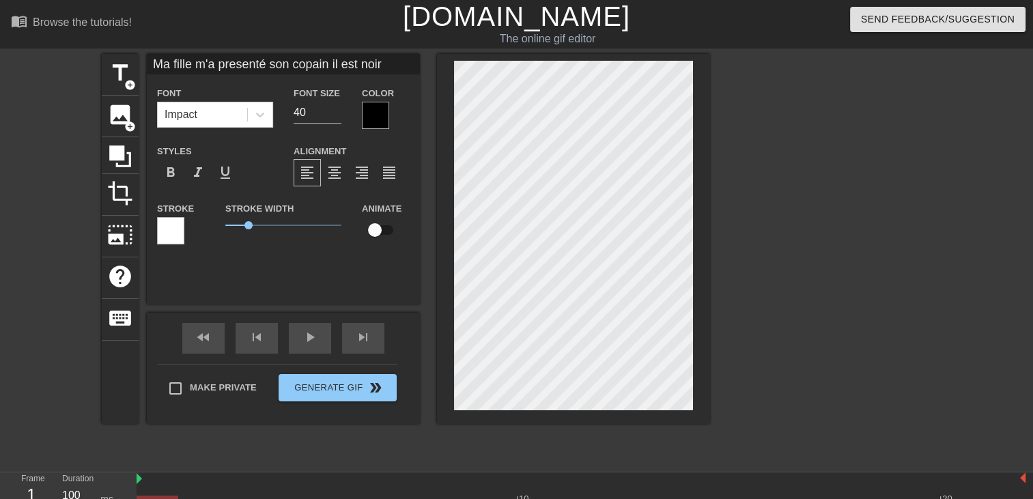
type textarea "Ma fille m'a presenté son copain il est noir"
click at [300, 345] on div "play_arrow" at bounding box center [310, 338] width 42 height 31
type input "Ma fille m'a presenté son copain il est noir"
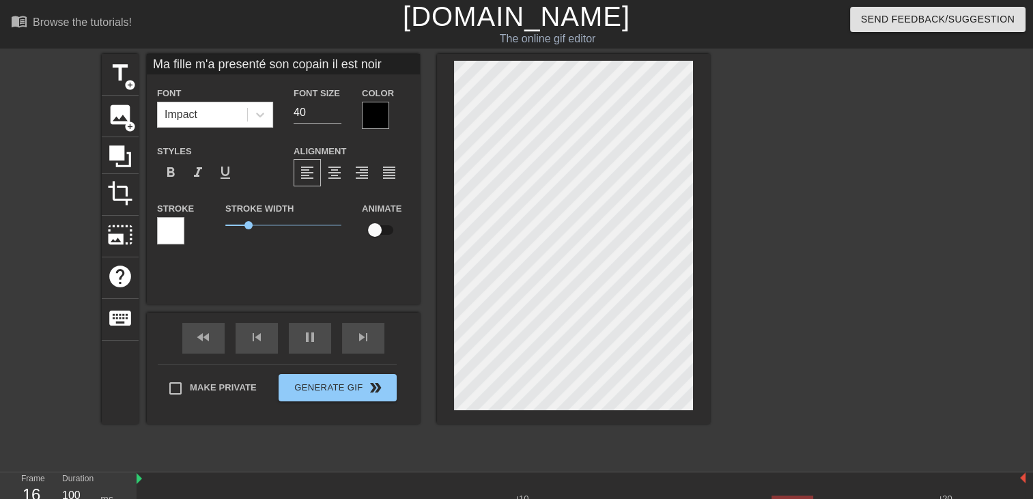
type textarea "Ma fille m'a presenté son copain il est noir"
type input "Ma fille m'a presenté son copain il est noir"
type textarea "Ma fille m'a presenté son copain il est noir"
type input "Ma fille m'a presenté son copain il est noir"
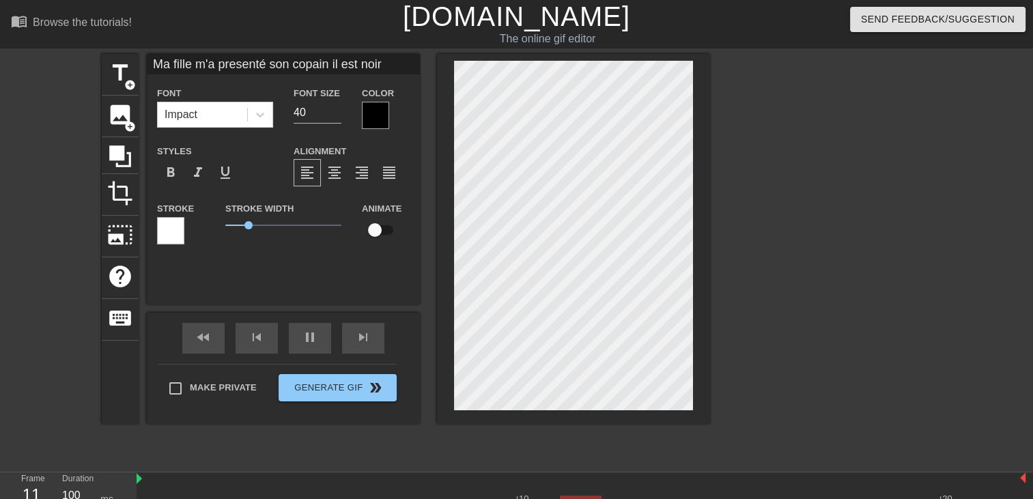
type textarea "Ma fille m'a presenté son copain il est noir"
type input "Ma fille m'a presenté son copain il est noiro"
type textarea "Ma fille m'a presenté son copain il est noir o"
type input "Ma fille m'a presenté son copain il est noir"
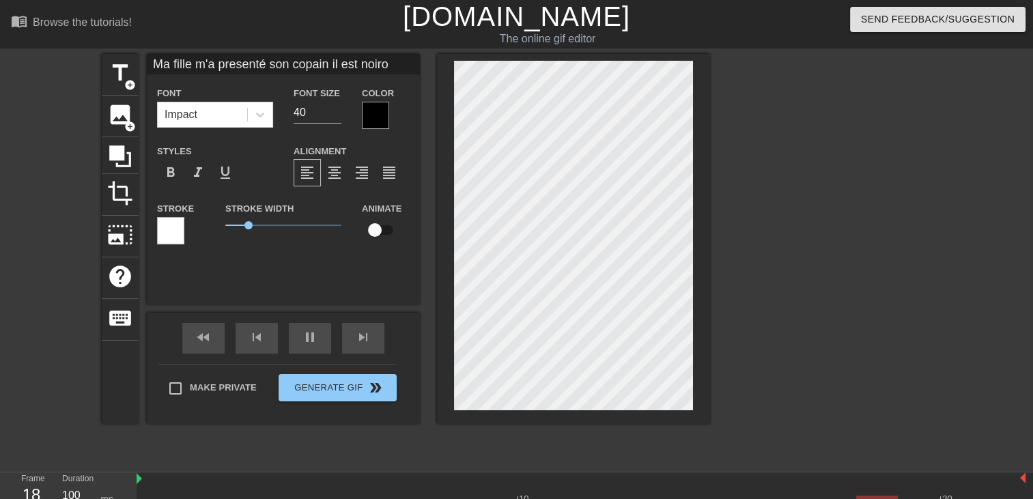
type textarea "Ma fille m'a presenté son copain il est noir"
type input "Ma fille m'a presenté son copain il est noiri"
type textarea "Ma fille m'a presenté son copain il est noir i"
type input "Ma fille m'a presenté son copain il est noiril"
type textarea "Ma fille m'a presenté son copain il est noir il"
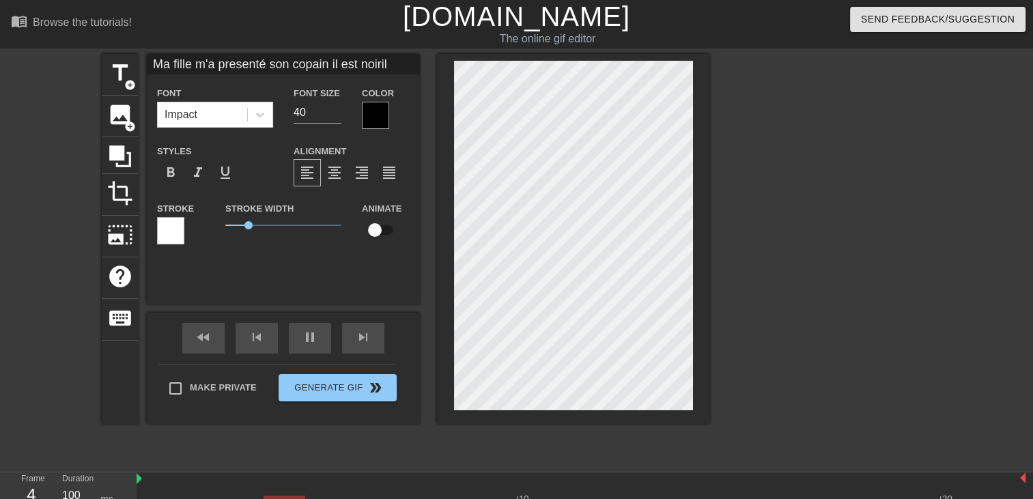
type input "Ma fille m'a presenté son copain il est noiril"
type textarea "Ma fille m'a presenté son copain il est noir il"
type input "Ma fille m'a presenté son copain il est noiril d"
type textarea "Ma fille m'a presenté son copain il est noir il d"
type input "Ma fille m'a presenté son copain il est noiril do"
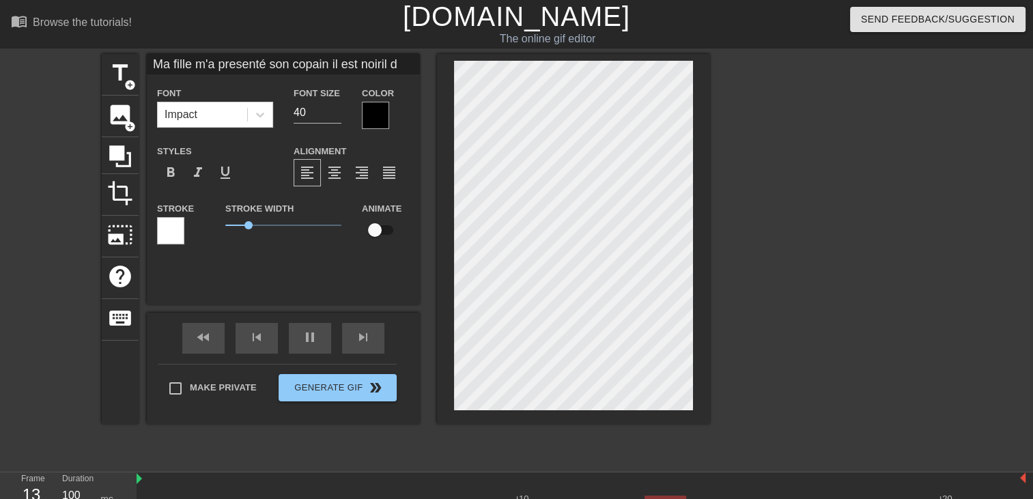
type textarea "Ma fille m'a presenté son copain il est noir il do"
type input "Ma fille m'a presenté son copain il est noiril doi"
type textarea "Ma fille m'a presenté son copain il est noir il doi"
type input "Ma fille m'a presenté son copain il est noiril doit"
type textarea "Ma fille m'a presenté son copain il est noir il doit"
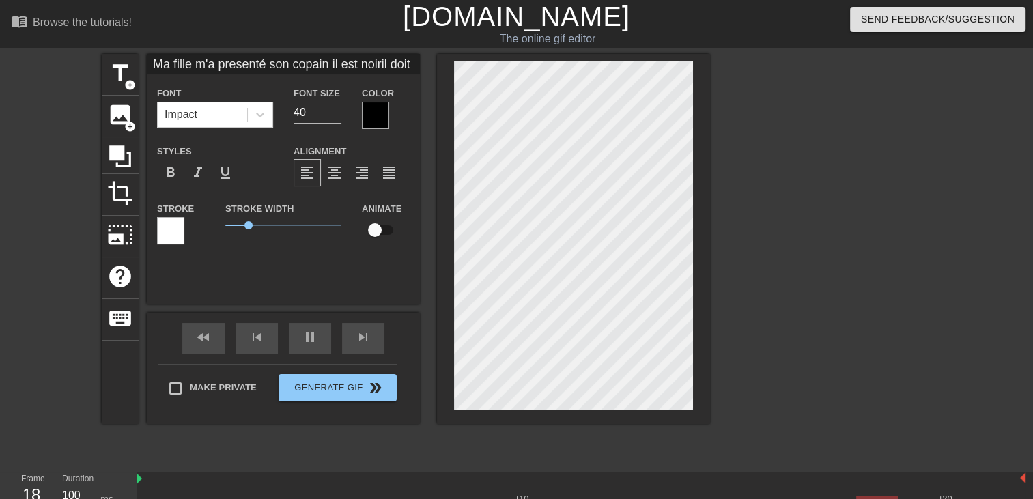
type input "Ma fille m'a presenté son copain il est noiril doit"
type textarea "Ma fille m'a presenté son copain il est noir il doit"
type input "Ma fille m'a presenté son copain il est noiril doit b"
type textarea "Ma fille m'a presenté son copain il est noir il doit b"
type input "Ma fille m'a presenté son copain il est noiril doit bi"
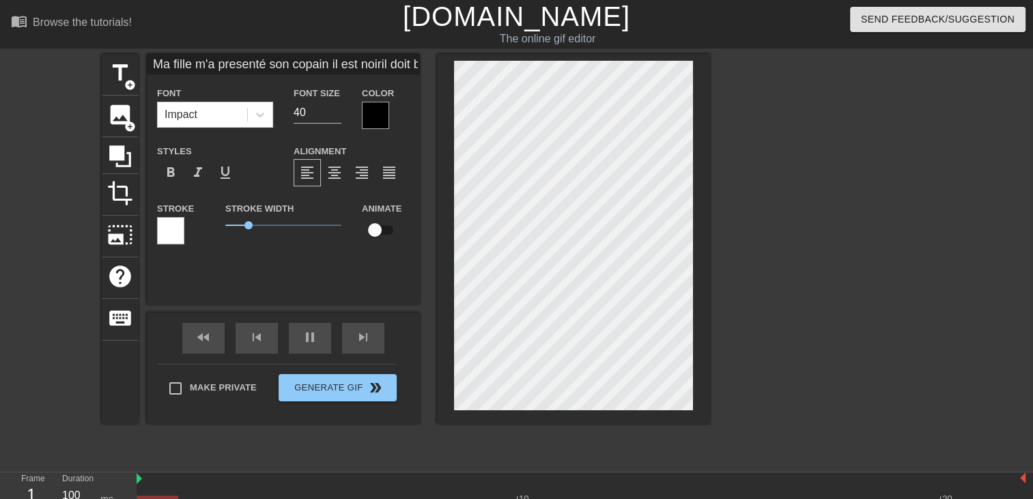
type textarea "Ma fille m'a presenté son copain il est noir il doit bi"
type input "Ma fille m'a presenté son copain il est noiril doit bie"
type textarea "Ma fille m'a presenté son copain il est noir il doit bie"
type input "Ma fille m'a presenté son copain il est noiril doit bien"
type textarea "Ma fille m'a presenté son copain il est noir il doit bien"
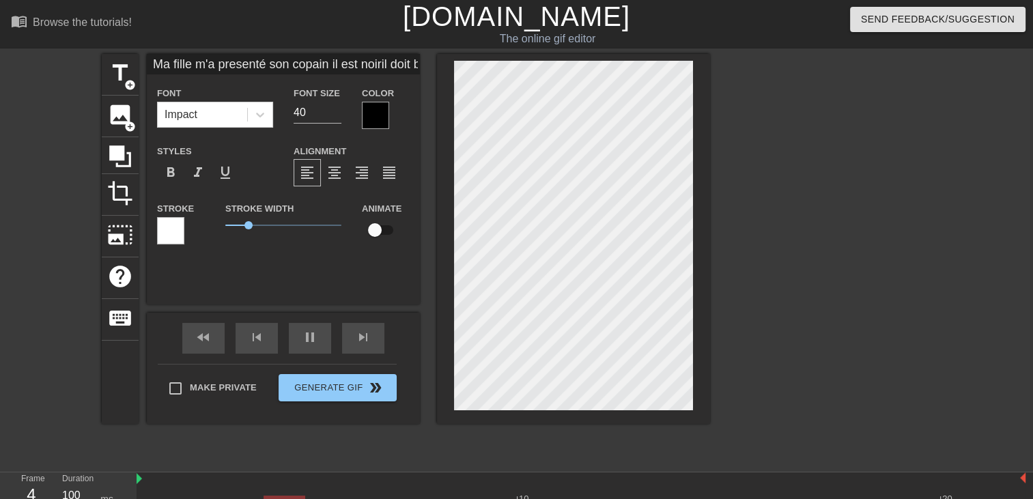
scroll to position [5, 3]
type input "Ma fille m'a presenté son copain il est noiril doit bien"
type textarea "Ma fille m'a presenté son copain il est noir il doit bien"
type input "Ma fille m'a presenté son copain il est noiril doit bien"
type textarea "Ma fille m'a presenté son copain il est noir il doit bien"
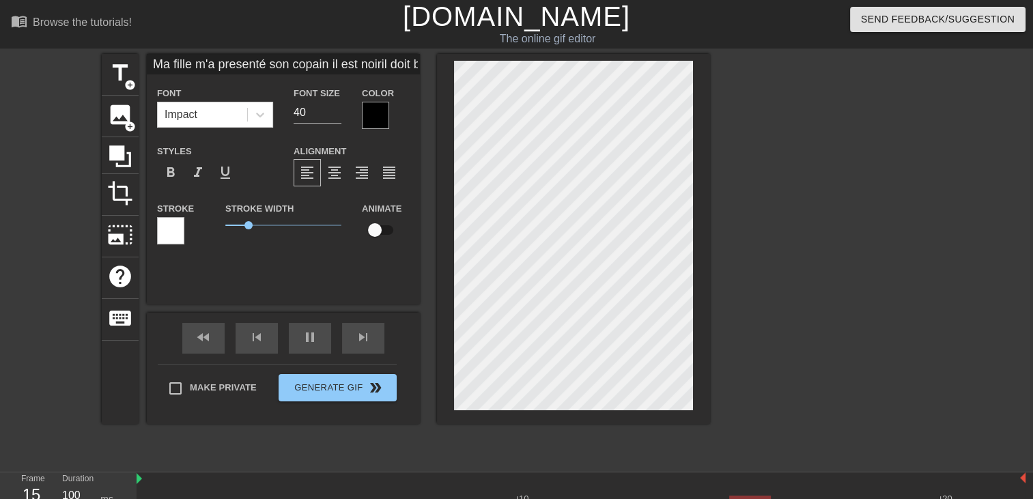
scroll to position [5, 1]
type input "Ma fille m'a presenté son copain il est noiril doit bien l"
type textarea "Ma fille m'a presenté son copain il est noir il doit bien l"
type input "Ma fille m'a presenté son copain il est noiril doit bien lu"
type textarea "Ma fille m'a presenté son copain il est noir il doit bien lu"
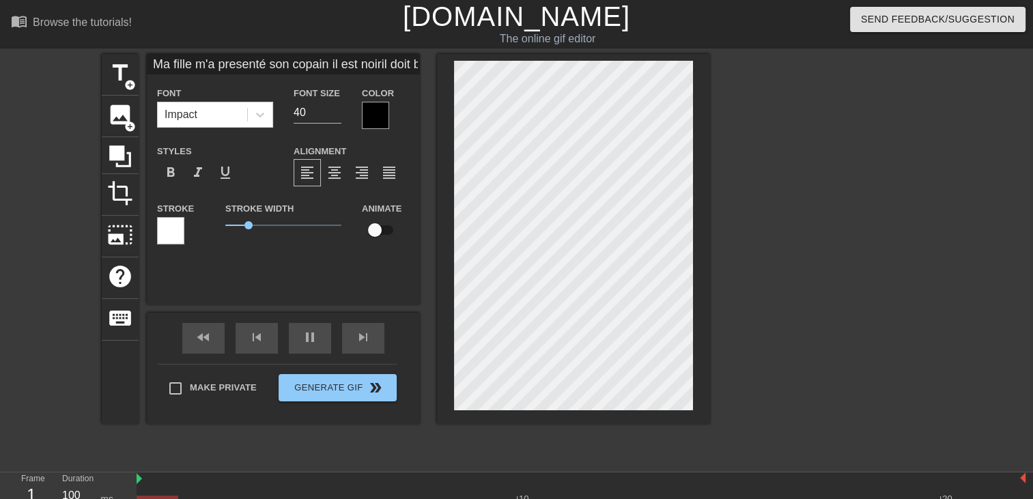
type input "Ma fille m'a presenté son copain il est noiril doit bien lui"
type textarea "Ma fille m'a presenté son copain il est noir il doit bien lui"
type input "Ma fille m'a presenté son copain il est noiril doit bien lui"
type textarea "Ma fille m'a presenté son copain il est noir il doit bien lui"
type input "Ma fille m'a presenté son copain il est noiril doit bien lui d"
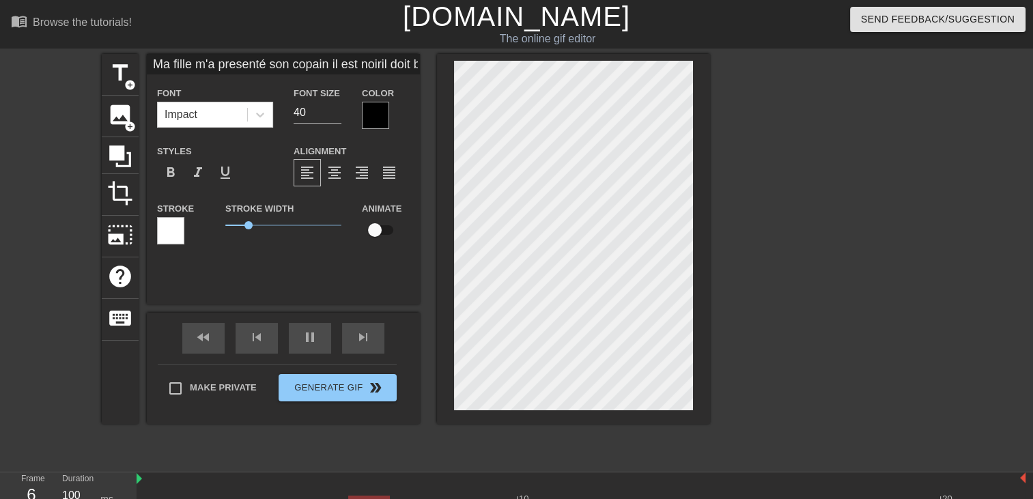
type textarea "Ma fille m'a presenté son copain il est noir il doit bien lui d"
type input "Ma fille m'a presenté son copain il est noiril doit bien lui de"
type textarea "Ma fille m'a presenté son copain il est noir il doit bien lui de"
type input "Ma fille m'a presenté son copain il est noiril doit bien lui dec"
type textarea "Ma fille m'a presenté son copain il est noir il doit bien lui dec"
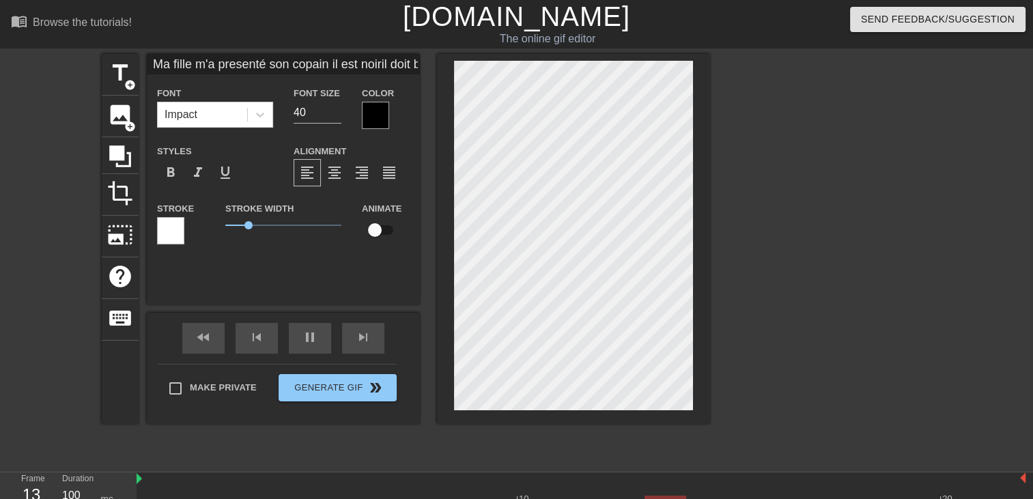
type input "Ma fille m'a presenté son copain il est noiril doit bien lui dech"
type textarea "Ma fille m'a presenté son copain il est noir il doit bien lui dech"
type input "Ma fille m'a presenté son copain il est noiril doit bien lui [PERSON_NAME]"
type textarea "Ma fille m'a presenté son copain il est noir il doit bien lui [PERSON_NAME]"
type input "Ma fille m'a presenté son copain il est noiril doit bien lui dechir"
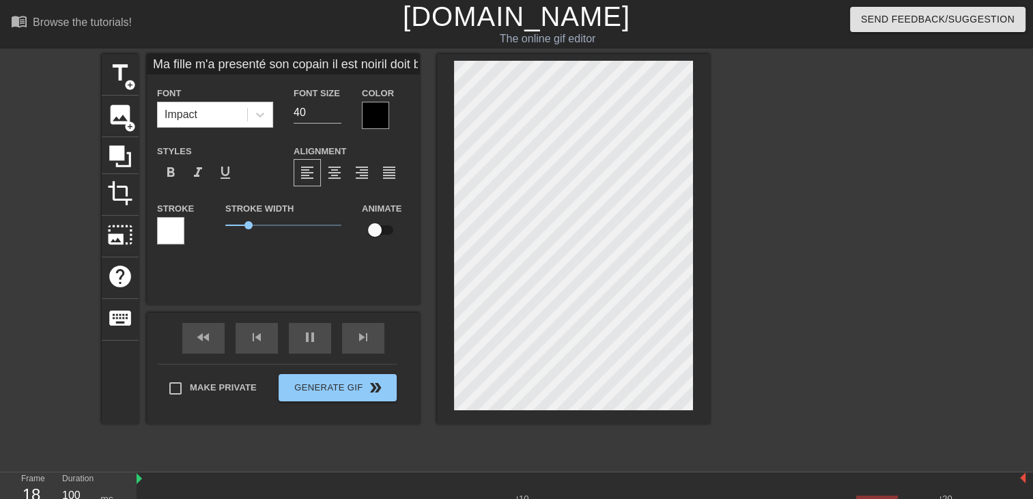
type textarea "Ma fille m'a presenté son copain il est noir il doit bien lui dechir"
type input "Ma fille m'a presenté son copain il est noiril doit bien lui dechire"
type textarea "Ma fille m'a presenté son copain il est noir il doit bien lui dechire"
type input "Ma fille m'a presenté son copain il est noiril doit bien lui dechirer"
type textarea "Ma fille m'a presenté son copain il est noir il doit bien lui dechirer"
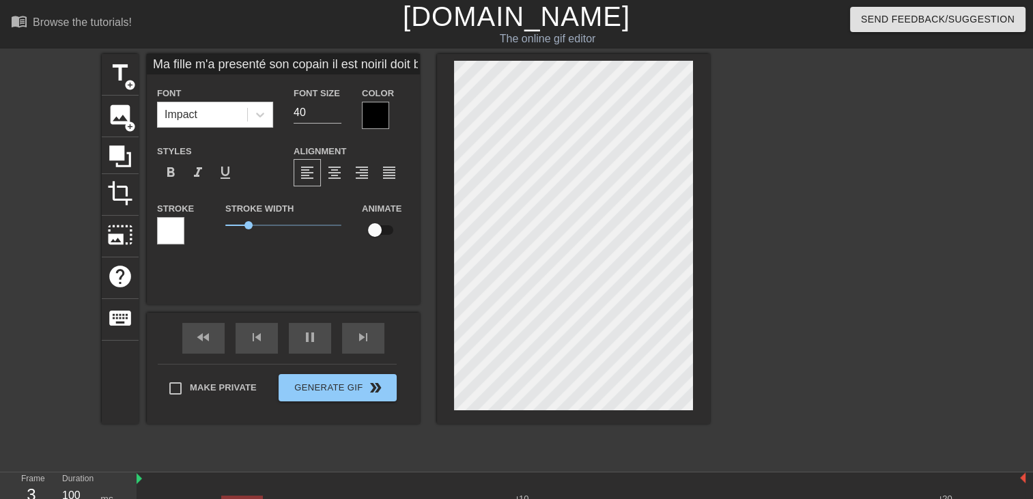
type input "Ma fille m'a presenté son copain il est noiril doit bien lui dechirer"
type textarea "Ma fille m'a presenté son copain il est noir il doit bien lui dechirer"
type input "Ma fille m'a presenté son copain il est noiril doit bien lui dechirer s"
type textarea "Ma fille m'a presenté son copain il est noir il doit bien lui [PERSON_NAME] s"
type input "Ma fille m'a presenté son copain il est noiril doit bien lui dechirer so"
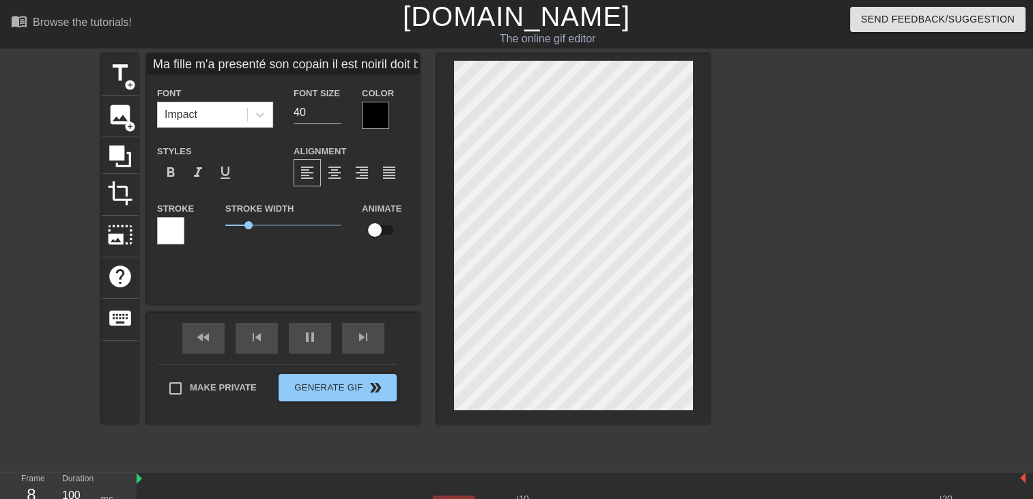
type textarea "Ma fille m'a presenté son copain il est noir il doit bien lui dechirer so"
type input "Ma fille m'a presenté son copain il est noiril doit bien lui dechirer son"
type textarea "Ma fille m'a presenté son copain il est noir il doit bien lui dechirer son"
type input "Ma fille m'a presenté son copain il est noiril doit bien lui dechirer son"
type textarea "Ma fille m'a presenté son copain il est noir il doit bien lui dechirer son"
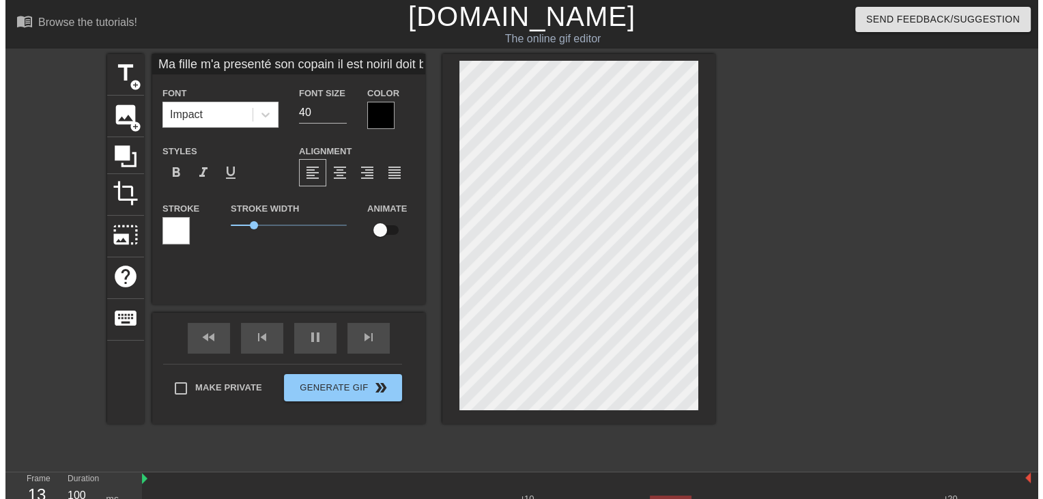
scroll to position [8, 0]
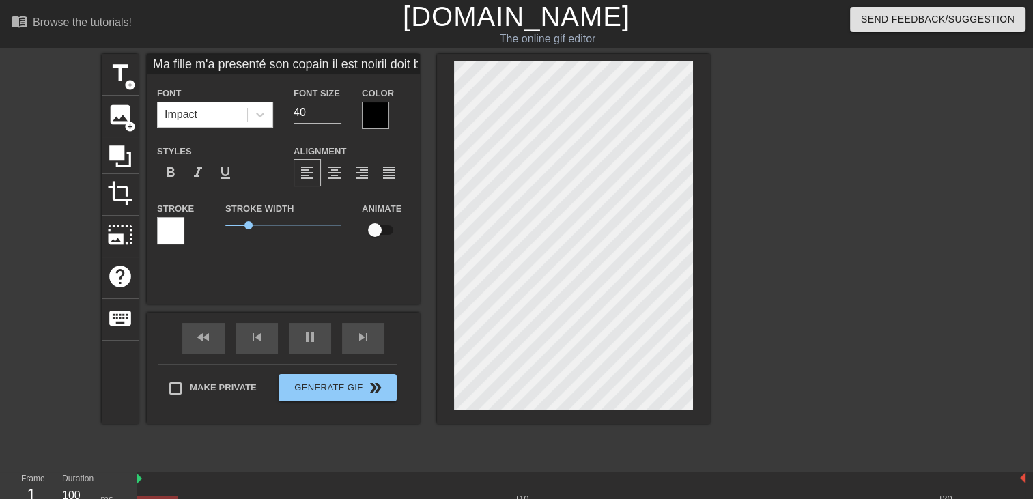
click at [797, 380] on div at bounding box center [828, 259] width 205 height 410
click at [373, 119] on div at bounding box center [375, 115] width 27 height 27
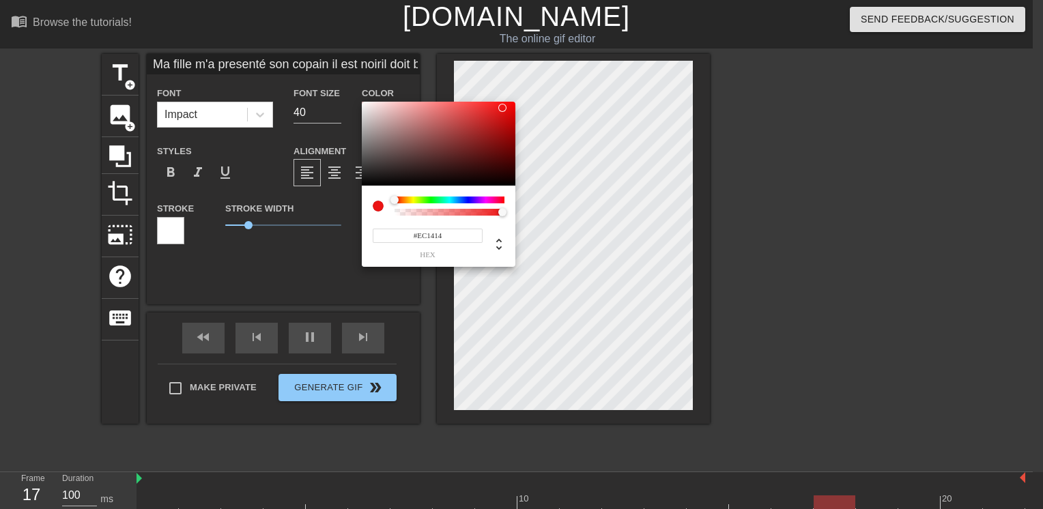
click at [502, 108] on div at bounding box center [439, 144] width 154 height 85
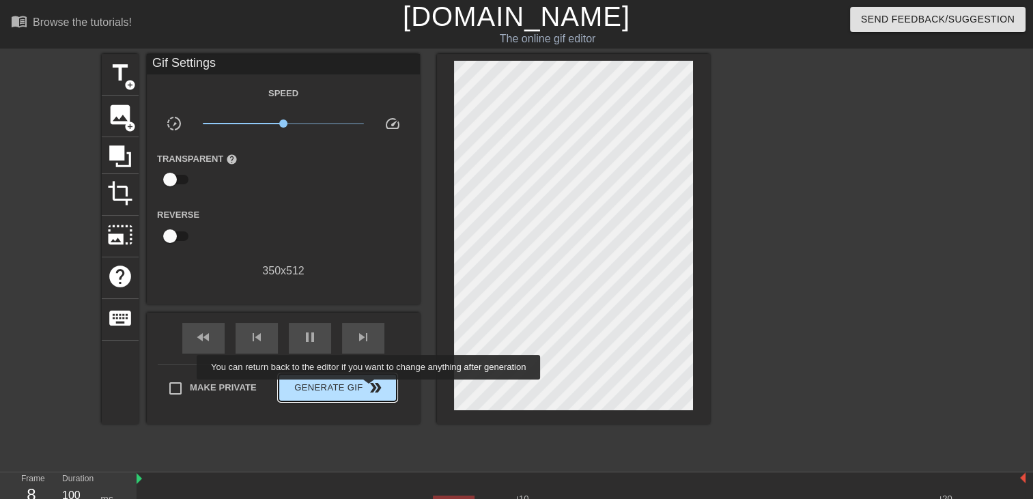
click at [370, 386] on span "double_arrow" at bounding box center [375, 388] width 16 height 16
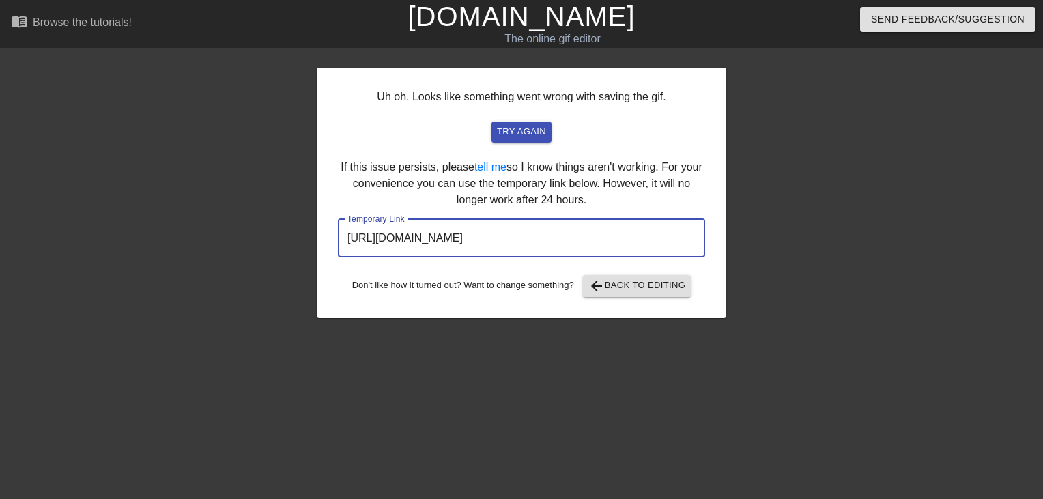
drag, startPoint x: 677, startPoint y: 241, endPoint x: 211, endPoint y: 245, distance: 466.3
click at [211, 245] on div "Uh oh. Looks like something went wrong with saving the gif. try again If this i…" at bounding box center [521, 259] width 1043 height 410
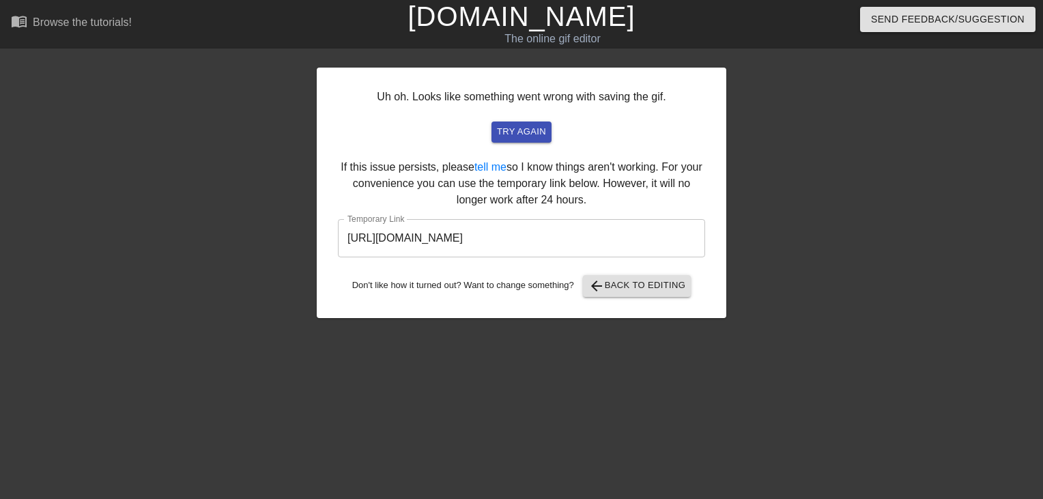
click at [565, 20] on link "[DOMAIN_NAME]" at bounding box center [521, 16] width 227 height 30
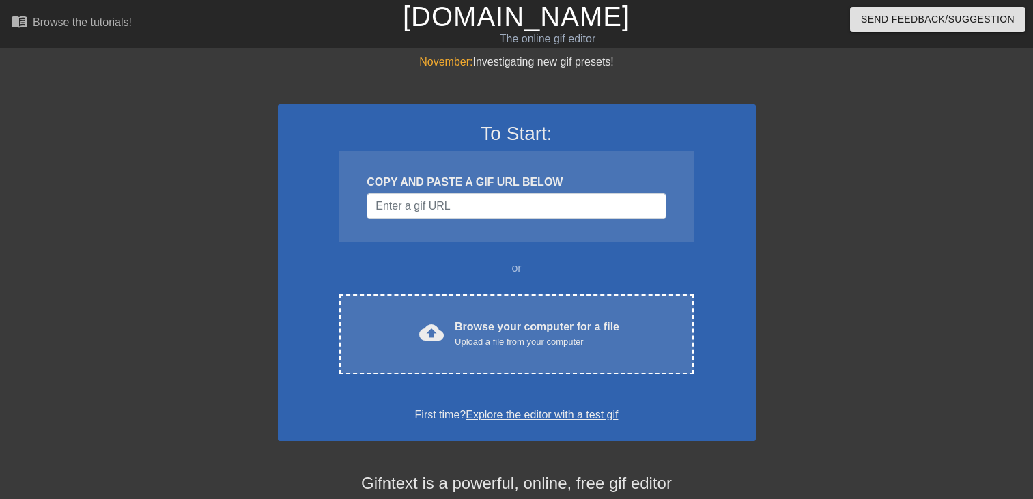
click at [553, 328] on div "Browse your computer for a file Upload a file from your computer" at bounding box center [537, 334] width 165 height 30
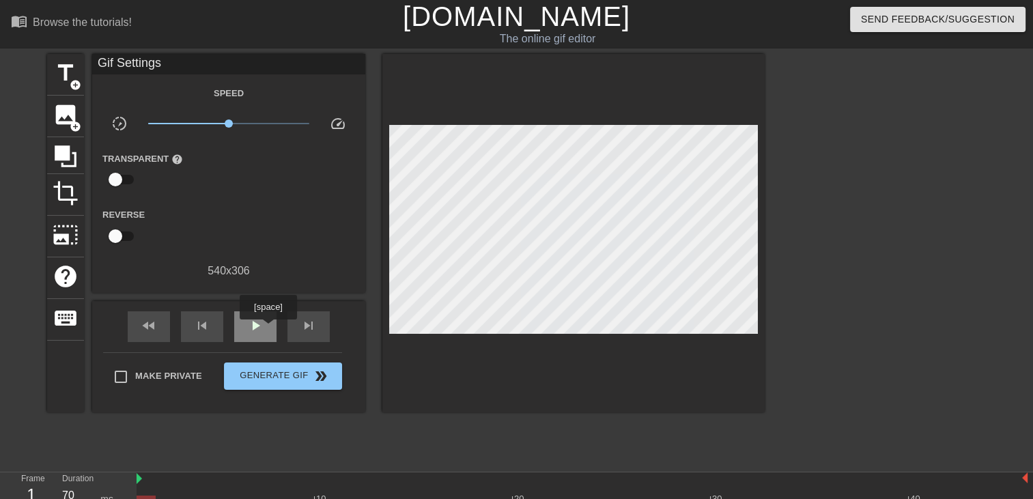
click at [268, 328] on div "play_arrow" at bounding box center [255, 326] width 42 height 31
click at [74, 83] on span "add_circle" at bounding box center [76, 85] width 12 height 12
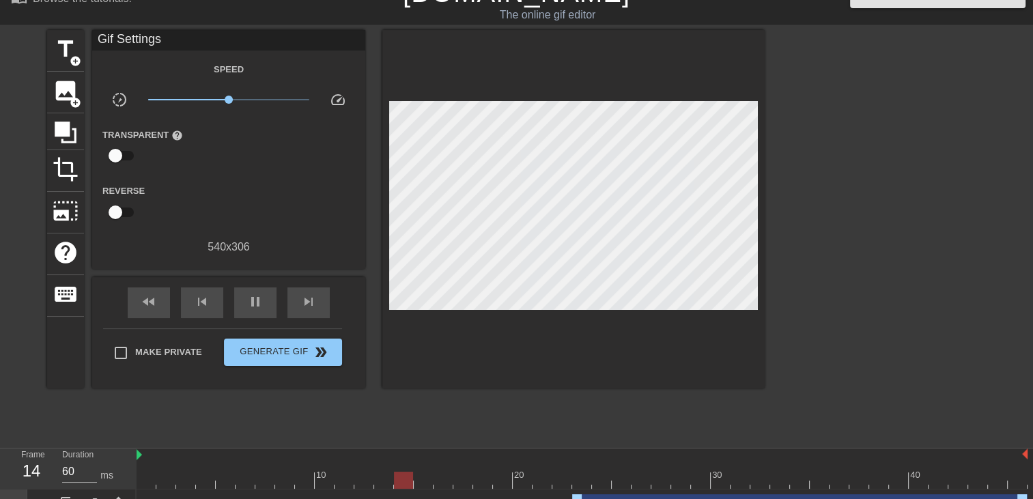
scroll to position [47, 0]
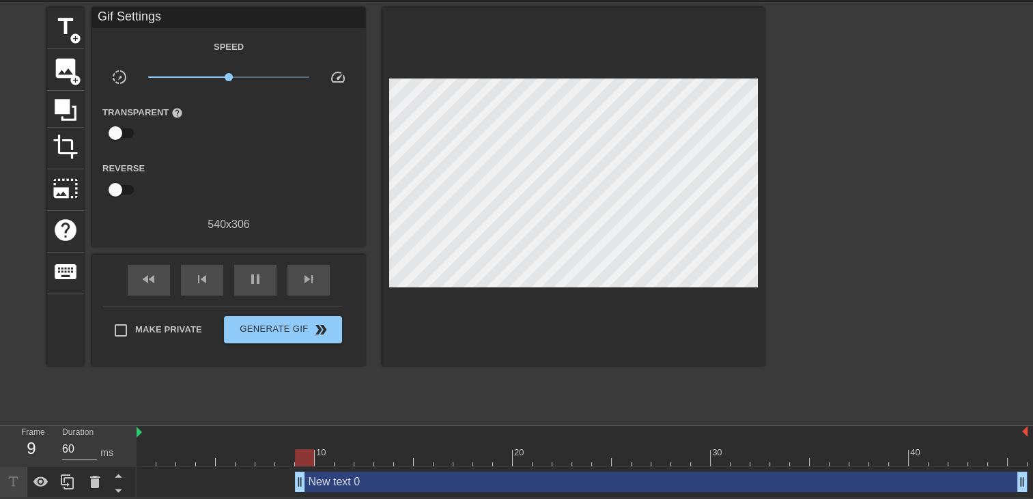
drag, startPoint x: 580, startPoint y: 487, endPoint x: -3, endPoint y: 398, distance: 589.2
click at [0, 398] on html "menu_book Browse the tutorials! [DOMAIN_NAME] The online gif editor Send Feedba…" at bounding box center [516, 226] width 1033 height 544
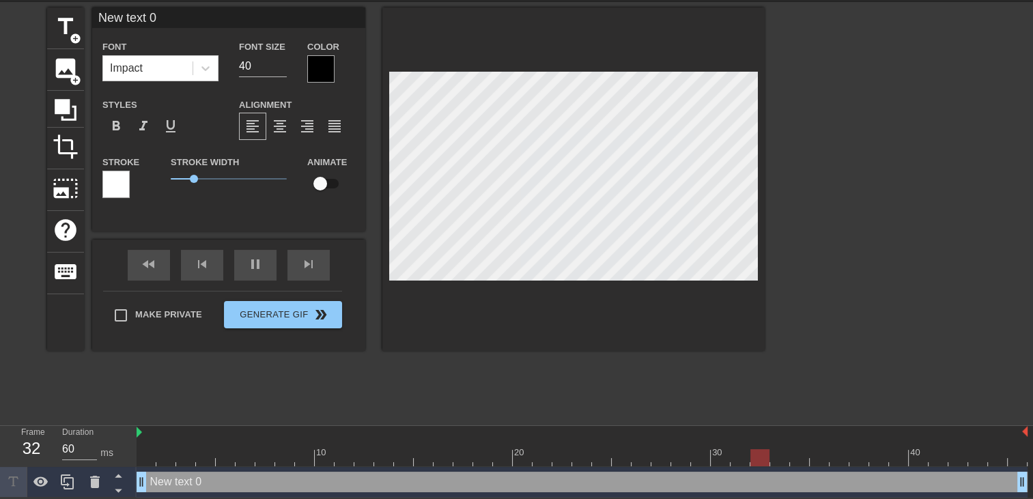
type input "70"
type input "New text"
type textarea "New text"
type input "70"
type input "New text"
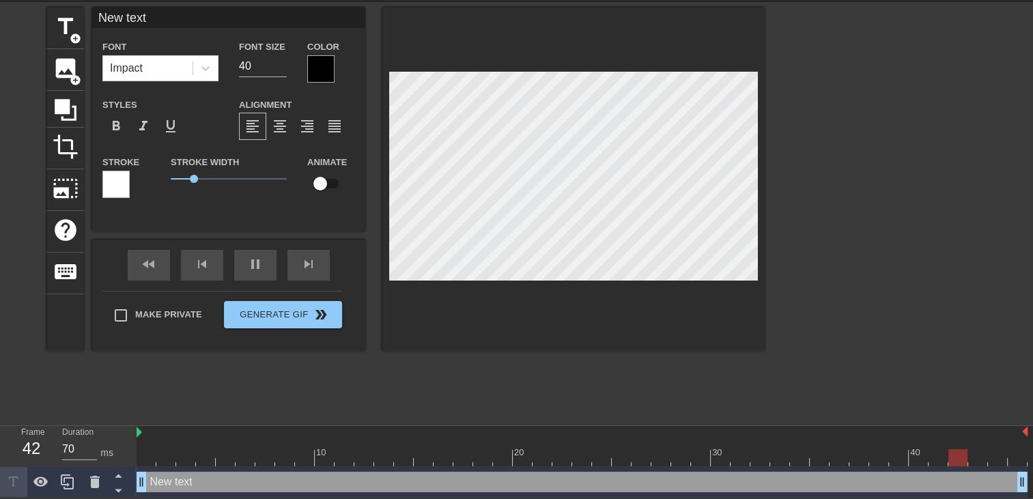
type textarea "New text"
type input "60"
type input "New tex"
type textarea "New tex"
type input "New te"
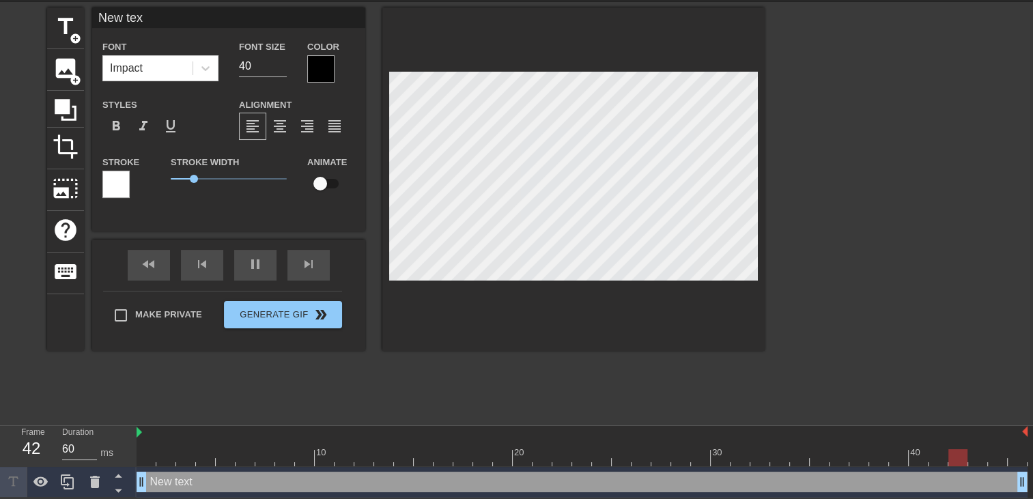
type textarea "New te"
type input "New t"
type textarea "New t"
type input "New"
type textarea "New"
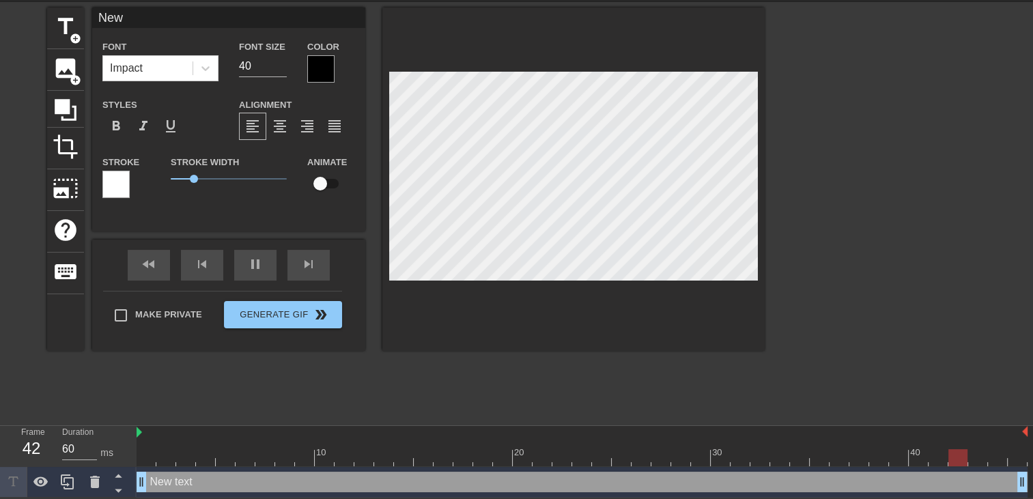
type input "70"
type input "New"
type textarea "New"
type input "Ne"
type textarea "Ne"
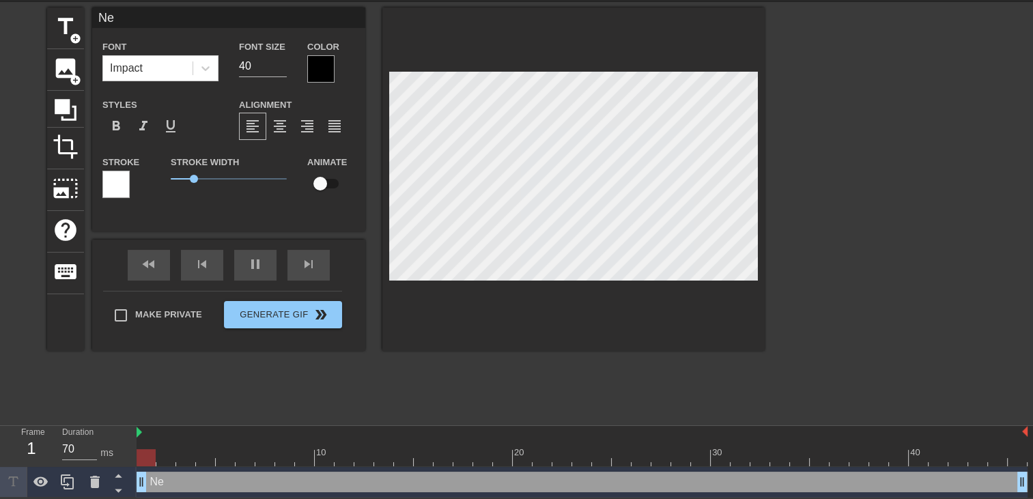
scroll to position [1, 1]
type input "N"
type textarea "N"
type input "60"
type input "70"
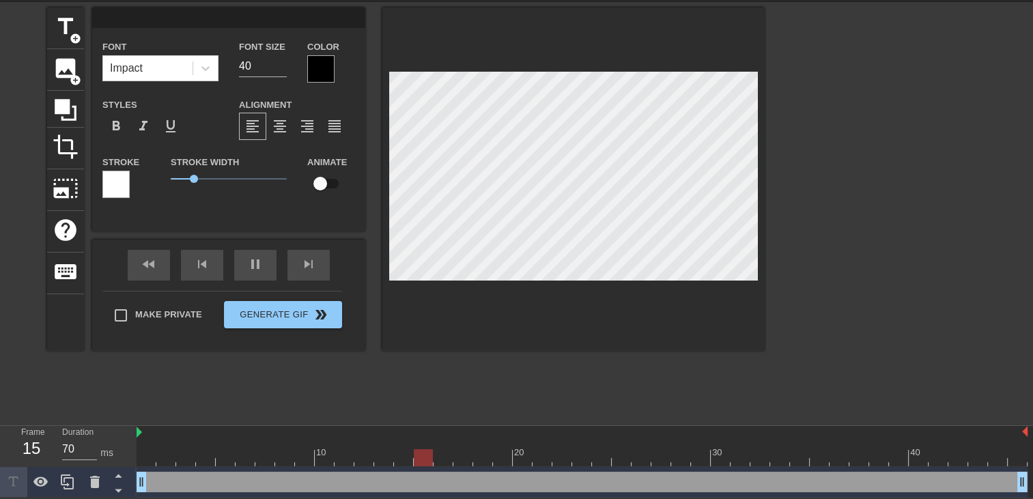
type input "L"
type textarea "L"
type input "60"
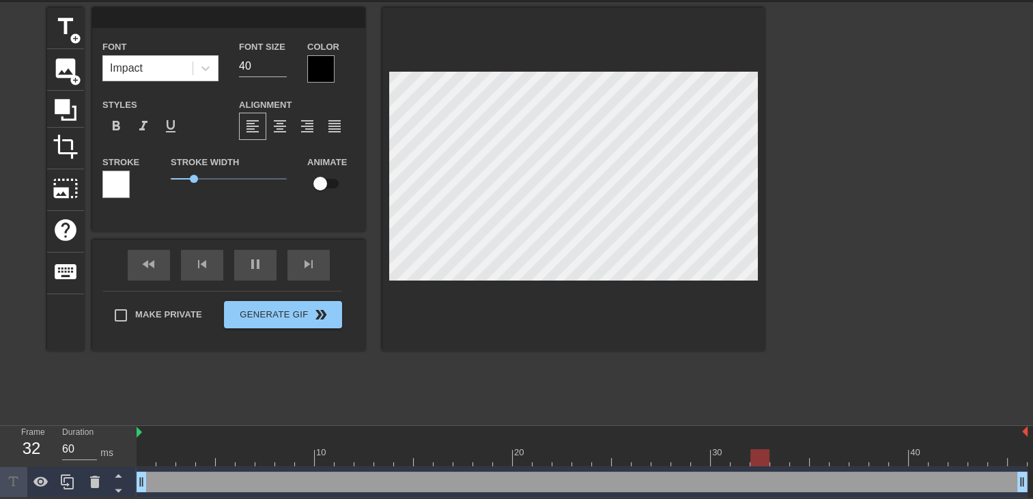
type input "c"
type textarea "c"
type input "70"
type input "cE"
type textarea "cE"
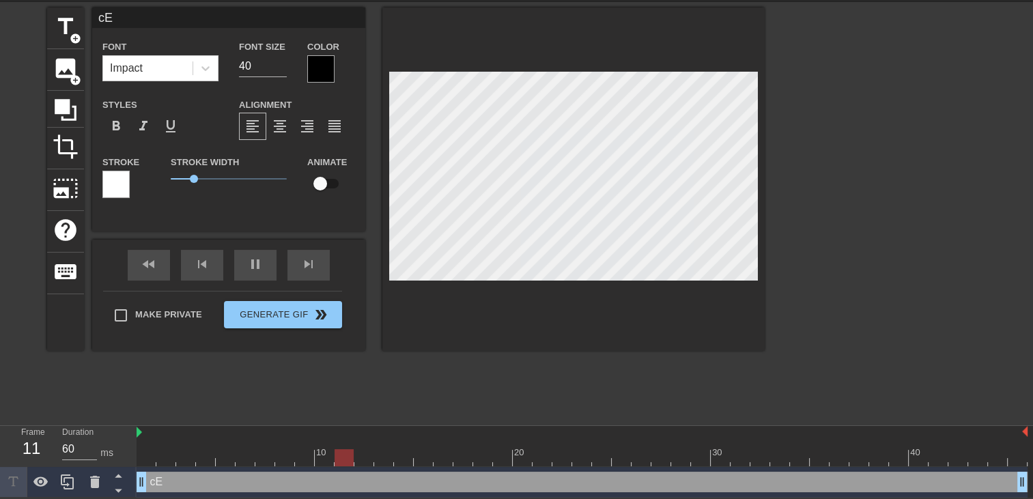
type input "70"
type input "cET"
type textarea "cET"
type input "70"
type input "cE"
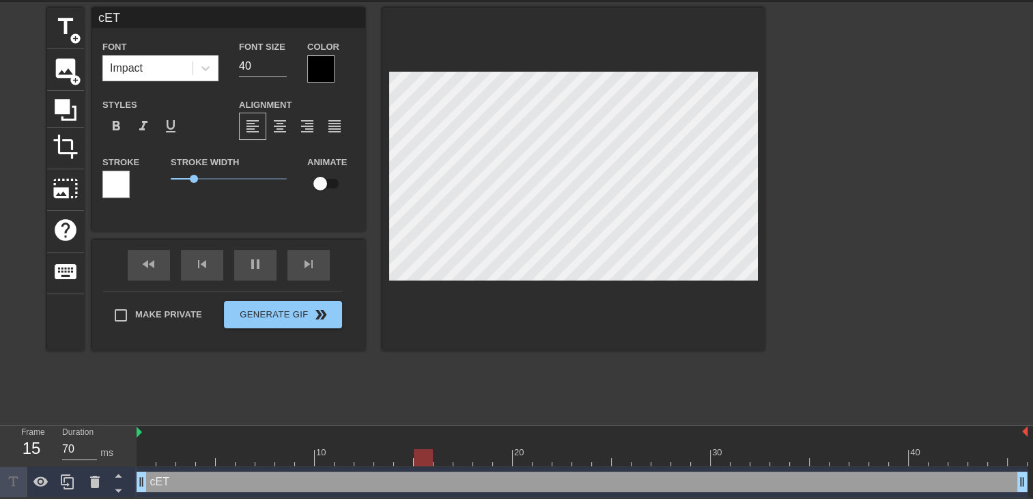
type textarea "cE"
type input "70"
type input "c"
type textarea "c"
type input "70"
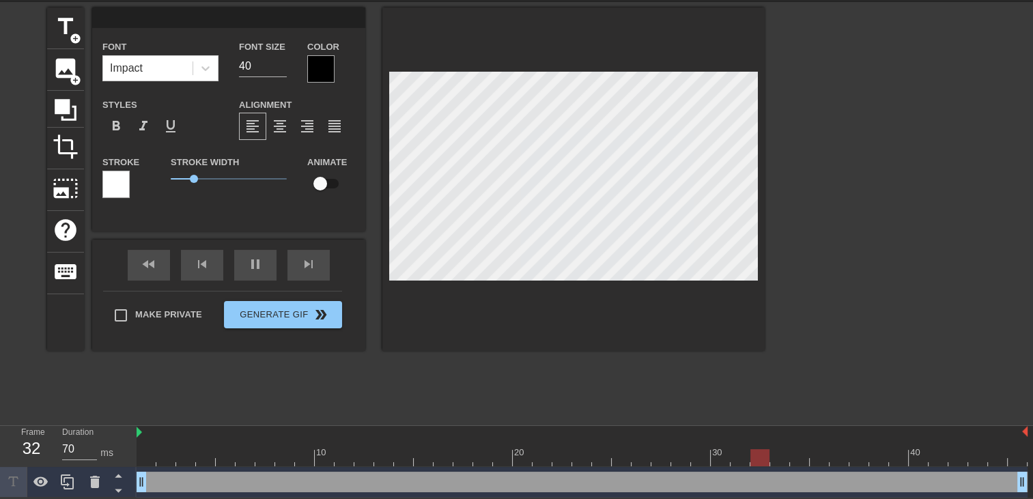
type input "60"
type input "c"
type textarea "c"
type input "70"
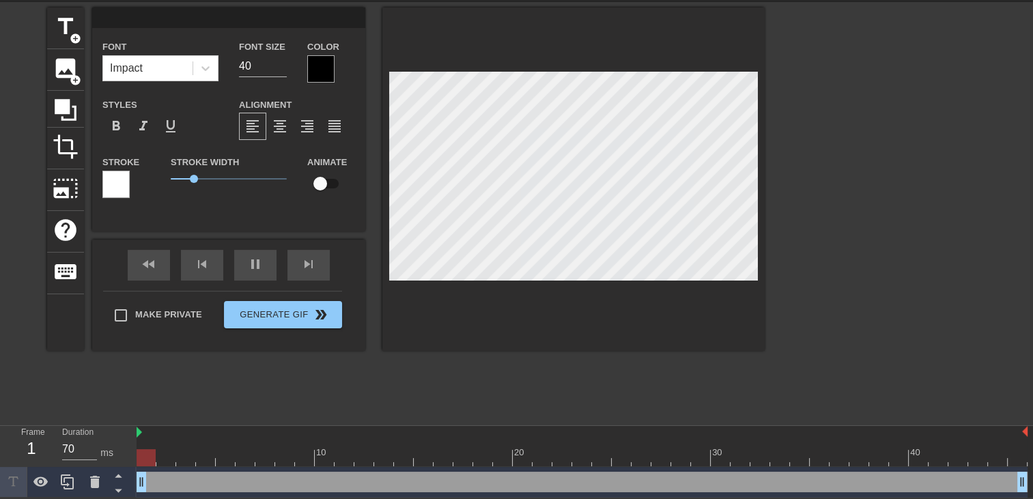
type input "C"
type textarea "C"
type input "60"
type input "Ce"
type textarea "Ce"
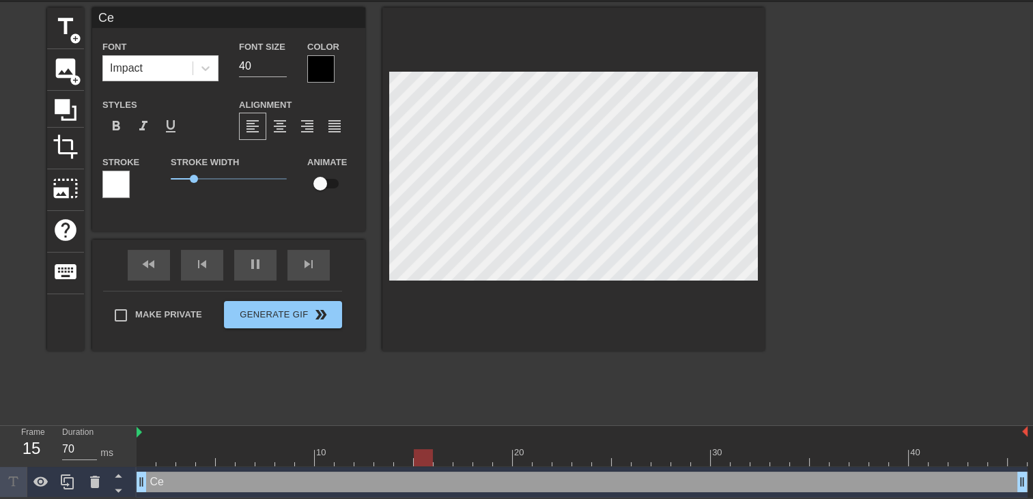
type input "60"
type input "Cet"
type textarea "Cet"
type input "70"
type input "Cett"
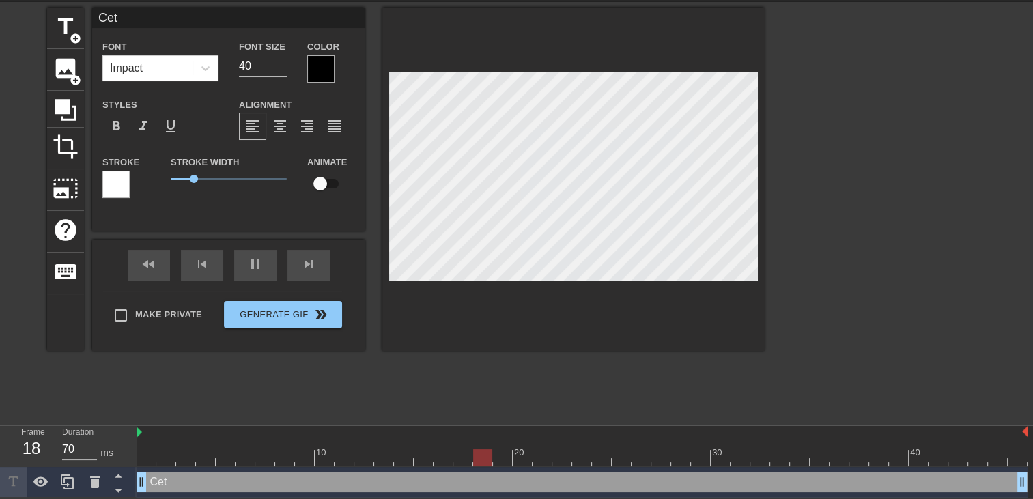
type textarea "Cett"
type input "70"
type input "Cette"
type textarea "Cette"
type input "70"
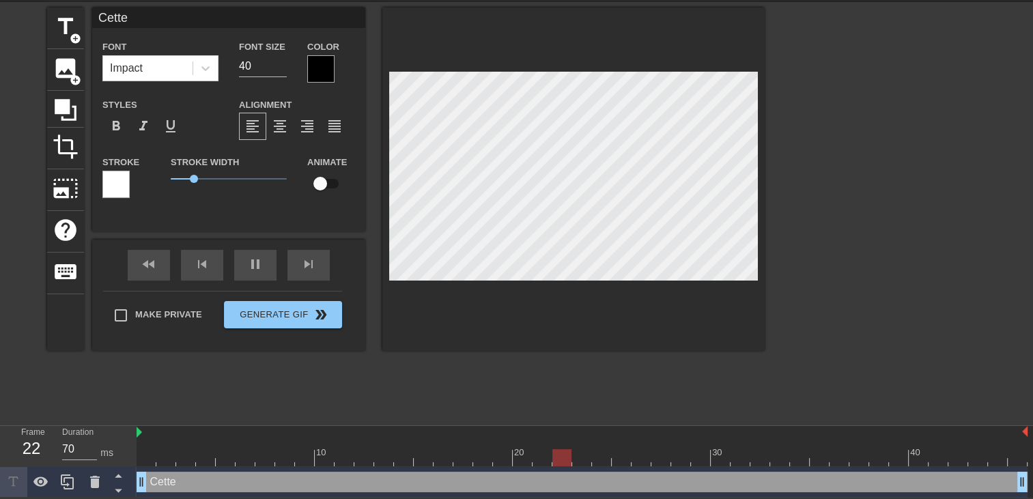
type input "Cettee"
type textarea "Cettee"
type input "70"
type input "Cette"
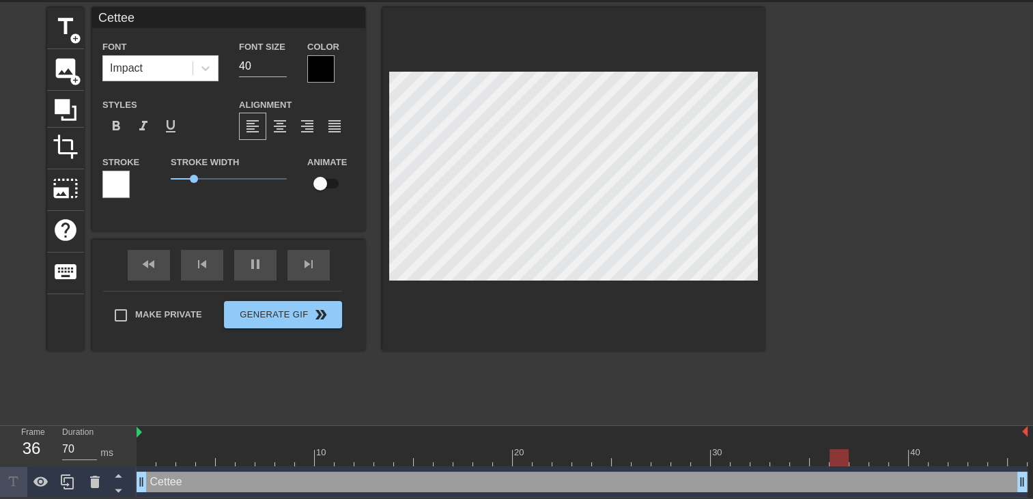
type textarea "Cette"
type input "70"
type input "Cette"
type textarea "Cette"
type input "60"
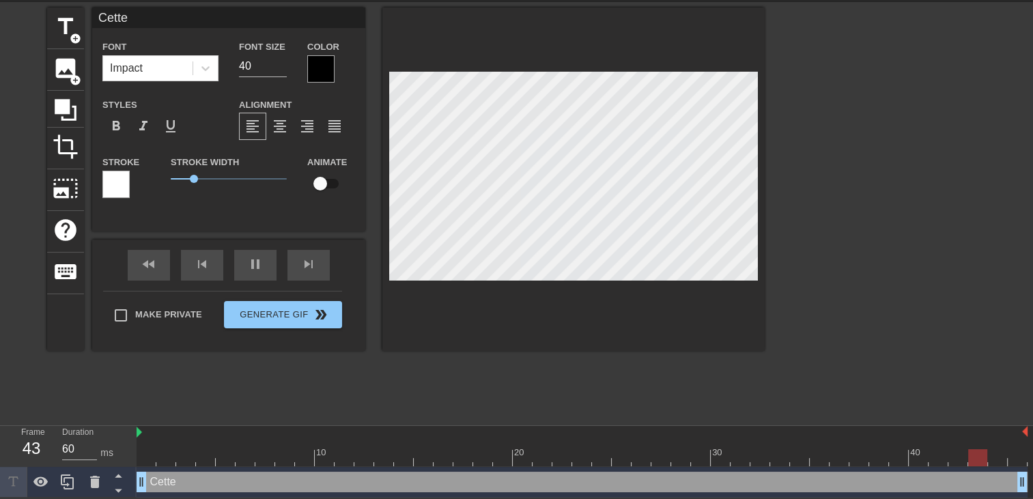
type input "Cette s"
type textarea "Cette s"
type input "70"
type input "Cette sa"
type textarea "Cette sa"
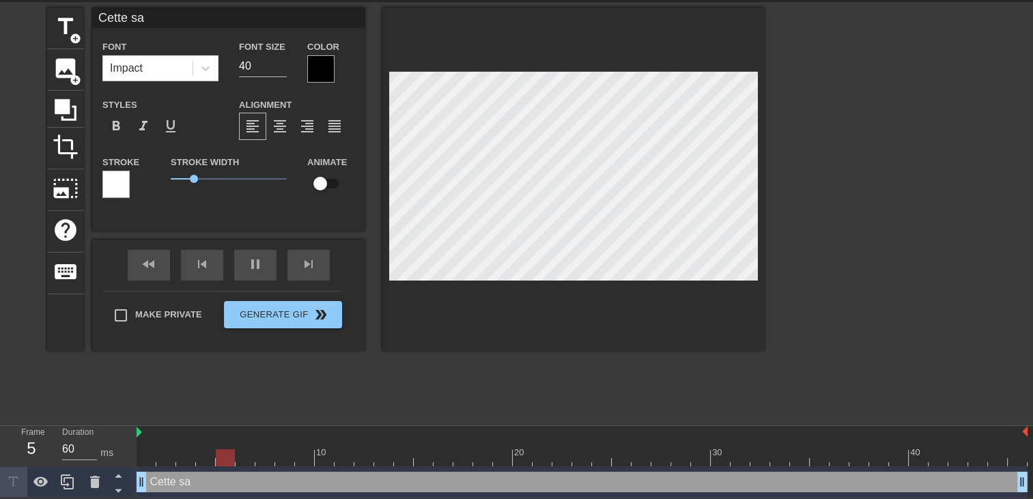
type input "70"
type input "Cette sal"
type textarea "Cette sal"
type input "70"
type input "Cette sall"
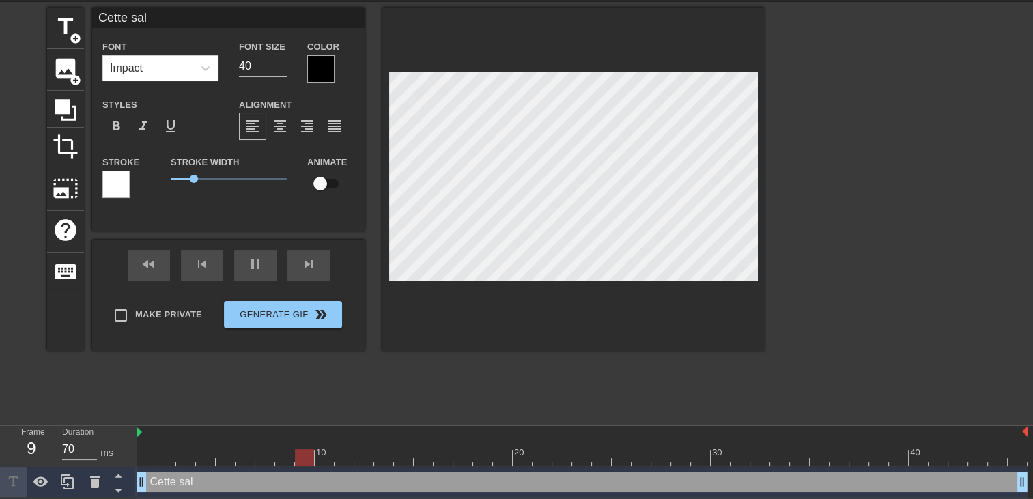
type textarea "Cette sall"
type input "60"
type input "Cette salle"
type textarea "Cette salle"
type input "70"
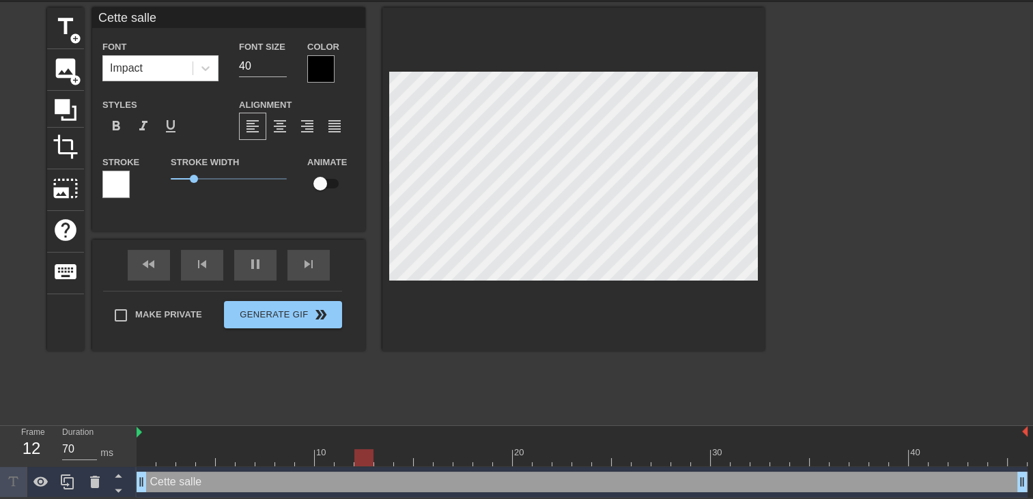
type input "Cette salle"
type textarea "Cette salle"
type input "70"
type input "Cette salle d"
type textarea "Cette salle d"
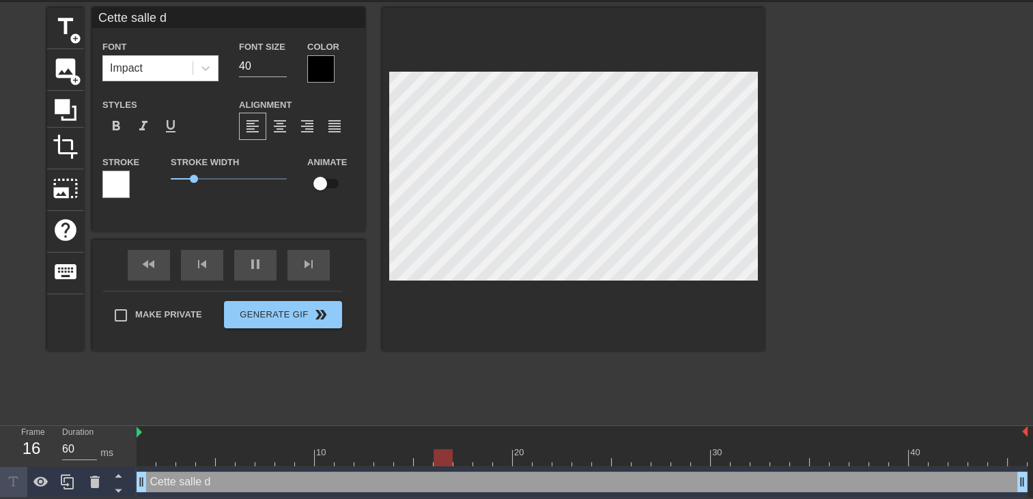
type input "70"
type input "Cette salle de"
type textarea "Cette salle de"
type input "Cette salle de"
type textarea "Cette salle de"
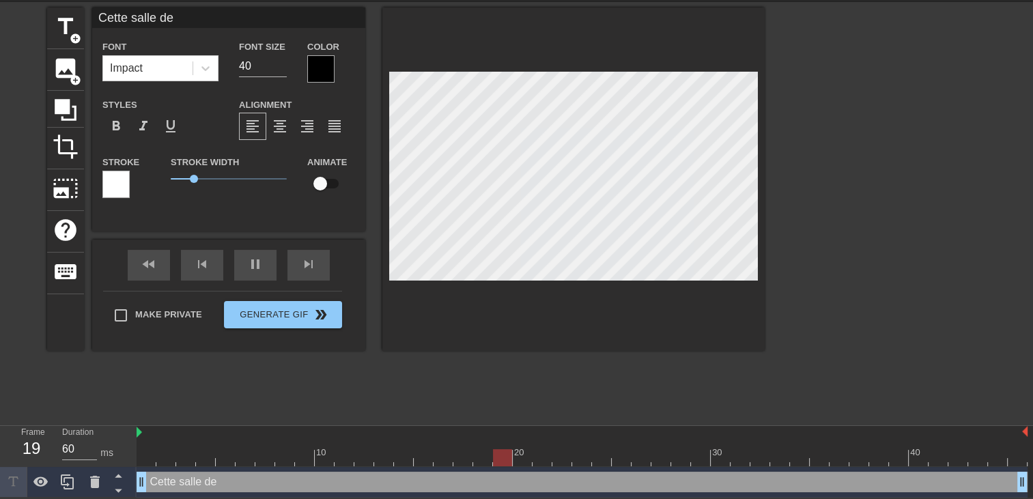
type input "70"
type input "Cette salle de s"
type textarea "Cette salle de s"
type input "70"
type input "Cette salle de sp"
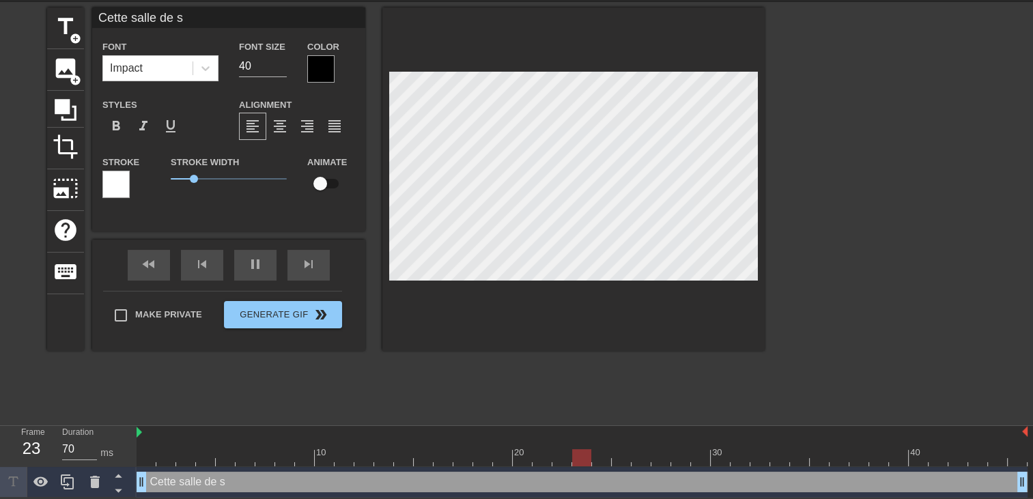
type textarea "Cette salle de sp"
type input "70"
type input "Cette salle de spo"
type textarea "Cette salle de spo"
type input "70"
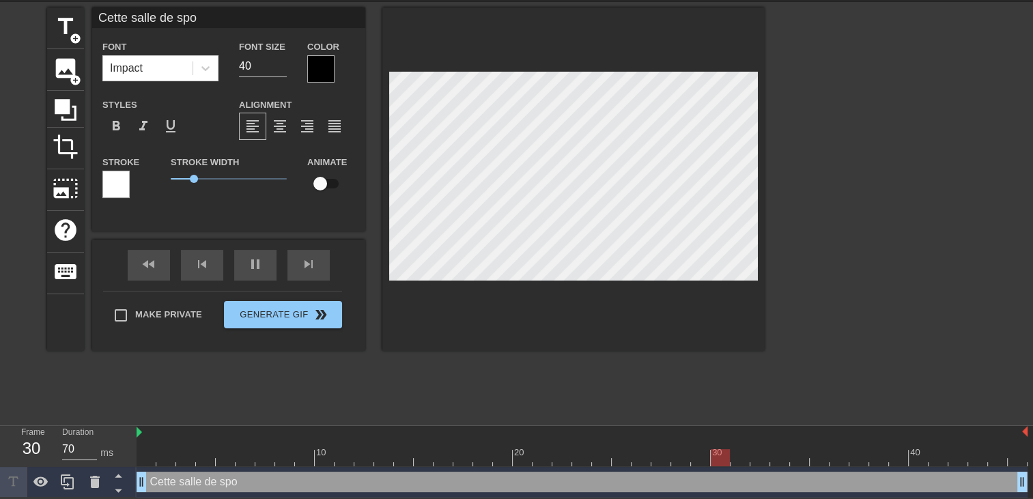
type input "Cette salle de spor"
type textarea "Cette salle de spor"
type input "70"
type input "Cette salle de sport"
type textarea "Cette salle de sport"
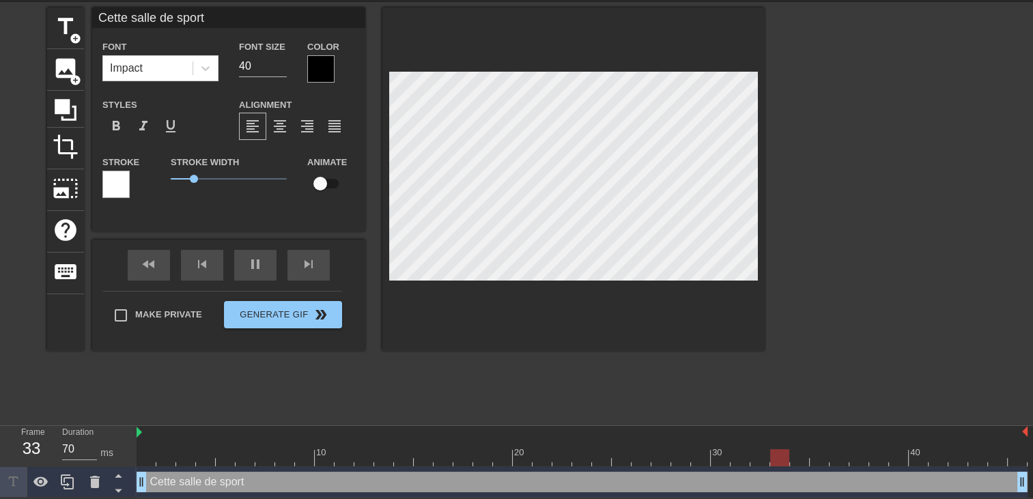
scroll to position [1, 5]
type input "60"
type input "Cette salle de sport"
type textarea "Cette salle de sport"
type input "60"
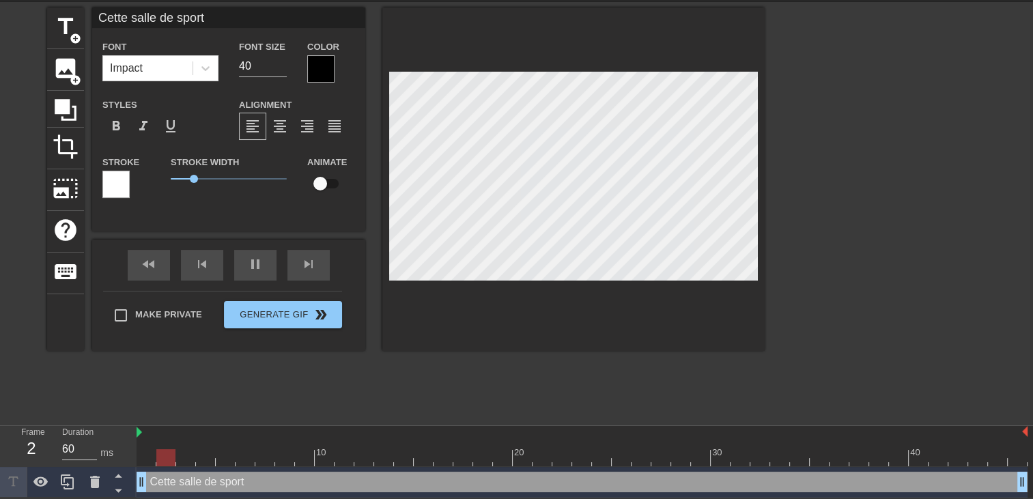
type input "Cette salle de sport c"
type textarea "Cette salle de sport c"
type input "60"
type input "Cette salle de sport c'"
type textarea "Cette salle de sport c'"
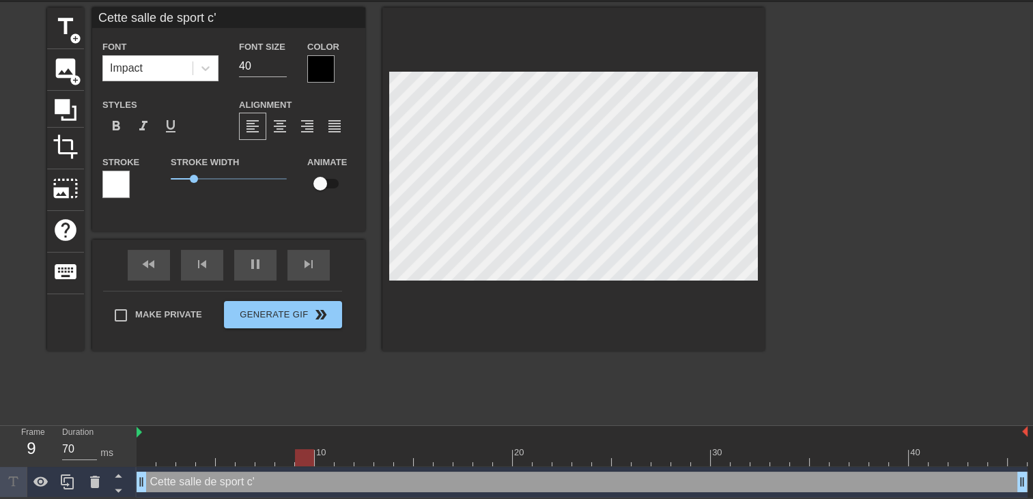
type input "60"
type input "Cette salle de sport c'e"
type textarea "Cette salle de sport c'e"
type input "60"
type input "Cette salle de sport c'es"
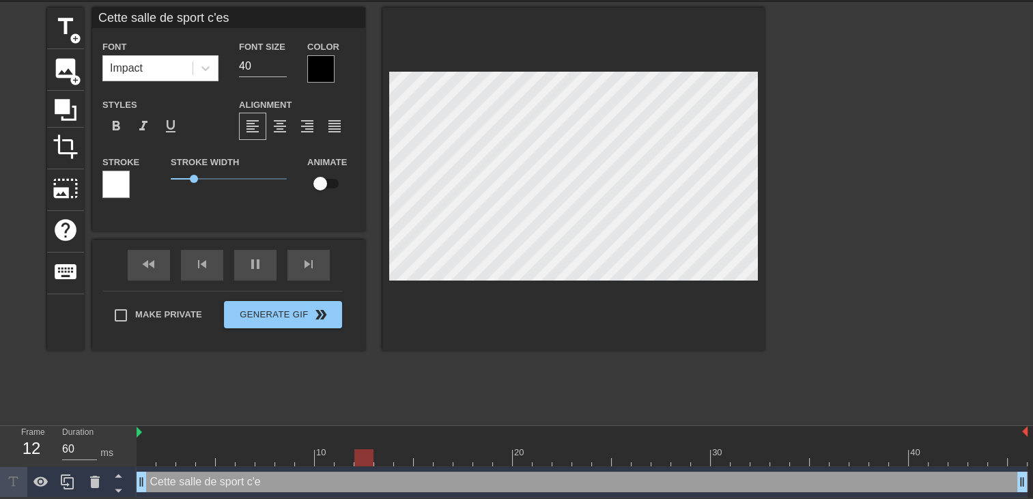
type textarea "Cette salle de sport c'es"
type input "60"
type input "Cette salle de sport c'est"
type textarea "Cette salle de sport c'est"
type input "70"
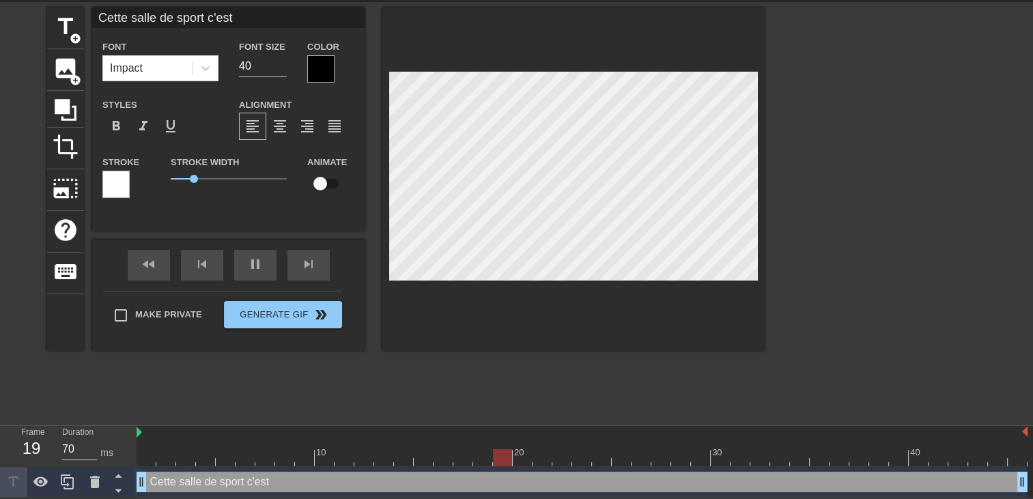
type input "Cette salle de sport c'est"
type textarea "Cette salle de sport c'est"
type input "70"
type input "Cette salle de sport c'est l"
type textarea "Cette salle de sport c'est l"
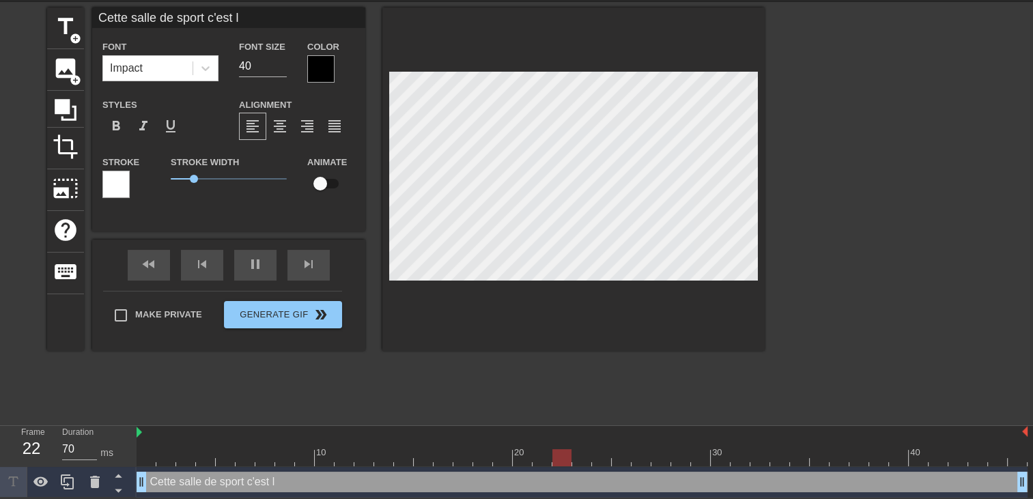
type input "60"
type input "Cette salle de sport c'est la"
type textarea "Cette salle de sport c'est la"
type input "70"
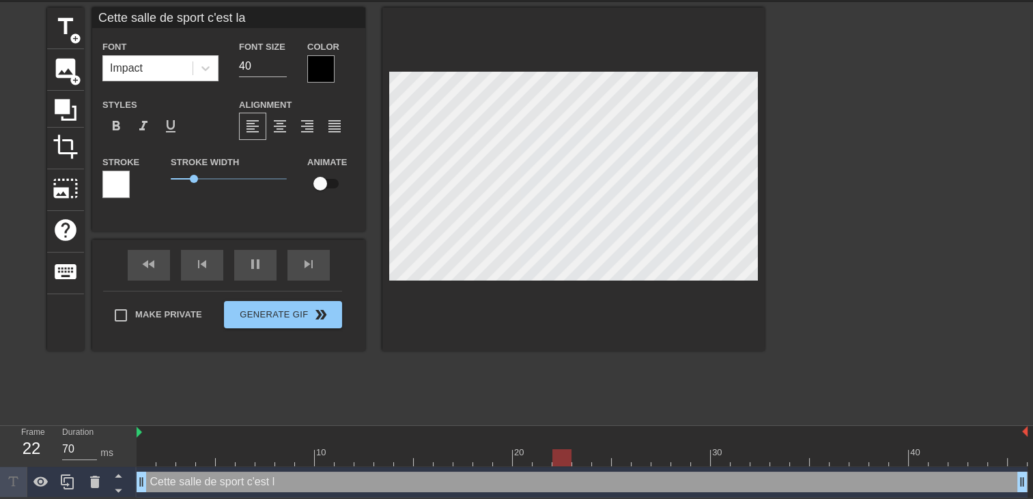
type input "Cette salle de sport c'est la"
type textarea "Cette salle de sport c'est la"
type input "60"
type input "Cette salle de sport c'est la"
type textarea "Cette salle de sport c'est la"
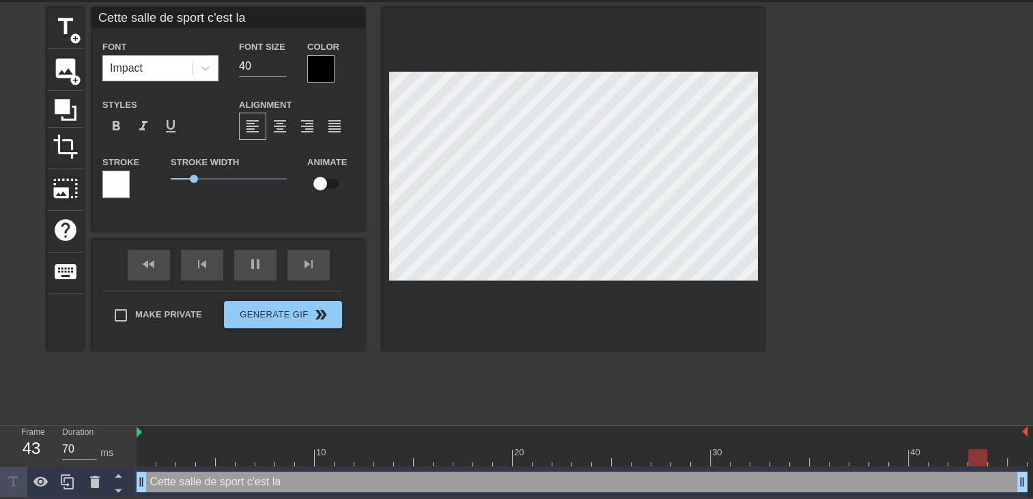
scroll to position [2, 1]
type input "70"
type input "Cette salle de sport c'est la m"
type textarea "Cette salle de sport c'est la m"
type input "70"
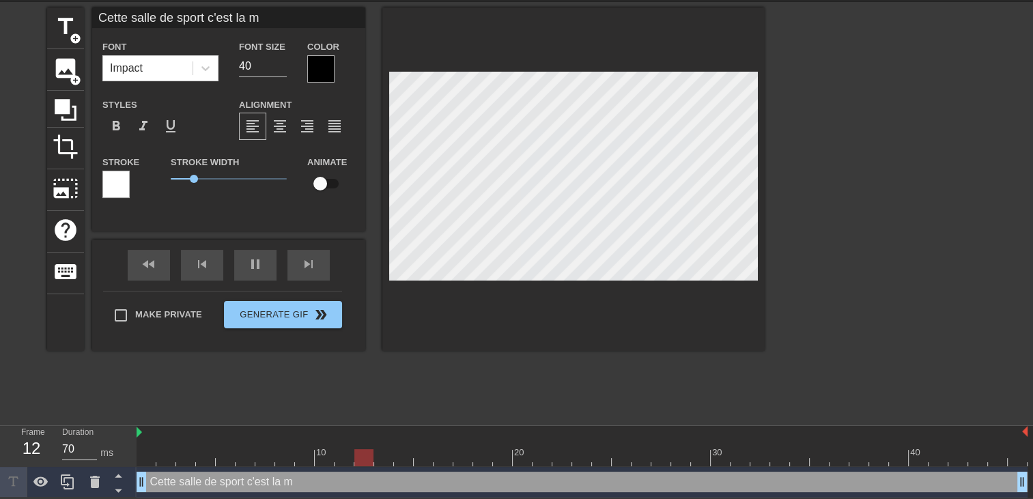
type input "Cette salle de sport c'est la mi"
type textarea "Cette salle de sport c'est la mi"
type input "70"
type input "Cette salle de sport c'est la m"
type textarea "Cette salle de sport c'est la m"
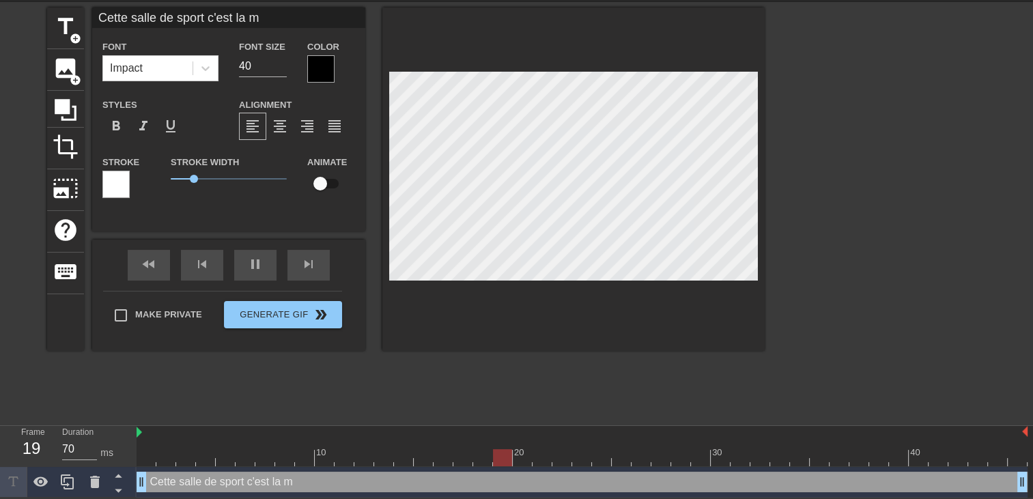
type input "60"
type input "Cette salle de sport c'est la me"
type textarea "Cette salle de sport c'est la me"
type input "70"
type input "Cette salle de sport c'est la mei"
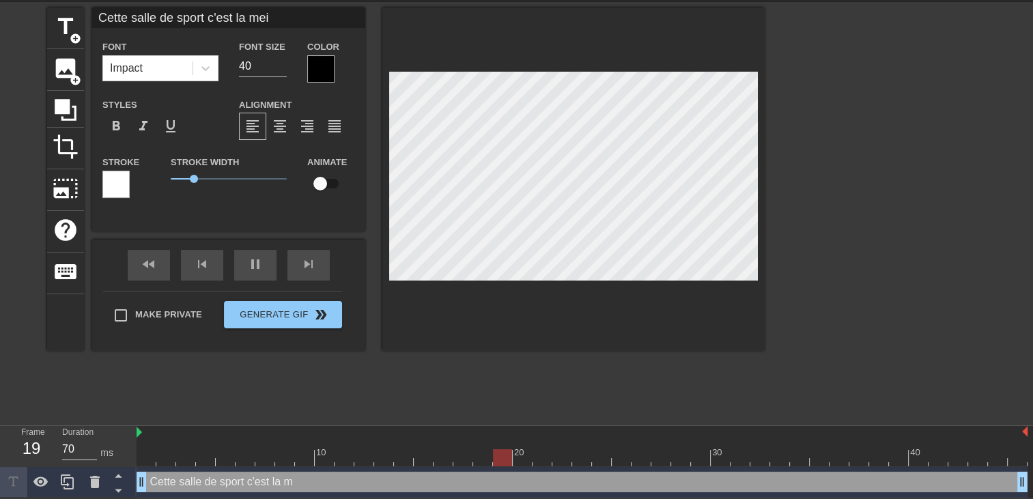
type textarea "Cette salle de sport c'est la mei"
type input "70"
type input "Cette salle de sport c'est la meil"
type textarea "Cette salle de sport c'est la meil"
type input "70"
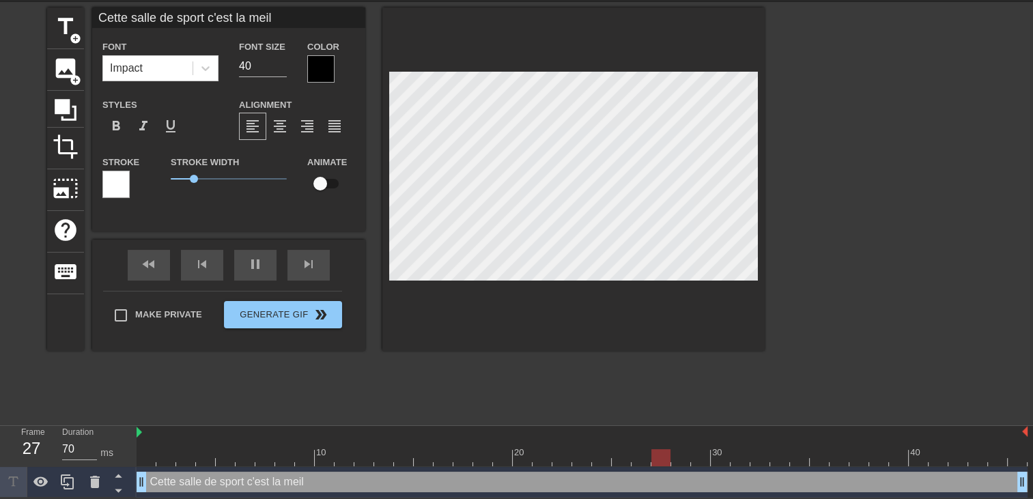
type input "Cette salle de sport c'est la meill"
type textarea "Cette salle de sport c'est la meill"
type input "70"
type input "Cette salle de sport c'est la meille"
type textarea "Cette salle de sport c'est la meille"
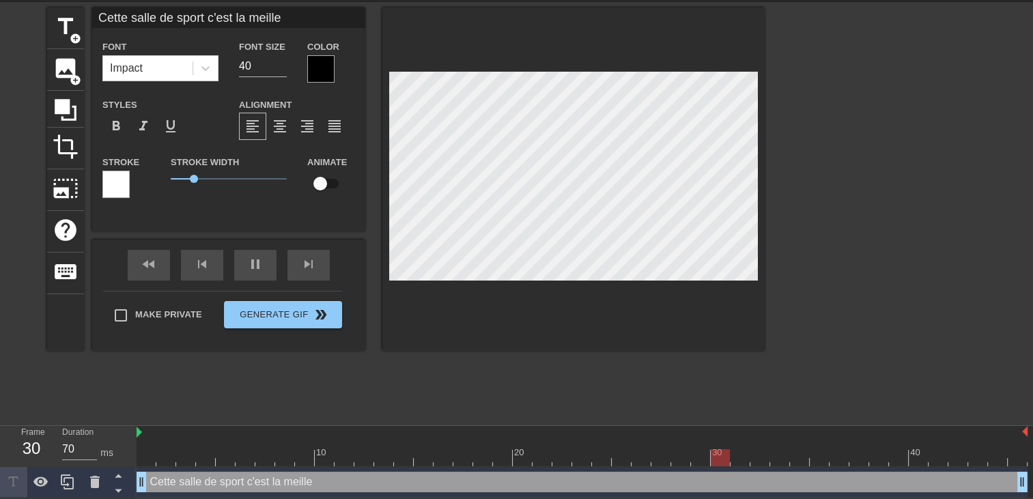
scroll to position [2, 2]
type input "70"
type input "Cette salle de sport c'est la meilleu"
type textarea "Cette salle de sport c'est la meilleu"
type input "60"
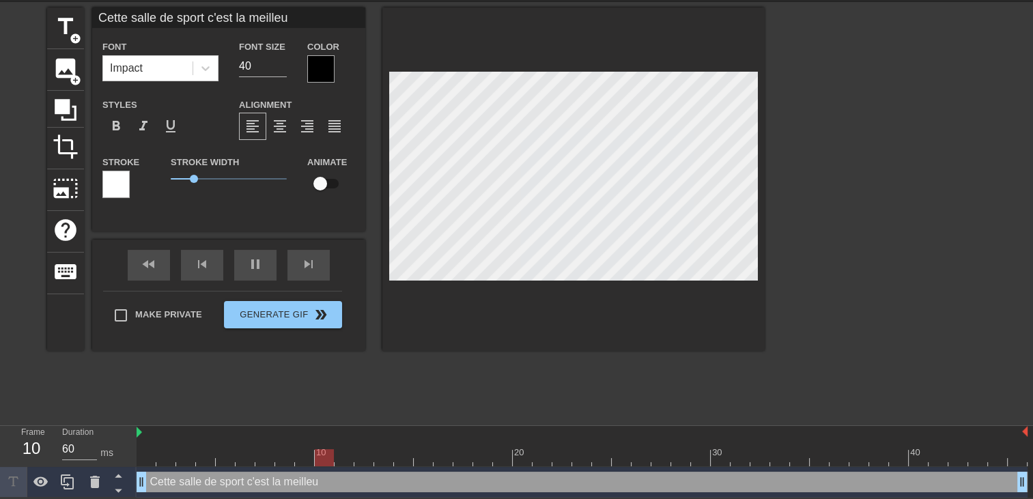
type input "Cette salle de sport c'est la meilleur"
type textarea "Cette salle de sport c'est la meilleur"
type input "70"
type input "Cette salle de sport c'est la meilleur"
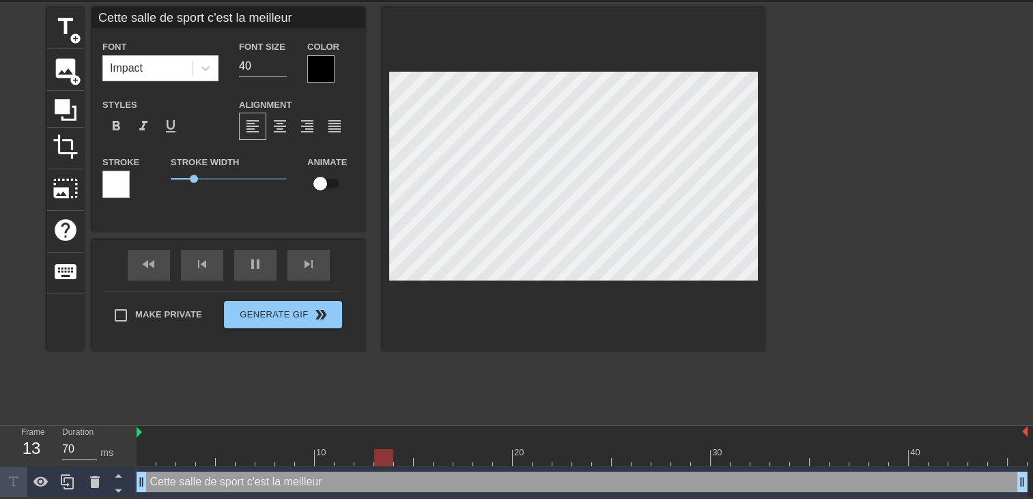
type textarea "Cette salle de sport c'est la meilleur"
type input "70"
type input "Cette salle de sport c'est la meilleur l"
type textarea "Cette salle de sport c'est la meilleur l"
type input "70"
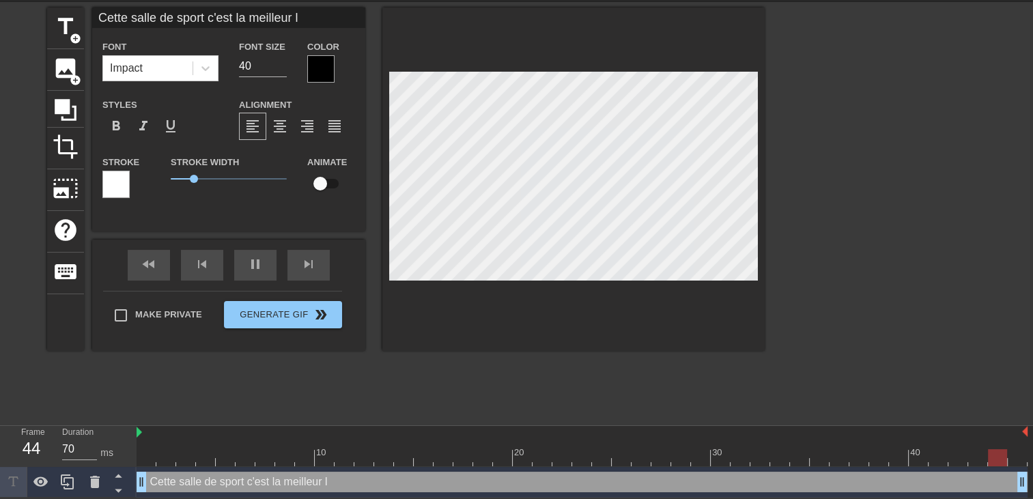
type input "Cette salle de sport c'est la meilleur la"
type textarea "Cette salle de sport c'est la meilleur la"
type input "70"
type input "Cette salle de sport c'est la meilleur la"
type textarea "Cette salle de sport c'est la meilleur la"
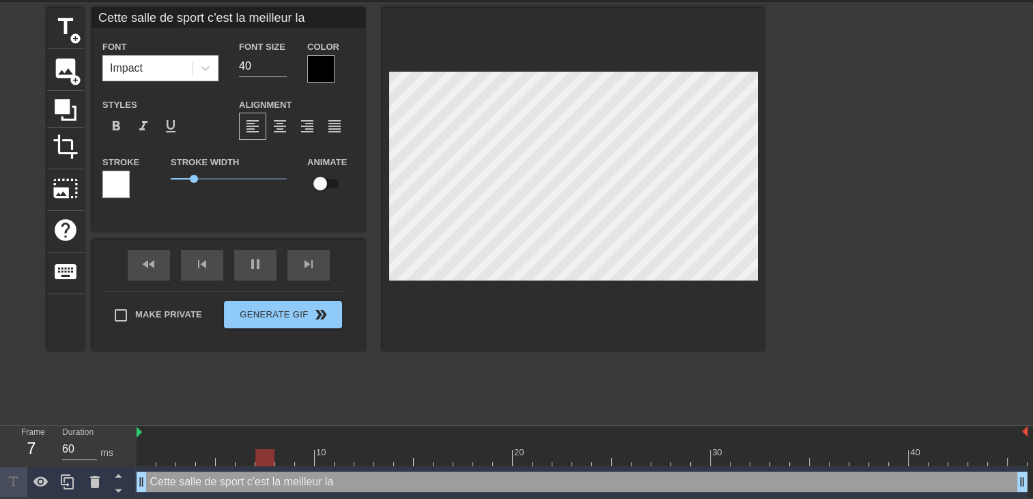
type input "70"
type input "Cette salle de sport c'est la meilleur la s"
type textarea "Cette salle de sport c'est la meilleur la s"
type input "70"
type input "Cette salle de sport c'est la meilleur la st"
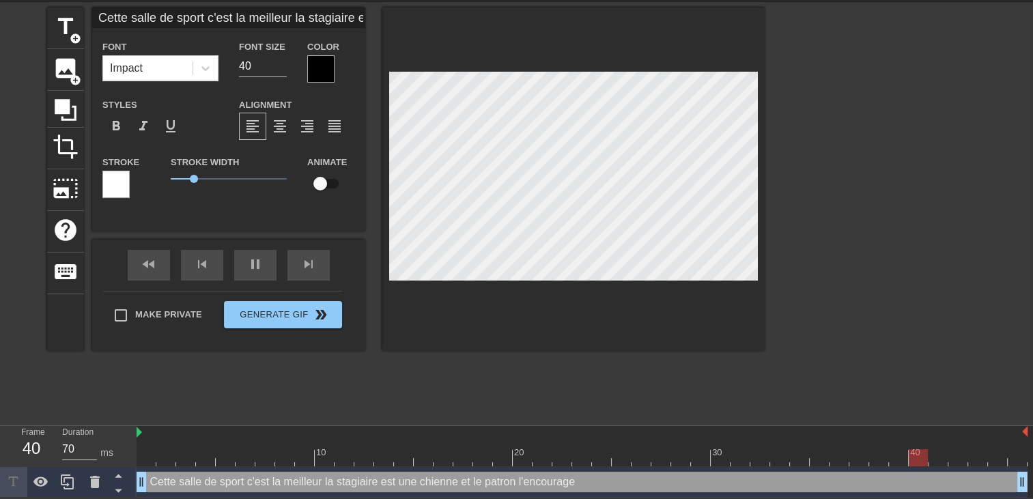
scroll to position [6, 2]
click at [739, 285] on div at bounding box center [573, 179] width 382 height 343
click at [325, 70] on div at bounding box center [320, 68] width 27 height 27
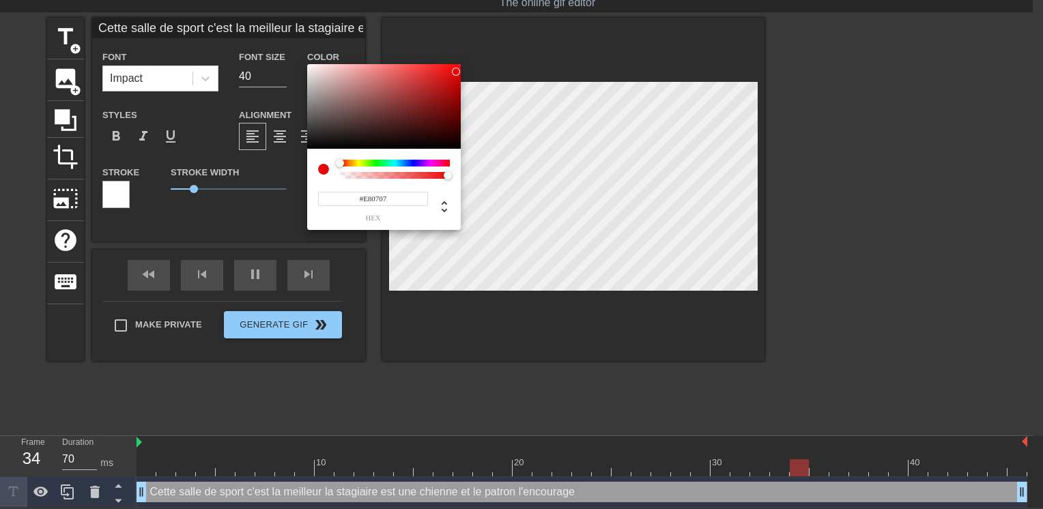
click at [456, 72] on div at bounding box center [384, 106] width 154 height 85
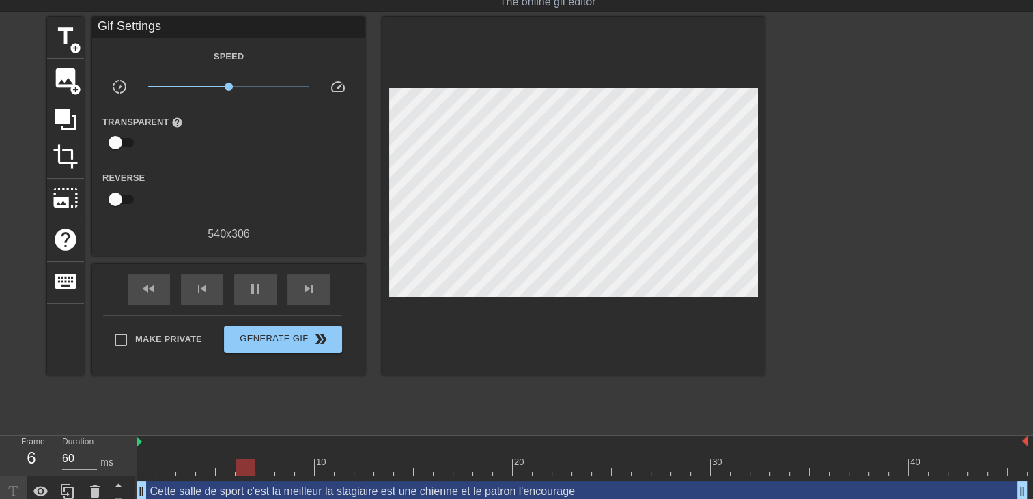
click at [307, 356] on div "Make Private Generate Gif double_arrow" at bounding box center [222, 342] width 239 height 54
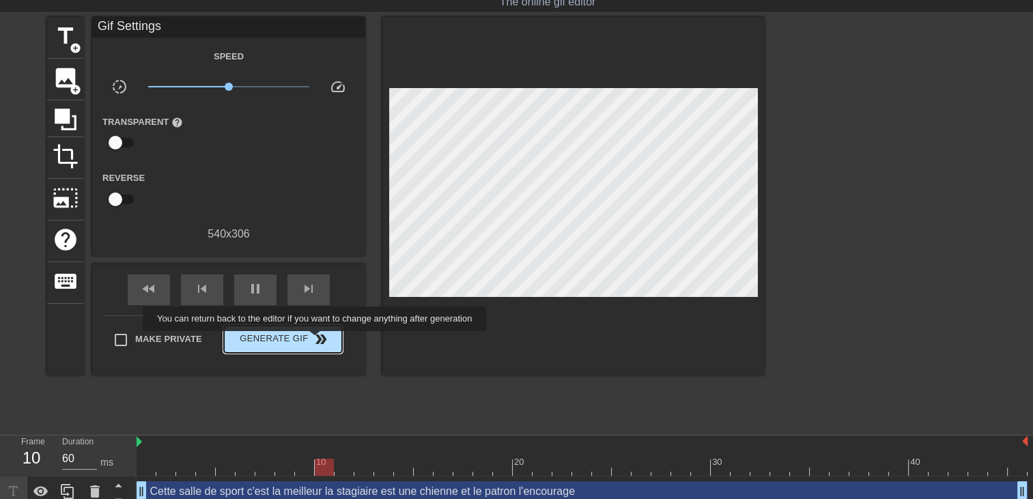
click at [316, 341] on span "double_arrow" at bounding box center [321, 339] width 16 height 16
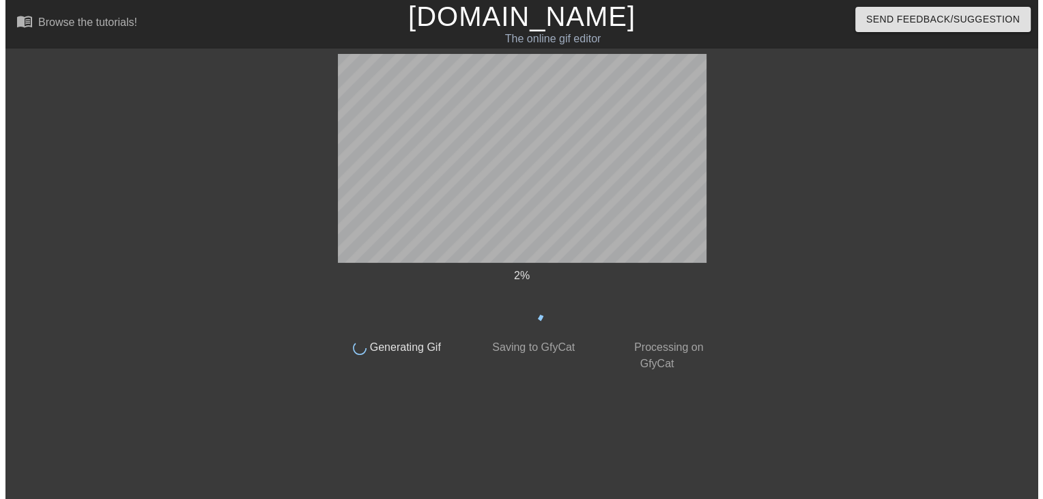
scroll to position [0, 0]
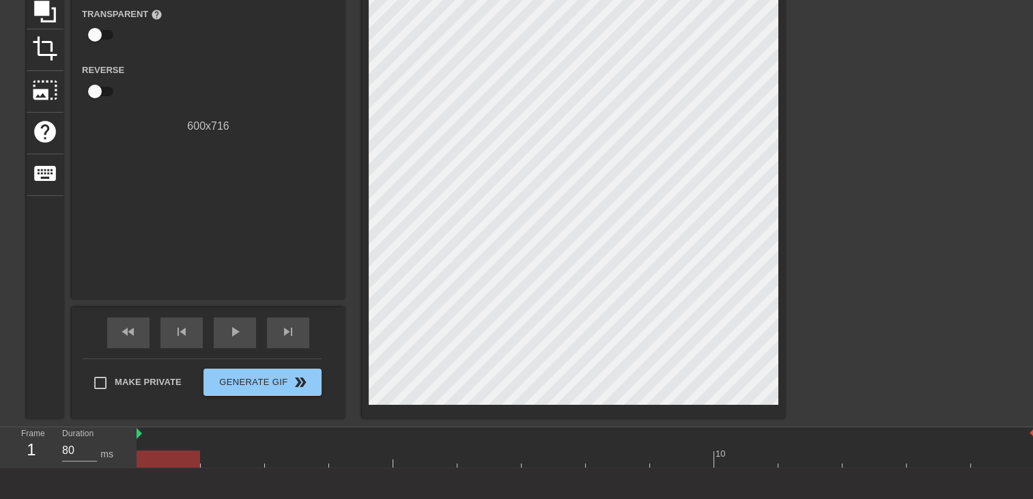
scroll to position [14, 0]
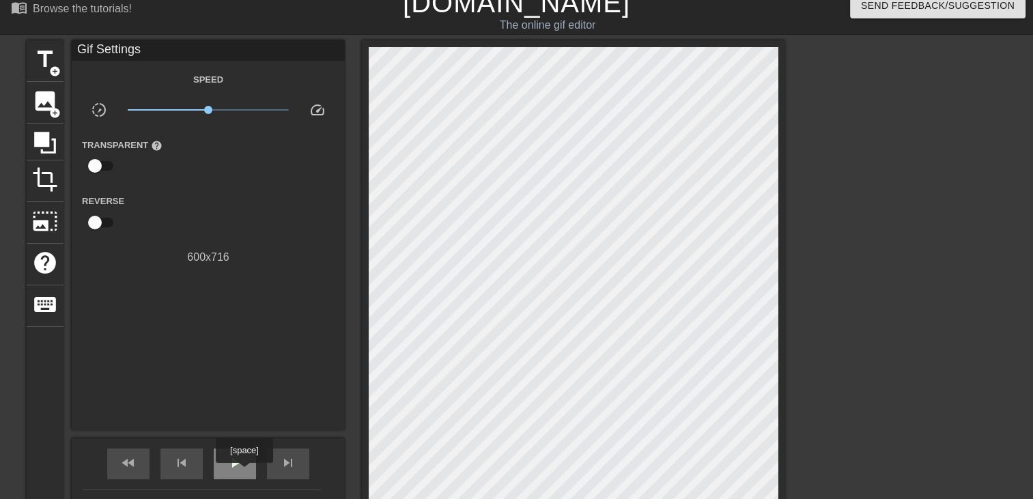
click at [243, 467] on div "play_arrow" at bounding box center [235, 464] width 42 height 31
click at [57, 59] on span "title" at bounding box center [45, 59] width 26 height 26
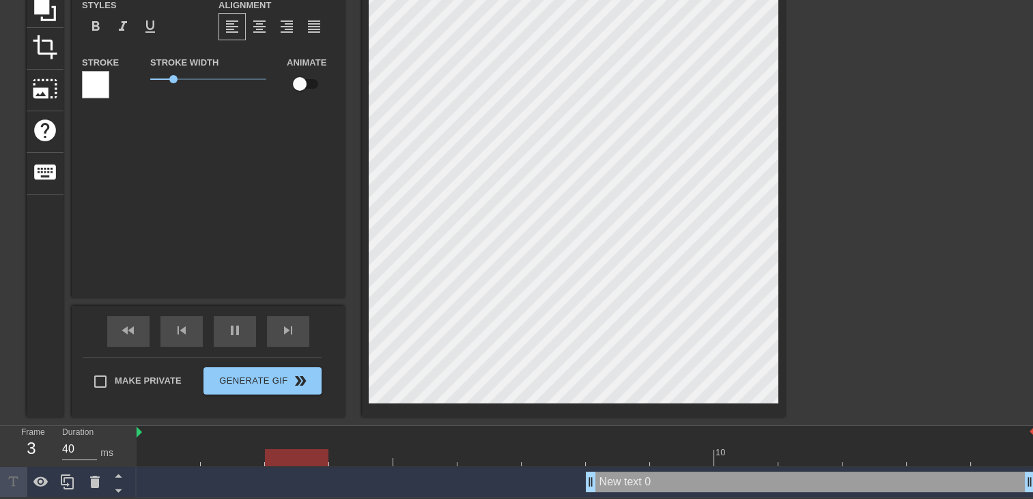
scroll to position [147, 0]
drag, startPoint x: 595, startPoint y: 477, endPoint x: 0, endPoint y: 341, distance: 610.8
click at [0, 342] on html "menu_book Browse the tutorials! [DOMAIN_NAME] The online gif editor Send Feedba…" at bounding box center [516, 176] width 1033 height 644
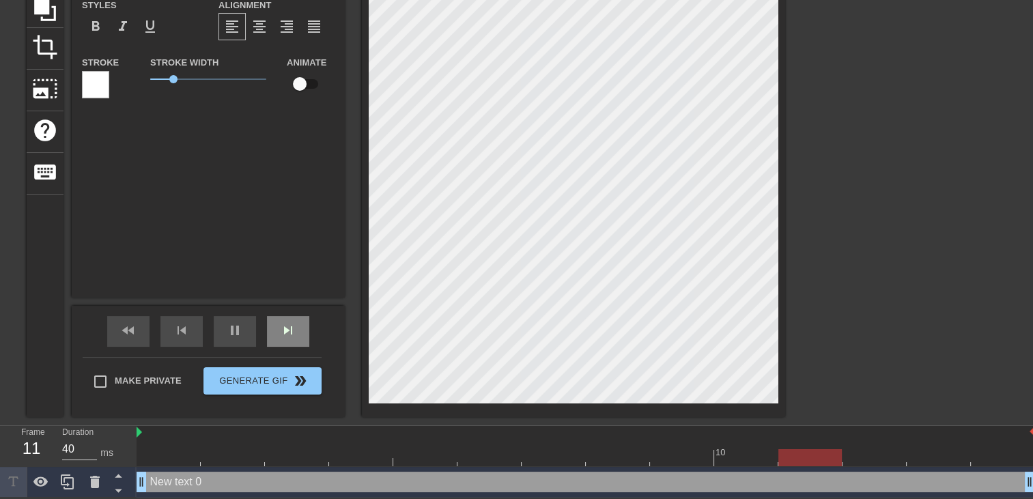
scroll to position [1, 3]
type input "50"
type input "New text"
type textarea "New text"
type input "40"
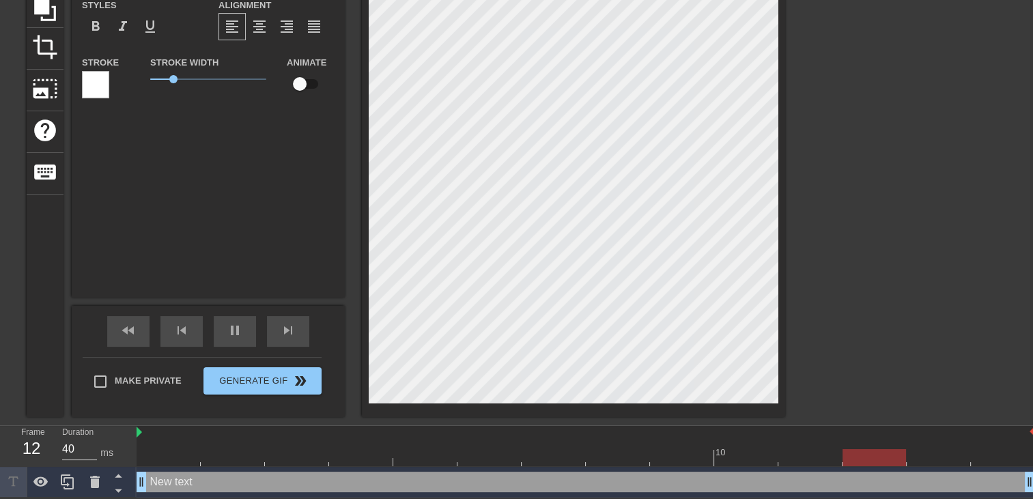
type input "New text"
type textarea "New text"
type input "New tex"
type textarea "New tex"
type input "New te"
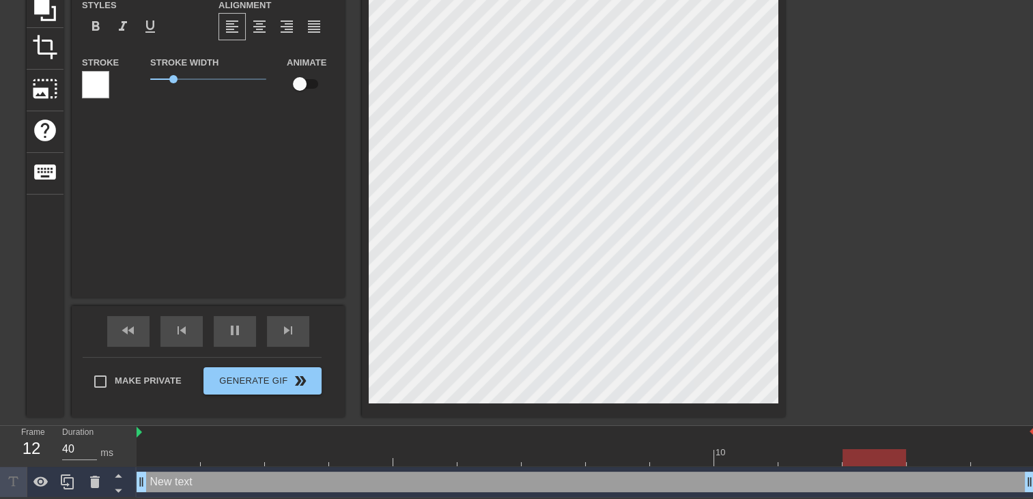
type textarea "New te"
type input "New t"
type textarea "New t"
type input "80"
type input "New"
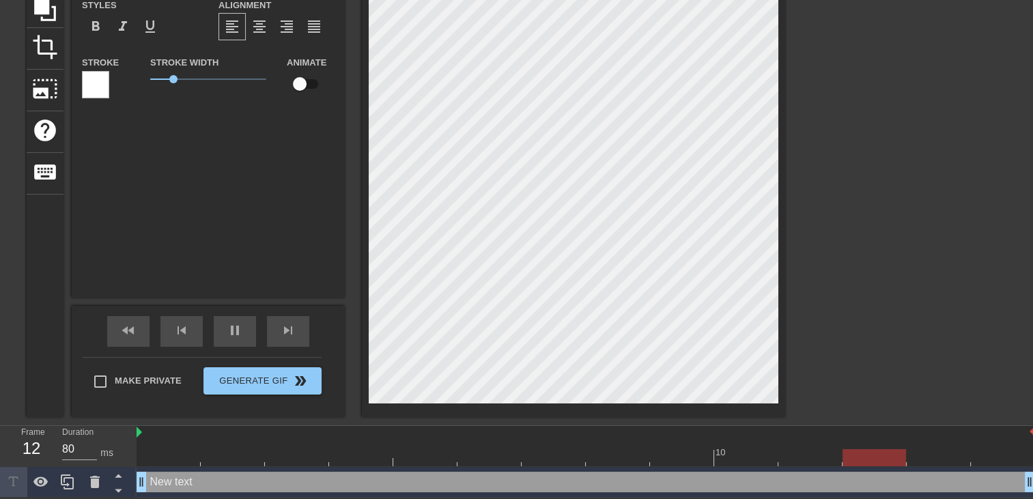
type textarea "New"
type input "New"
type textarea "New"
type input "Ne"
type textarea "Ne"
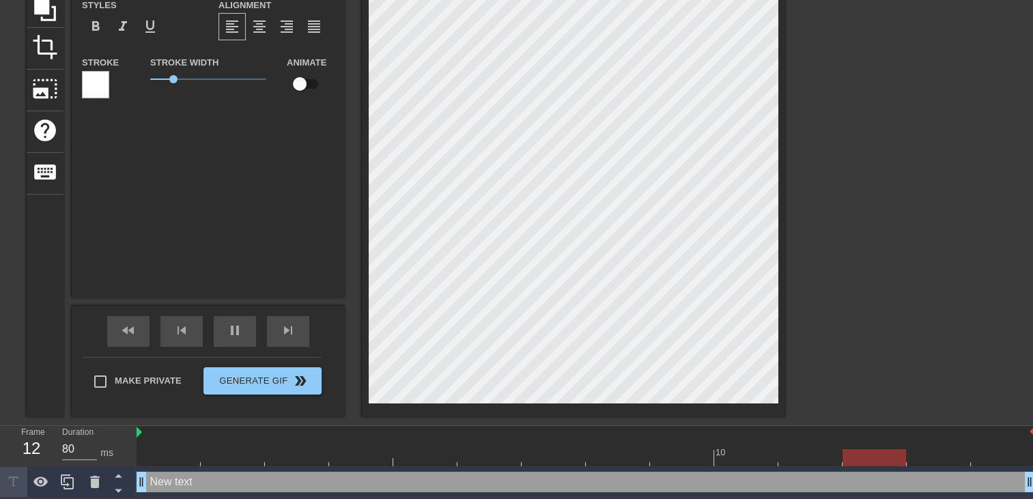
type input "50"
type input "N"
type textarea "N"
type input "40"
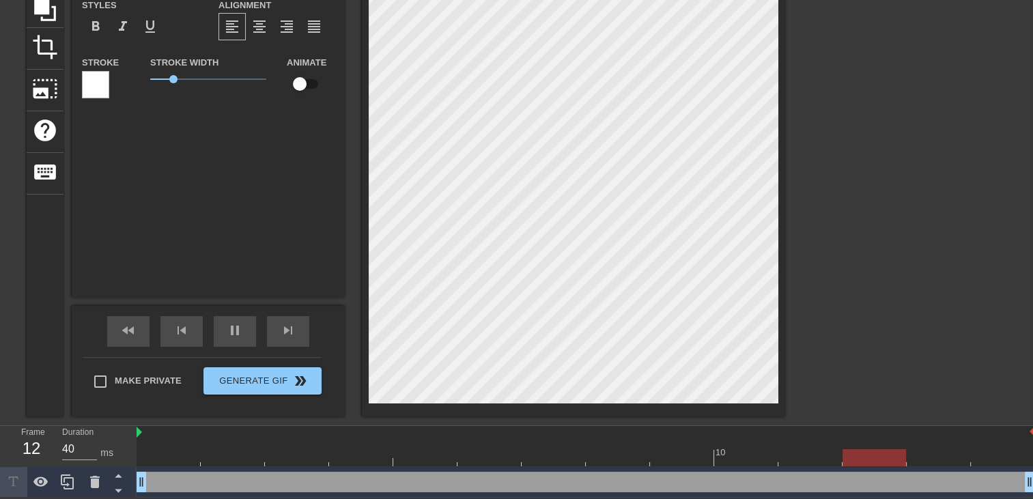
type input "P"
type textarea "P"
type input "40"
type input "Pr"
type textarea "Pr"
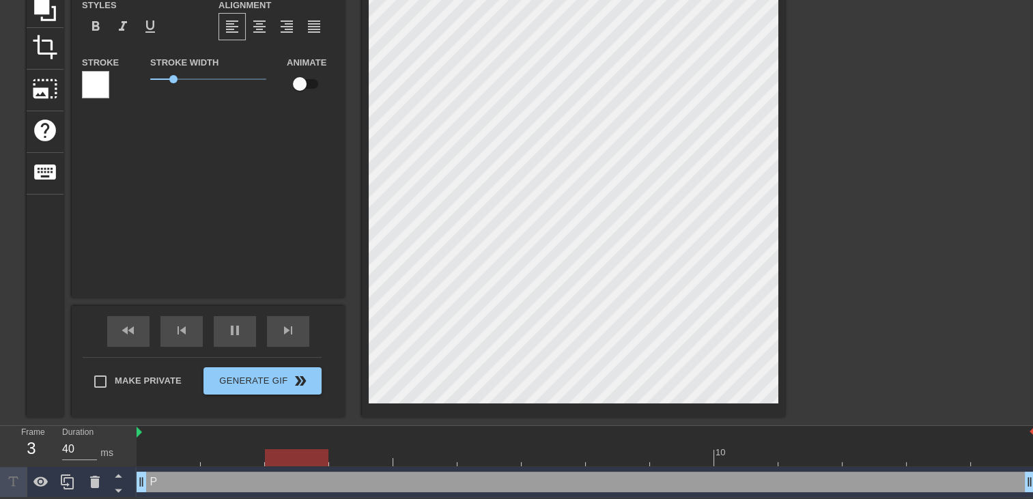
type input "50"
type input "Pre"
type textarea "Pre"
type input "40"
type input "Pren"
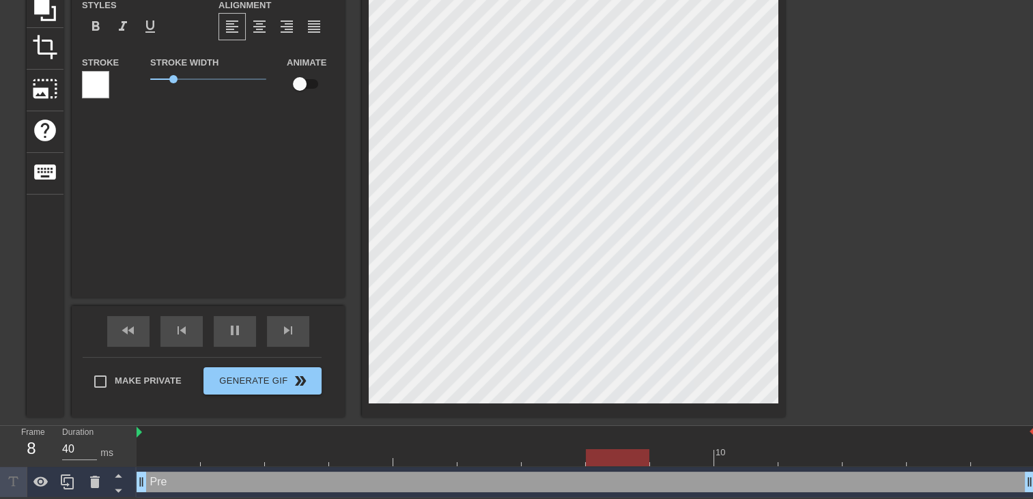
type textarea "Pren"
type input "Prend"
type textarea "Prend"
type input "40"
type input "Prend"
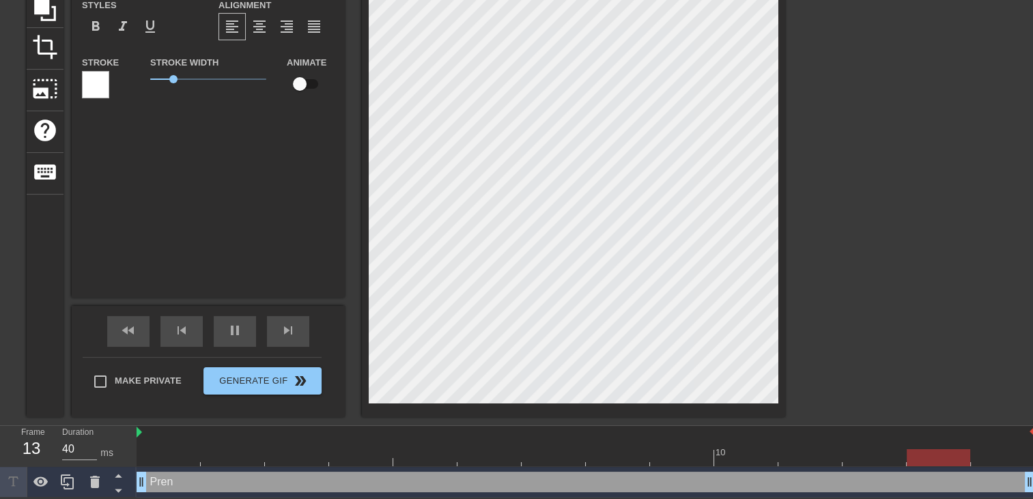
type textarea "Prend"
type input "Prend c"
type textarea "Prend c"
type input "40"
type input "Prend ca"
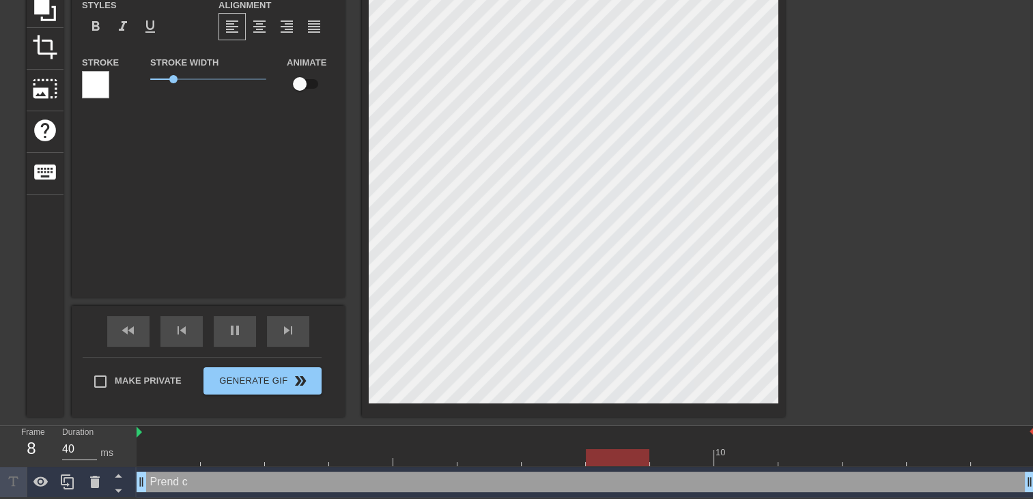
type textarea "Prend ca"
type input "Prend ca"
type textarea "Prend ca"
type input "40"
type input "Prend ca s"
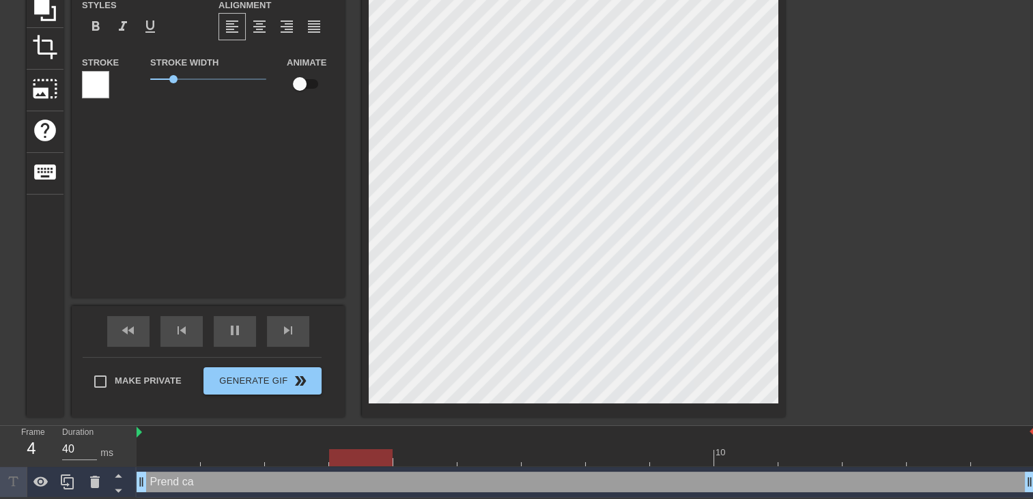
type textarea "Prend ca s"
type input "40"
type input "Prend ca sa"
type textarea "Prend ca sa"
type input "Prend ca sal"
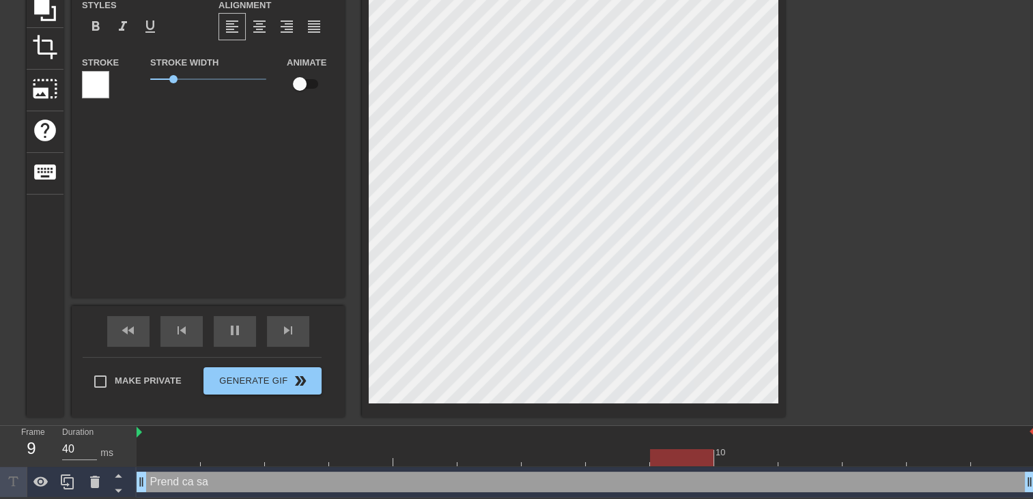
type textarea "Prend ca sal"
type input "80"
type input "Prend ca salo"
type textarea "Prend ca salo"
type input "40"
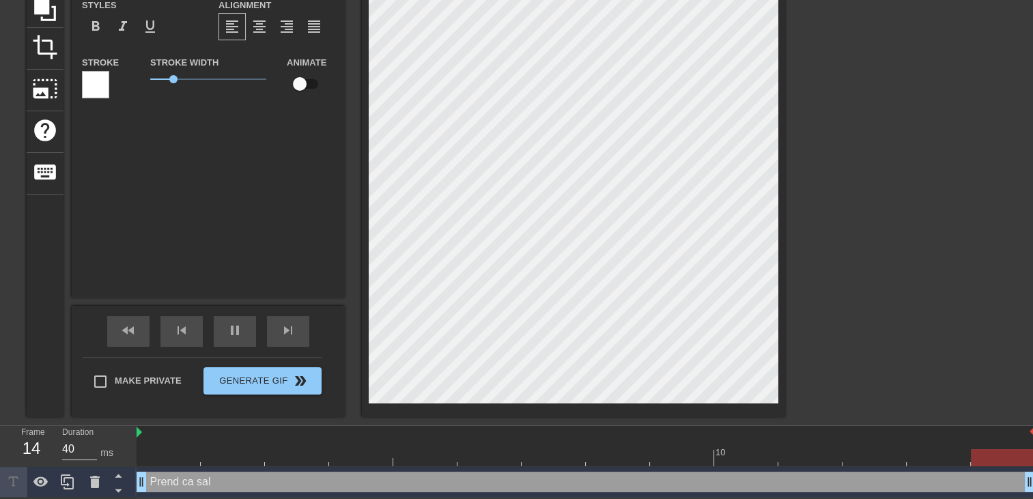
type input "Prend ca salop"
type textarea "Prend ca salop"
type input "Prend ca salope"
type textarea "Prend ca salope"
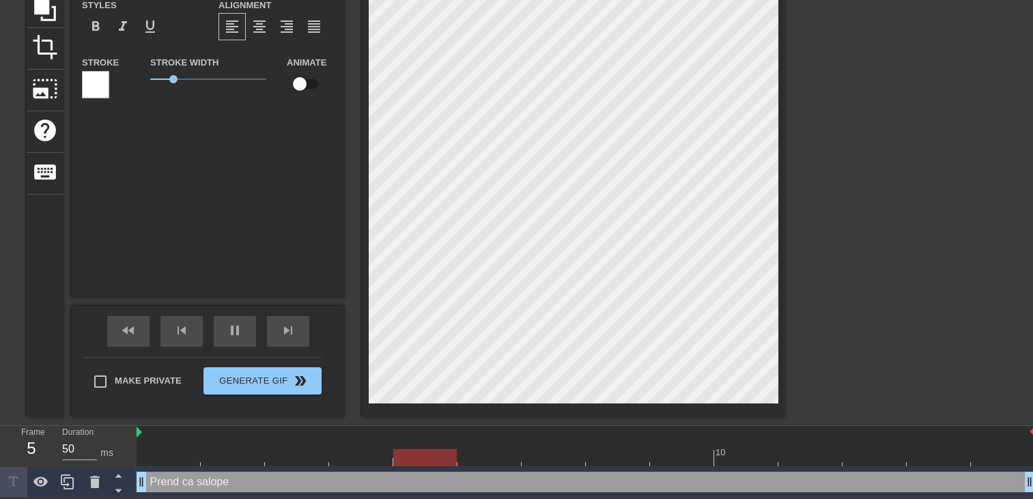
type input "40"
type input "Prend ca salope"
type textarea "Prend ca salope"
type input "80"
type input "Prend ca salope t"
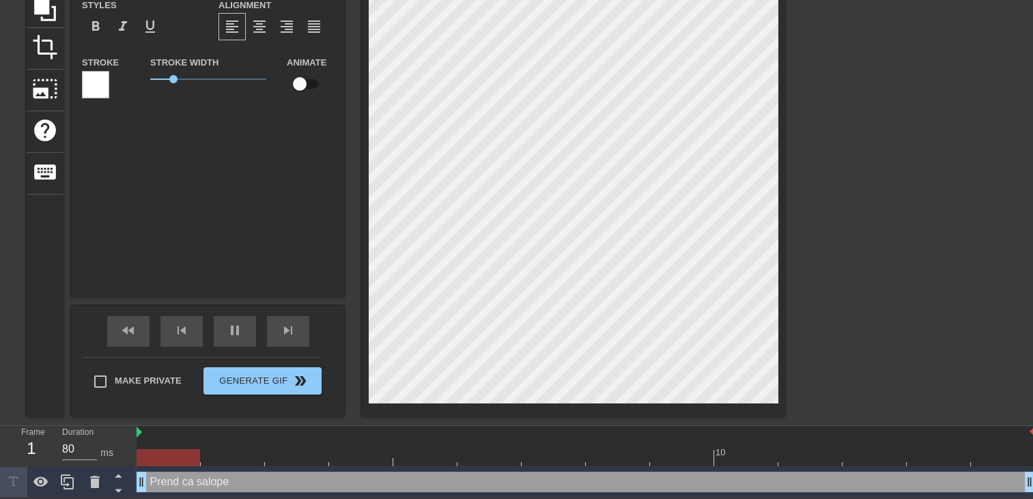
type textarea "Prend ca salope t"
type input "40"
type input "Prend ca salope tu"
type textarea "Prend ca salope tu"
type input "50"
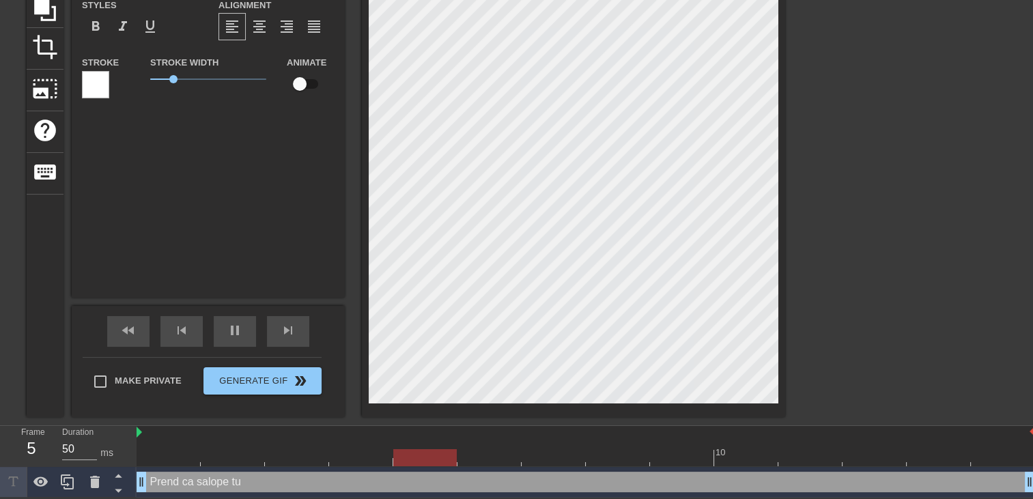
type input "Prend ca salope tu"
type textarea "Prend ca salope tu"
type input "40"
type input "Prend ca salope tu a"
type textarea "Prend ca salope tu a"
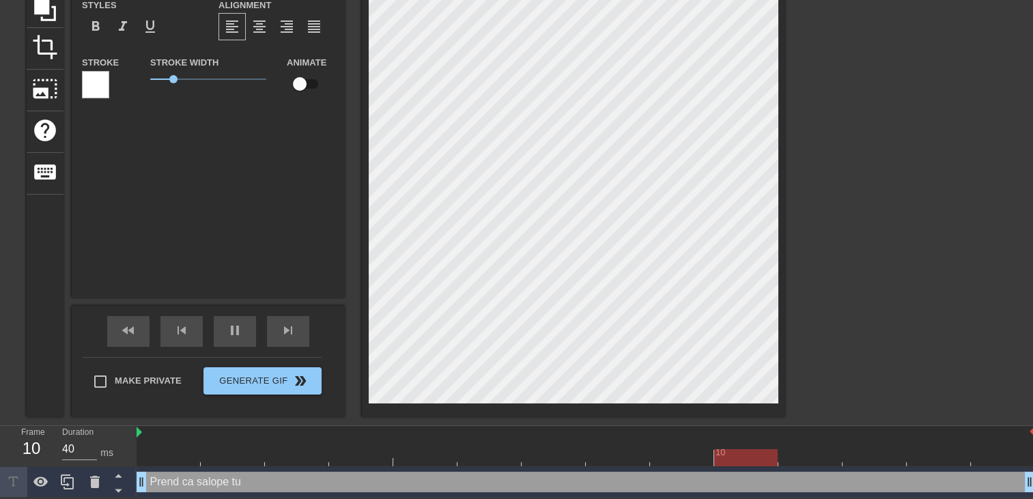
type input "Prend ca salope tu ai"
type textarea "Prend ca salope tu ai"
type input "40"
type input "Prend ca salope tu aim"
type textarea "Prend ca salope tu aim"
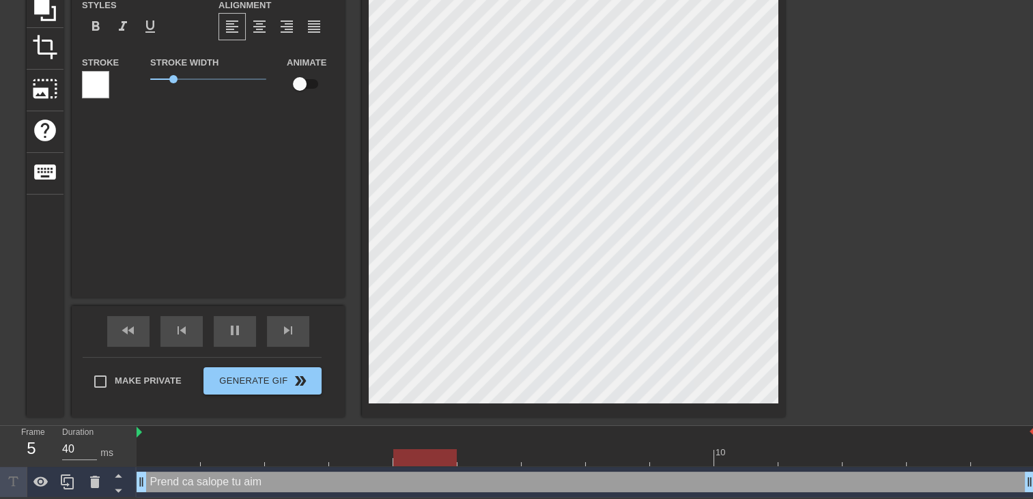
type input "50"
type input "Prend ca salope tu aime"
type textarea "Prend ca salope tu aime"
type input "40"
type input "Prend ca salope tu aime"
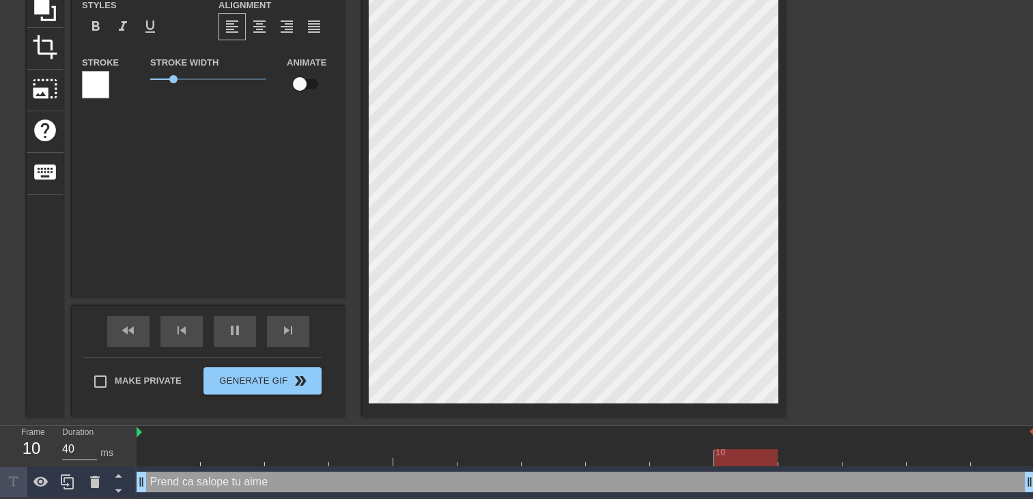
type textarea "Prend ca salope tu aime"
type input "40"
type input "Prend ca salope tu aime"
type textarea "Prend ca salope tu aime"
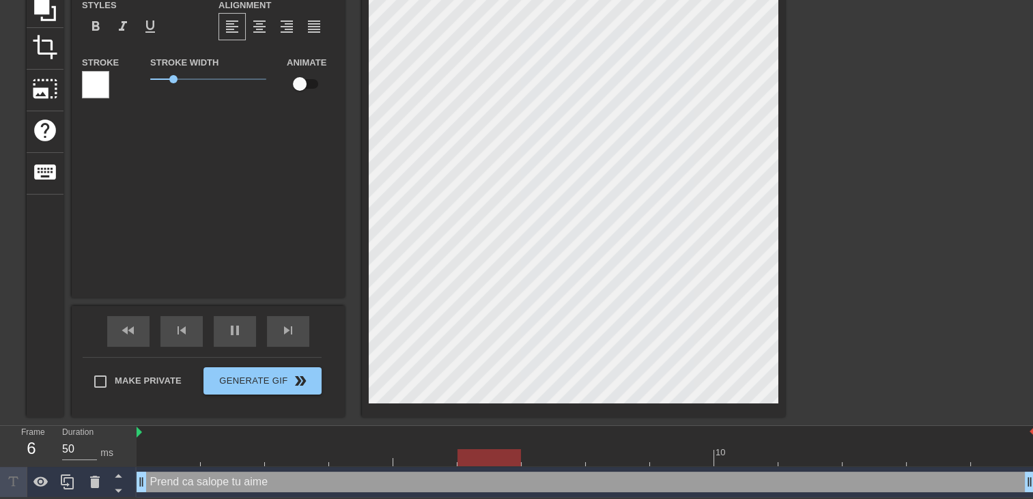
type input "40"
type input "Prend ca salope tu aime b"
type textarea "Prend ca salope tu aime b"
type input "80"
type input "Prend ca salope tu aime ba"
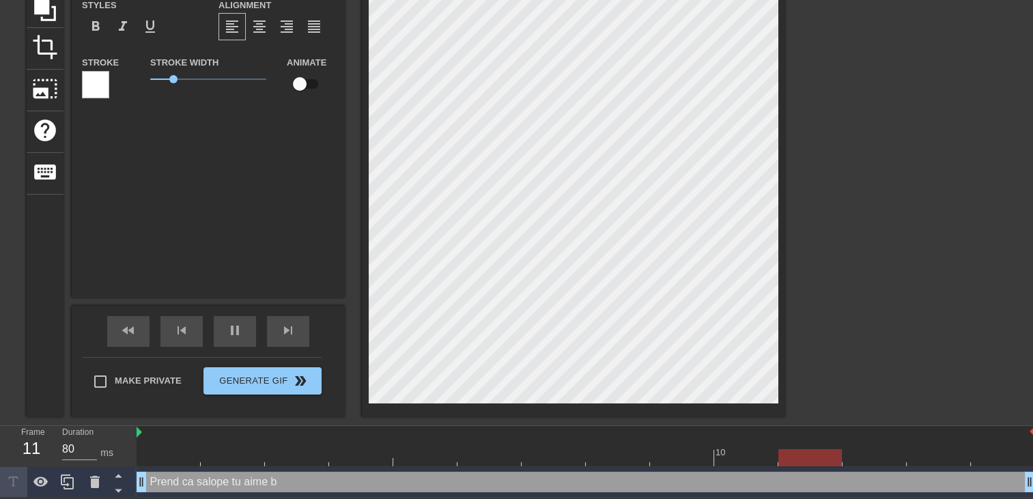
type textarea "Prend ca salope tu aime ba"
type input "40"
type input "Prend ca salope tu aime bai"
type textarea "Prend ca salope tu aime bai"
type input "Prend ca salope tu aime bais"
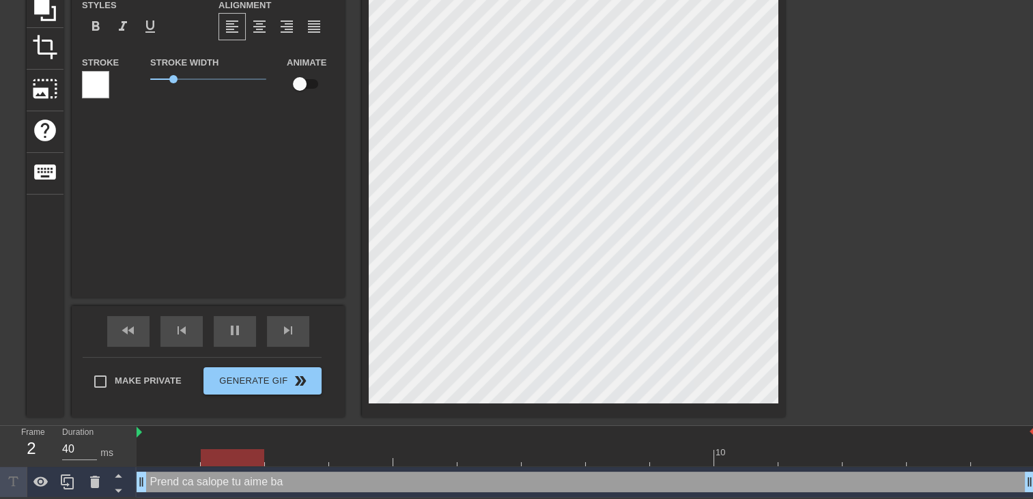
type textarea "Prend ca salope tu aime bais"
type input "40"
type input "Prend ca salope tu aime baise"
type textarea "Prend ca salope tu aime baise"
type input "Prend ca salope tu aime baiser"
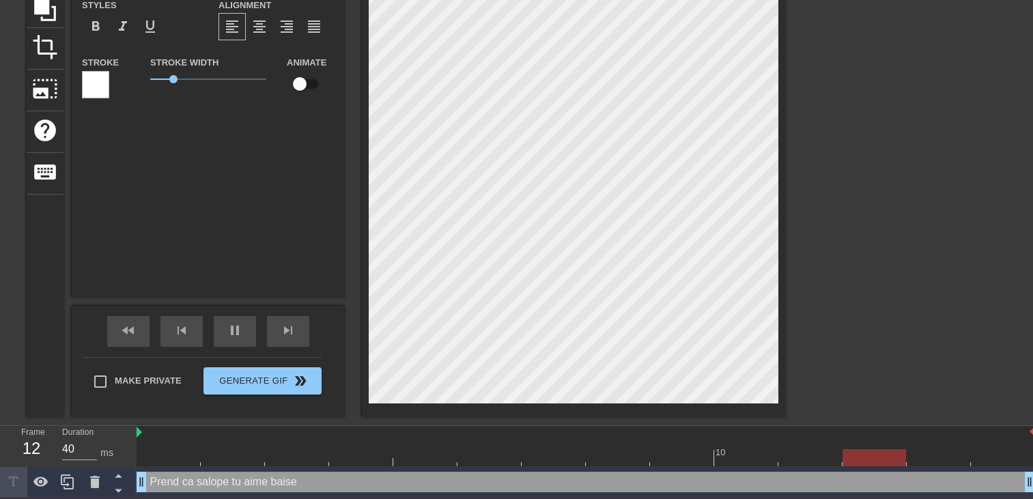
type textarea "Prend ca salope tu aime baiser"
type input "40"
type input "Prend ca salope tu aime baiser"
type textarea "Prend ca salope tu aime baiser"
type input "Prend ca salope tu aime baiser l"
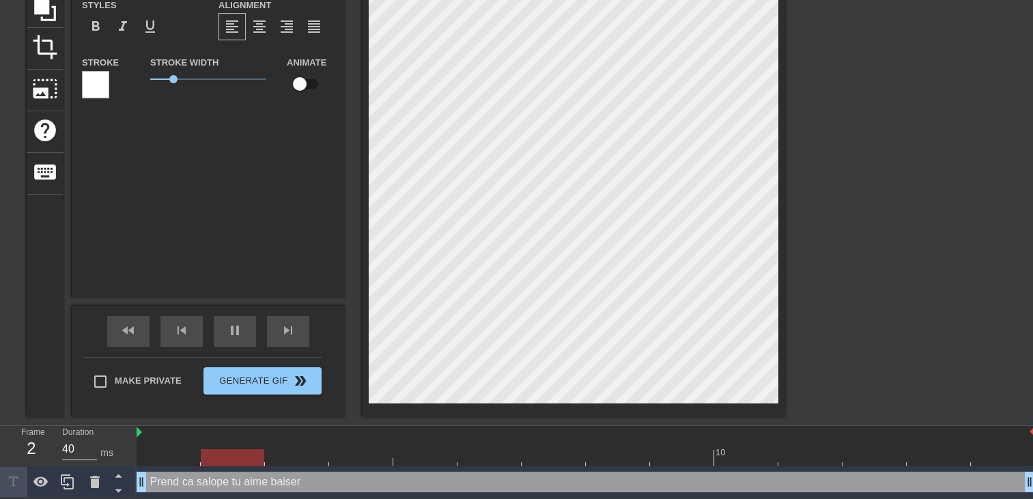
type textarea "Prend ca salope tu aime baiser l"
type input "50"
type input "Prend ca salope tu aime baiser le"
type textarea "Prend ca salope tu aime baiser le"
type input "40"
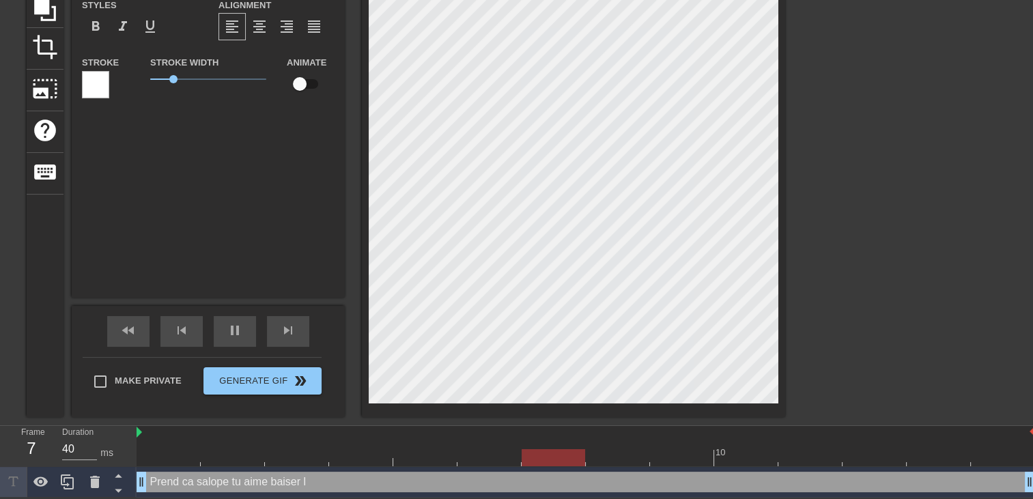
type input "Prend ca salope tu aime baiser le"
type textarea "Prend ca salope tu aime baiser le"
type input "40"
type input "Prend ca salope tu aime baiser le p"
type textarea "Prend ca salope tu aime baiser le p"
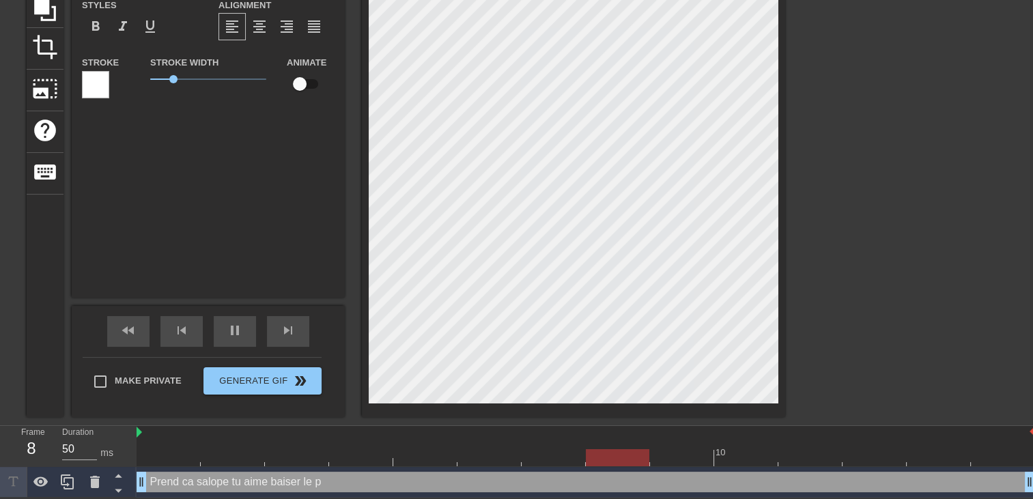
type input "40"
type input "Prend ca salope tu aime baiser le po"
type textarea "Prend ca salope tu aime baiser le po"
type input "50"
type input "Prend ca salope tu aime baiser le por"
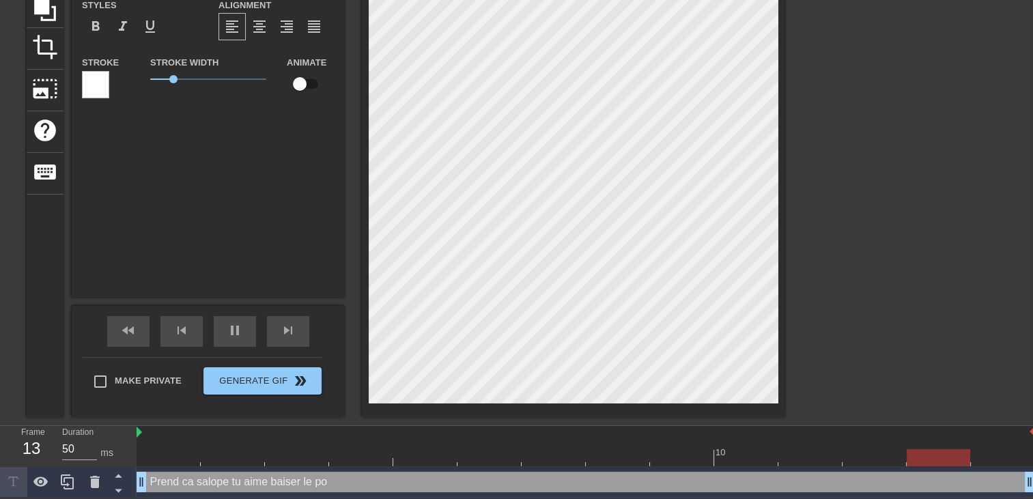
type textarea "Prend ca salope tu aime baiser le por"
type input "50"
type input "Prend ca salope tu aime baiser le po"
type textarea "Prend ca salope tu aime baiser le po"
type input "40"
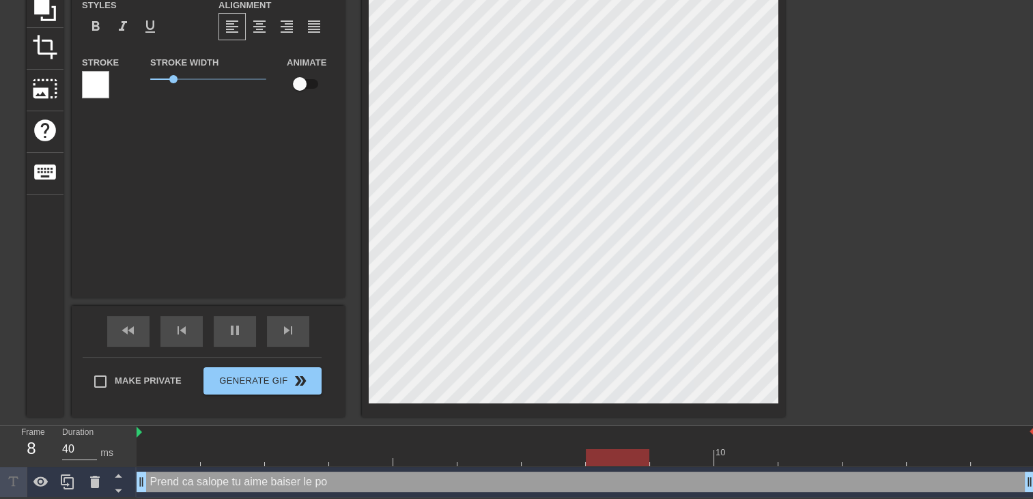
type input "Prend ca salope tu aime baiser le pot"
type textarea "Prend ca salope tu aime baiser le pot"
type input "50"
type input "Prend ca salope tu aime baiser le pote"
type textarea "Prend ca salope tu aime baiser le pote"
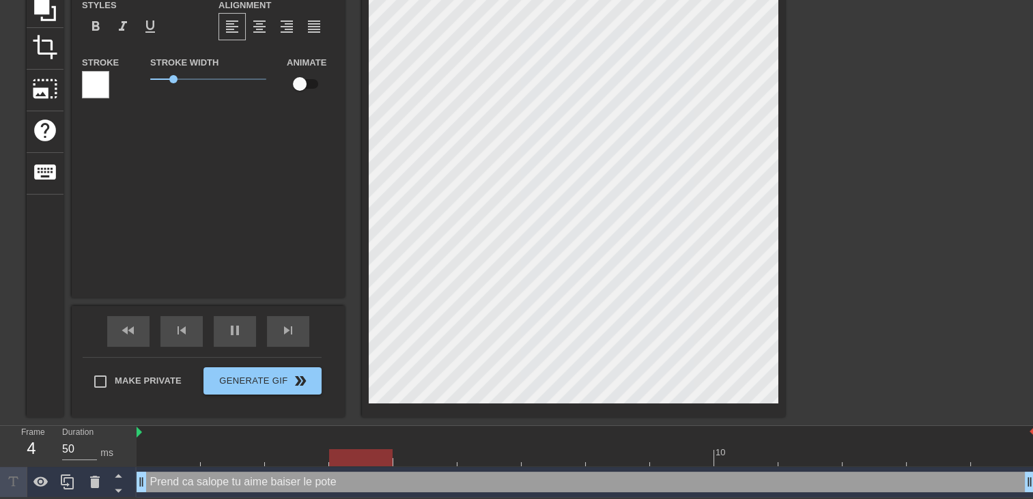
type input "40"
type input "Prend ca salope tu aime baiser le pote"
type textarea "Prend ca salope tu aime baiser le pote"
type input "50"
type input "Prend ca salope tu aime baiser le pote d"
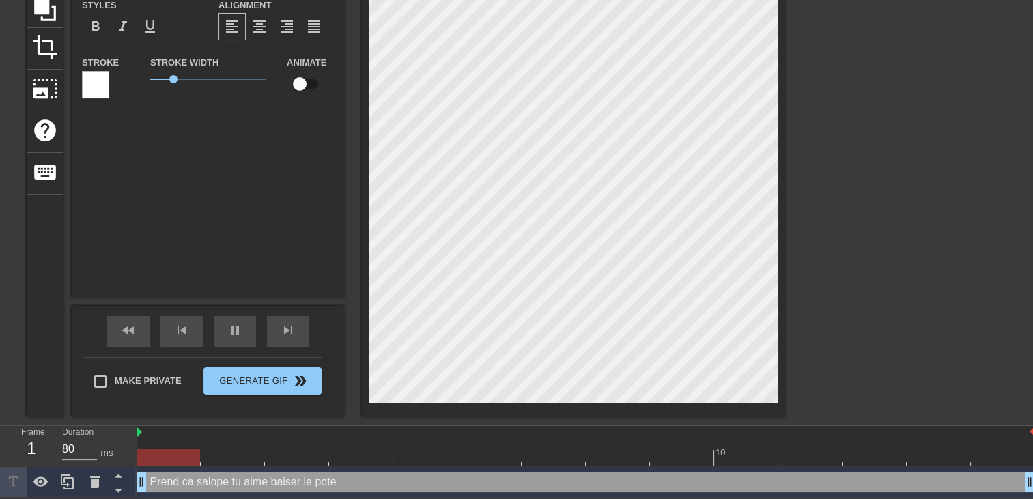
type textarea "Prend ca salope tu aime baiser le pote d"
type input "40"
type input "Prend ca salope tu aime baiser le pote de"
type textarea "Prend ca salope tu aime baiser le pote de"
type input "50"
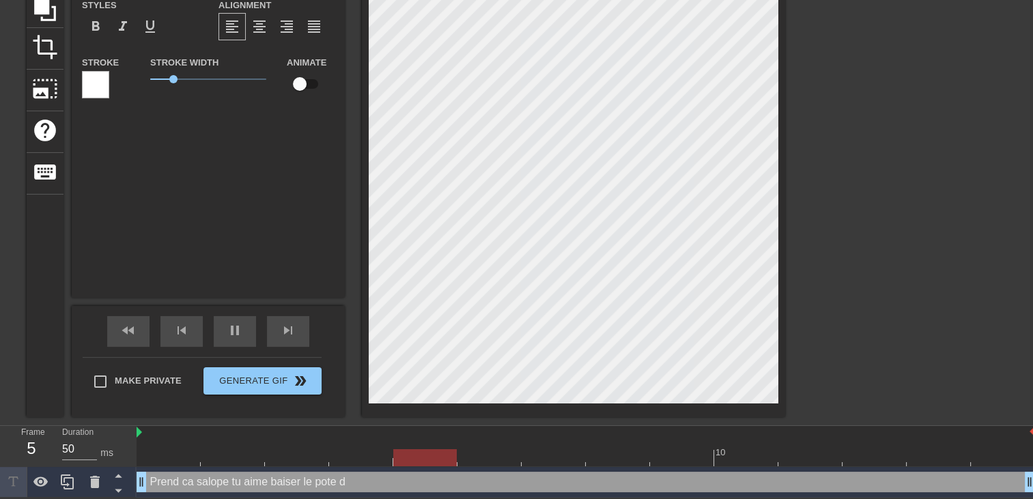
type input "Prend ca salope tu aime baiser le pote de"
type textarea "Prend ca salope tu aime baiser le pote de"
type input "40"
type input "Prend ca salope tu aime baiser le pote de t"
type textarea "Prend ca salope tu aime baiser le pote de t"
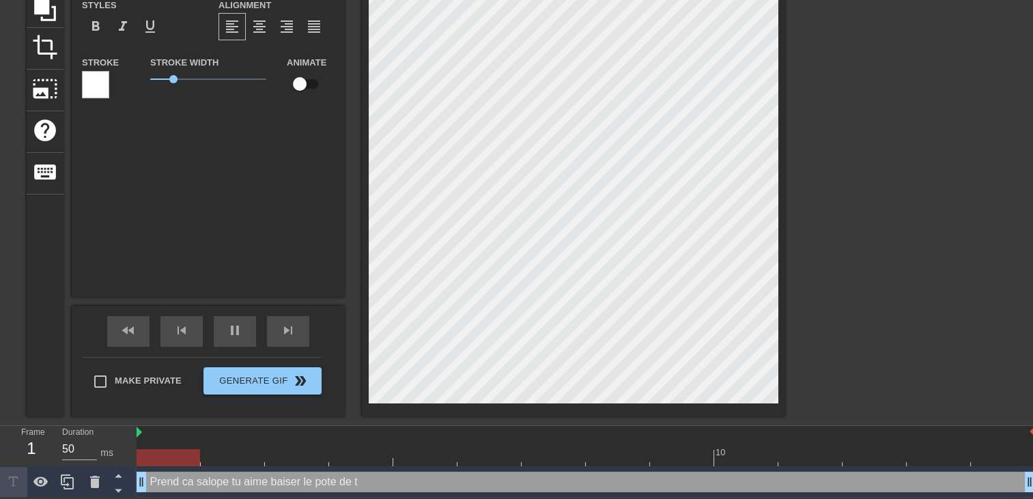
type input "40"
type input "Prend ca salope tu aime baiser le pote de to"
type textarea "Prend ca salope tu aime baiser le pote de to"
type input "40"
type input "Prend ca salope tu aime baiser le pote de ton"
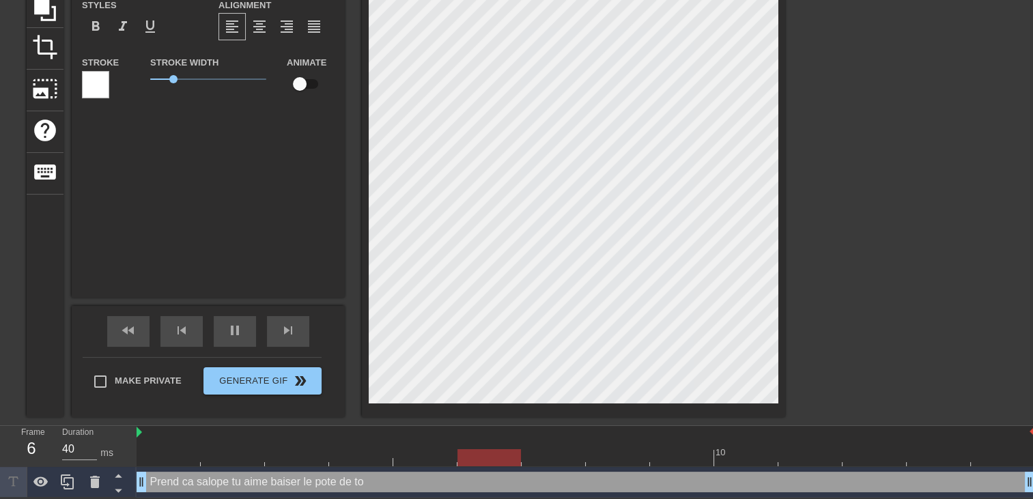
type textarea "Prend ca salope tu aime baiser le pote de ton"
type input "40"
type input "Prend ca salope tu aime baiser le pote de to"
type textarea "Prend ca salope tu aime baiser le pote de to"
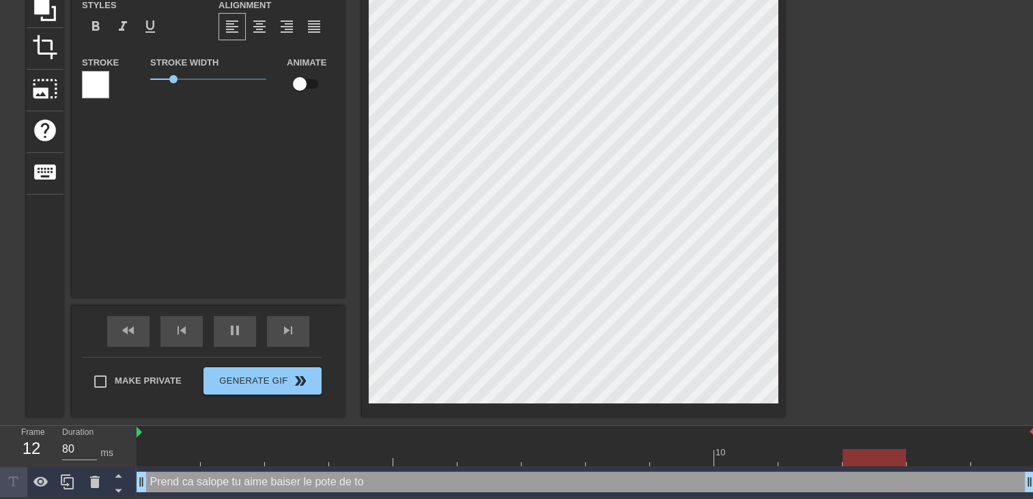
type input "50"
type input "Prend ca salope tu aime baiser le pote de t"
type textarea "Prend ca salope tu aime baiser le pote de t"
type input "Prend ca salope tu aime baiser le pote de"
type textarea "Prend ca salope tu aime baiser le pote de"
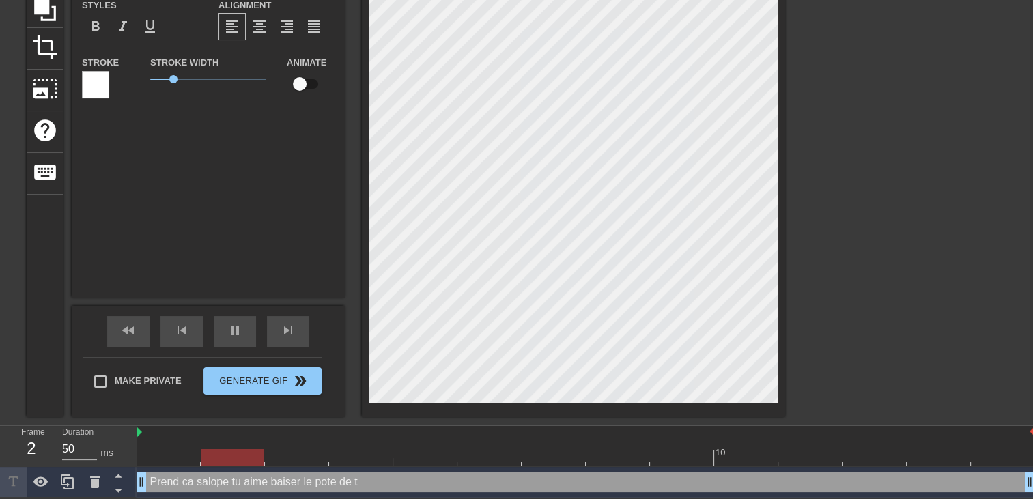
type input "40"
type input "Prend ca salope tu aime baiser le pote de"
type textarea "Prend ca salope tu aime baiser le pote de"
type input "Prend ca salope tu aime baiser le pote d"
type textarea "Prend ca salope tu aime baiser le pote d"
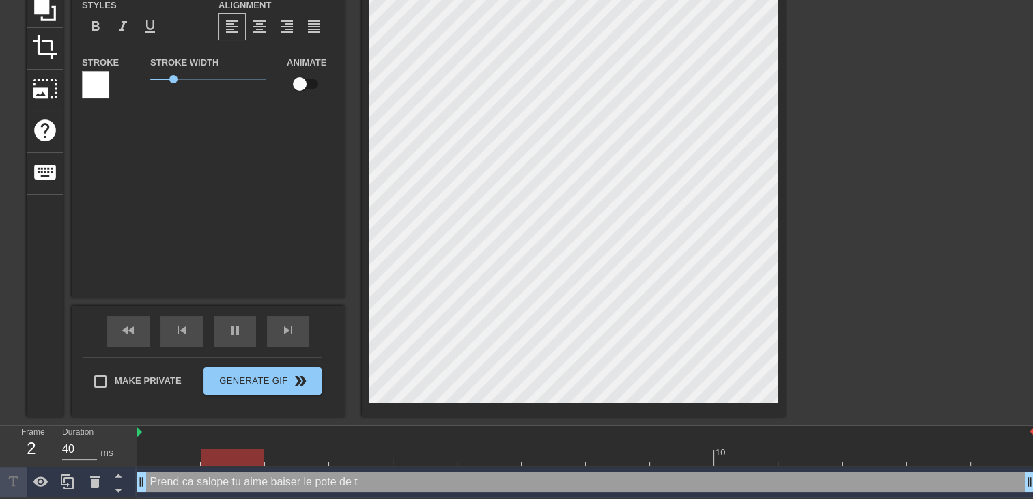
type input "Prend ca salope tu aime baiser le pote"
type textarea "Prend ca salope tu aime baiser le pote"
type input "Prend ca salope tu aime baiser le pote"
type textarea "Prend ca salope tu aime baiser le pote"
type input "Prend ca salope tu aime baiser le pot"
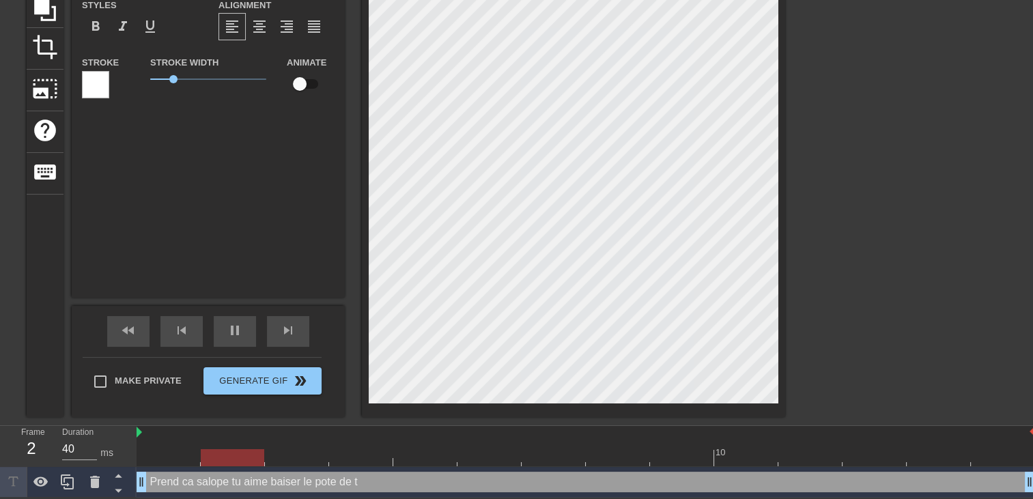
type textarea "Prend ca salope tu aime baiser le pot"
type input "Prend ca salope tu aime baiser le po"
type textarea "Prend ca salope tu aime baiser le po"
type input "Prend ca salope tu aime baiser le p"
type textarea "Prend ca salope tu aime baiser le p"
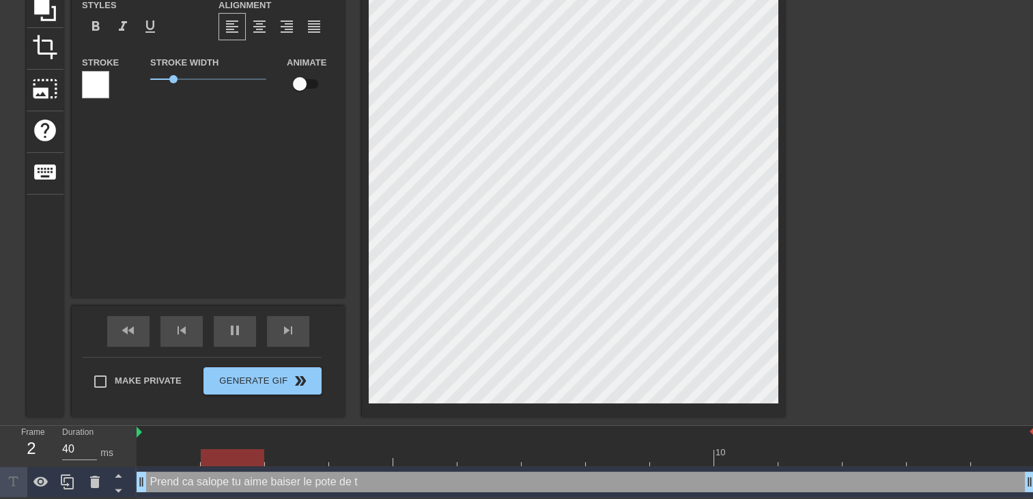
type input "Prend ca salope tu aime baiser le"
type textarea "Prend ca salope tu aime baiser le"
type input "Prend ca salope tu aime baiser le"
type textarea "Prend ca salope tu aime baiser le"
type input "50"
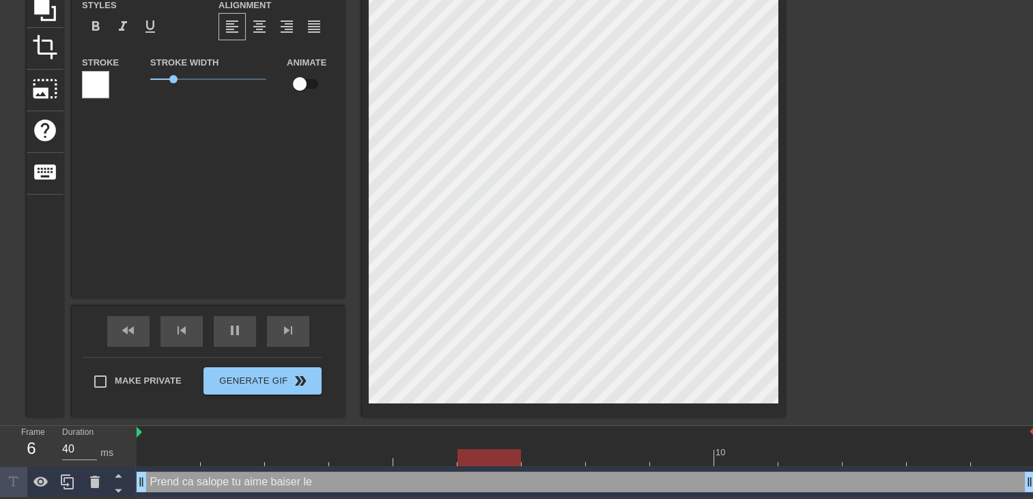
type input "Prend ca salope tu aime baiser l"
type textarea "Prend ca salope tu aime baiser l"
type input "Prend ca salope tu aime baiser"
type textarea "Prend ca salope tu aime baiser"
type input "40"
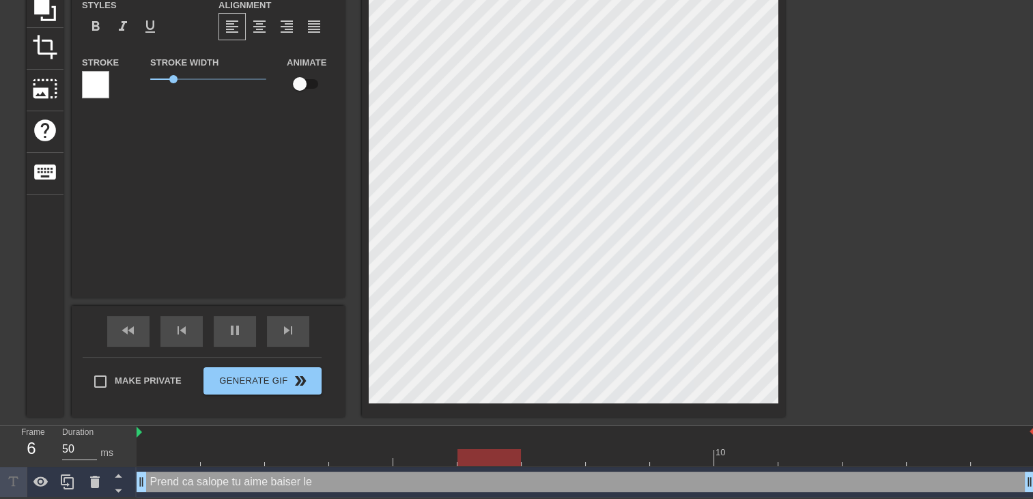
type input "Prend ca salope tu aime baiser"
type textarea "Prend ca salope tu aime baiser"
type input "Prend ca salope tu aime baise"
type textarea "Prend ca salope tu aime baise"
type input "Prend ca salope tu aime bais"
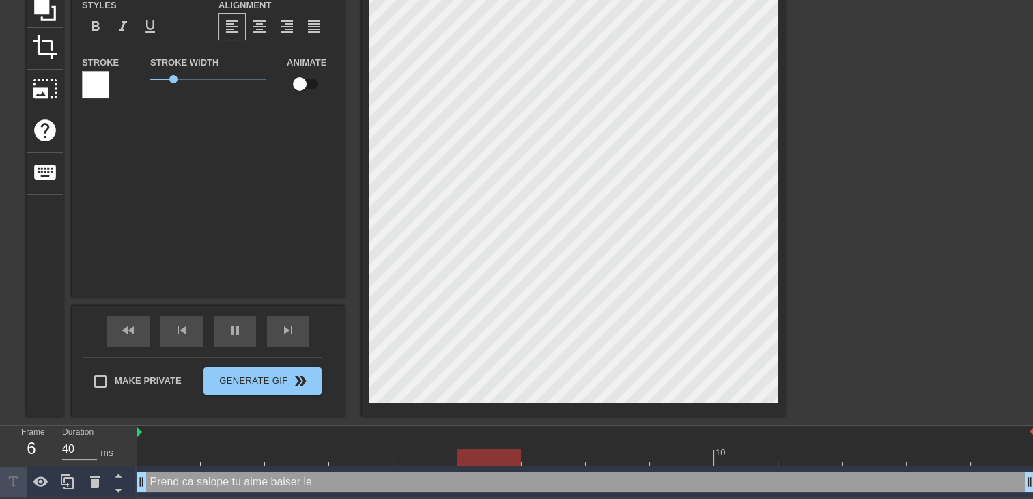
type textarea "Prend ca salope tu aime bai"
type input "Prend ca salope tu aime bai"
type input "50"
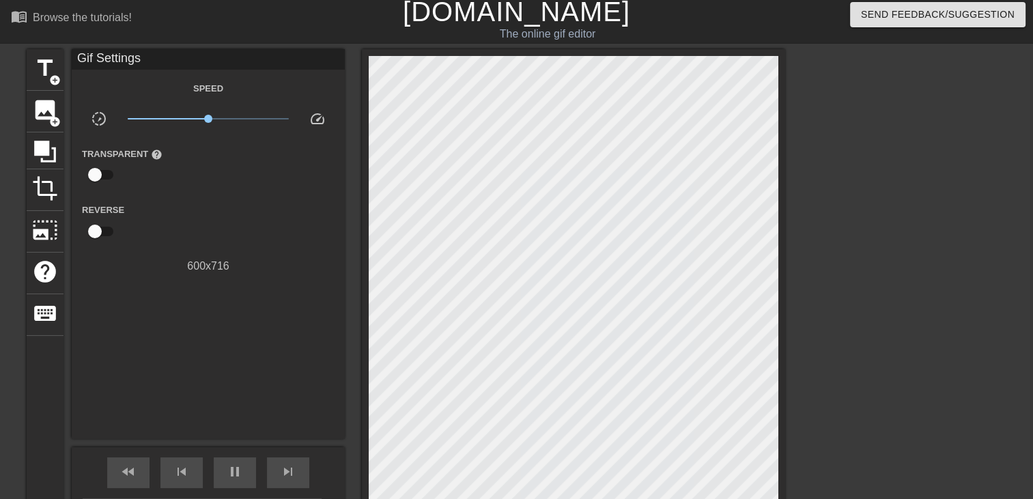
scroll to position [0, 0]
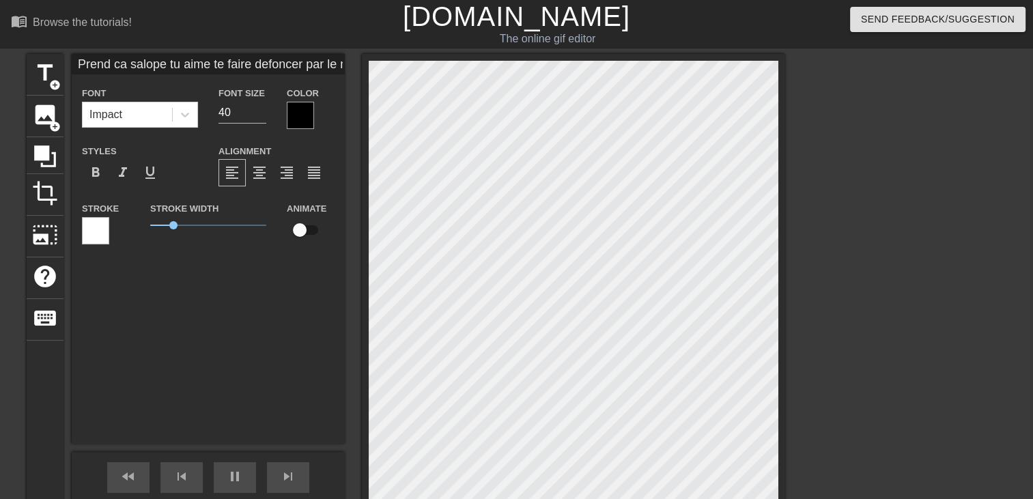
click at [304, 116] on div at bounding box center [300, 115] width 27 height 27
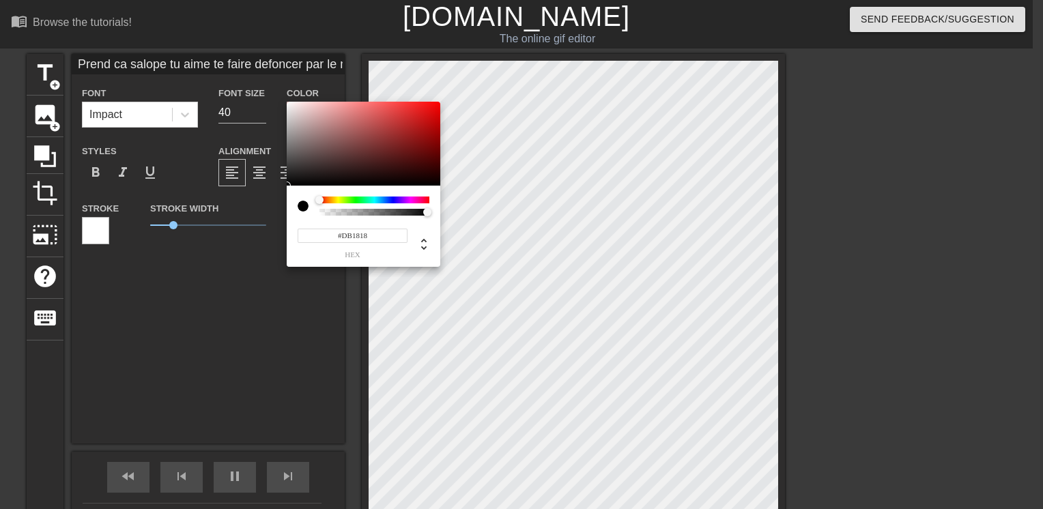
click at [423, 113] on div at bounding box center [364, 144] width 154 height 85
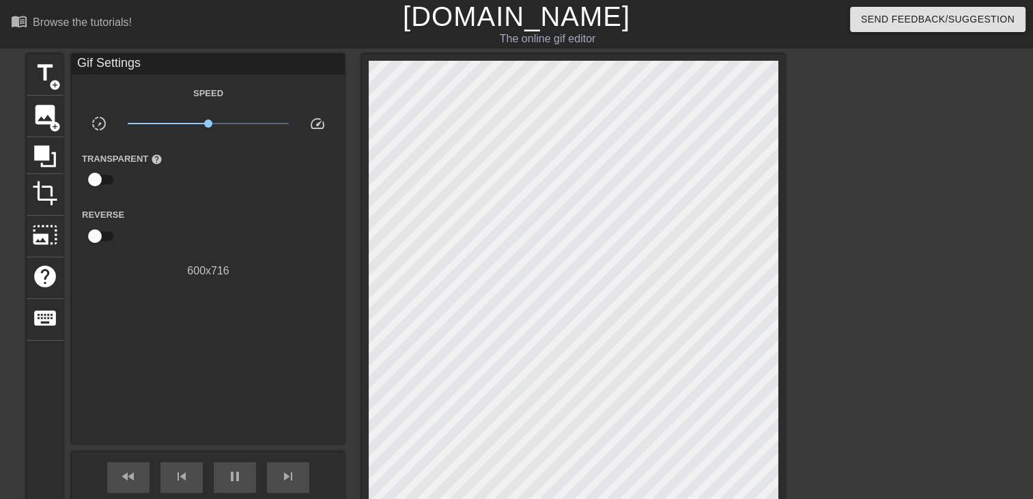
scroll to position [147, 0]
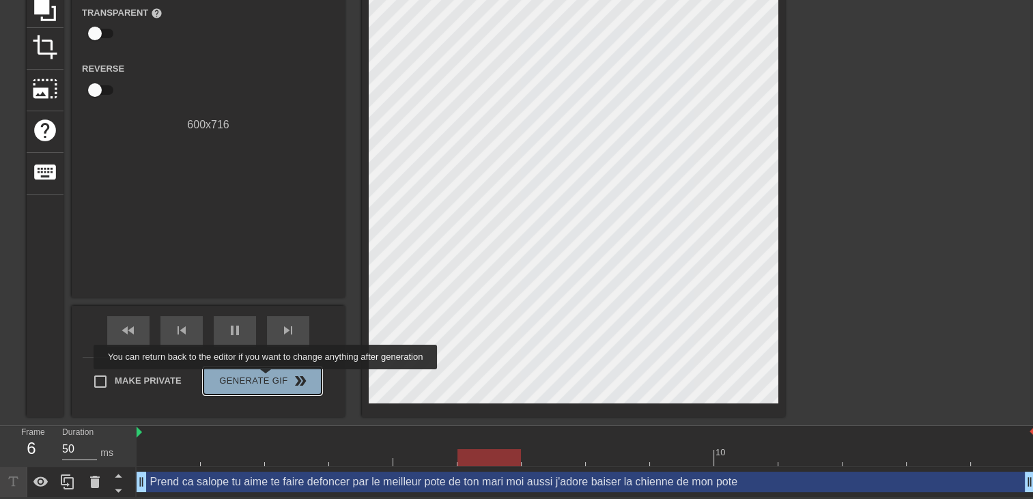
click at [267, 379] on span "Generate Gif double_arrow" at bounding box center [262, 381] width 107 height 16
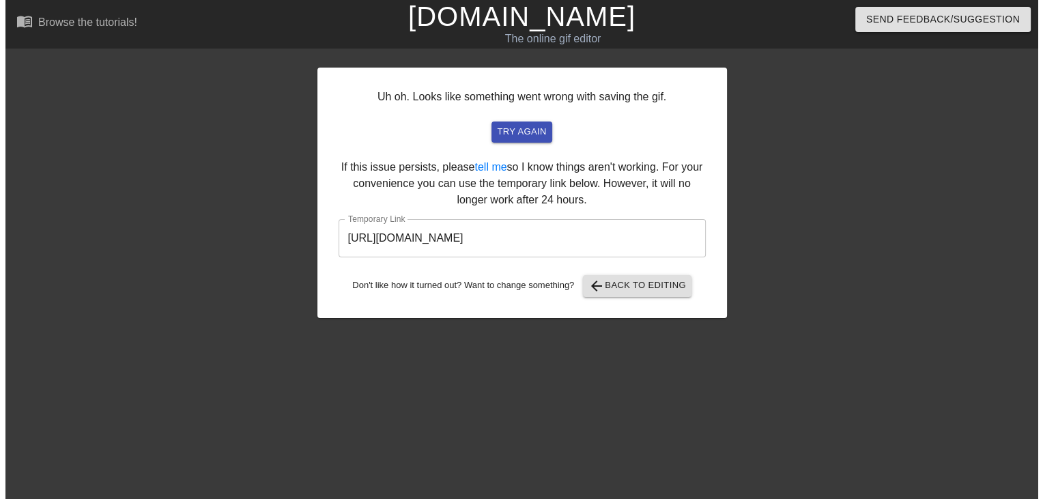
scroll to position [0, 0]
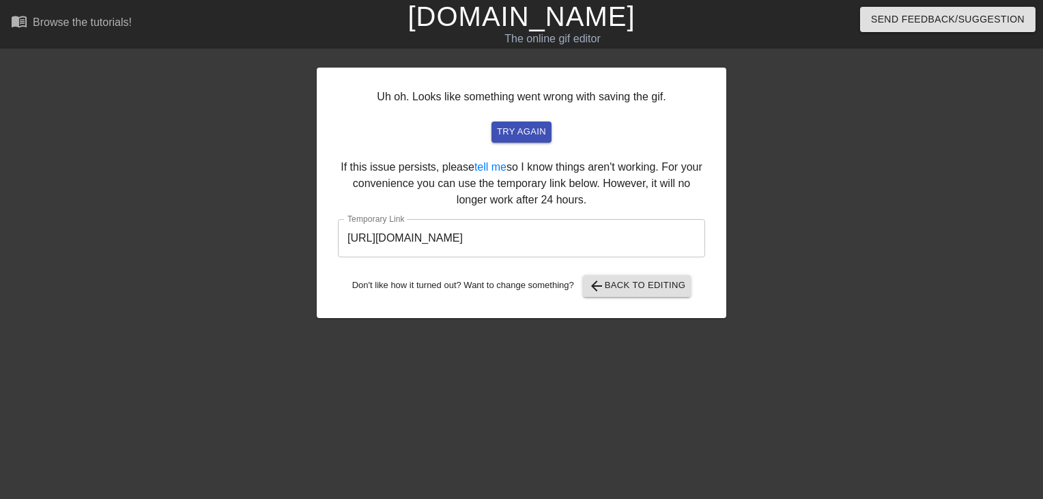
drag, startPoint x: 672, startPoint y: 236, endPoint x: 293, endPoint y: 253, distance: 379.3
click at [302, 253] on div "Uh oh. Looks like something went wrong with saving the gif. try again If this i…" at bounding box center [521, 259] width 1043 height 410
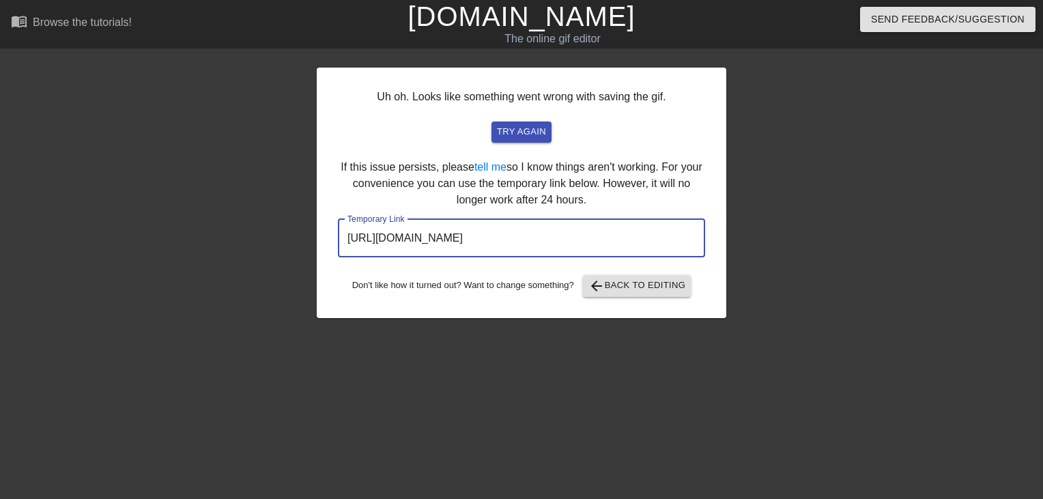
drag, startPoint x: 293, startPoint y: 253, endPoint x: 472, endPoint y: 233, distance: 180.6
click at [524, 22] on link "[DOMAIN_NAME]" at bounding box center [521, 16] width 227 height 30
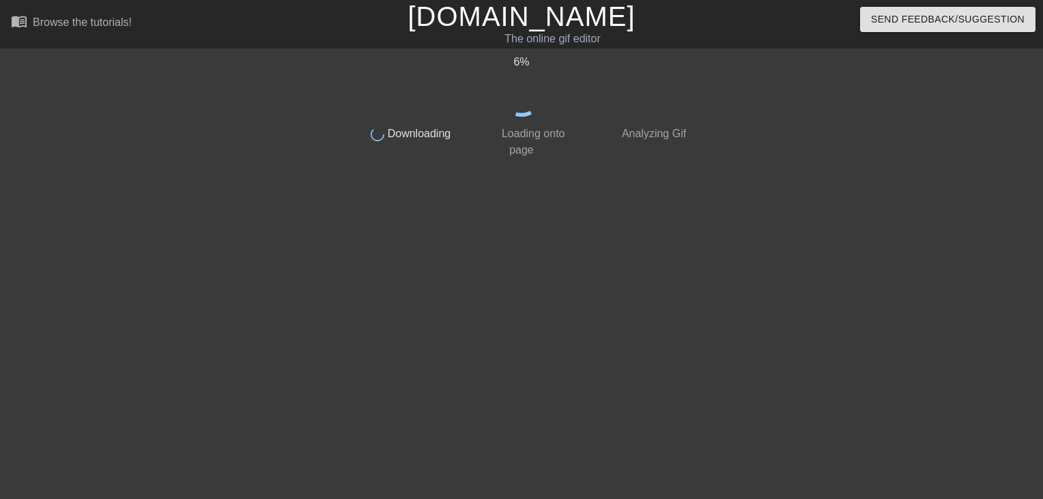
click at [565, 27] on link "[DOMAIN_NAME]" at bounding box center [521, 16] width 227 height 30
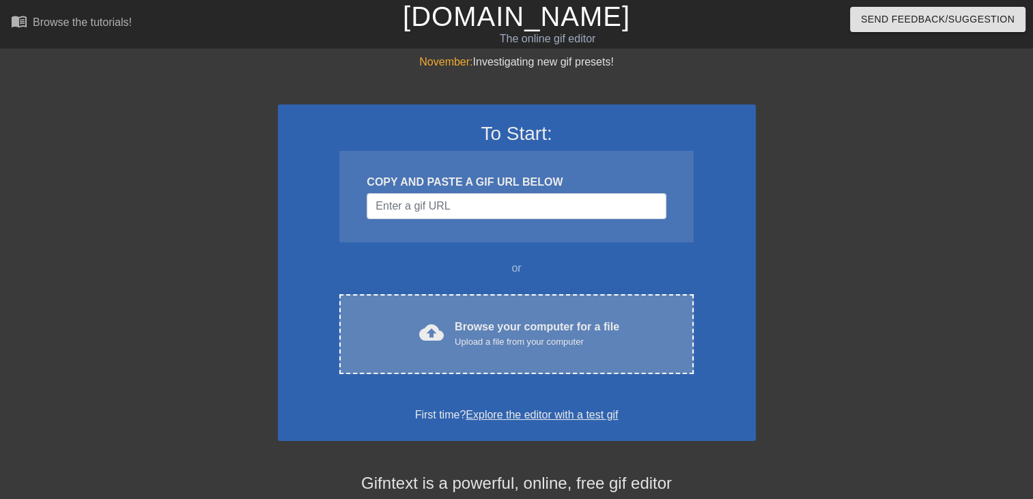
drag, startPoint x: 0, startPoint y: 0, endPoint x: 538, endPoint y: 322, distance: 626.8
click at [538, 321] on div "Browse your computer for a file Upload a file from your computer" at bounding box center [537, 334] width 165 height 30
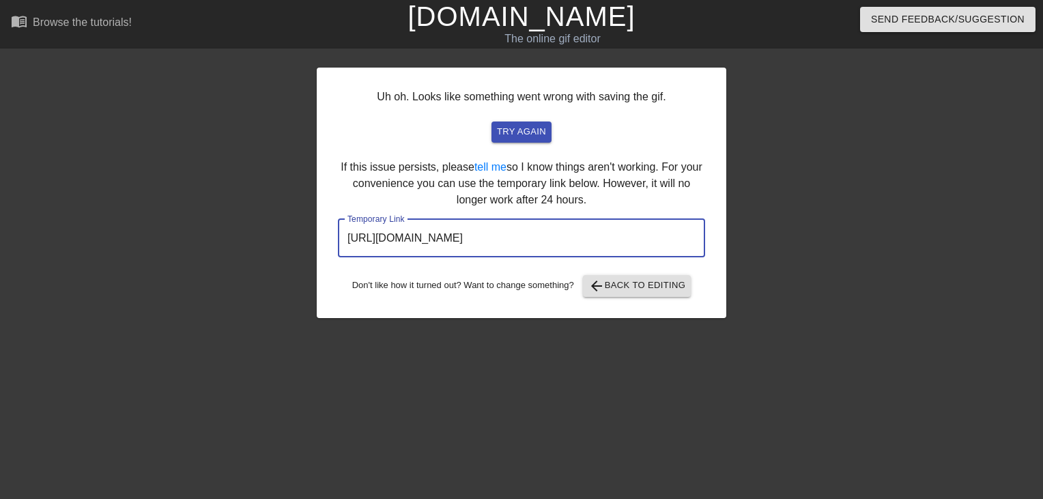
drag, startPoint x: 663, startPoint y: 238, endPoint x: 29, endPoint y: 232, distance: 633.6
click at [29, 232] on div "Uh oh. Looks like something went wrong with saving the gif. try again If this i…" at bounding box center [521, 259] width 1043 height 410
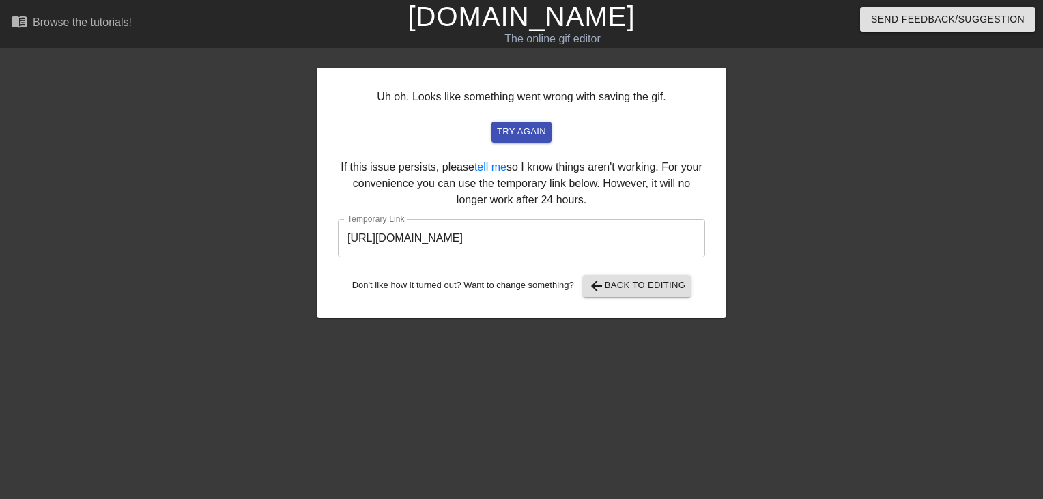
click at [548, 16] on link "[DOMAIN_NAME]" at bounding box center [521, 16] width 227 height 30
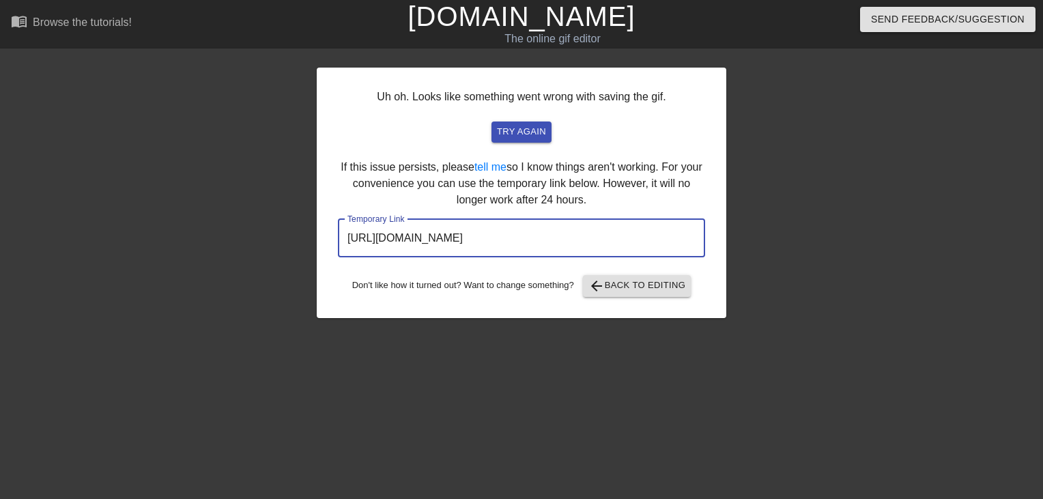
drag, startPoint x: 655, startPoint y: 251, endPoint x: 268, endPoint y: 256, distance: 387.8
click at [292, 256] on div "Uh oh. Looks like something went wrong with saving the gif. try again If this i…" at bounding box center [521, 259] width 1043 height 410
drag, startPoint x: 268, startPoint y: 256, endPoint x: 444, endPoint y: 251, distance: 176.9
click at [571, 15] on link "[DOMAIN_NAME]" at bounding box center [521, 16] width 227 height 30
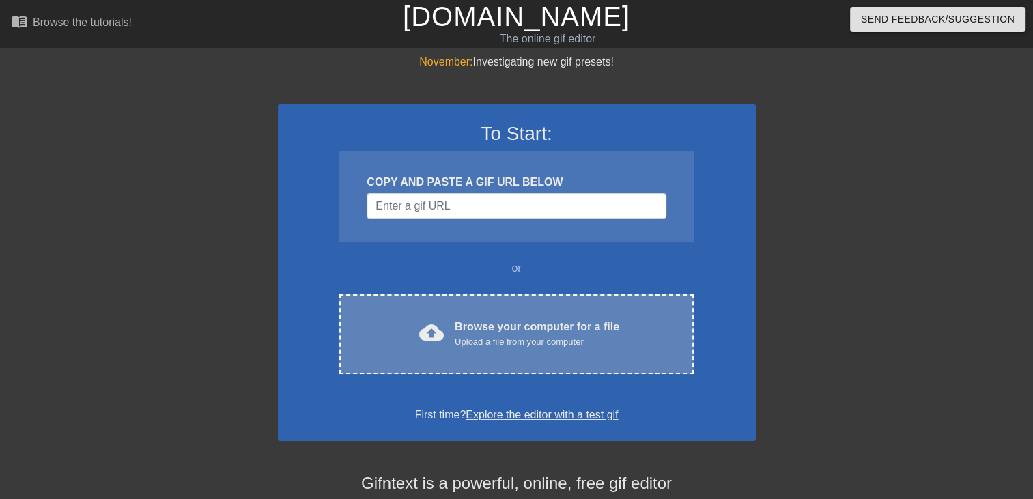
click at [529, 323] on div "Browse your computer for a file Upload a file from your computer" at bounding box center [537, 334] width 165 height 30
click at [626, 354] on div "cloud_upload Browse your computer for a file Upload a file from your computer C…" at bounding box center [516, 334] width 354 height 80
click at [599, 329] on div "Browse your computer for a file Upload a file from your computer" at bounding box center [537, 334] width 165 height 30
